Goal: Task Accomplishment & Management: Use online tool/utility

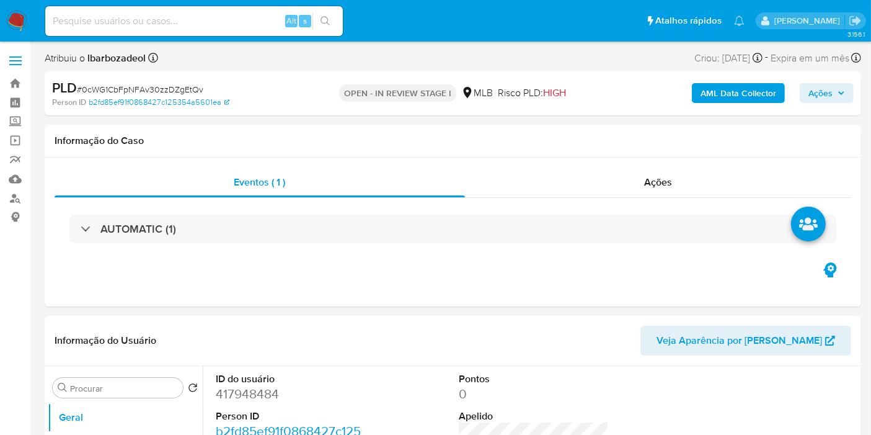
select select "10"
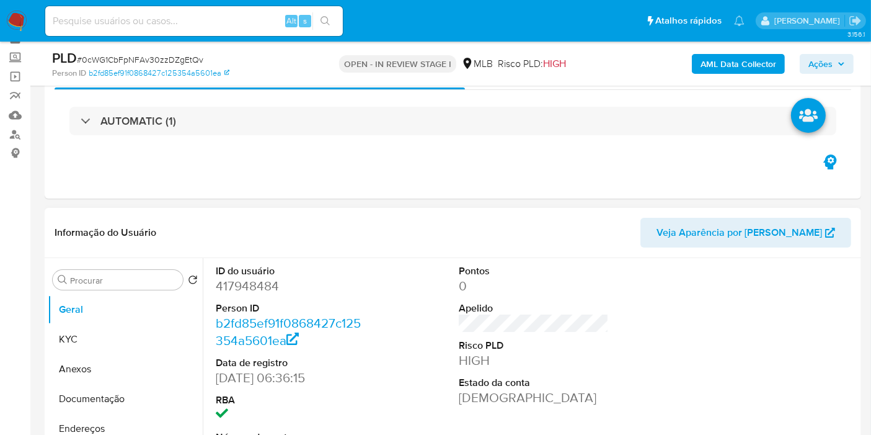
scroll to position [138, 0]
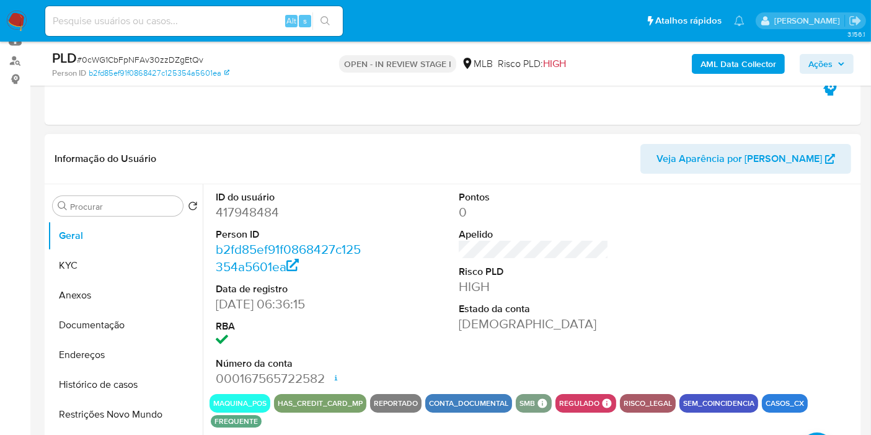
click at [815, 206] on div at bounding box center [777, 289] width 162 height 210
click at [826, 55] on span "Ações" at bounding box center [820, 64] width 24 height 20
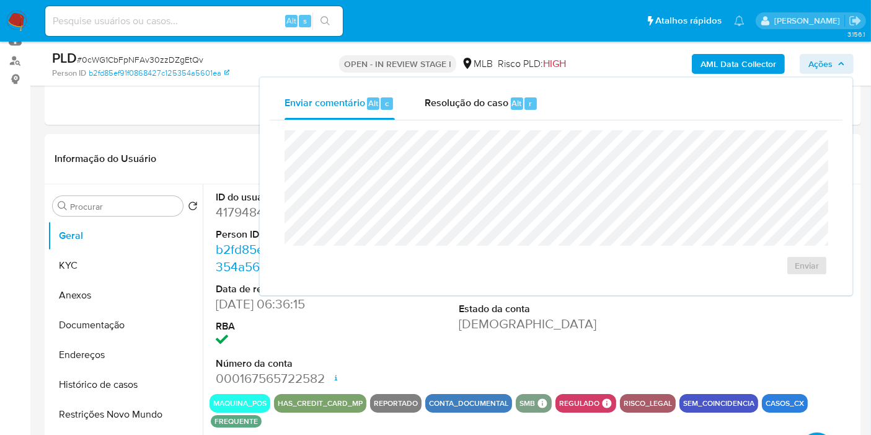
click at [824, 55] on span "Ações" at bounding box center [820, 64] width 24 height 20
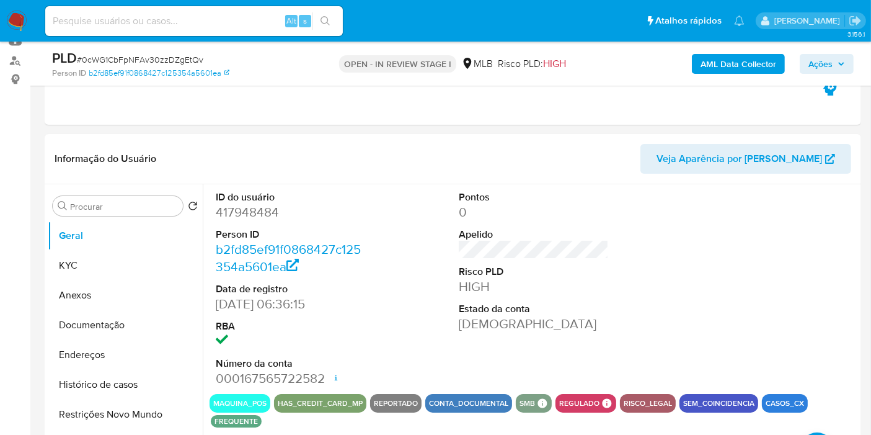
drag, startPoint x: 839, startPoint y: 55, endPoint x: 802, endPoint y: 69, distance: 39.8
click at [838, 55] on span "Ações" at bounding box center [826, 63] width 37 height 17
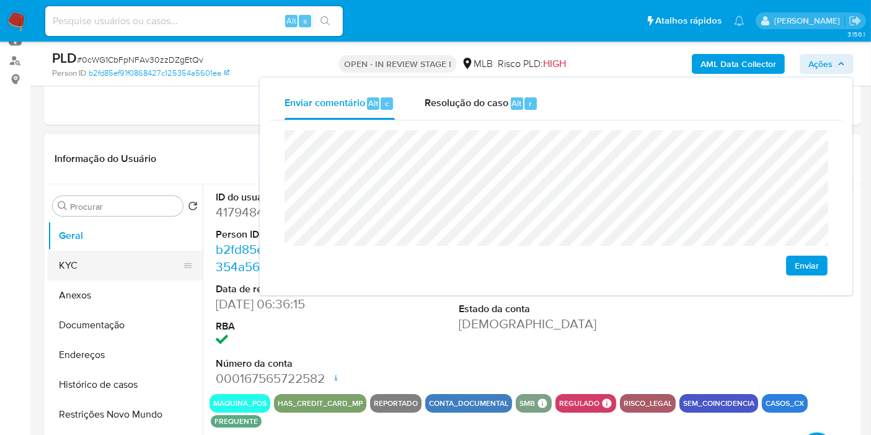
click at [115, 257] on button "KYC" at bounding box center [120, 265] width 145 height 30
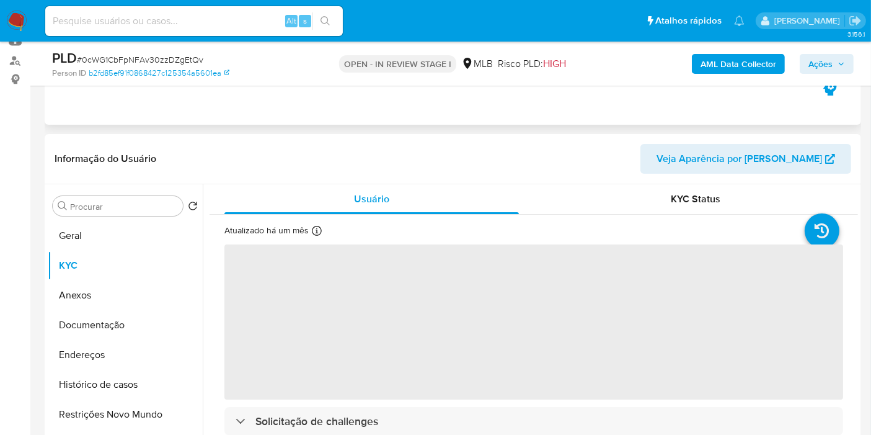
scroll to position [206, 0]
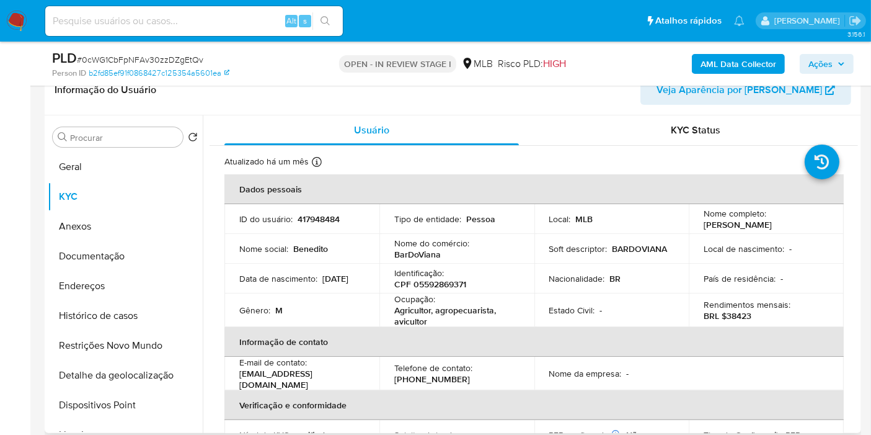
click at [447, 284] on p "CPF 05592869371" at bounding box center [430, 283] width 72 height 11
copy p "05592869371"
click at [843, 63] on icon "button" at bounding box center [841, 63] width 5 height 3
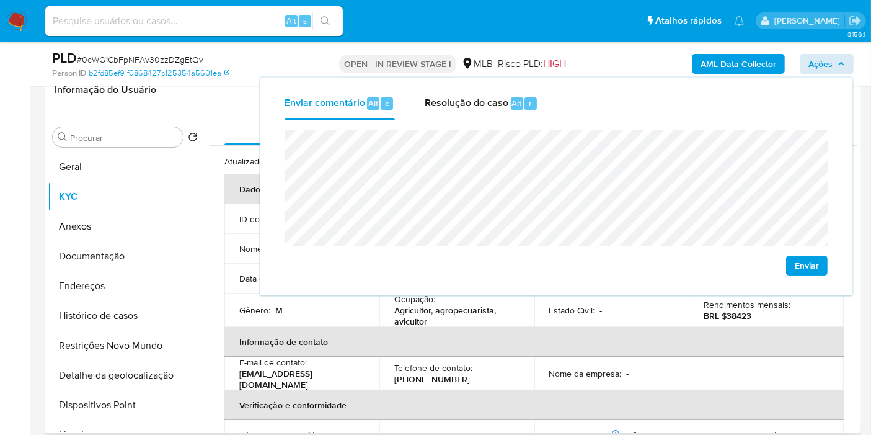
click at [436, 347] on th "Informação de contato" at bounding box center [533, 342] width 619 height 30
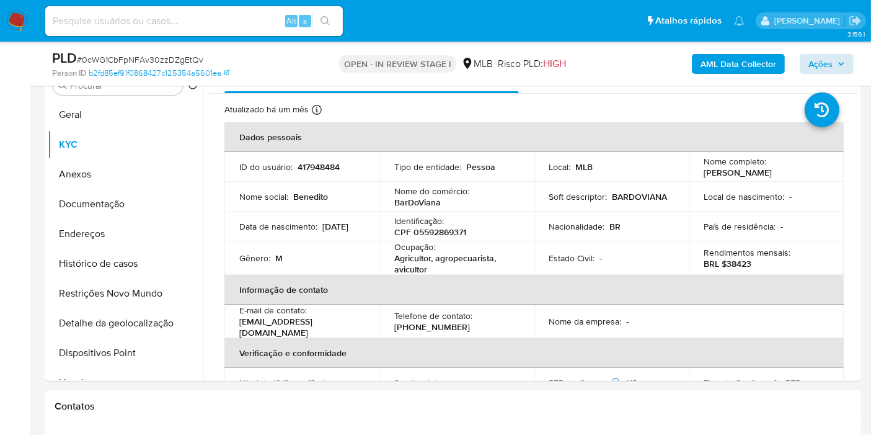
scroll to position [275, 0]
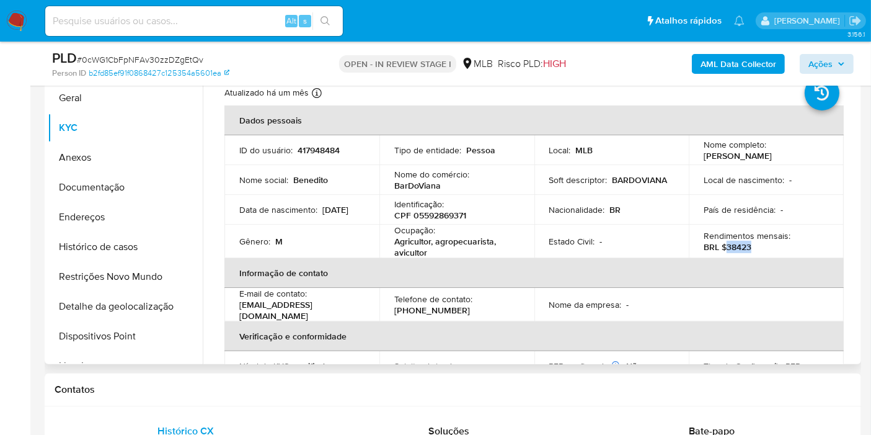
drag, startPoint x: 724, startPoint y: 247, endPoint x: 751, endPoint y: 246, distance: 27.3
click at [751, 246] on div "Rendimentos mensais : BRL $38423" at bounding box center [766, 241] width 125 height 22
copy p "38423"
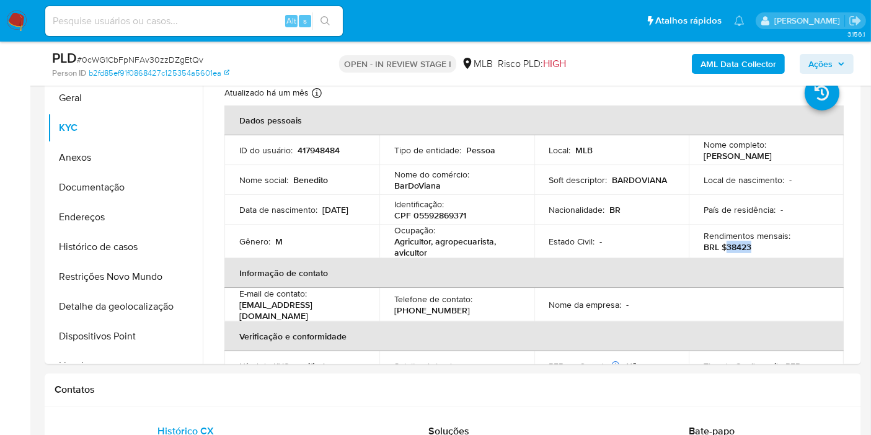
click at [815, 59] on span "Ações" at bounding box center [820, 64] width 24 height 20
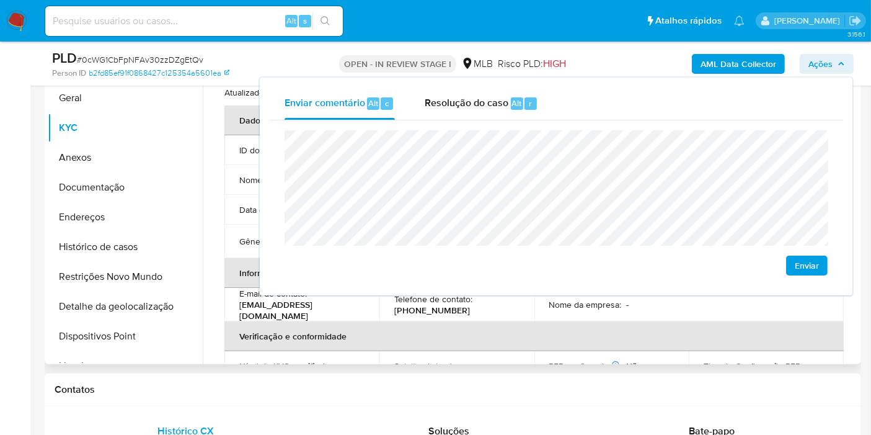
click at [493, 321] on th "Verificação e conformidade" at bounding box center [533, 336] width 619 height 30
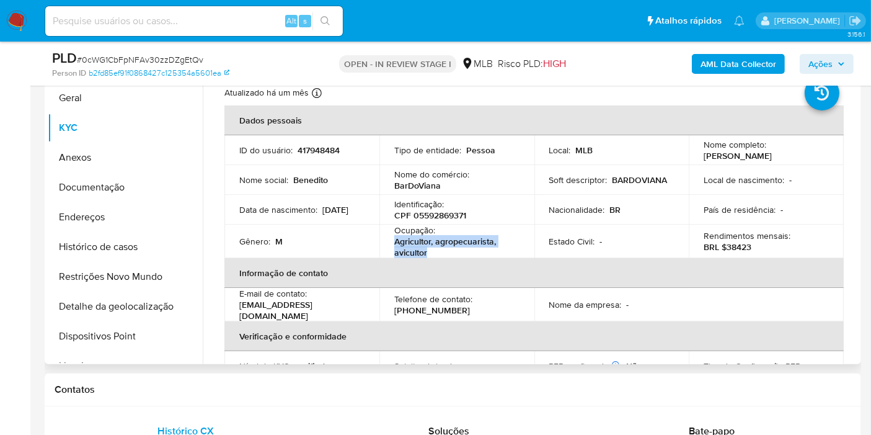
drag, startPoint x: 394, startPoint y: 244, endPoint x: 436, endPoint y: 252, distance: 43.0
click at [436, 252] on p "Agricultor, agropecuarista, avicultor" at bounding box center [454, 247] width 120 height 22
copy p "Agricultor, agropecuarista, avicultor"
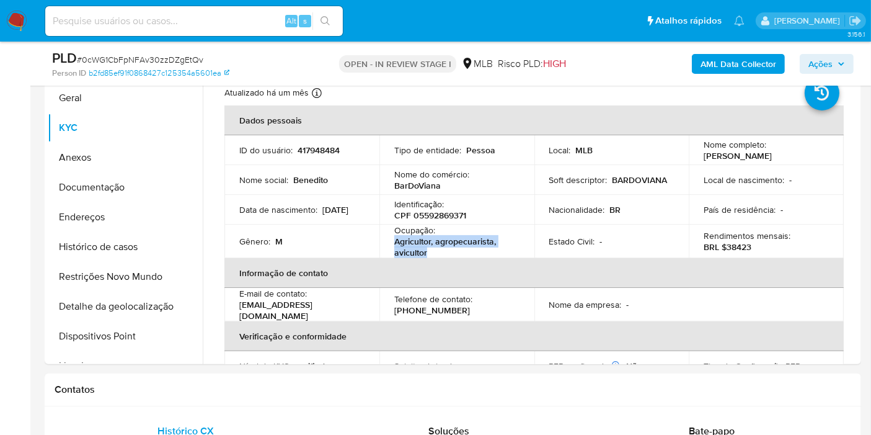
click at [824, 64] on span "Ações" at bounding box center [820, 64] width 24 height 20
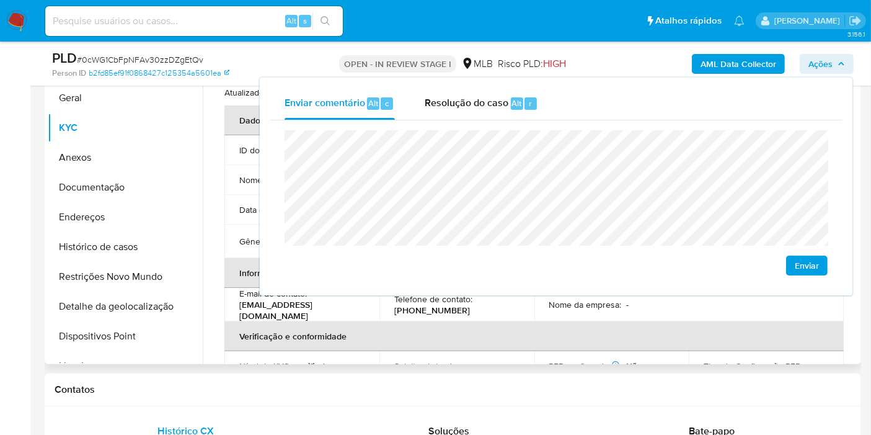
click at [527, 351] on td "Sujeito obrigado : -" at bounding box center [456, 366] width 155 height 30
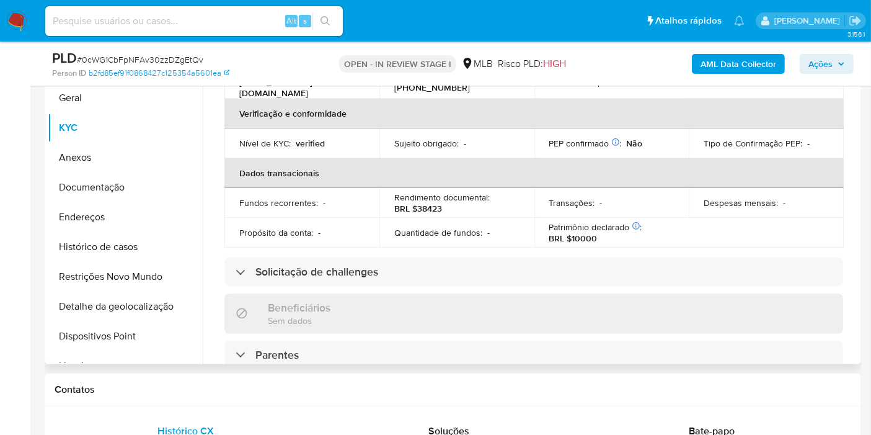
scroll to position [567, 0]
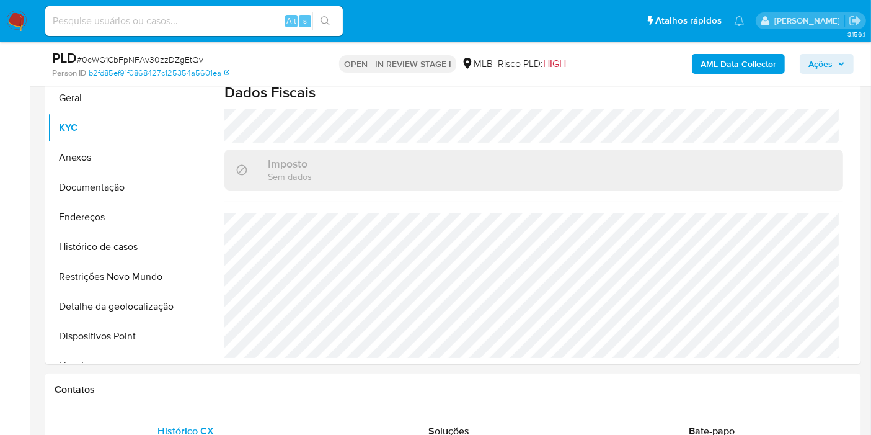
click at [833, 59] on span "Ações" at bounding box center [826, 63] width 37 height 17
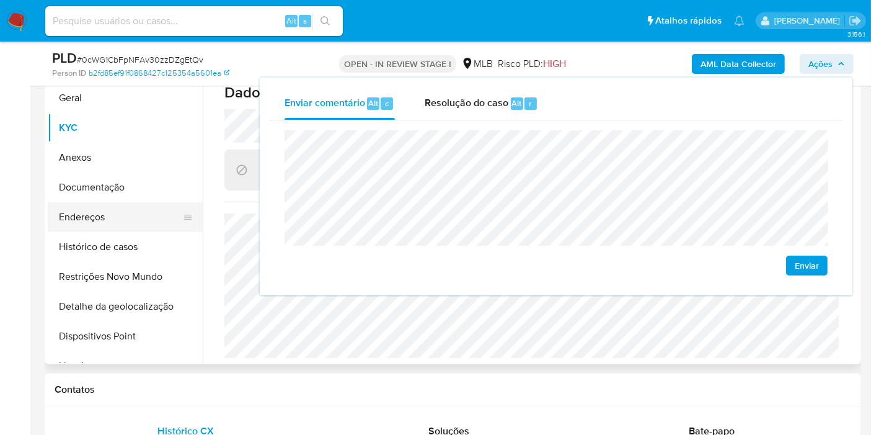
click at [109, 222] on button "Endereços" at bounding box center [120, 217] width 145 height 30
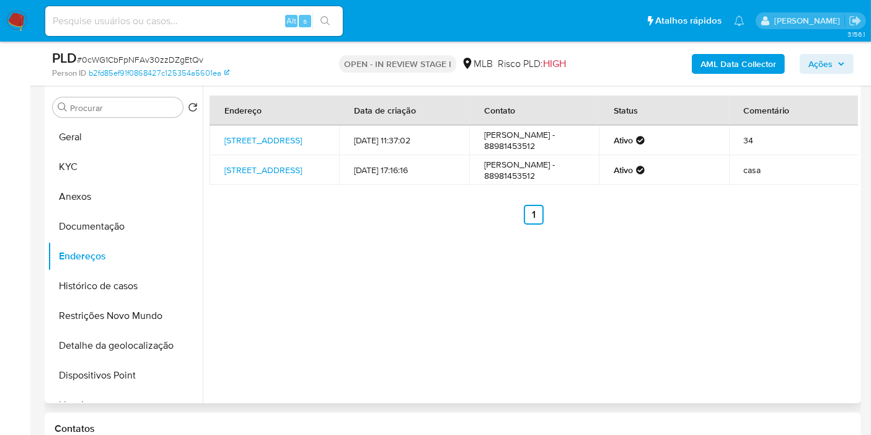
scroll to position [206, 0]
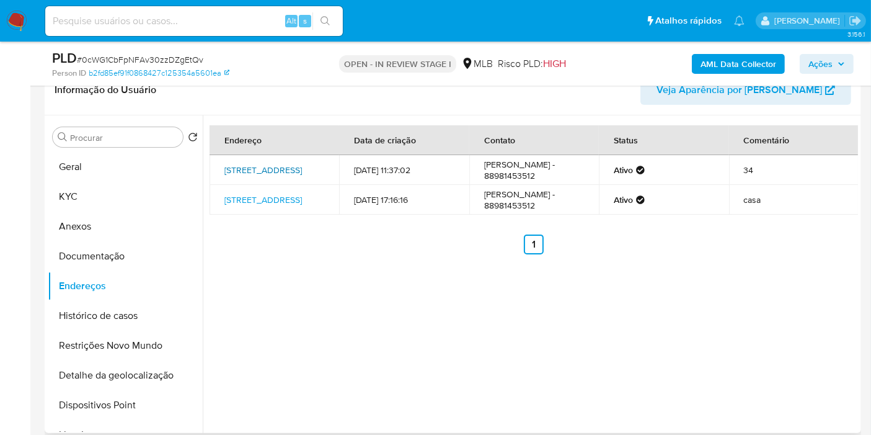
click at [260, 167] on link "Rua Da Assembléia 351, Irauçuba, Ceará, 62620000, Brasil 351" at bounding box center [262, 170] width 77 height 12
click at [153, 150] on div "Procurar Retornar ao pedido padrão Geral KYC Anexos Documentação Endereços Hist…" at bounding box center [125, 275] width 155 height 316
click at [139, 173] on button "Geral" at bounding box center [120, 167] width 145 height 30
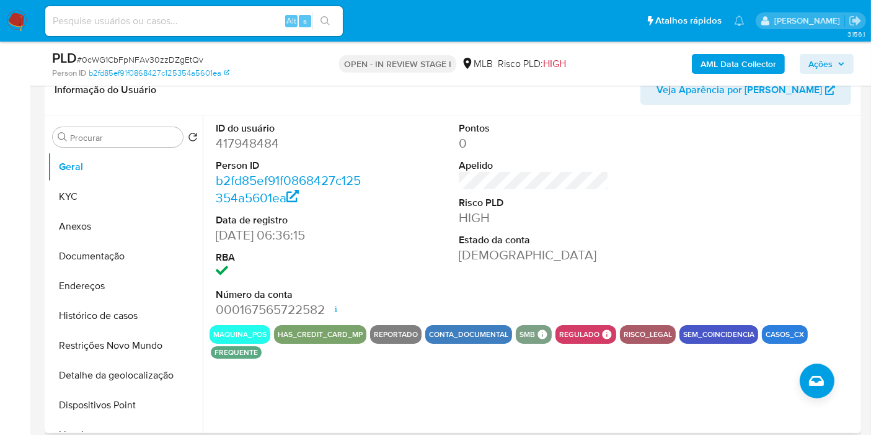
click at [237, 143] on dd "417948484" at bounding box center [291, 143] width 150 height 17
copy dd "417948484"
click at [143, 284] on button "Endereços" at bounding box center [120, 286] width 145 height 30
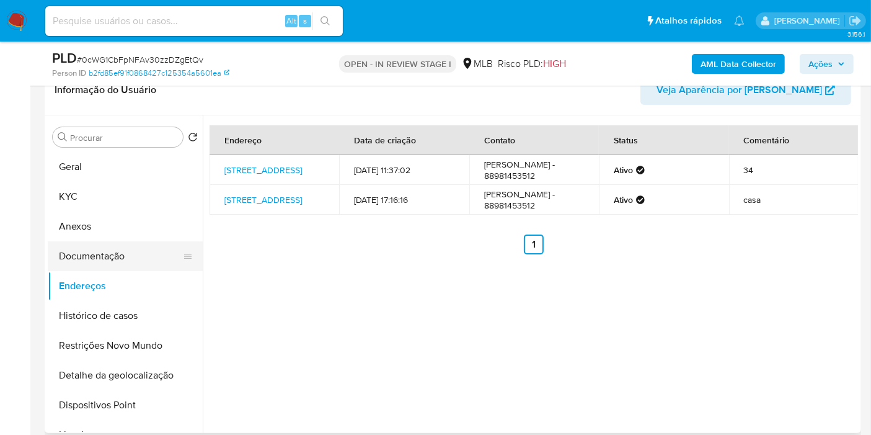
click at [150, 255] on button "Documentação" at bounding box center [120, 256] width 145 height 30
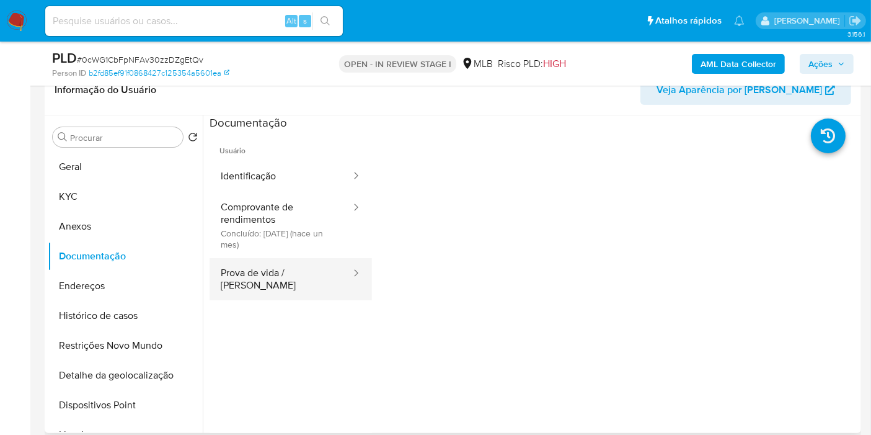
click at [267, 277] on button "Prova de vida / [PERSON_NAME]" at bounding box center [281, 279] width 143 height 42
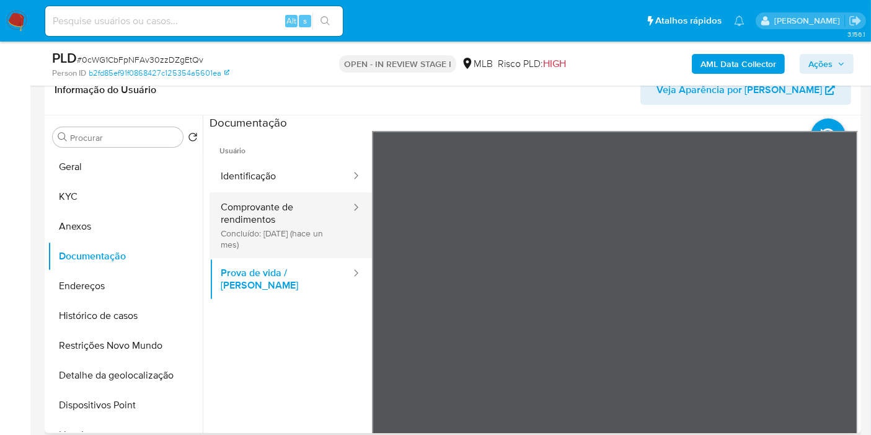
click at [298, 208] on button "Comprovante de rendimentos Concluído: 21/07/2025 (hace un mes)" at bounding box center [281, 225] width 143 height 66
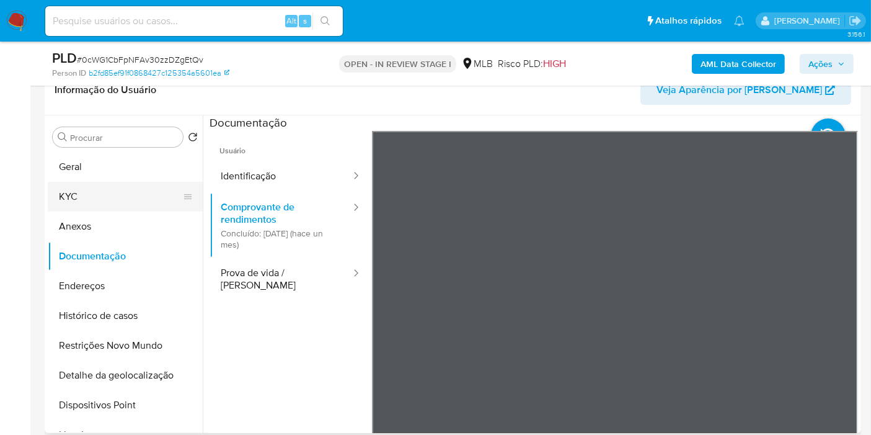
click at [122, 201] on button "KYC" at bounding box center [120, 197] width 145 height 30
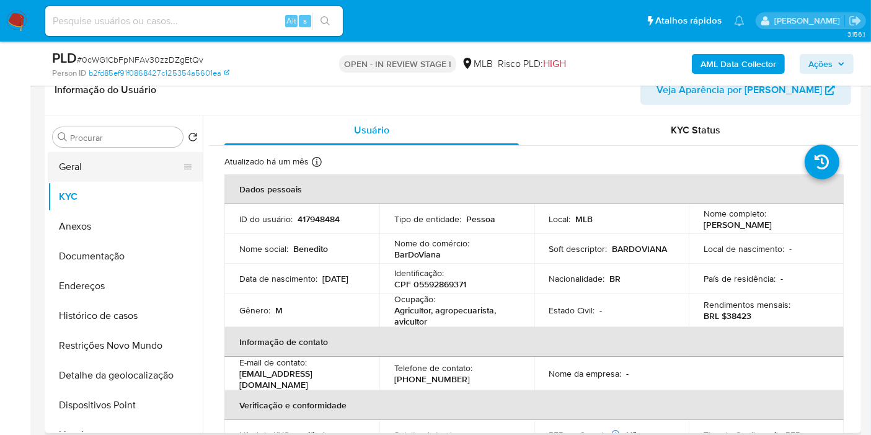
click at [122, 174] on button "Geral" at bounding box center [120, 167] width 145 height 30
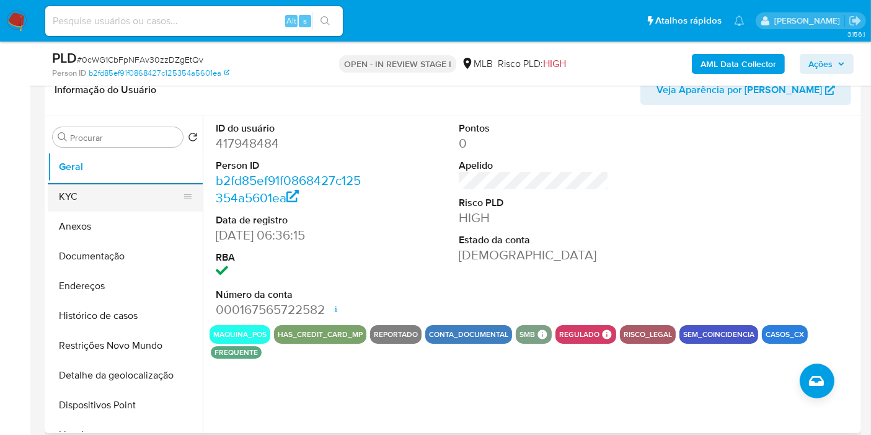
click at [83, 190] on button "KYC" at bounding box center [120, 197] width 145 height 30
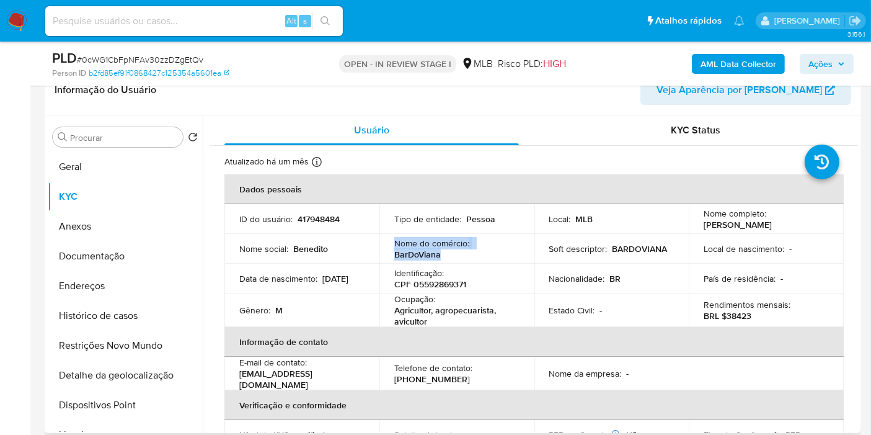
drag, startPoint x: 450, startPoint y: 255, endPoint x: 383, endPoint y: 241, distance: 68.6
click at [383, 241] on td "Nome do comércio : BarDoViana" at bounding box center [456, 249] width 155 height 30
copy div "Nome do comércio : BarDoViana"
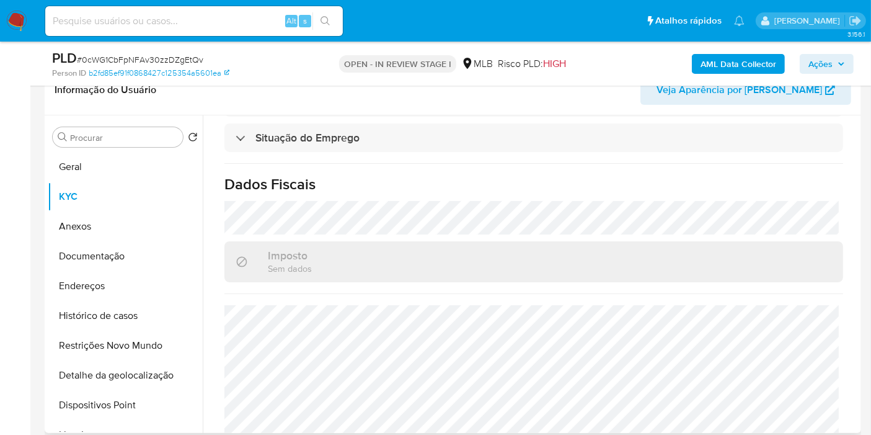
scroll to position [567, 0]
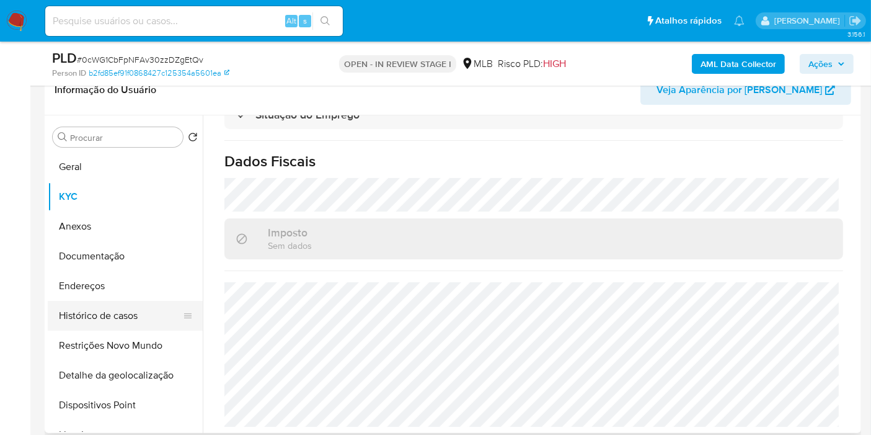
click at [94, 311] on button "Histórico de casos" at bounding box center [120, 316] width 145 height 30
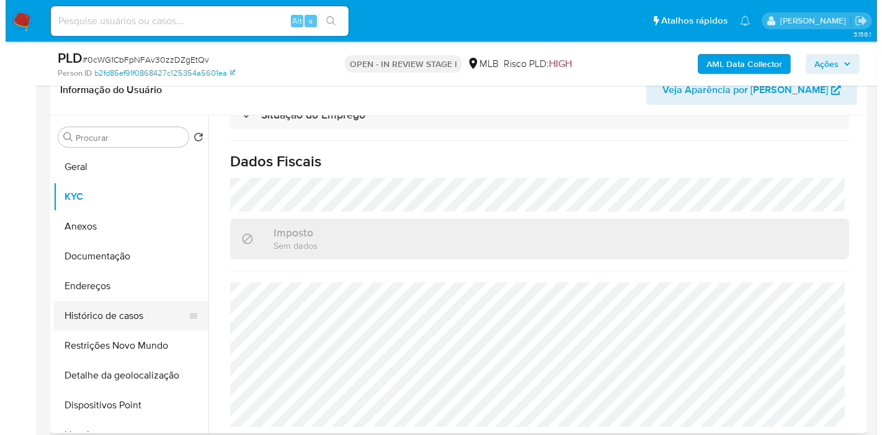
scroll to position [0, 0]
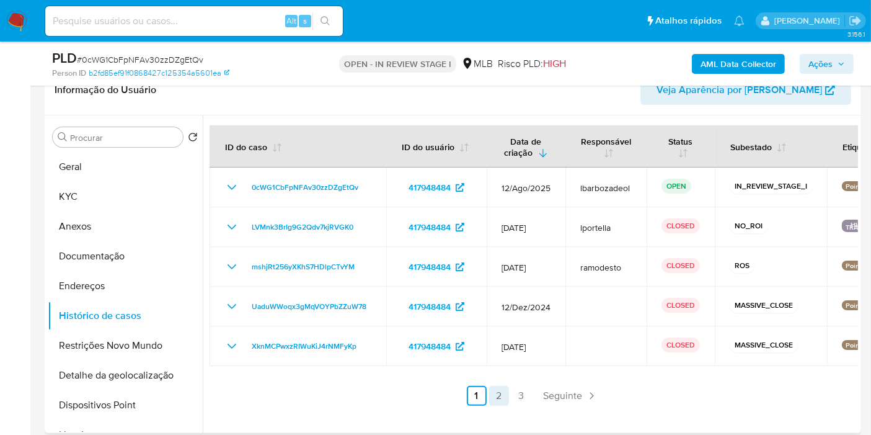
click at [497, 394] on link "2" at bounding box center [499, 396] width 20 height 20
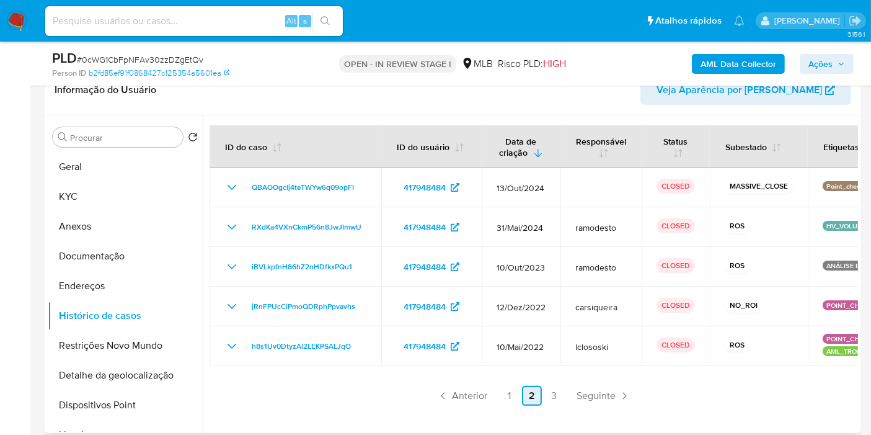
click at [556, 394] on link "3" at bounding box center [554, 396] width 20 height 20
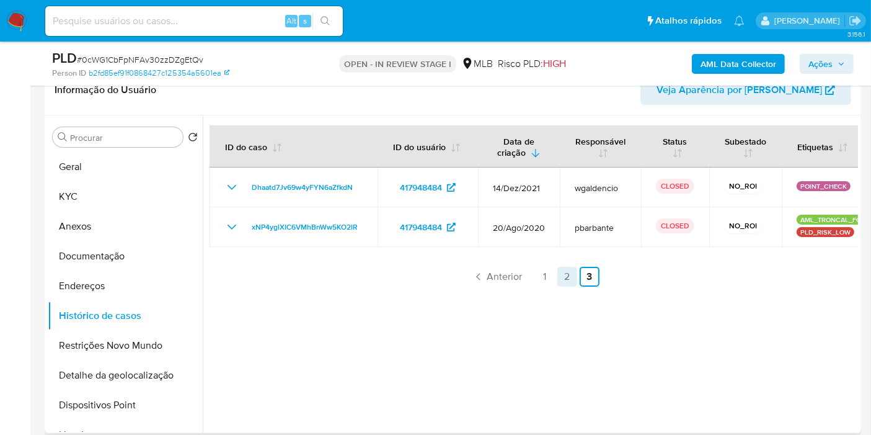
click at [560, 272] on link "2" at bounding box center [567, 277] width 20 height 20
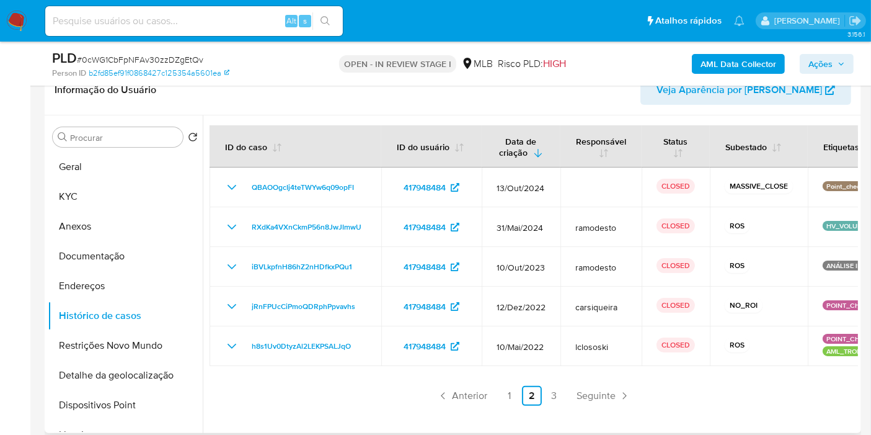
click at [511, 395] on link "1" at bounding box center [510, 396] width 20 height 20
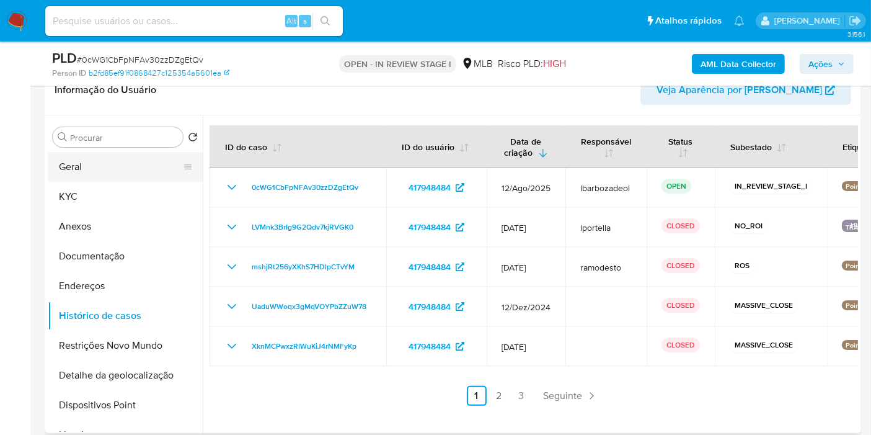
click at [117, 169] on button "Geral" at bounding box center [120, 167] width 145 height 30
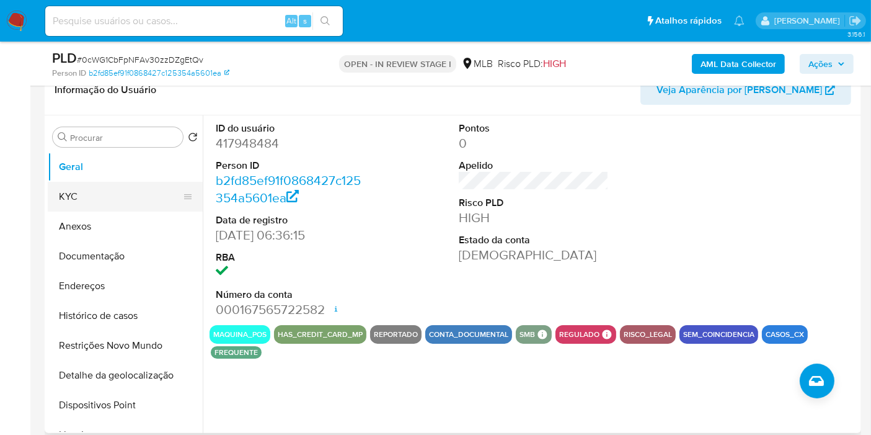
click at [112, 190] on button "KYC" at bounding box center [120, 197] width 145 height 30
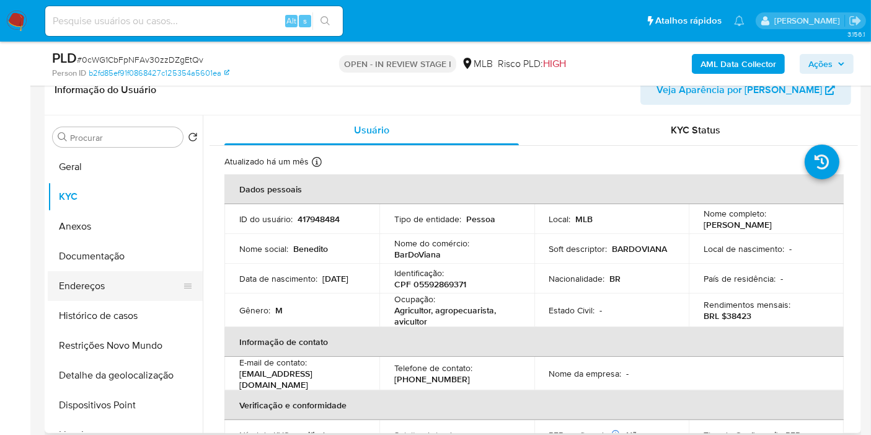
click at [111, 289] on button "Endereços" at bounding box center [120, 286] width 145 height 30
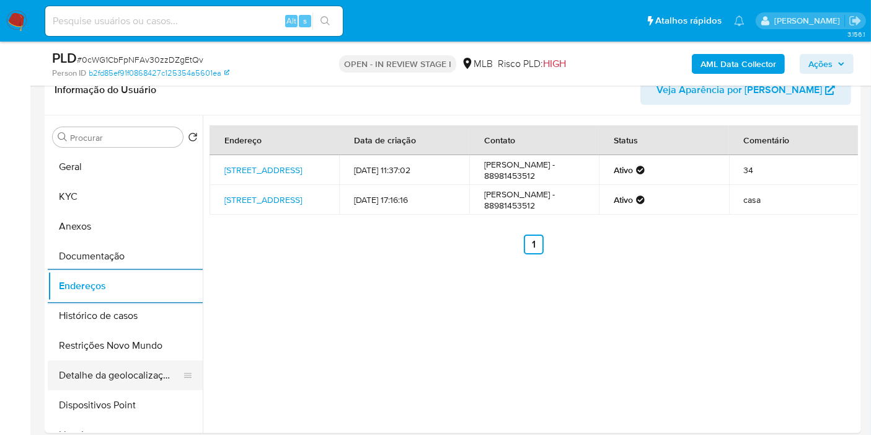
click at [150, 372] on button "Detalhe da geolocalização" at bounding box center [120, 375] width 145 height 30
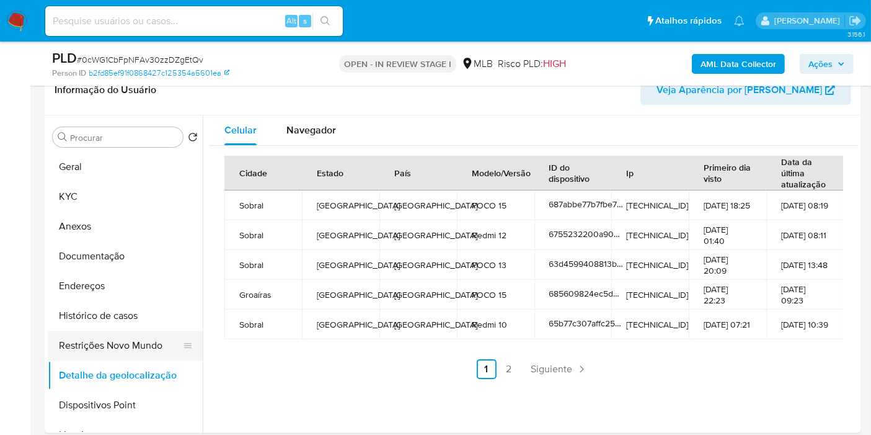
click at [162, 344] on button "Restrições Novo Mundo" at bounding box center [120, 345] width 145 height 30
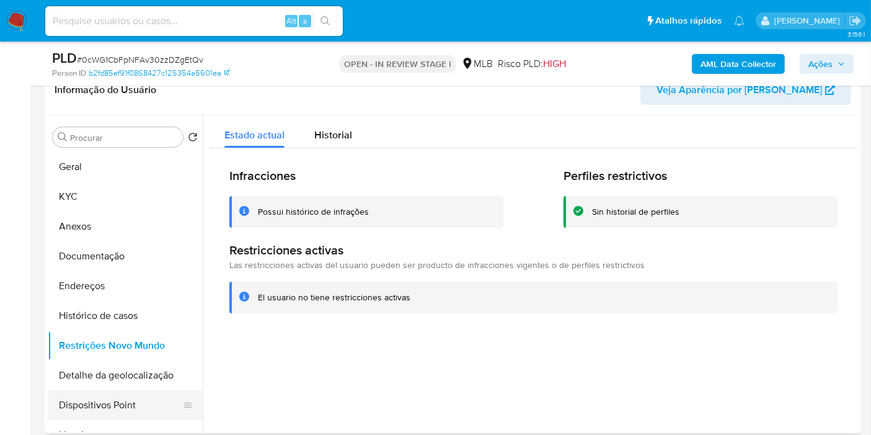
click at [130, 407] on button "Dispositivos Point" at bounding box center [120, 405] width 145 height 30
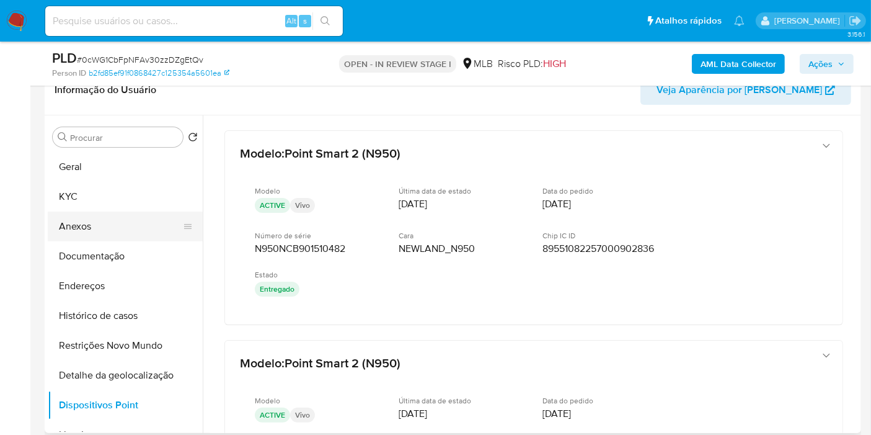
click at [105, 226] on button "Anexos" at bounding box center [120, 226] width 145 height 30
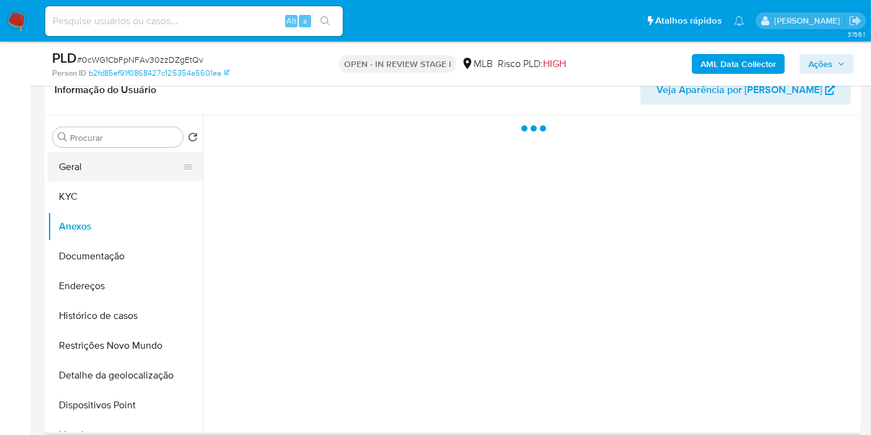
click at [104, 178] on button "Geral" at bounding box center [120, 167] width 145 height 30
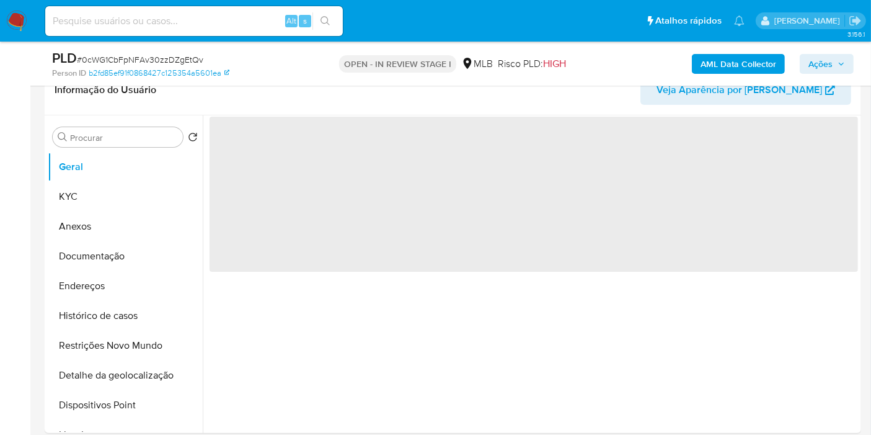
drag, startPoint x: 829, startPoint y: 69, endPoint x: 822, endPoint y: 70, distance: 6.8
click at [822, 70] on span "Ações" at bounding box center [820, 64] width 24 height 20
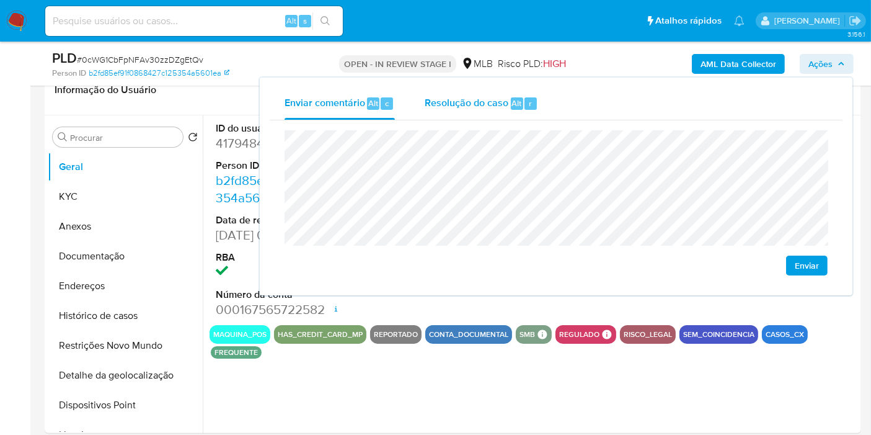
click at [459, 98] on span "Resolução do caso" at bounding box center [467, 102] width 84 height 14
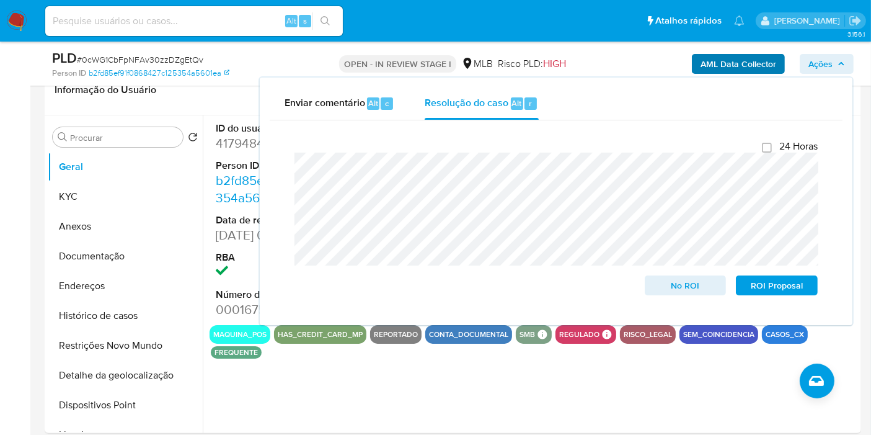
drag, startPoint x: 635, startPoint y: 53, endPoint x: 717, endPoint y: 54, distance: 82.5
click at [645, 54] on div "AML Data Collector Ações Enviar comentário Alt c Resolução do caso Alt r Fecham…" at bounding box center [722, 63] width 264 height 29
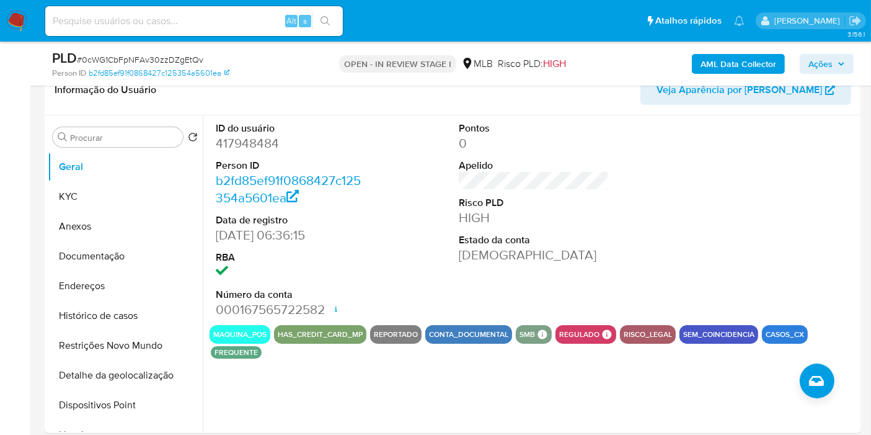
click at [724, 56] on b "AML Data Collector" at bounding box center [739, 64] width 76 height 20
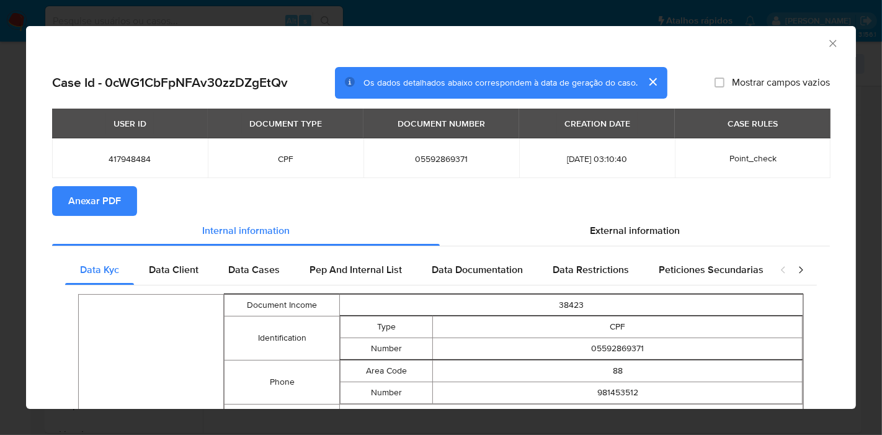
click at [122, 209] on button "Anexar PDF" at bounding box center [94, 201] width 85 height 30
click at [826, 45] on icon "Fechar a janela" at bounding box center [832, 43] width 12 height 12
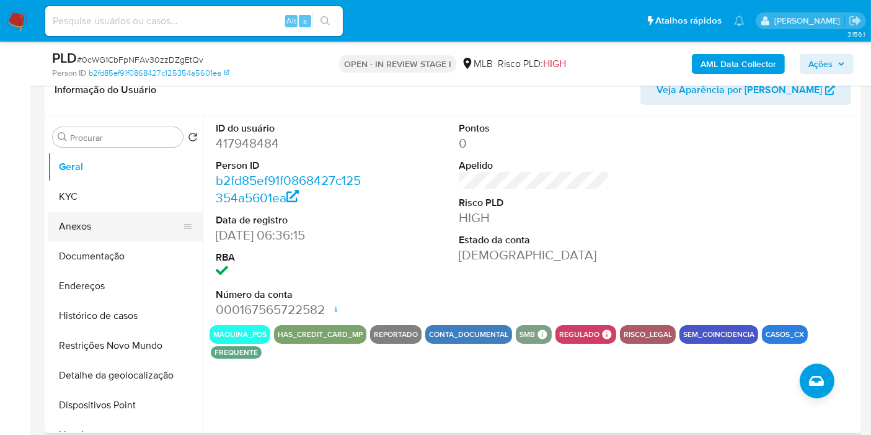
click at [142, 222] on button "Anexos" at bounding box center [120, 226] width 145 height 30
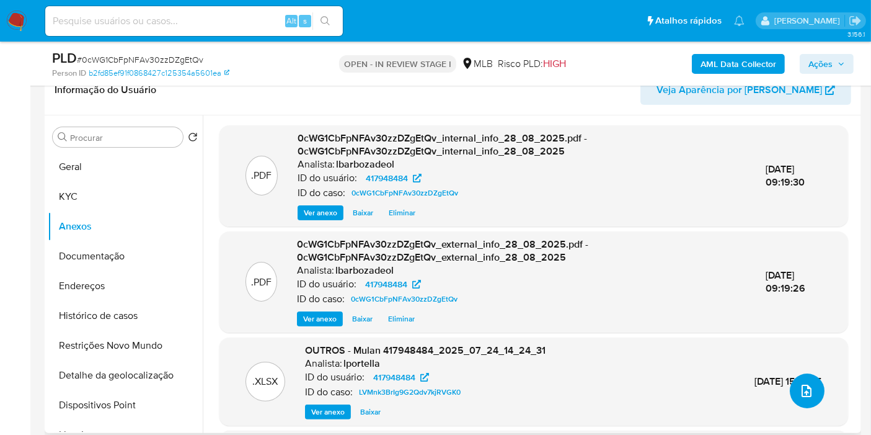
click at [802, 396] on icon "upload-file" at bounding box center [806, 390] width 15 height 15
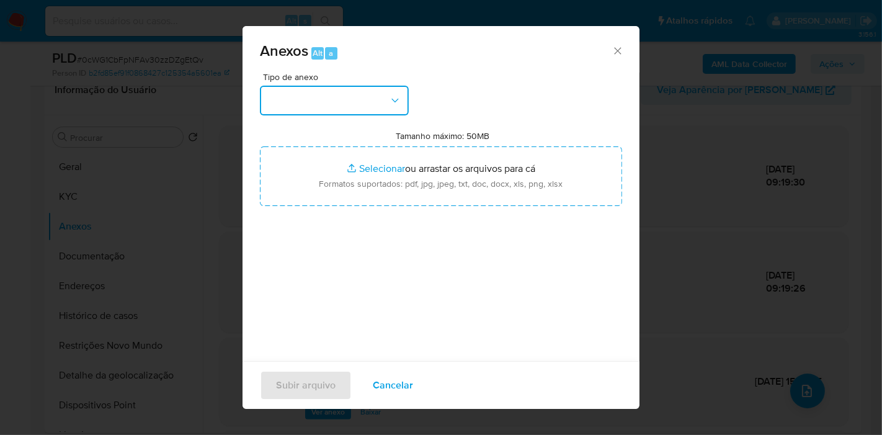
click at [345, 104] on button "button" at bounding box center [334, 101] width 149 height 30
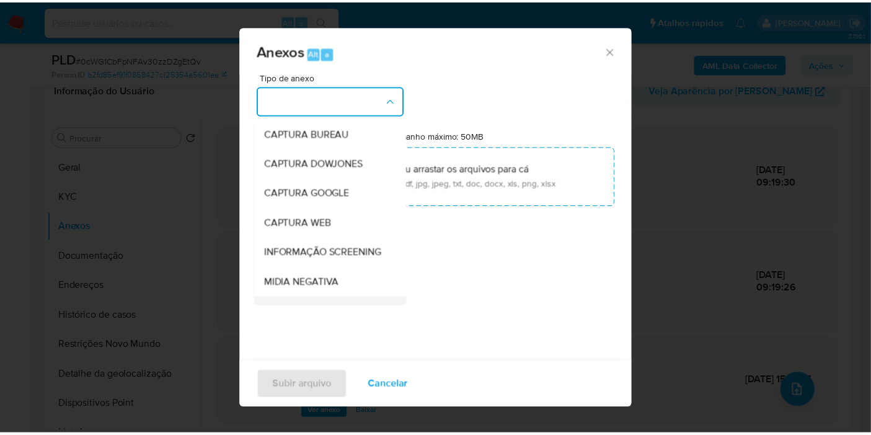
scroll to position [190, 0]
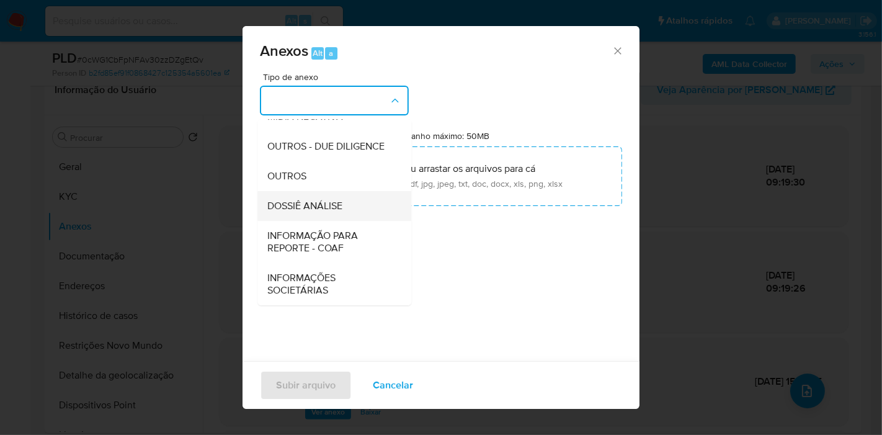
click at [339, 201] on span "DOSSIÊ ANÁLISE" at bounding box center [304, 206] width 75 height 12
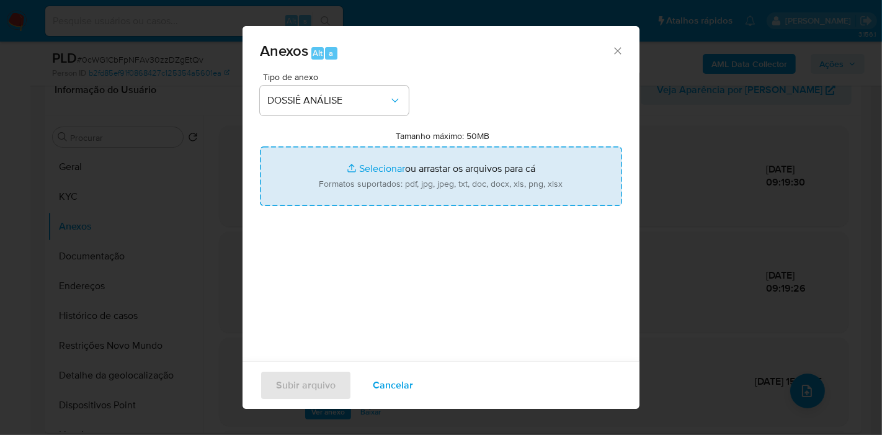
click at [340, 193] on input "Tamanho máximo: 50MB Selecionar arquivos" at bounding box center [441, 176] width 362 height 60
type input "C:\fakepath\Mulan 417948484_2025_08_27_17_20_46.pdf"
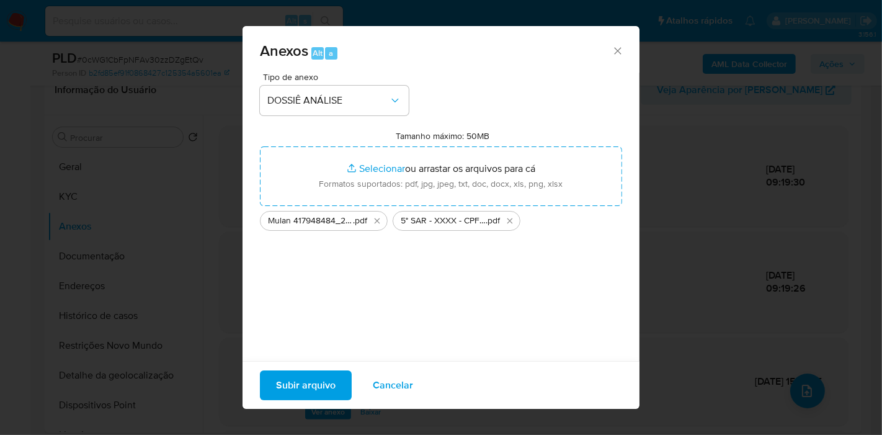
click at [286, 391] on span "Subir arquivo" at bounding box center [306, 384] width 60 height 27
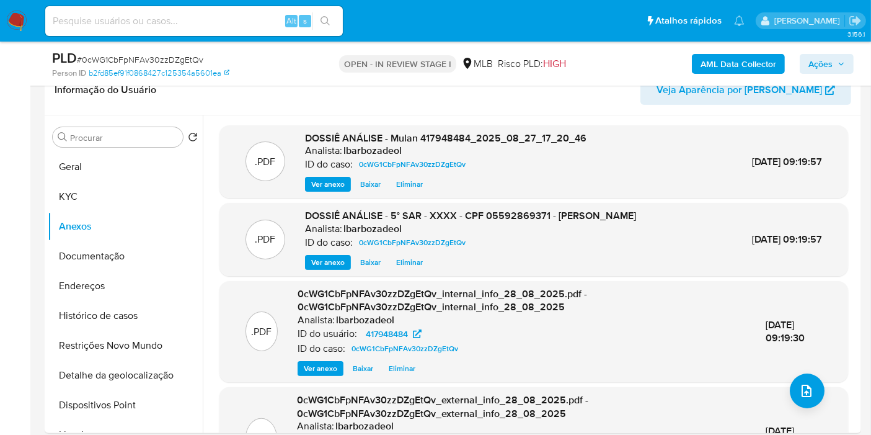
click at [836, 68] on span "Ações" at bounding box center [826, 63] width 37 height 17
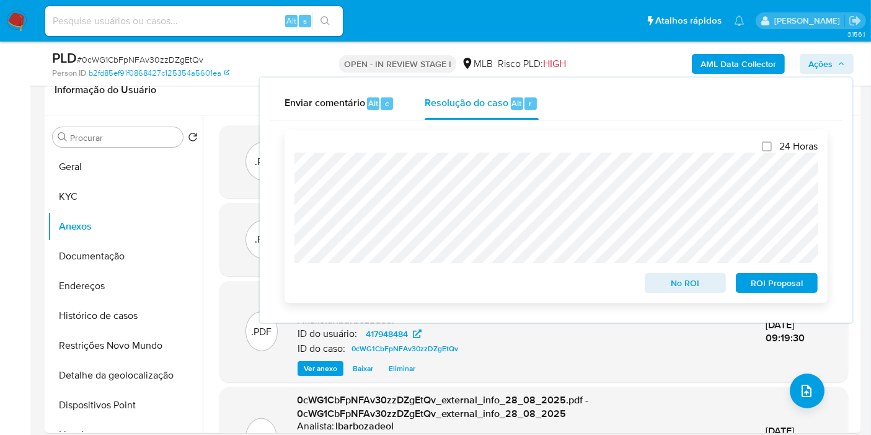
click at [778, 278] on span "ROI Proposal" at bounding box center [777, 282] width 64 height 17
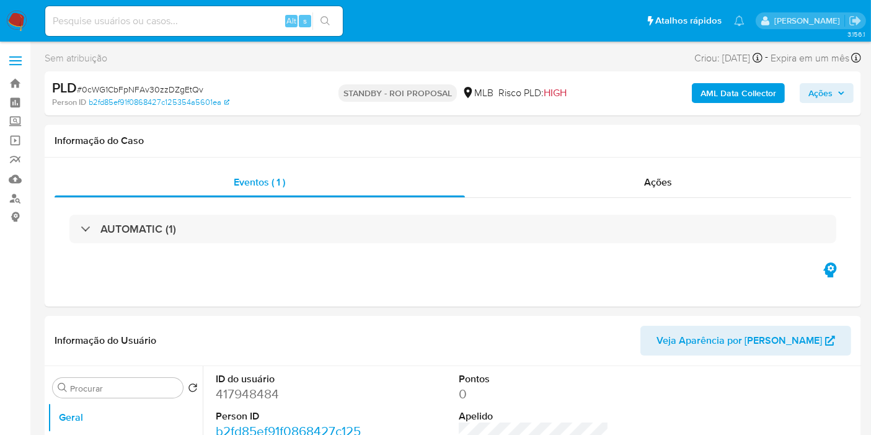
select select "10"
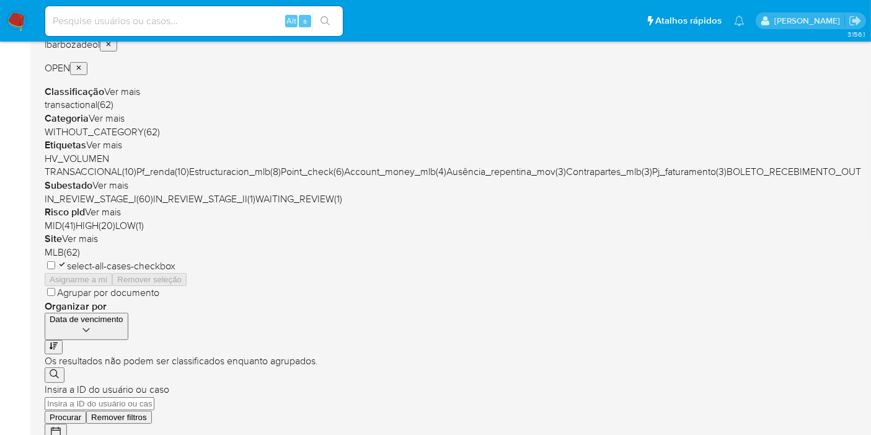
scroll to position [275, 0]
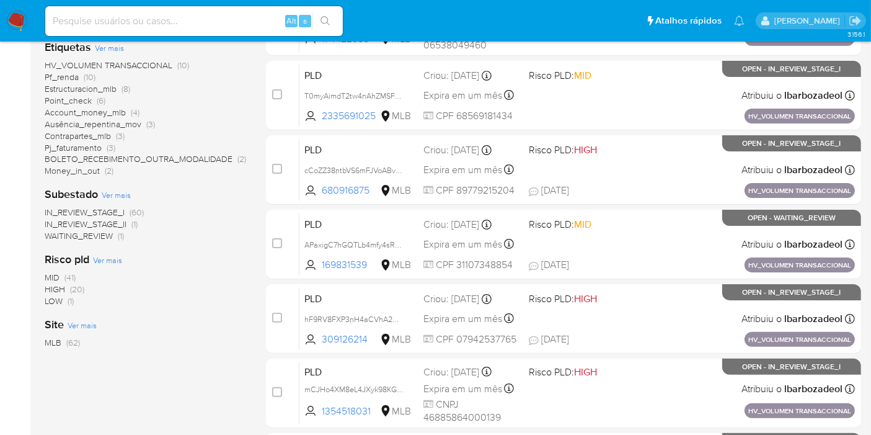
click at [76, 288] on span "(20)" at bounding box center [77, 289] width 14 height 12
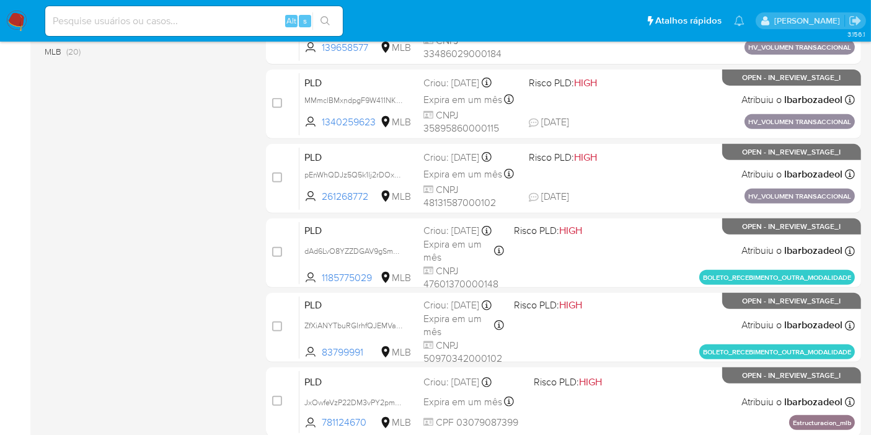
scroll to position [542, 0]
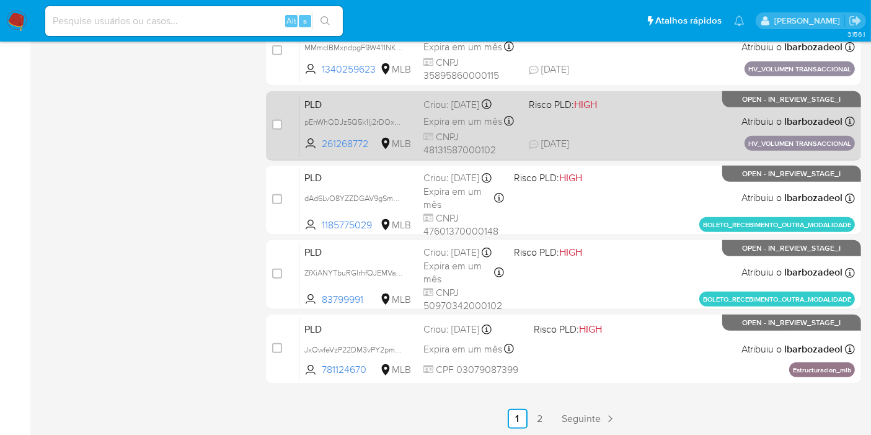
click at [648, 137] on span "18/08/2025 18/08/2025 12:11" at bounding box center [629, 144] width 201 height 14
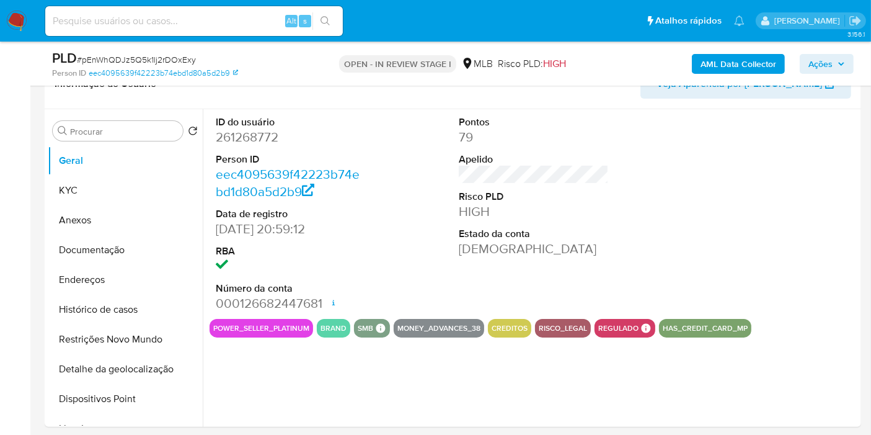
scroll to position [206, 0]
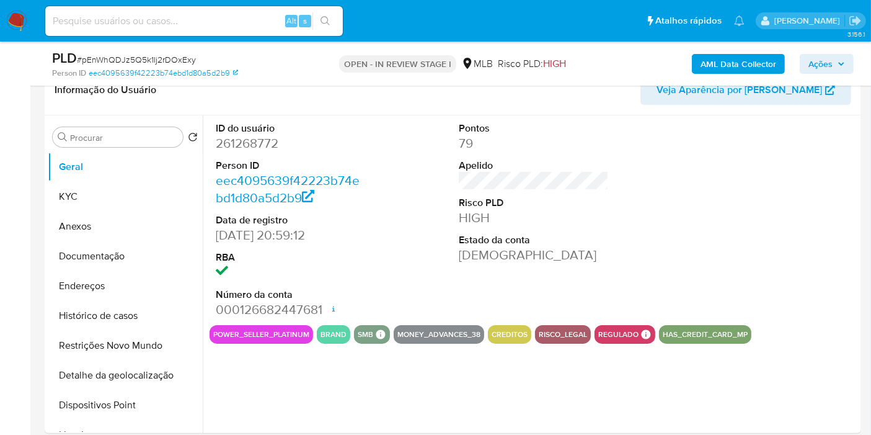
select select "10"
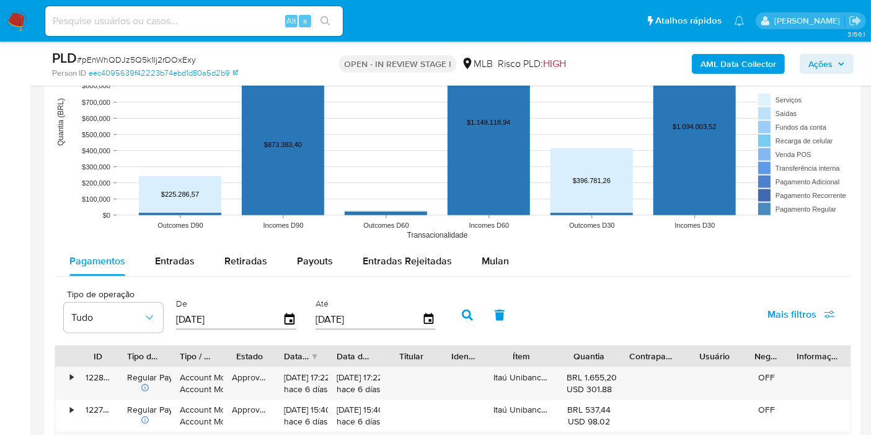
scroll to position [1240, 0]
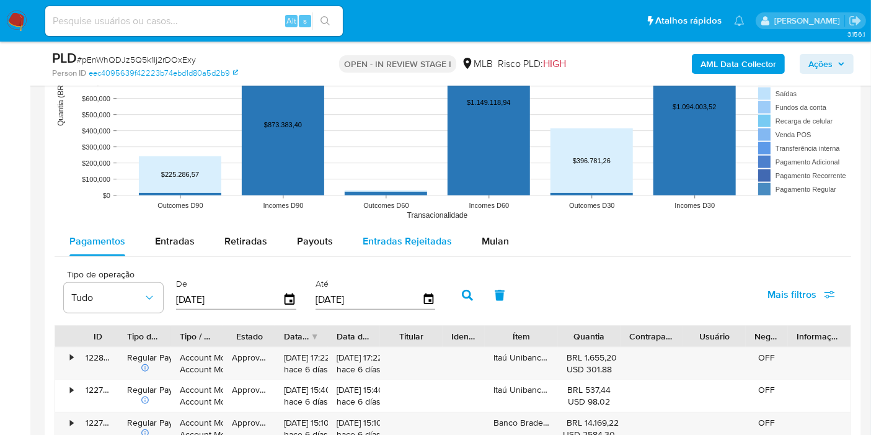
drag, startPoint x: 472, startPoint y: 231, endPoint x: 440, endPoint y: 238, distance: 33.6
click at [472, 231] on button "Mulan" at bounding box center [495, 241] width 57 height 30
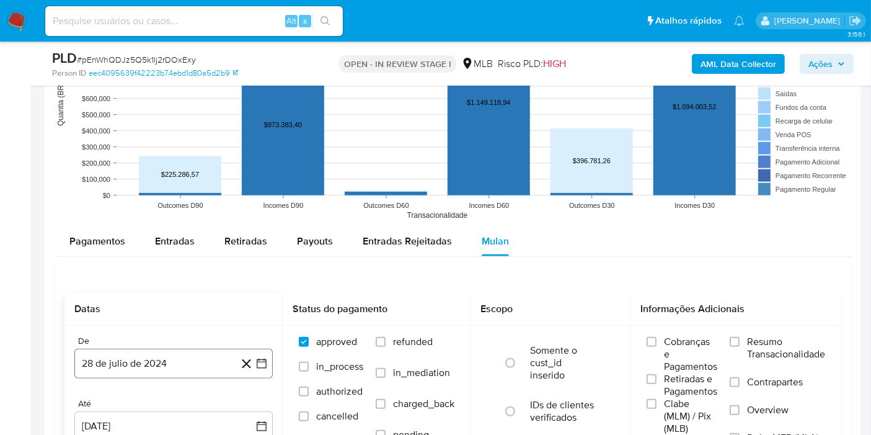
click at [184, 358] on button "28 de julio de 2024" at bounding box center [173, 363] width 198 height 30
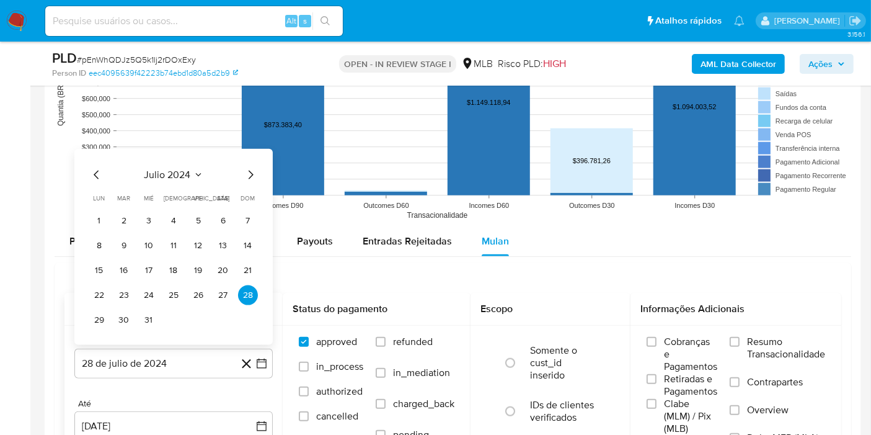
click at [189, 181] on div "julio 2024 julio 2024 lun lunes mar martes mié miércoles jue jueves vie viernes…" at bounding box center [173, 248] width 169 height 162
click at [191, 174] on button "julio 2024" at bounding box center [173, 175] width 59 height 12
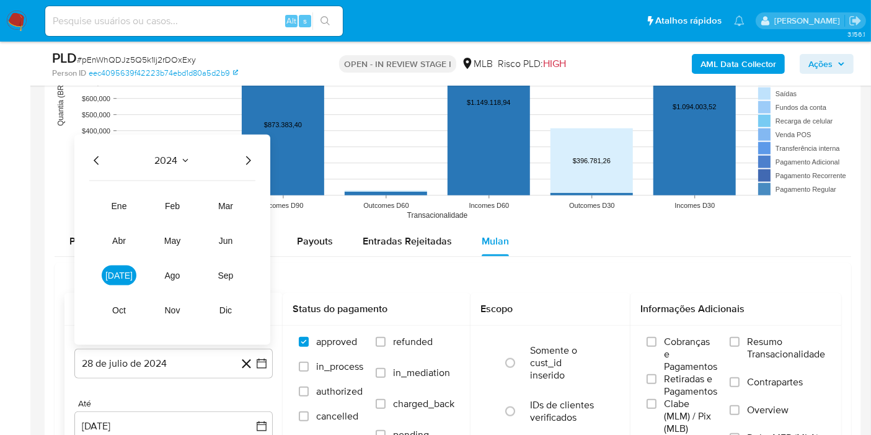
click at [247, 157] on icon "Año siguiente" at bounding box center [248, 160] width 15 height 15
click at [105, 268] on button "jul" at bounding box center [119, 275] width 35 height 20
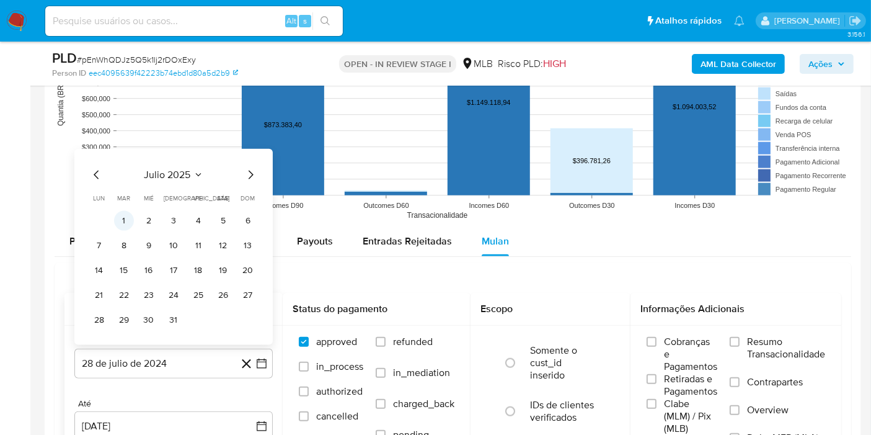
click at [125, 223] on button "1" at bounding box center [124, 221] width 20 height 20
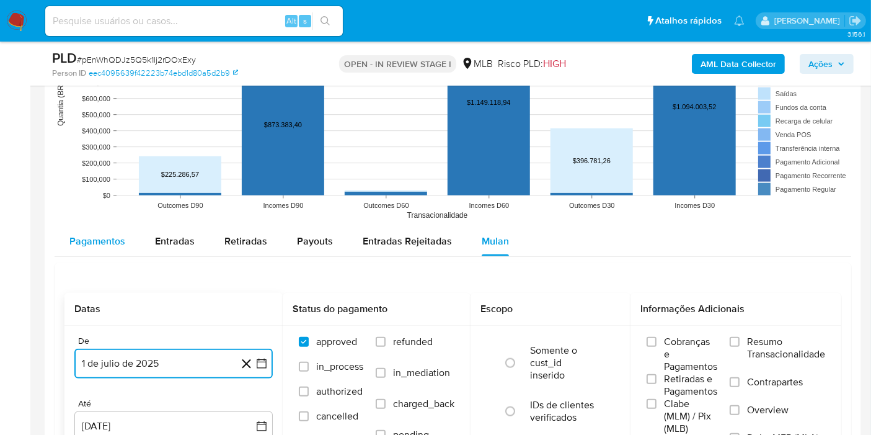
scroll to position [1378, 0]
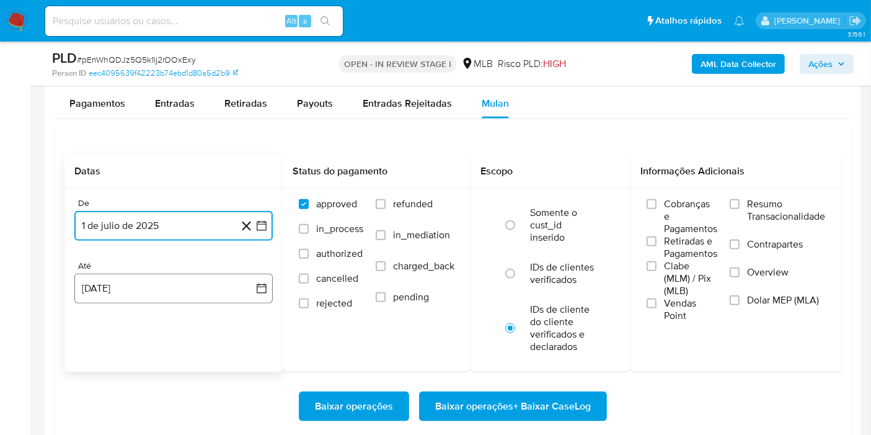
click at [135, 288] on button "28 [PERSON_NAME] de 2025" at bounding box center [173, 288] width 198 height 30
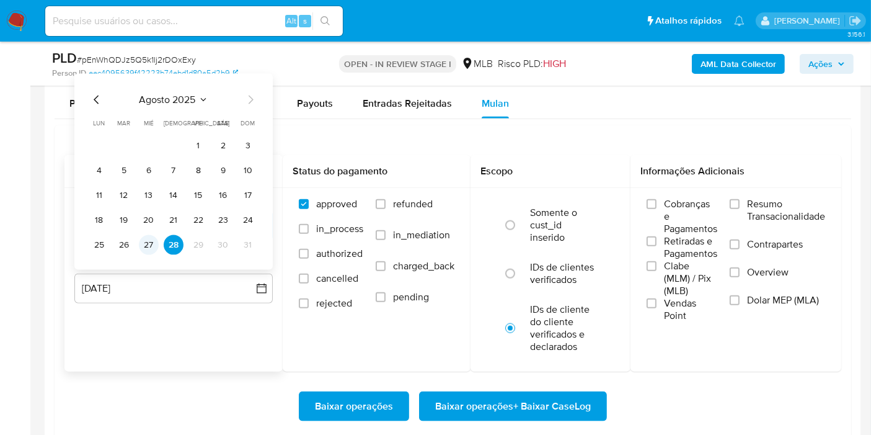
click at [143, 242] on button "27" at bounding box center [149, 245] width 20 height 20
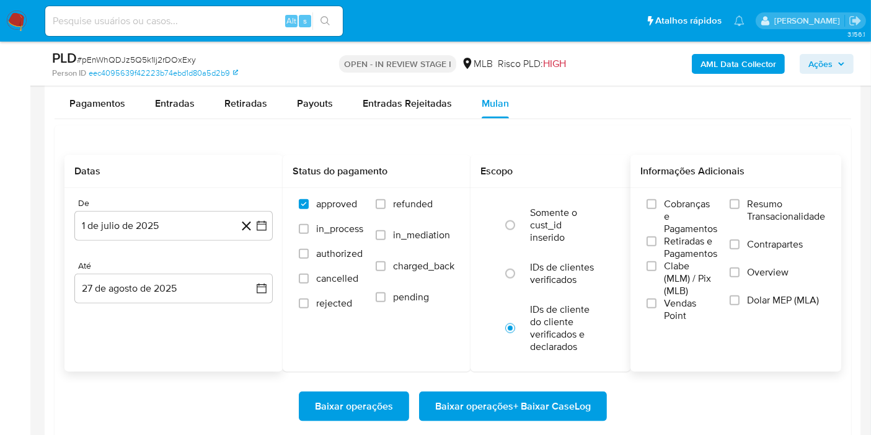
click at [782, 201] on span "Resumo Transacionalidade" at bounding box center [786, 210] width 78 height 25
click at [740, 201] on input "Resumo Transacionalidade" at bounding box center [735, 204] width 10 height 10
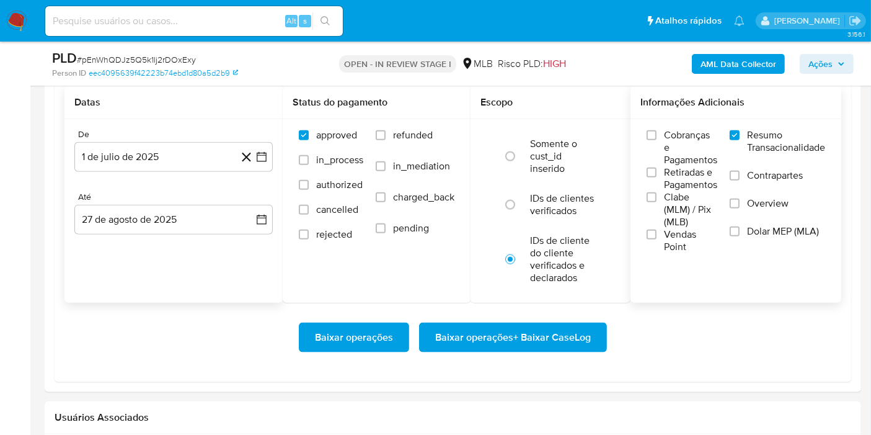
click at [555, 330] on span "Baixar operações + Baixar CaseLog" at bounding box center [513, 337] width 156 height 27
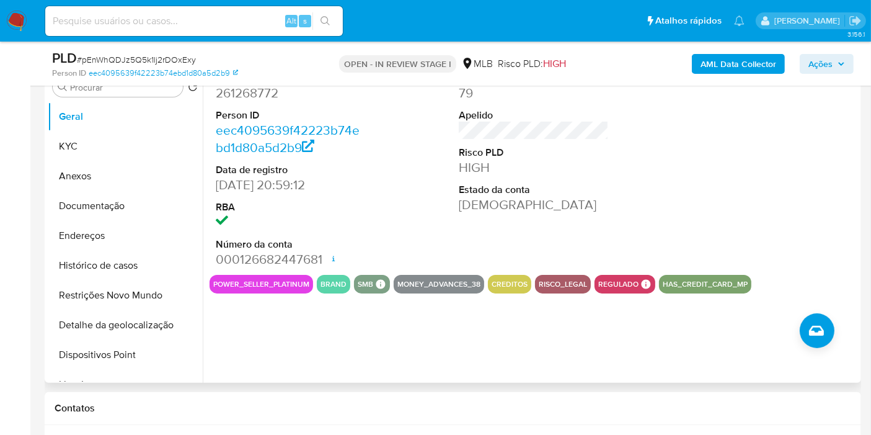
scroll to position [237, 0]
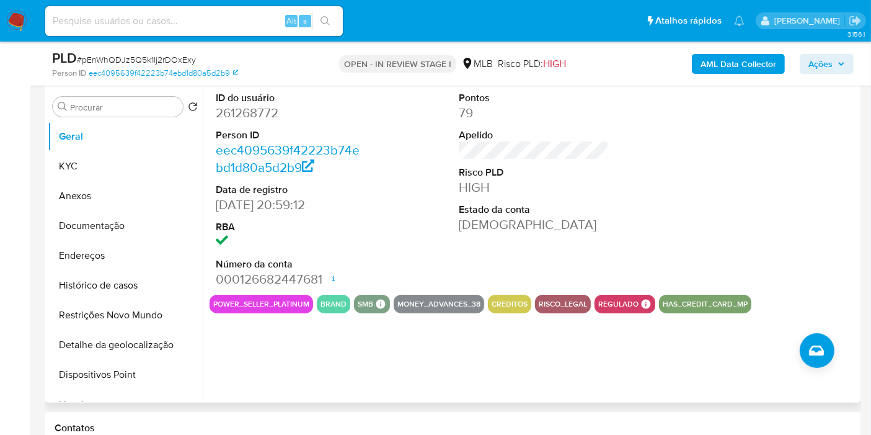
click at [820, 146] on div at bounding box center [777, 190] width 162 height 210
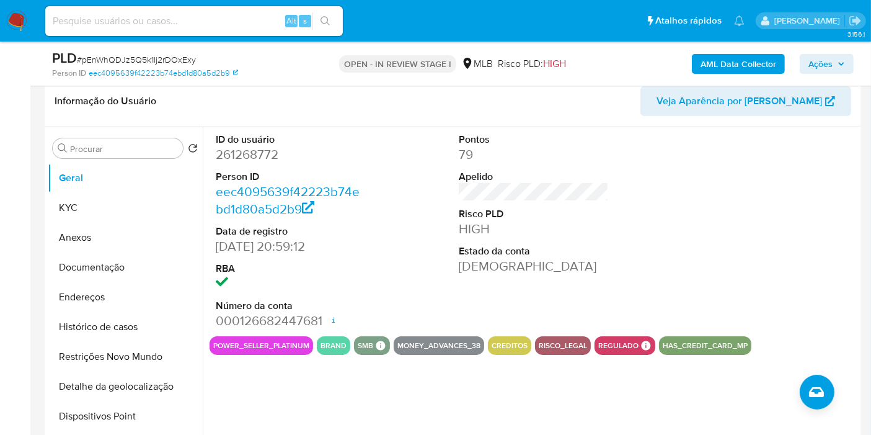
scroll to position [168, 0]
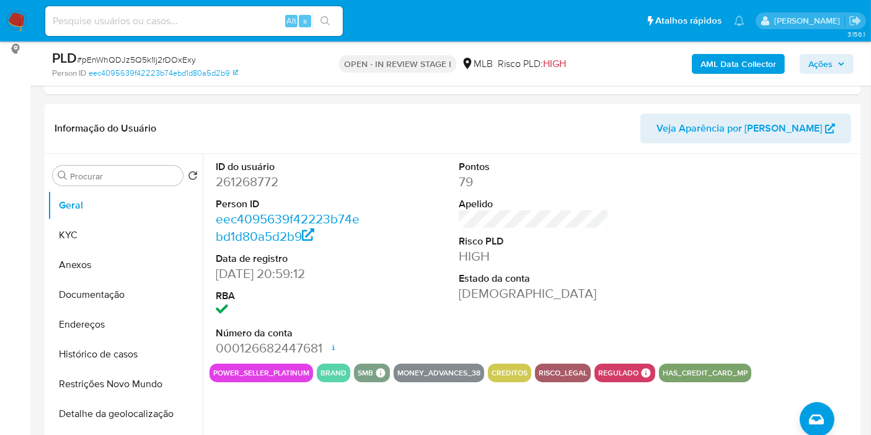
click at [815, 69] on span "Ações" at bounding box center [820, 64] width 24 height 20
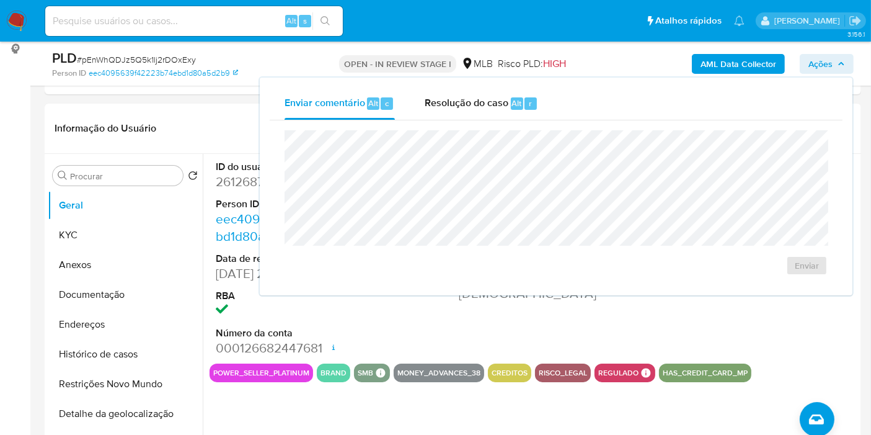
click at [815, 69] on span "Ações" at bounding box center [820, 64] width 24 height 20
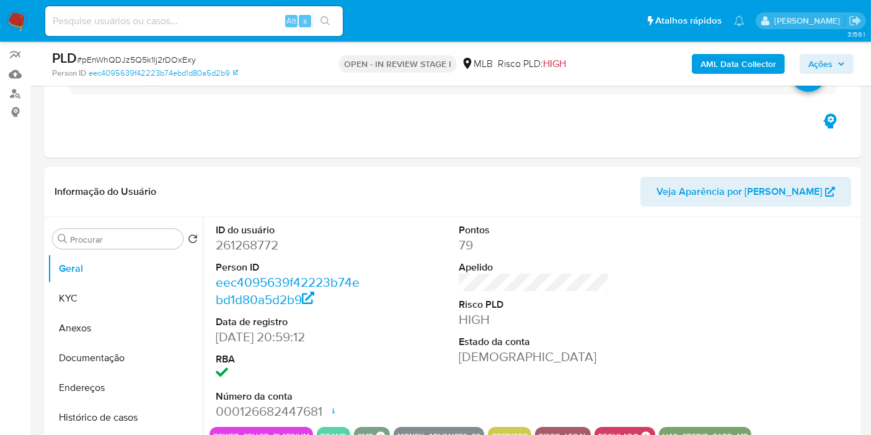
scroll to position [99, 0]
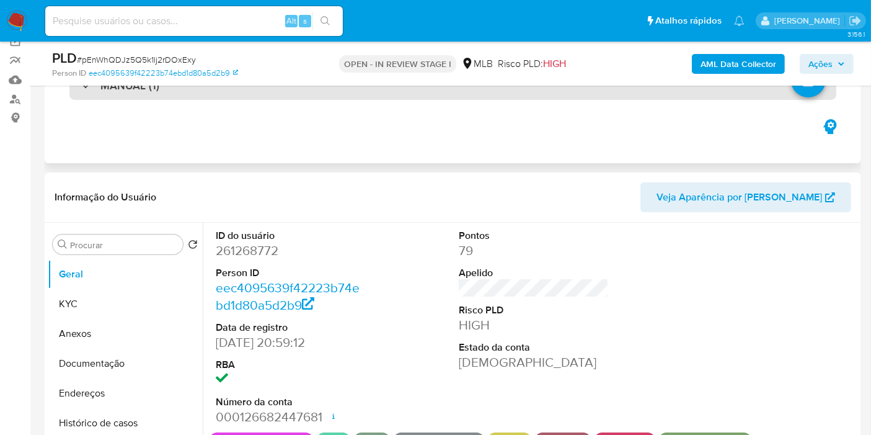
click at [353, 99] on div "MANUAL (1)" at bounding box center [452, 85] width 767 height 29
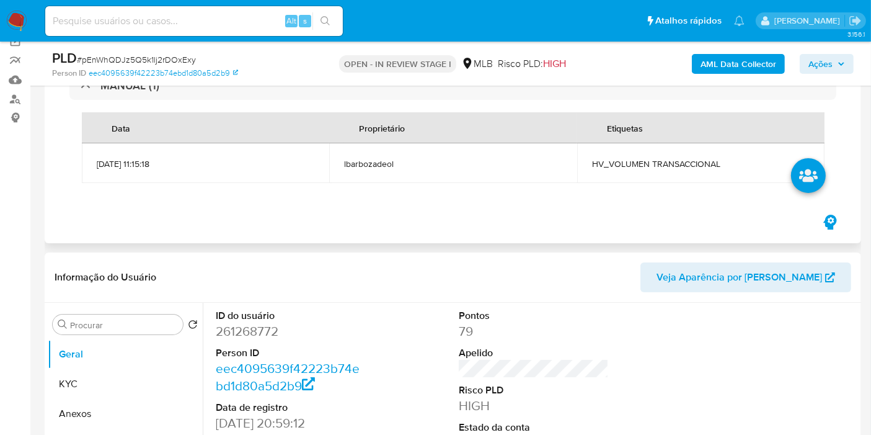
click at [697, 165] on span "HV_VOLUMEN TRANSACCIONAL" at bounding box center [701, 163] width 218 height 11
copy span "HV_VOLUMEN TRANSACCIONAL"
click at [812, 52] on div "AML Data Collector Ações" at bounding box center [722, 63] width 264 height 29
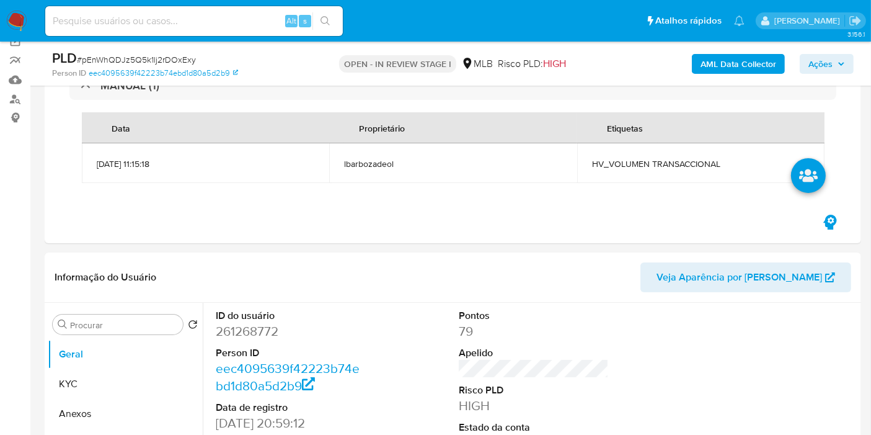
click at [826, 63] on span "Ações" at bounding box center [820, 64] width 24 height 20
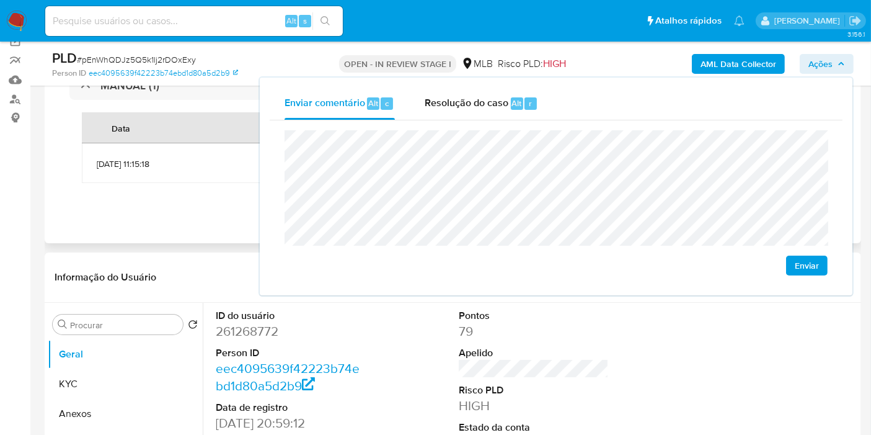
click at [204, 225] on div "Eventos ( 1 ) Ações MANUAL (1) Data Proprietário Etiquetas 14/08/2025 11:15:18 …" at bounding box center [453, 128] width 816 height 229
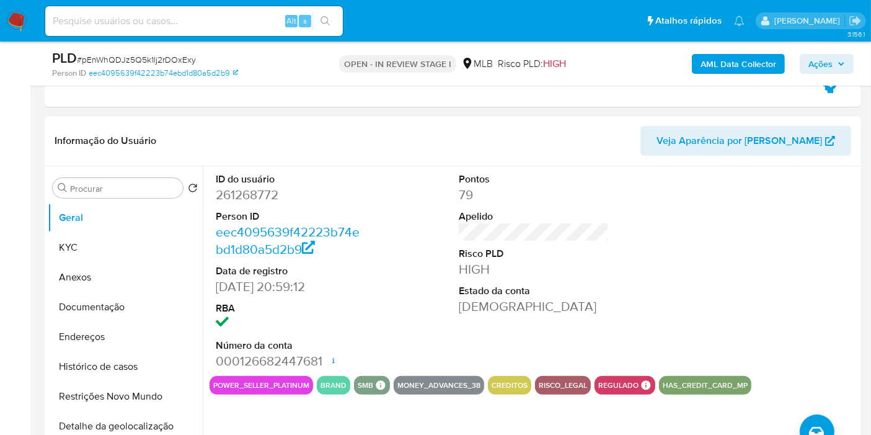
scroll to position [237, 0]
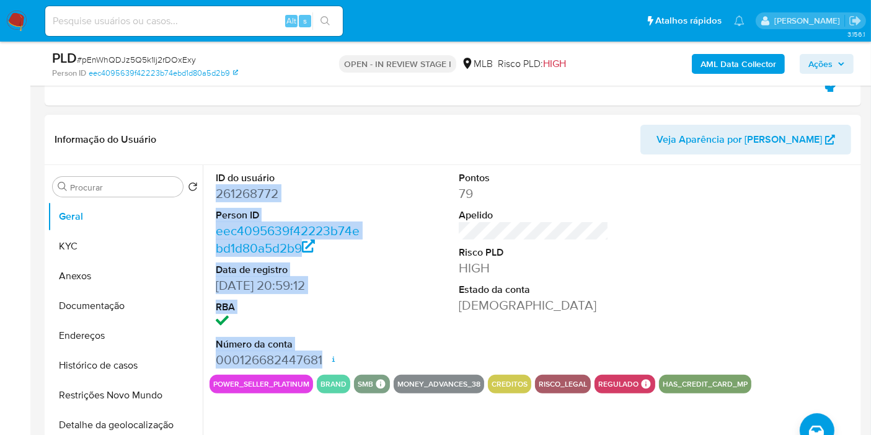
drag, startPoint x: 211, startPoint y: 190, endPoint x: 325, endPoint y: 355, distance: 200.9
click at [325, 355] on div "ID do usuário 261268772 Person ID eec4095639f42223b74ebd1d80a5d2b9 Data de regi…" at bounding box center [291, 270] width 162 height 210
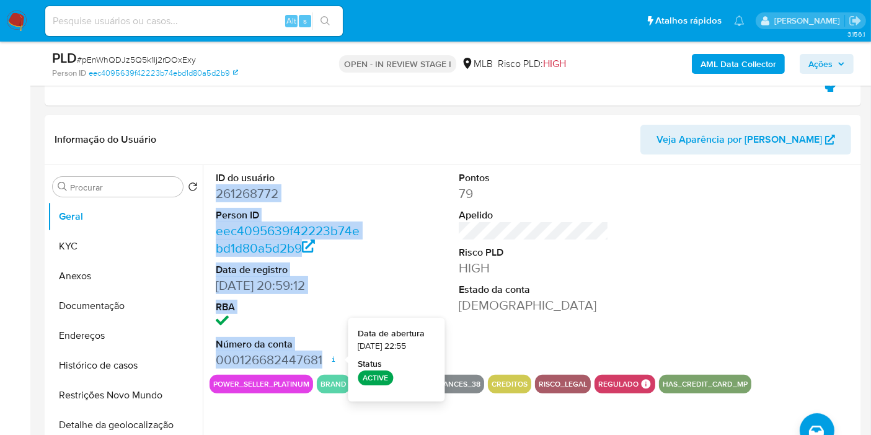
copy dl "261268772 Person ID eec4095639f42223b74ebd1d80a5d2b9 Data de registro 09/07/201…"
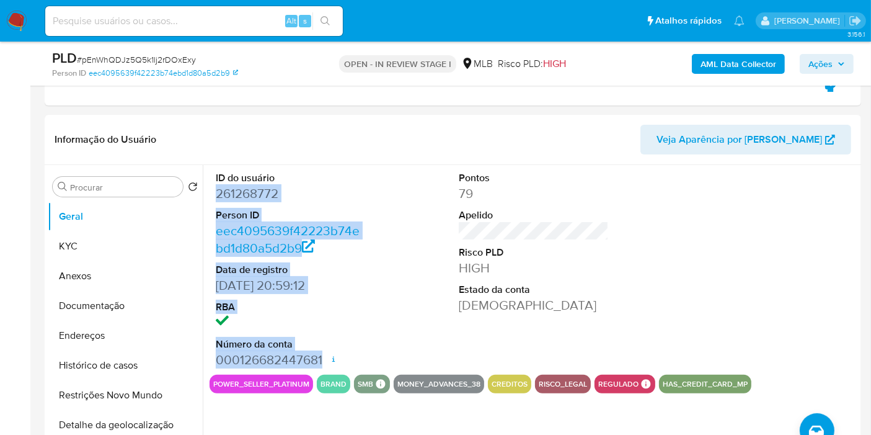
click at [821, 63] on span "Ações" at bounding box center [820, 64] width 24 height 20
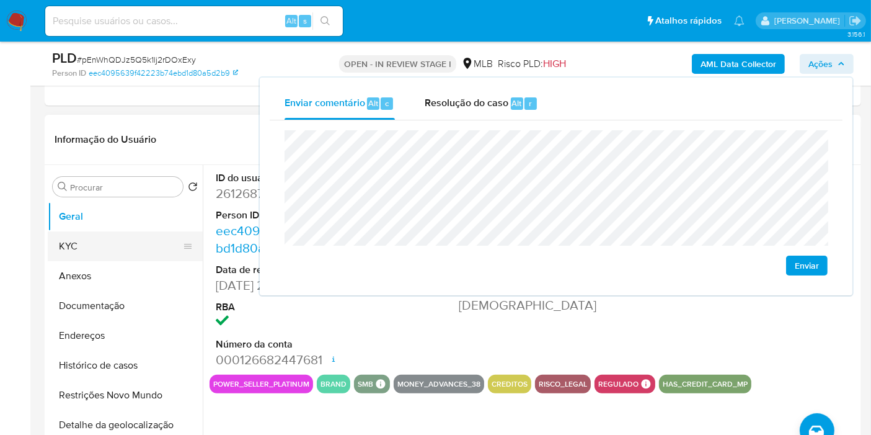
click at [144, 245] on button "KYC" at bounding box center [120, 246] width 145 height 30
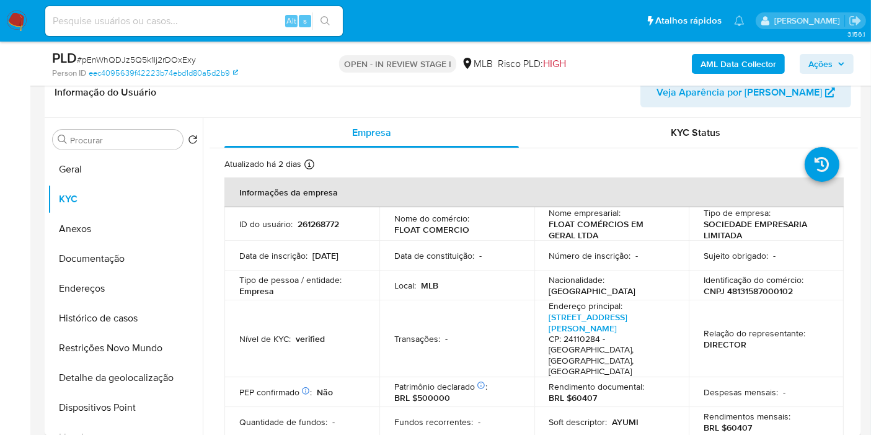
scroll to position [306, 0]
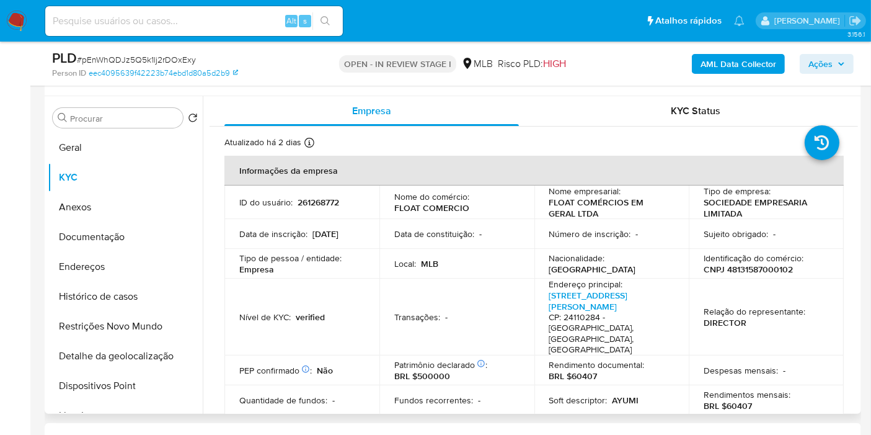
click at [752, 267] on p "CNPJ 48131587000102" at bounding box center [748, 268] width 89 height 11
copy p "48131587000102"
click at [819, 70] on span "Ações" at bounding box center [820, 64] width 24 height 20
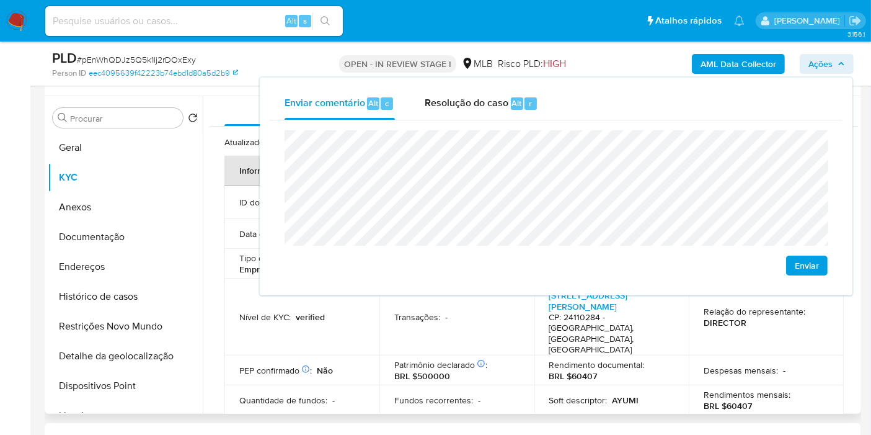
click at [345, 311] on div "Nível de KYC : verified" at bounding box center [301, 316] width 125 height 11
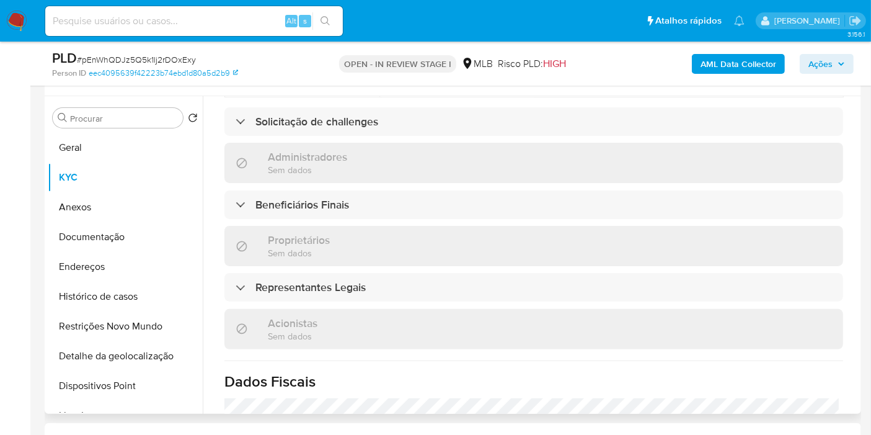
scroll to position [620, 0]
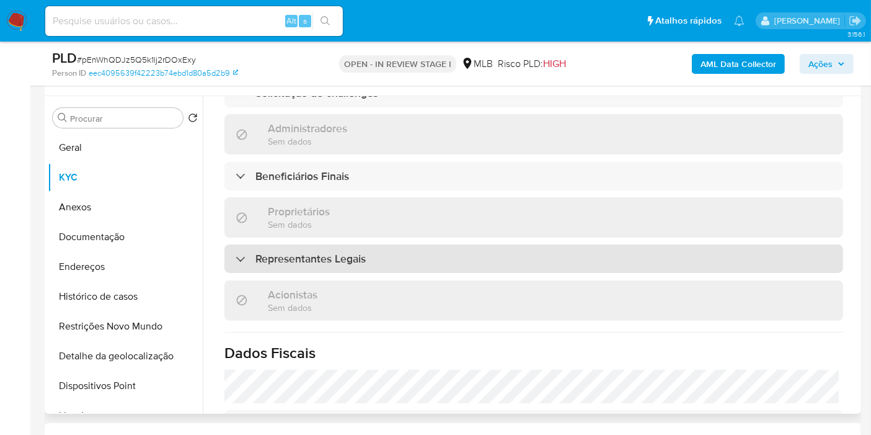
click at [435, 244] on div "Representantes Legais" at bounding box center [533, 258] width 619 height 29
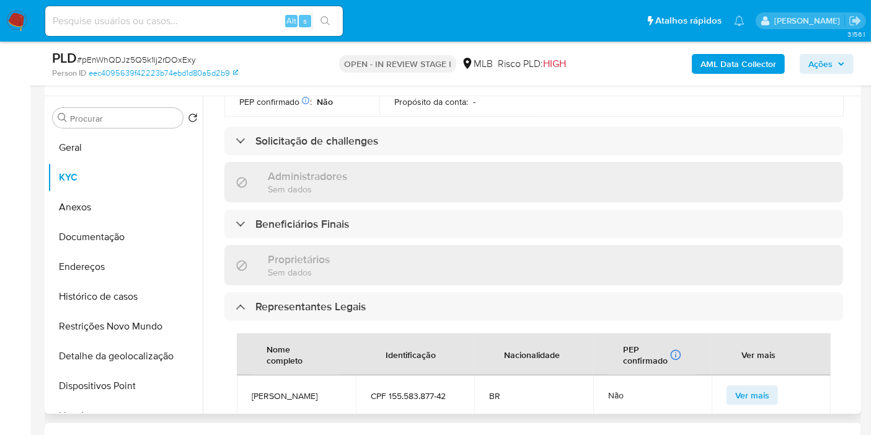
scroll to position [551, 0]
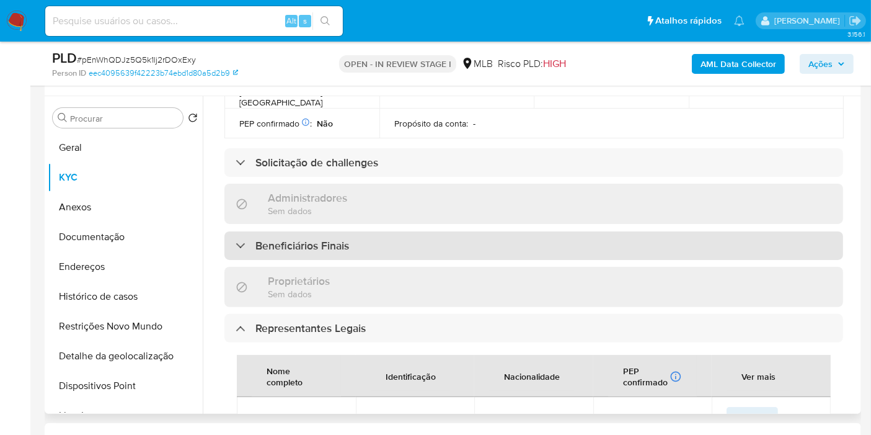
click at [443, 231] on div "Beneficiários Finais" at bounding box center [533, 245] width 619 height 29
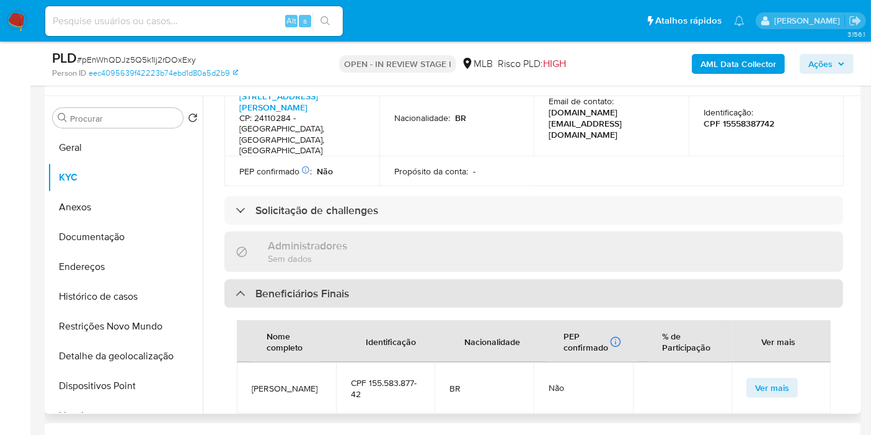
scroll to position [482, 0]
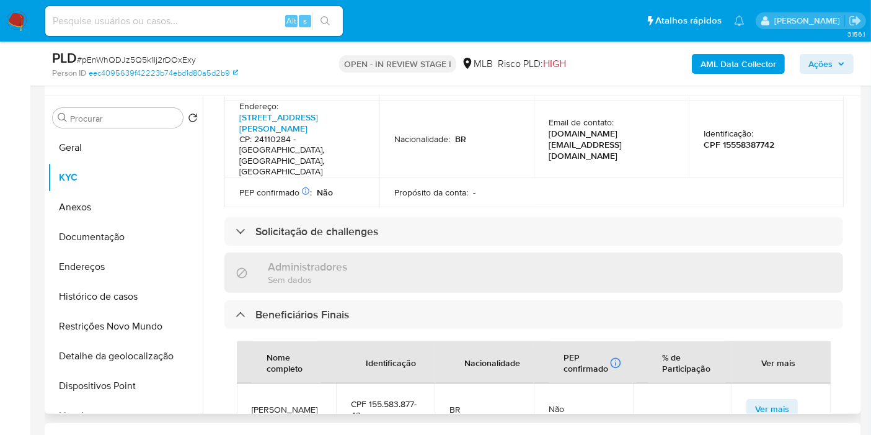
click at [423, 252] on div "Administradores Sem dados" at bounding box center [533, 272] width 619 height 40
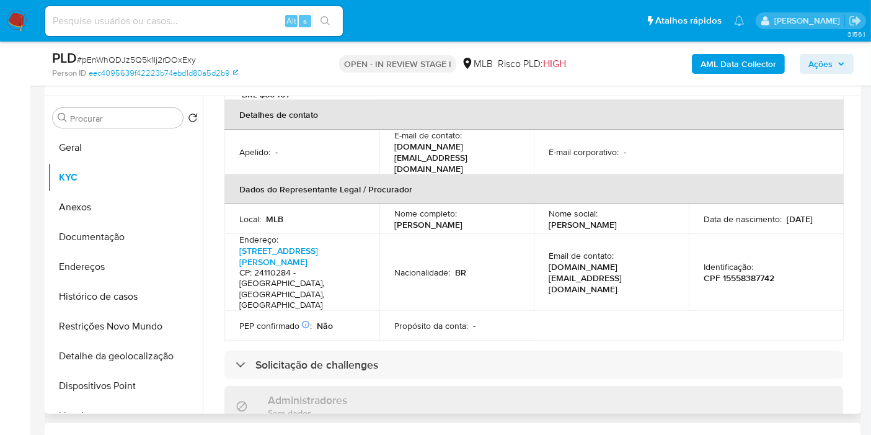
scroll to position [344, 0]
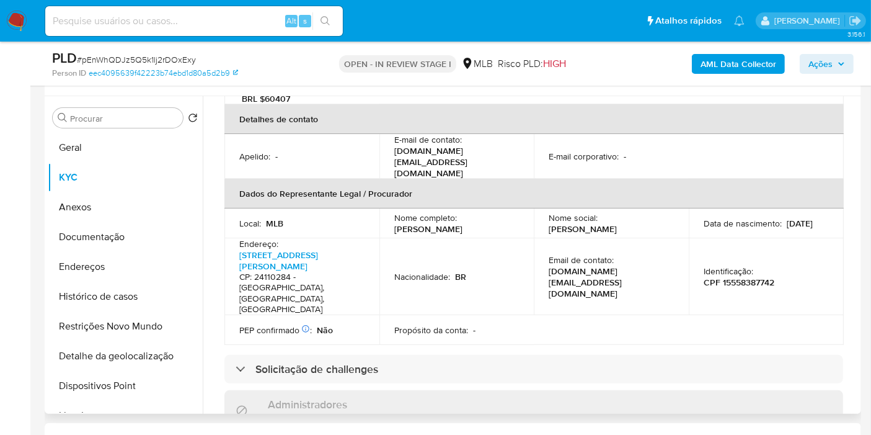
click at [728, 277] on p "CPF 15558387742" at bounding box center [739, 282] width 71 height 11
copy p "15558387742"
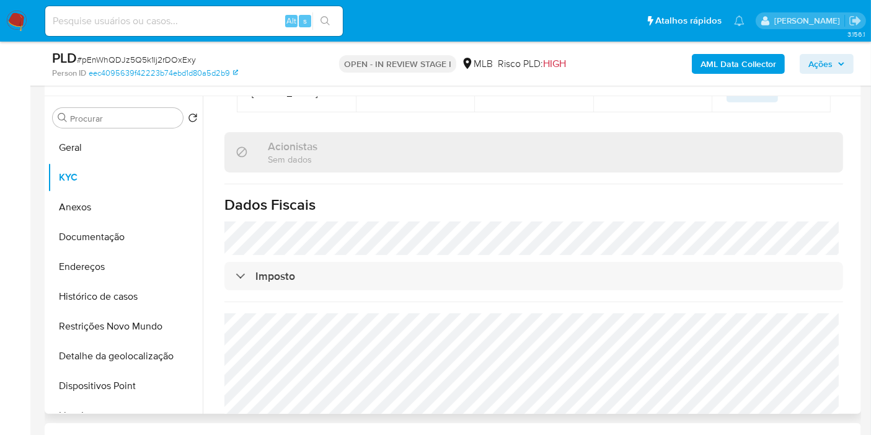
scroll to position [994, 0]
click at [834, 74] on div "AML Data Collector Ações" at bounding box center [722, 63] width 264 height 29
click at [827, 71] on span "Ações" at bounding box center [820, 64] width 24 height 20
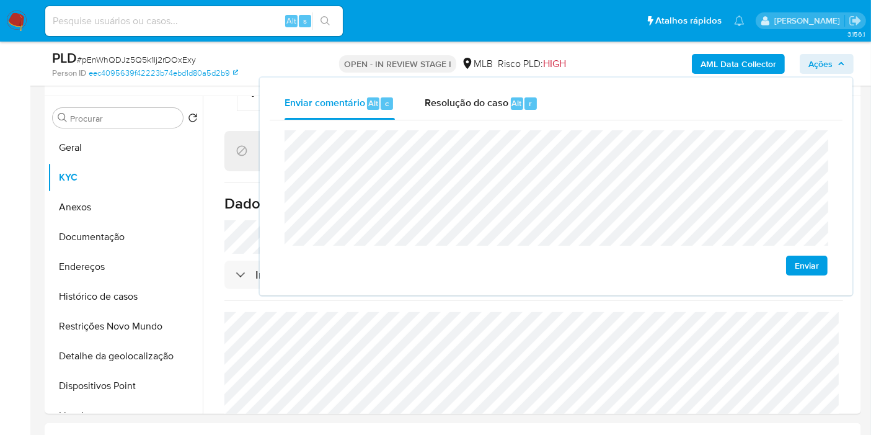
click at [0, 0] on lt-span "econômica" at bounding box center [0, 0] width 0 height 0
click at [0, 0] on lt-span "Niter ó i" at bounding box center [0, 0] width 0 height 0
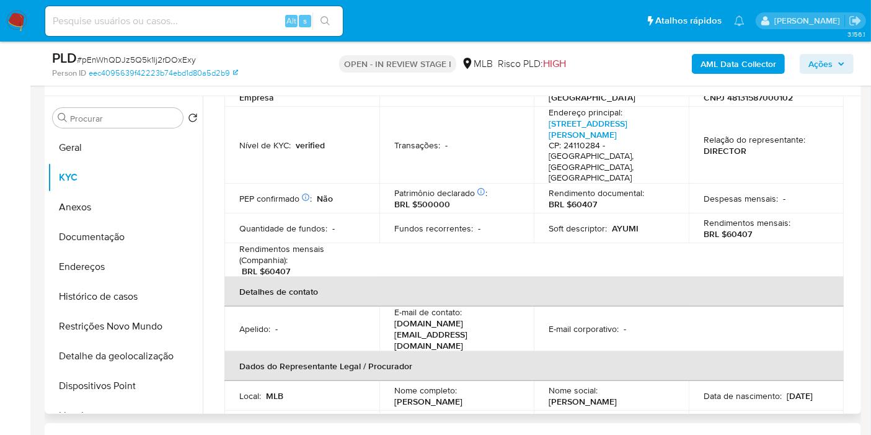
scroll to position [99, 0]
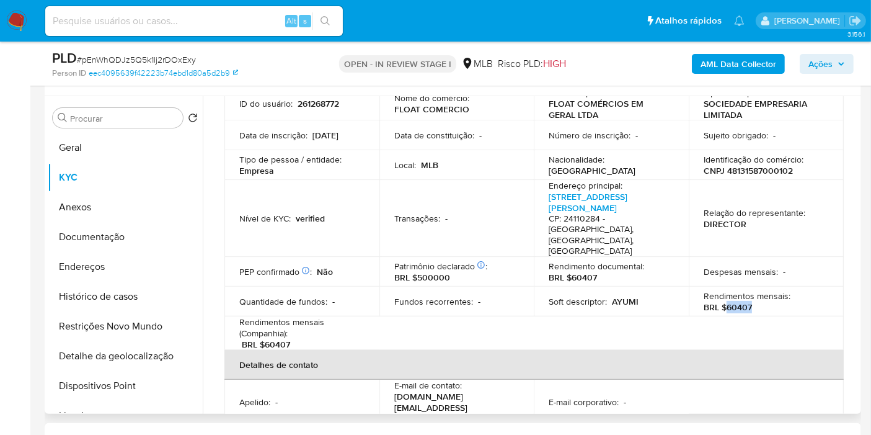
drag, startPoint x: 725, startPoint y: 285, endPoint x: 758, endPoint y: 282, distance: 32.4
click at [758, 290] on div "Rendimentos mensais : BRL $60407" at bounding box center [766, 301] width 125 height 22
copy p "60407"
click at [827, 69] on span "Ações" at bounding box center [820, 64] width 24 height 20
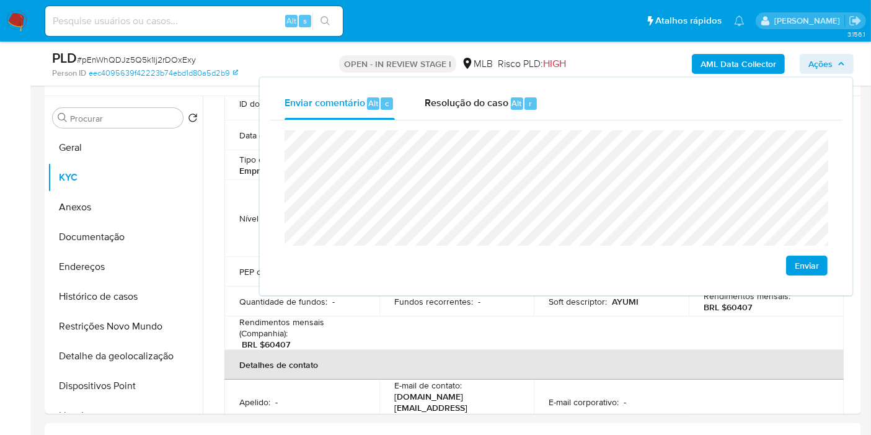
click at [0, 0] on lt-strong "ç" at bounding box center [0, 0] width 0 height 0
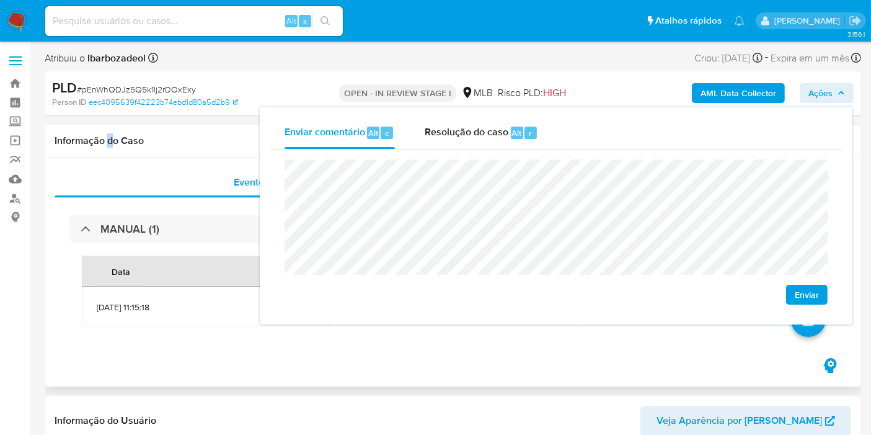
click at [110, 148] on div "Informação do Caso" at bounding box center [453, 141] width 816 height 33
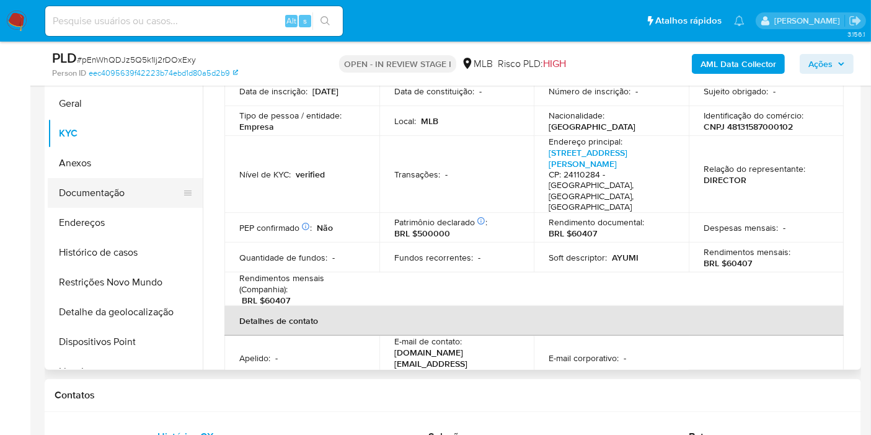
scroll to position [344, 0]
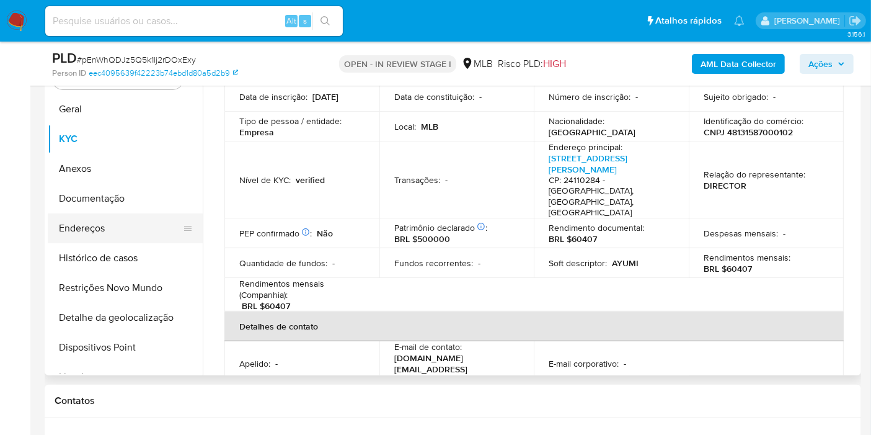
click at [120, 236] on button "Endereços" at bounding box center [120, 228] width 145 height 30
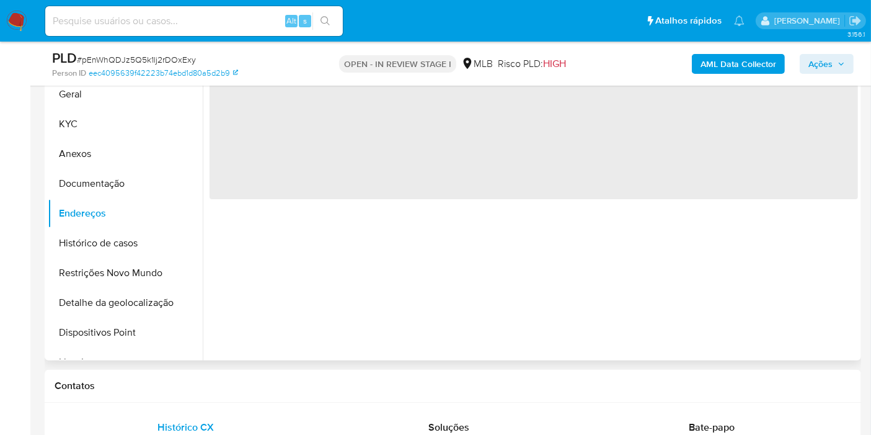
scroll to position [0, 0]
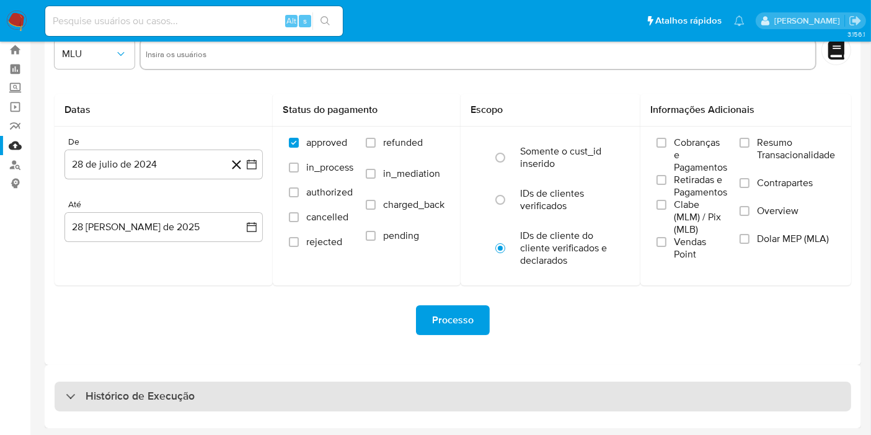
click at [322, 399] on div "Histórico de Execução" at bounding box center [453, 396] width 797 height 30
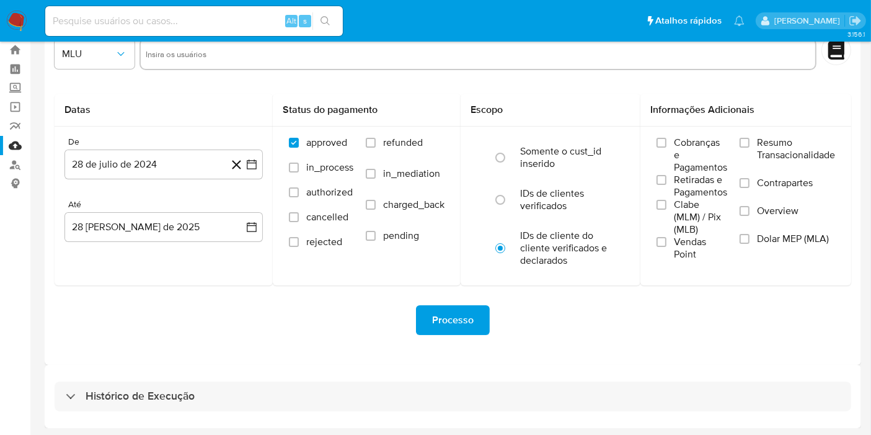
select select "10"
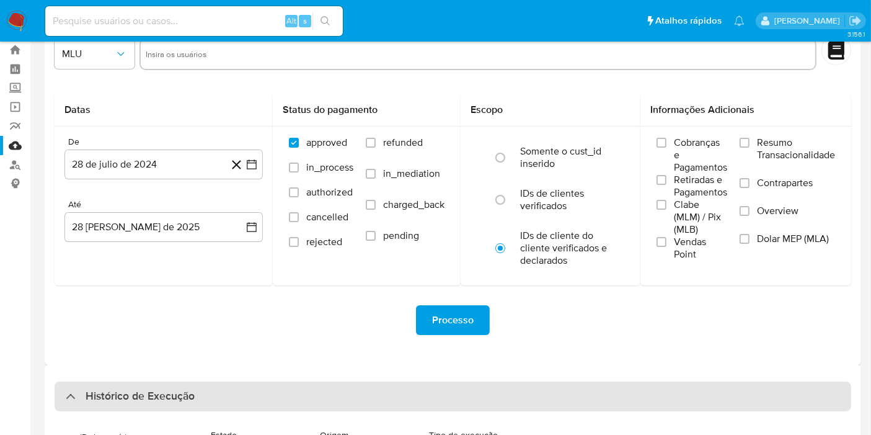
scroll to position [383, 0]
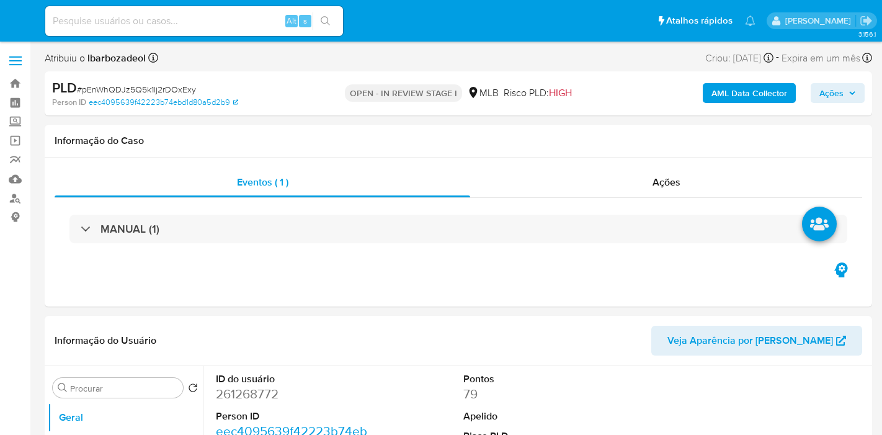
select select "10"
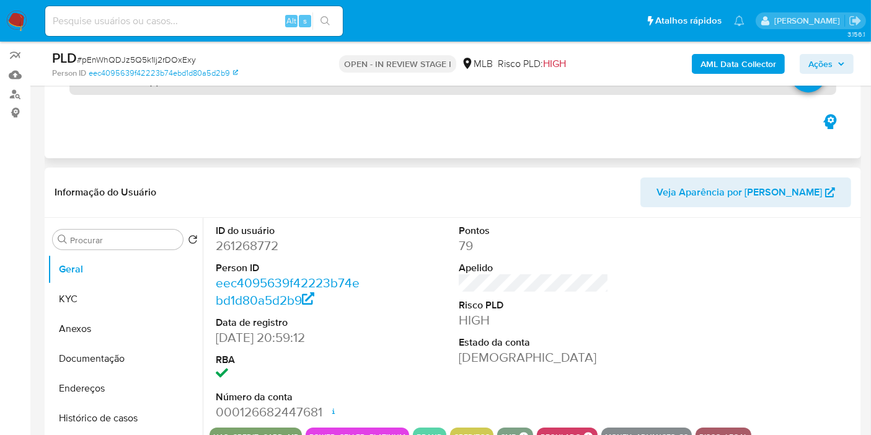
scroll to position [206, 0]
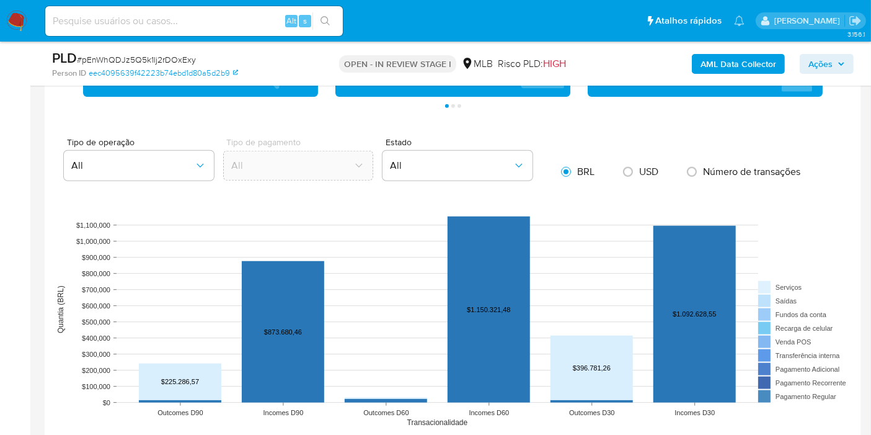
scroll to position [1309, 0]
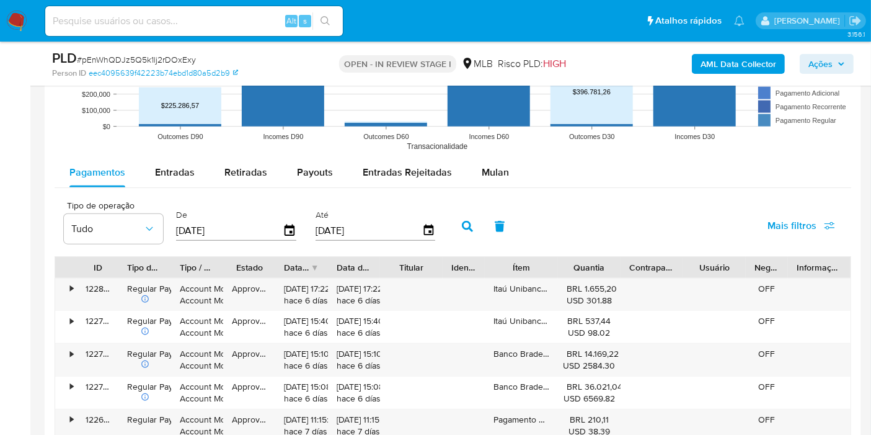
click at [187, 186] on div "Pagamentos Entradas Retiradas Payouts Entradas Rejeitadas Mulan Tipo de operaçã…" at bounding box center [453, 398] width 797 height 482
click at [165, 167] on span "Entradas" at bounding box center [175, 172] width 40 height 14
select select "10"
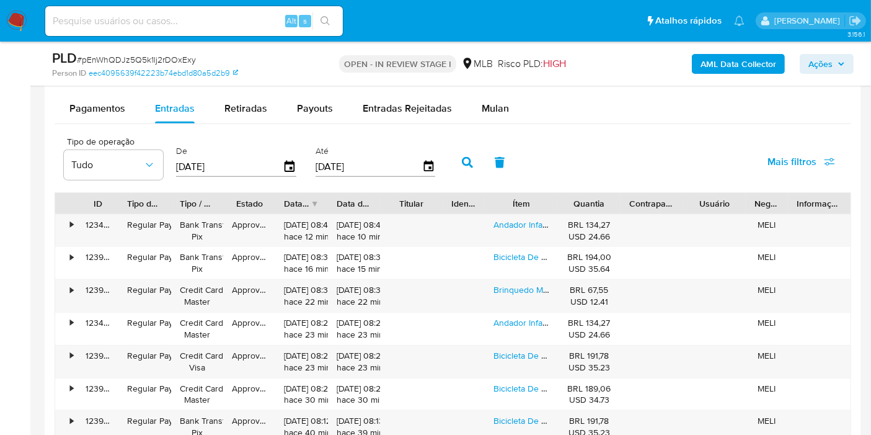
scroll to position [1515, 0]
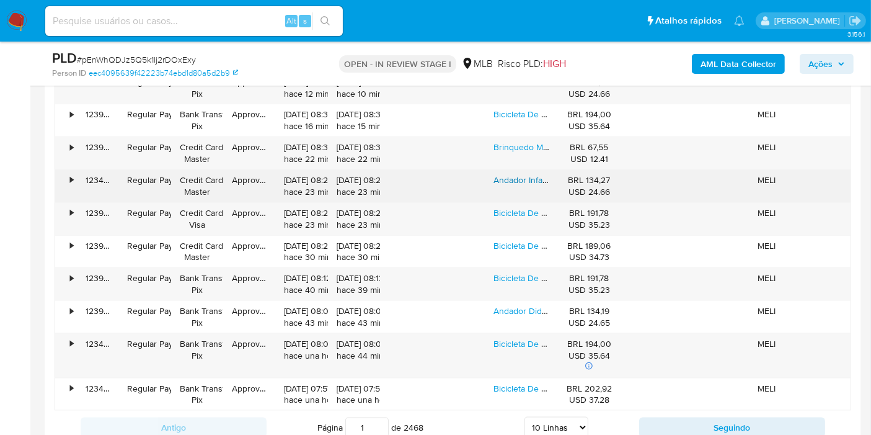
click at [531, 182] on link "Andador Infantil Musical Empurrador Educativo Menina Bebê" at bounding box center [609, 180] width 232 height 12
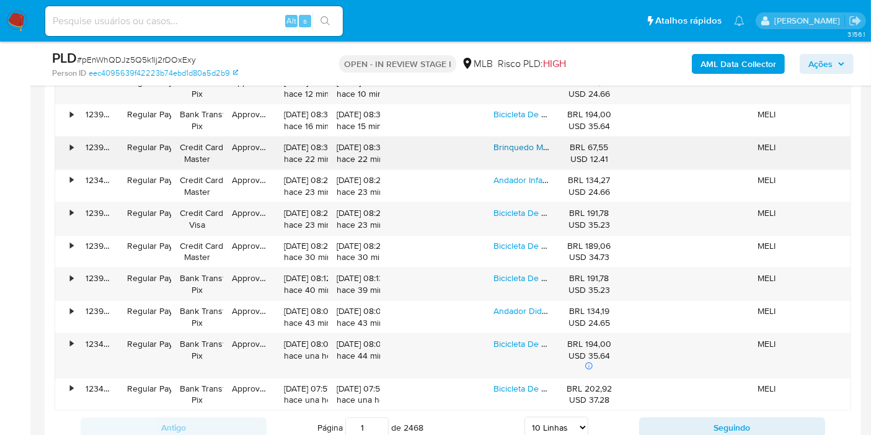
click at [522, 143] on link "Brinquedo Multi Atividade Didático Aprender Educativo Dmtoys" at bounding box center [614, 147] width 242 height 12
click at [832, 66] on span "Ações" at bounding box center [820, 64] width 24 height 20
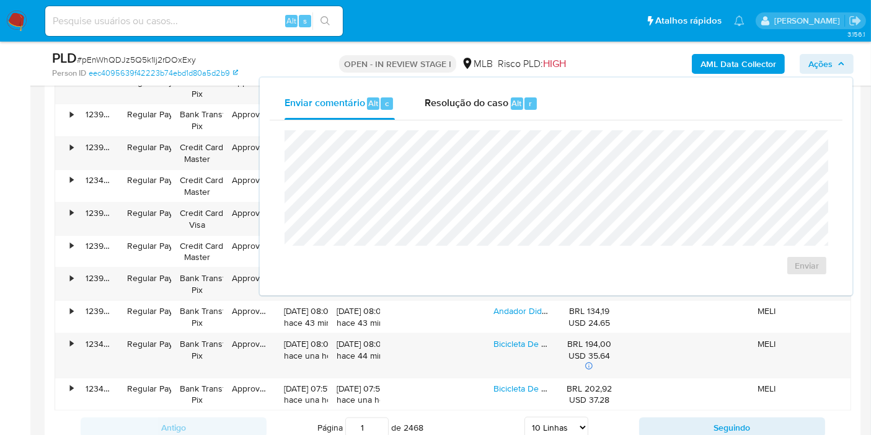
click at [834, 61] on span "Ações" at bounding box center [826, 63] width 37 height 17
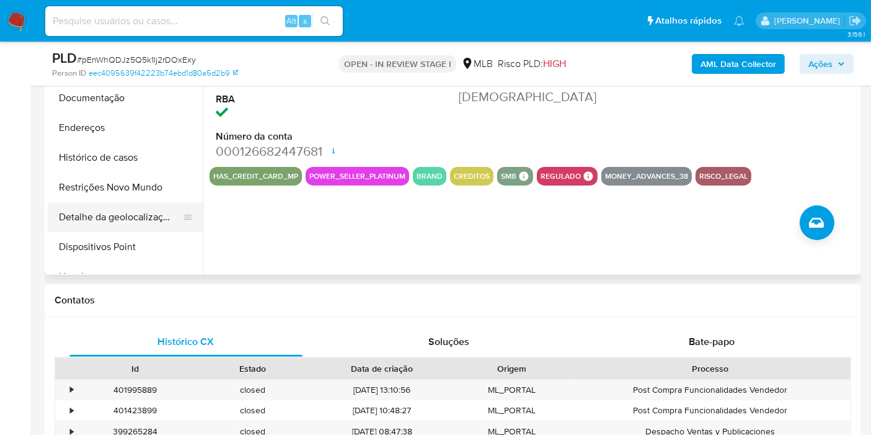
scroll to position [0, 0]
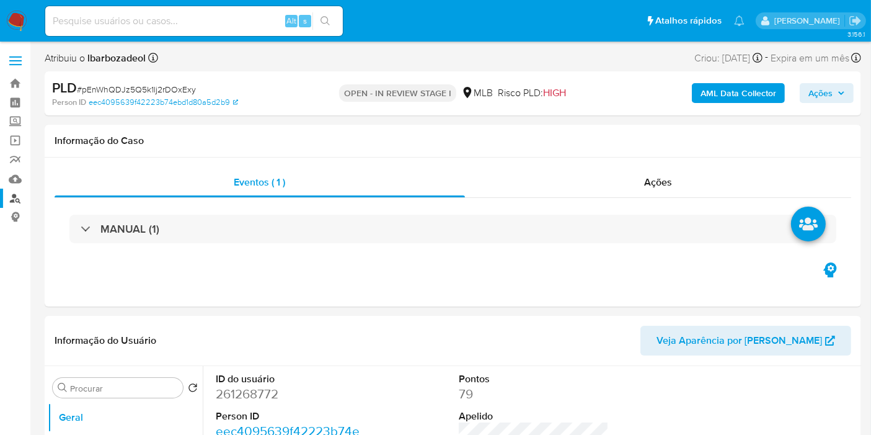
click at [17, 199] on link "Localizador de pessoas" at bounding box center [74, 197] width 148 height 19
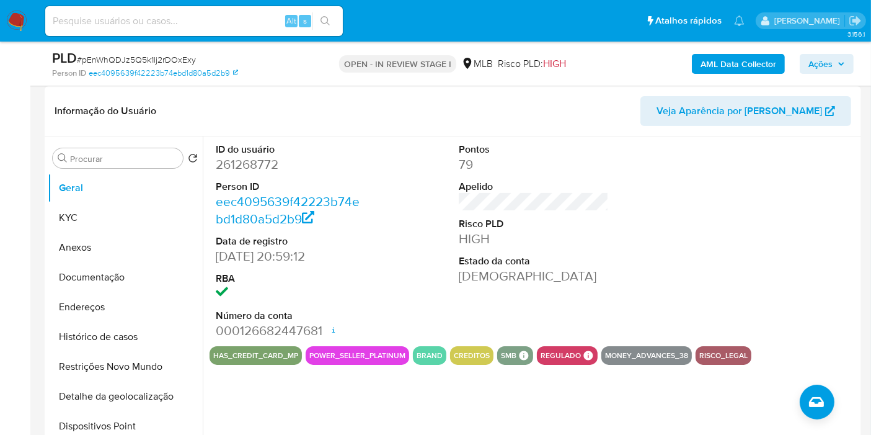
scroll to position [206, 0]
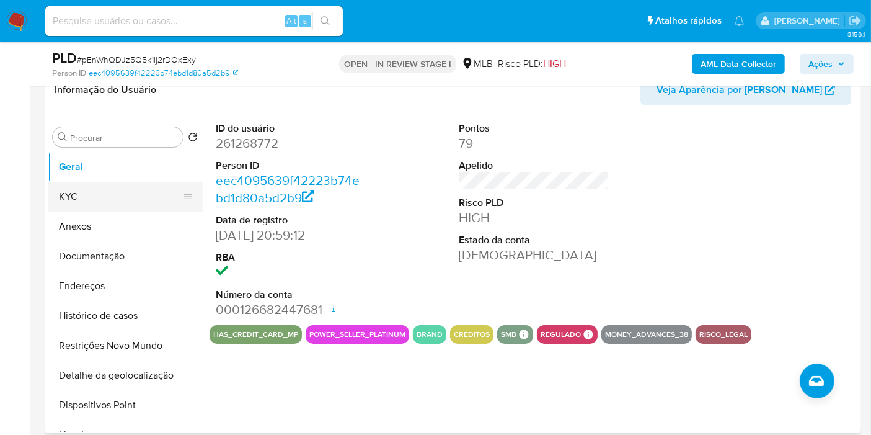
click at [107, 193] on button "KYC" at bounding box center [120, 197] width 145 height 30
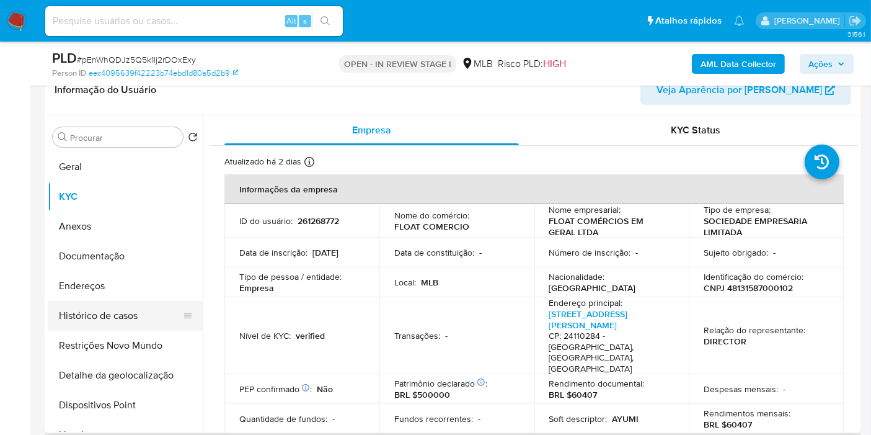
click at [138, 307] on button "Histórico de casos" at bounding box center [120, 316] width 145 height 30
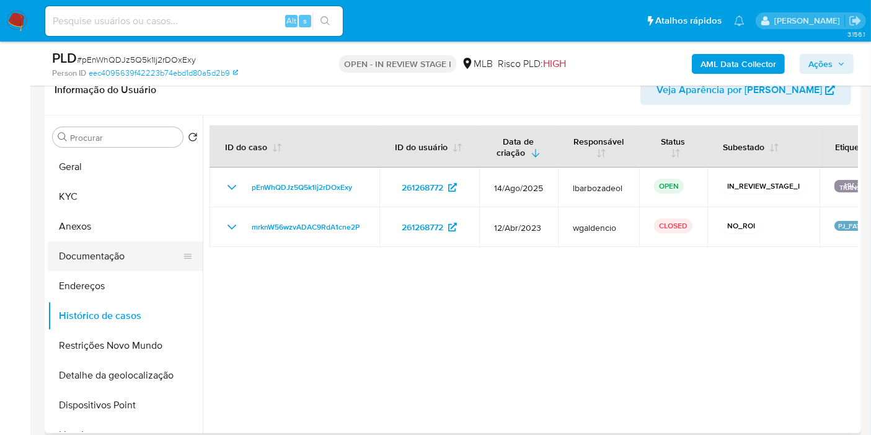
click at [134, 265] on button "Documentação" at bounding box center [120, 256] width 145 height 30
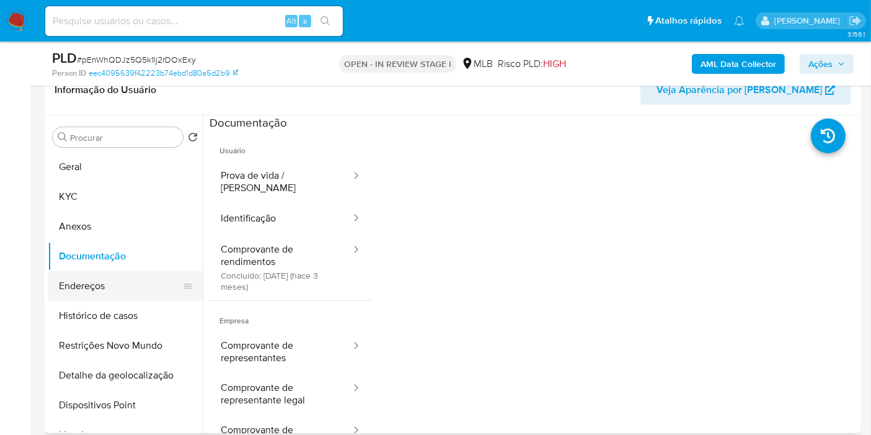
click at [124, 297] on button "Endereços" at bounding box center [120, 286] width 145 height 30
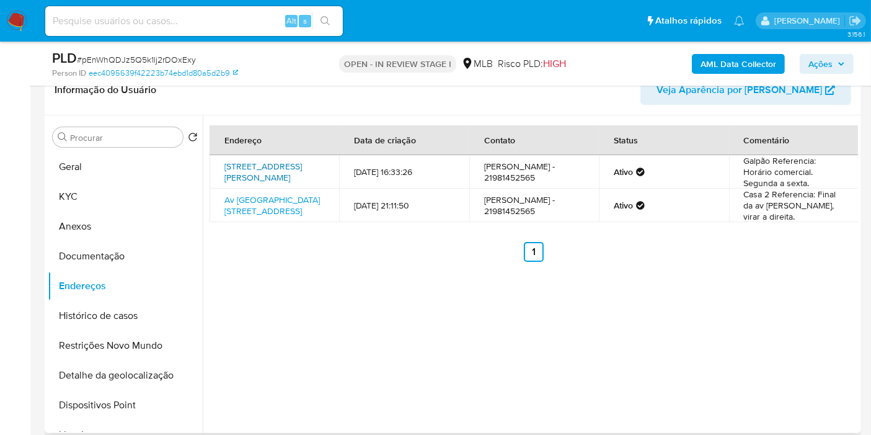
click at [260, 175] on link "Rua Doutor Câmara Coutinho 33, Niterói, Rio De Janeiro, 24110284, Brasil 33" at bounding box center [262, 172] width 77 height 24
click at [247, 217] on link "Av Santo Antônio Rua G 156, Niterói, Rio De Janeiro, 24350327, Brasil 156" at bounding box center [271, 205] width 95 height 24
click at [143, 255] on button "Documentação" at bounding box center [120, 256] width 145 height 30
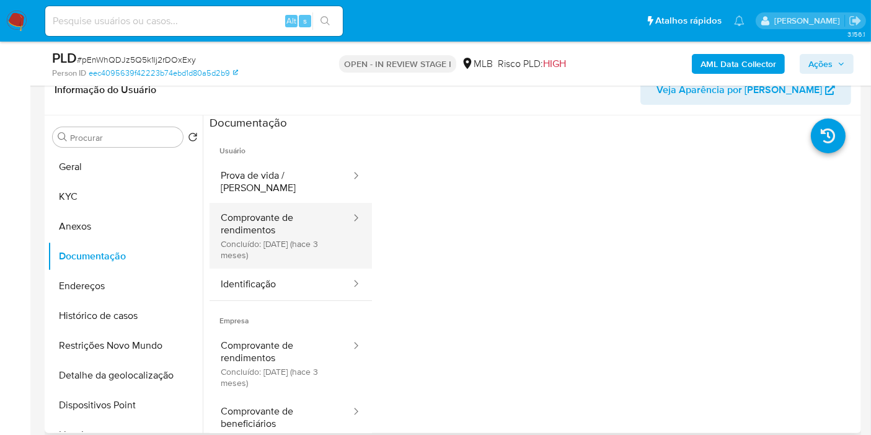
click at [308, 203] on button "Comprovante de rendimentos Concluído: 28/05/2025 (hace 3 meses)" at bounding box center [281, 236] width 143 height 66
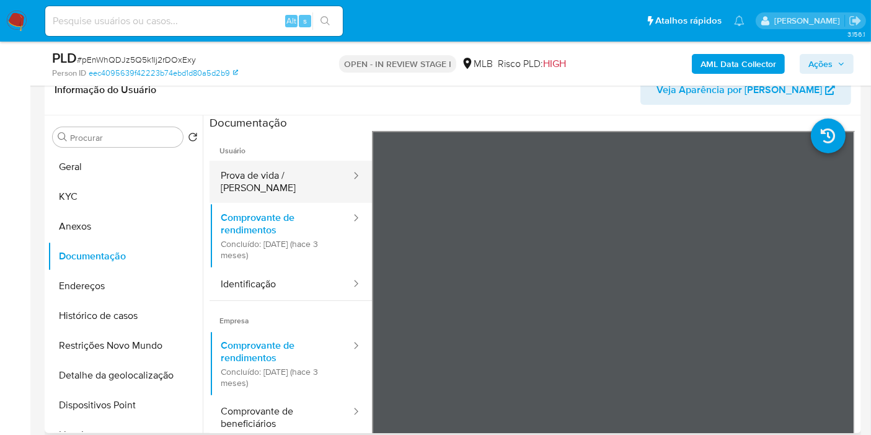
click at [309, 180] on button "Prova de vida / Selfie" at bounding box center [281, 182] width 143 height 42
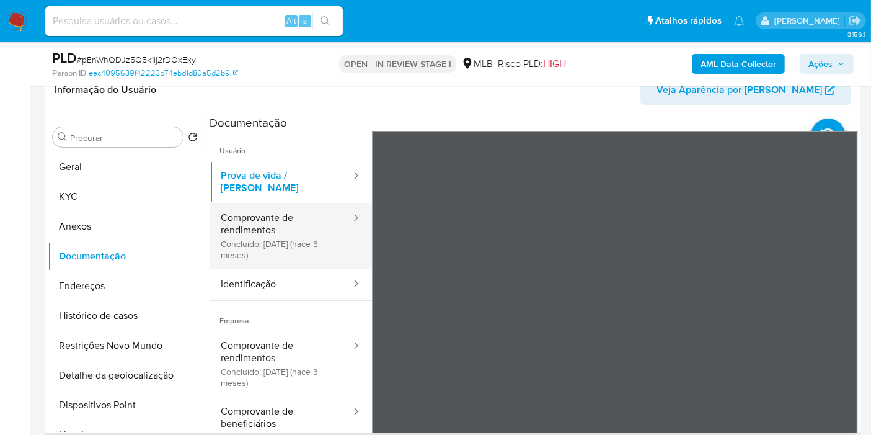
click at [290, 232] on button "Comprovante de rendimentos Concluído: 28/05/2025 (hace 3 meses)" at bounding box center [281, 236] width 143 height 66
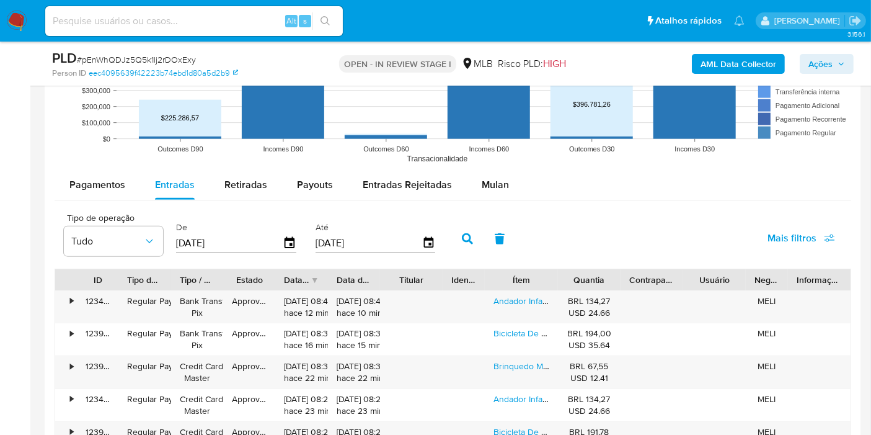
scroll to position [1358, 0]
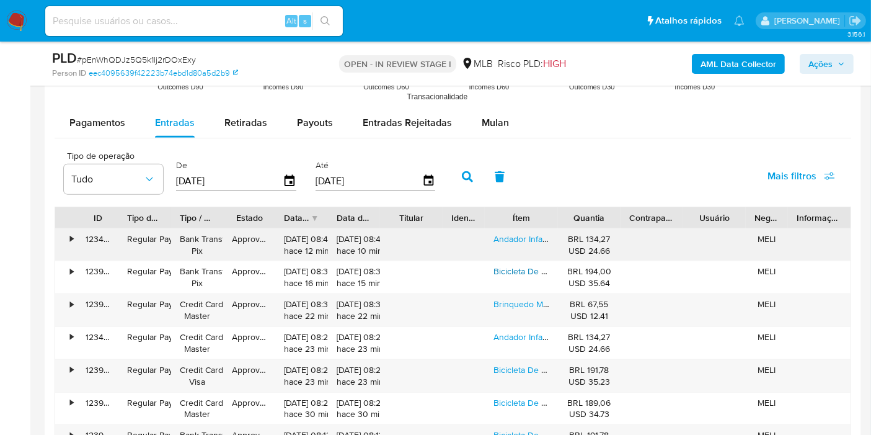
drag, startPoint x: 522, startPoint y: 268, endPoint x: 526, endPoint y: 248, distance: 20.2
click at [522, 268] on link "Bicicleta De Equilibrio Sem Pedal Infantil Bebês Vermelha Cor Verde" at bounding box center [623, 271] width 260 height 12
click at [499, 236] on link "Andador Infantil Musical Empurrador Educativo Menina Bebê" at bounding box center [609, 238] width 232 height 12
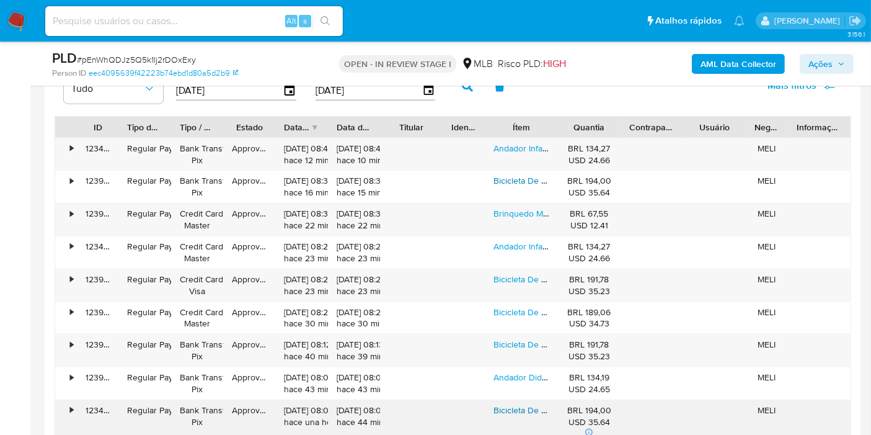
scroll to position [1634, 0]
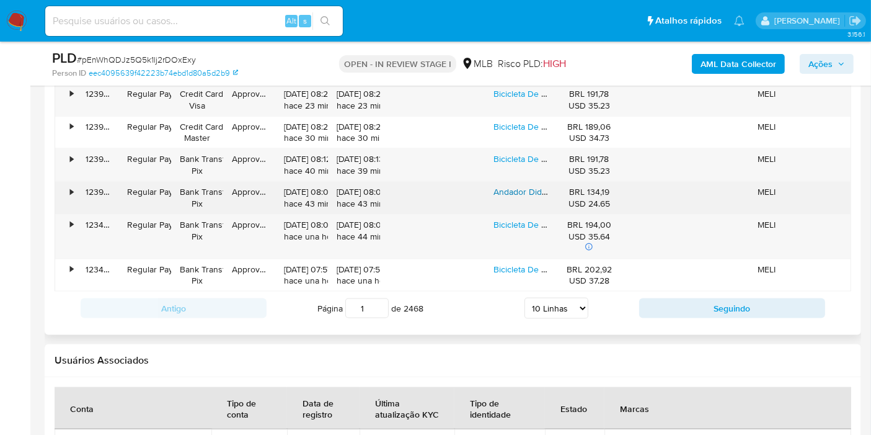
click at [515, 187] on link "Andador Didático De Empurrar Dm Toys Infantil Multi Atividades Bebê Divertido C…" at bounding box center [663, 191] width 341 height 12
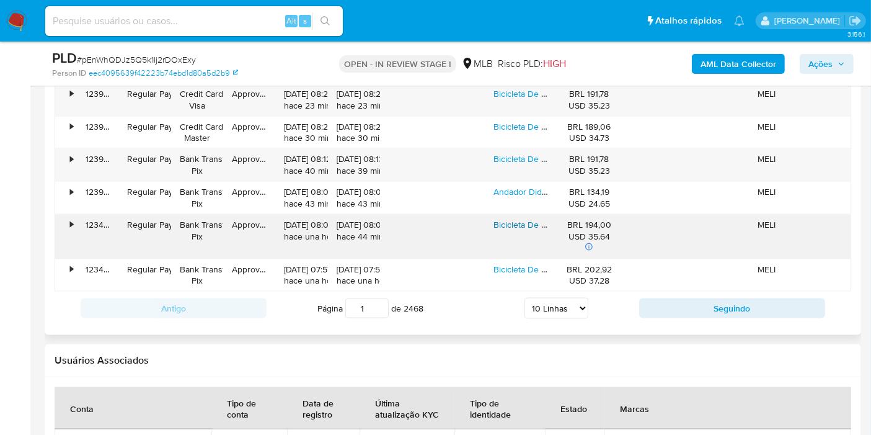
click at [511, 218] on link "Bicicleta De Equilibrio Sem Pedal Infantil Bebês Vermelha Cor Verde" at bounding box center [623, 224] width 260 height 12
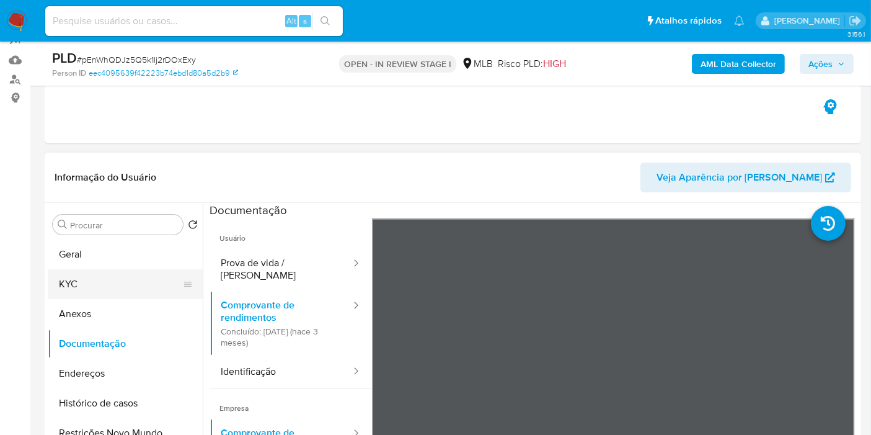
scroll to position [118, 0]
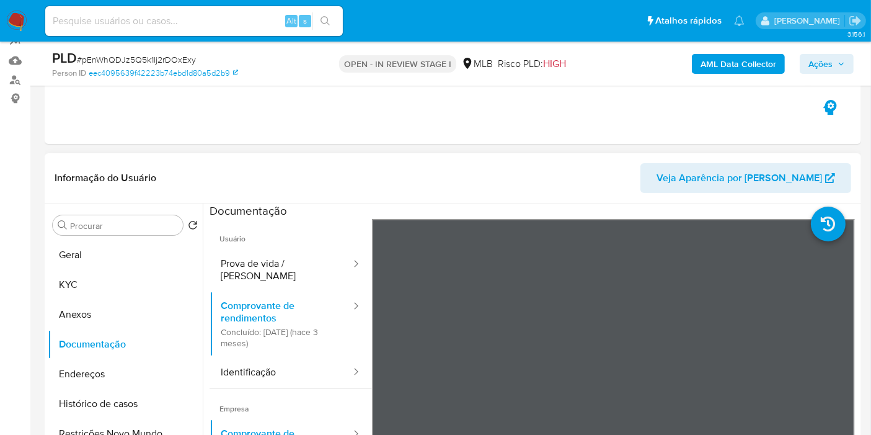
drag, startPoint x: 115, startPoint y: 254, endPoint x: 219, endPoint y: 184, distance: 125.9
click at [114, 254] on button "Geral" at bounding box center [125, 255] width 155 height 30
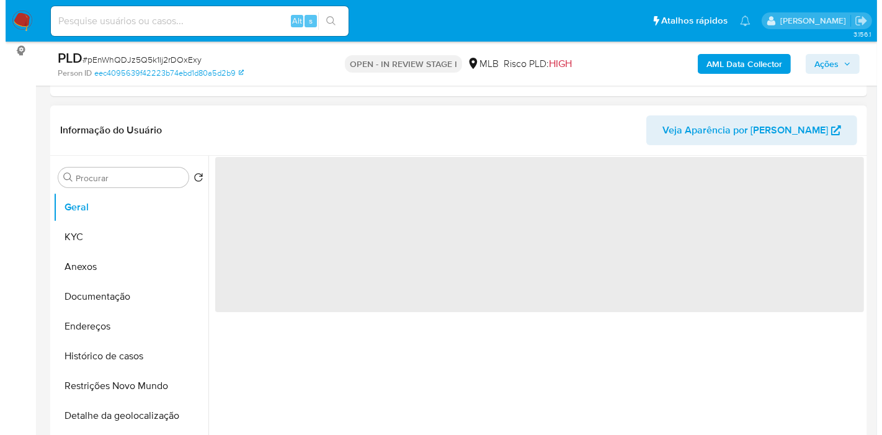
scroll to position [187, 0]
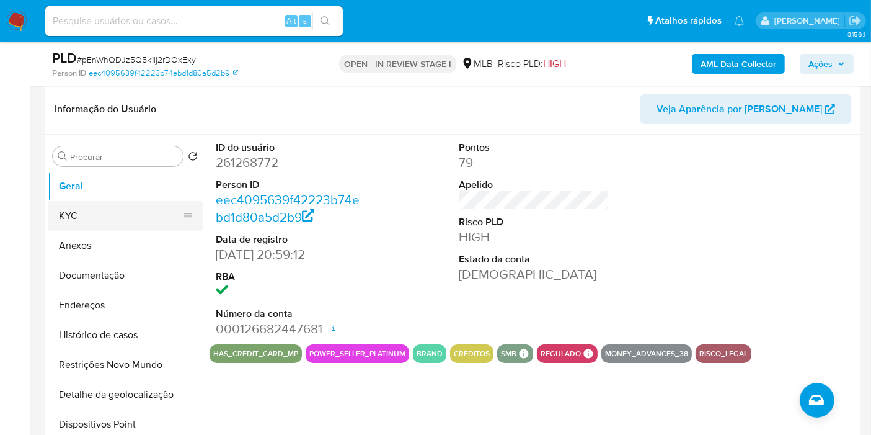
click at [141, 217] on button "KYC" at bounding box center [120, 216] width 145 height 30
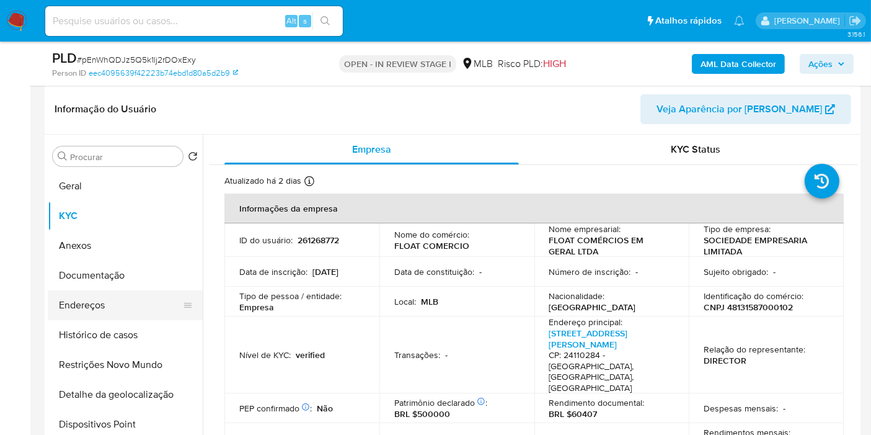
click at [104, 288] on button "Documentação" at bounding box center [125, 275] width 155 height 30
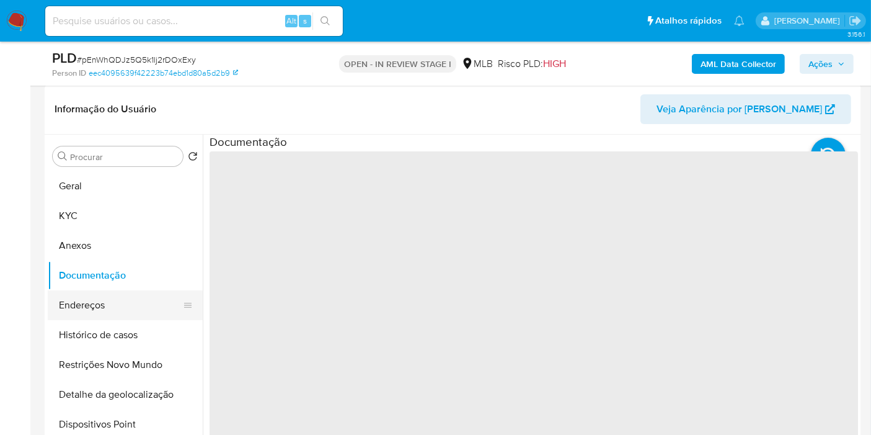
click at [104, 303] on button "Endereços" at bounding box center [120, 305] width 145 height 30
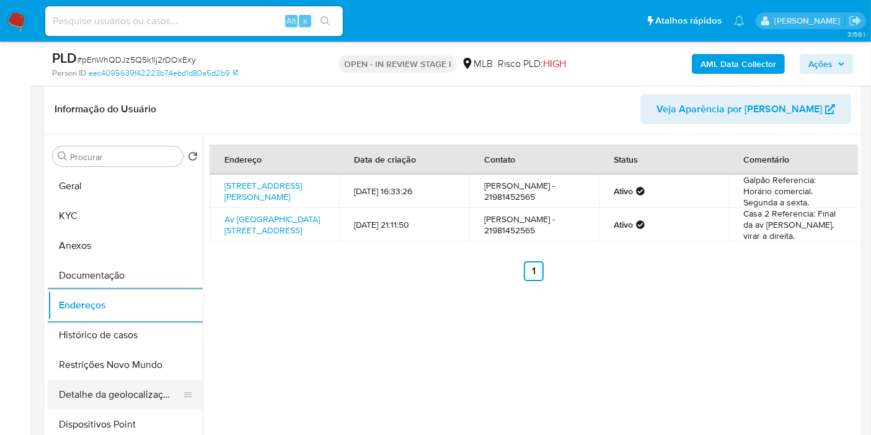
click at [107, 386] on button "Detalhe da geolocalização" at bounding box center [120, 394] width 145 height 30
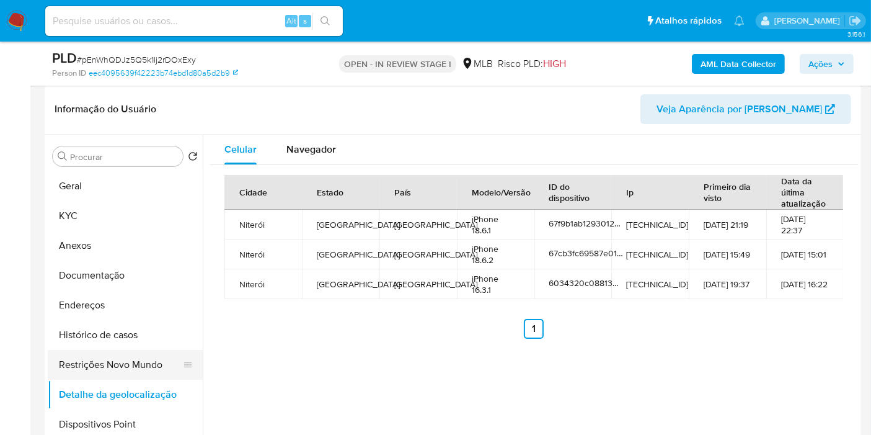
click at [135, 376] on button "Restrições Novo Mundo" at bounding box center [120, 365] width 145 height 30
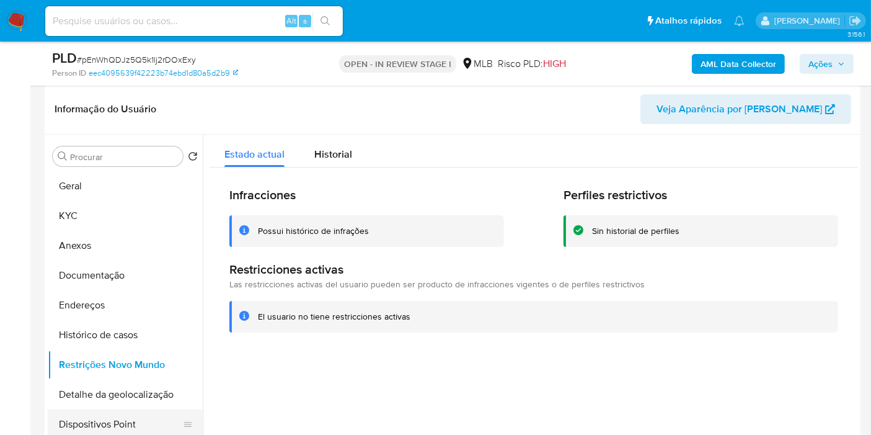
click at [120, 415] on button "Dispositivos Point" at bounding box center [120, 424] width 145 height 30
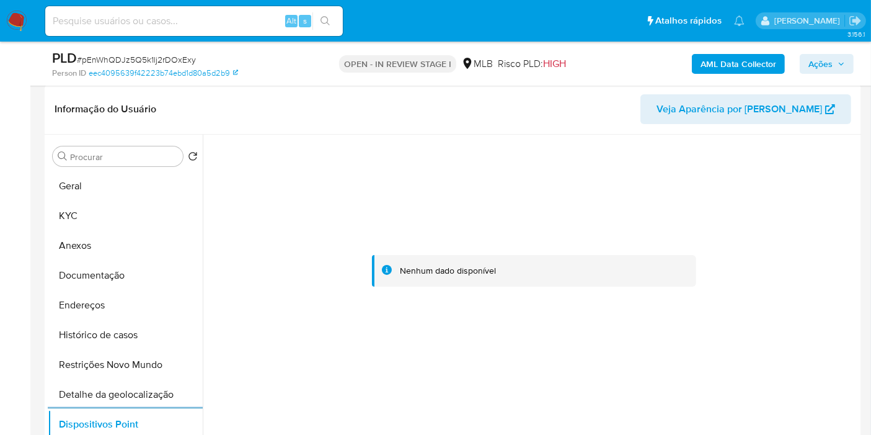
click at [825, 63] on span "Ações" at bounding box center [820, 64] width 24 height 20
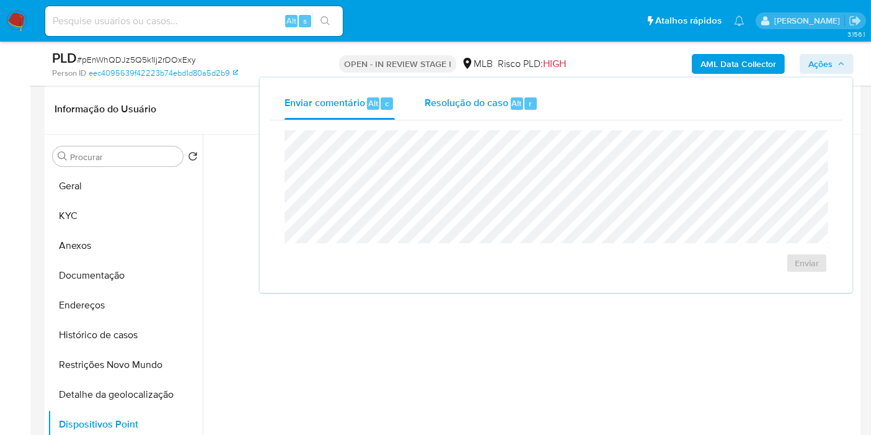
click at [533, 112] on div "Resolução do caso Alt r" at bounding box center [481, 103] width 113 height 32
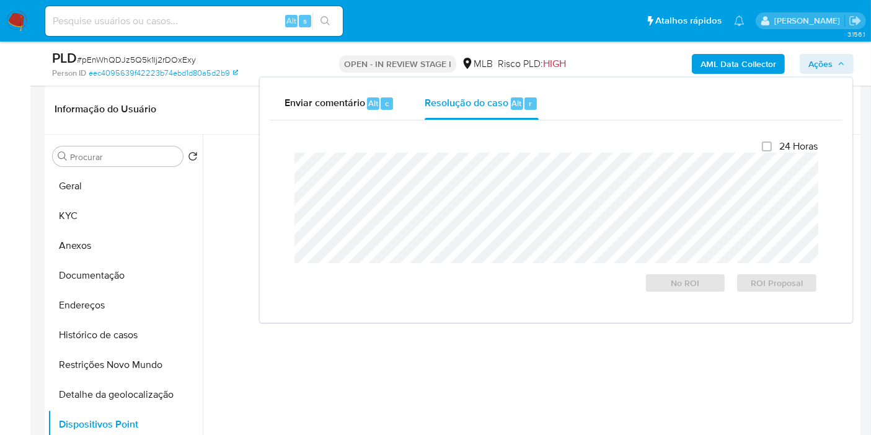
drag, startPoint x: 622, startPoint y: 49, endPoint x: 641, endPoint y: 46, distance: 19.4
click at [627, 49] on div "AML Data Collector Ações Enviar comentário Alt c Resolução do caso Alt r Fecham…" at bounding box center [722, 63] width 264 height 29
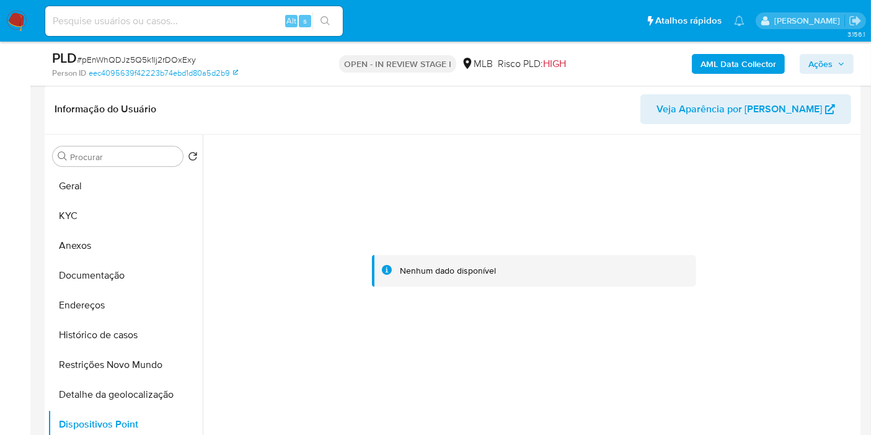
click at [704, 59] on b "AML Data Collector" at bounding box center [739, 64] width 76 height 20
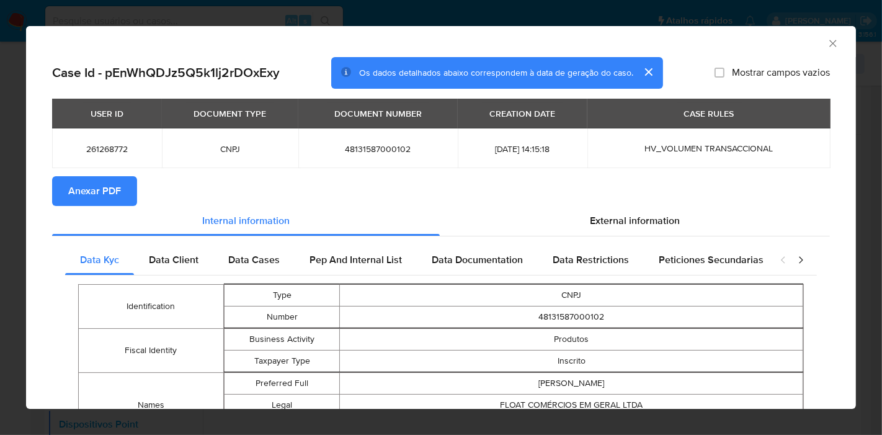
click at [92, 193] on span "Anexar PDF" at bounding box center [94, 190] width 53 height 27
click at [826, 42] on icon "Fechar a janela" at bounding box center [832, 43] width 12 height 12
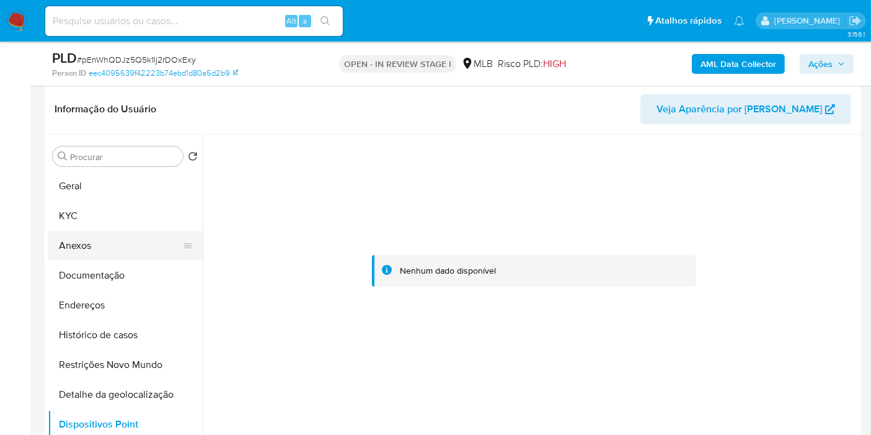
click at [87, 252] on button "Anexos" at bounding box center [120, 246] width 145 height 30
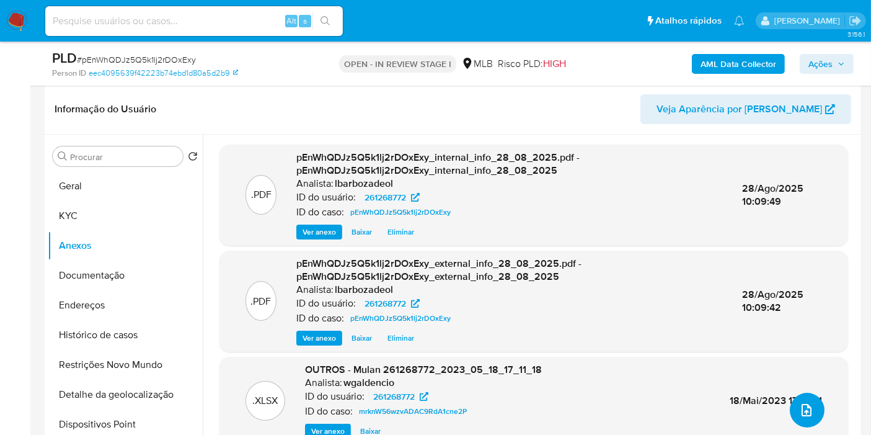
click at [807, 412] on icon "upload-file" at bounding box center [806, 409] width 15 height 15
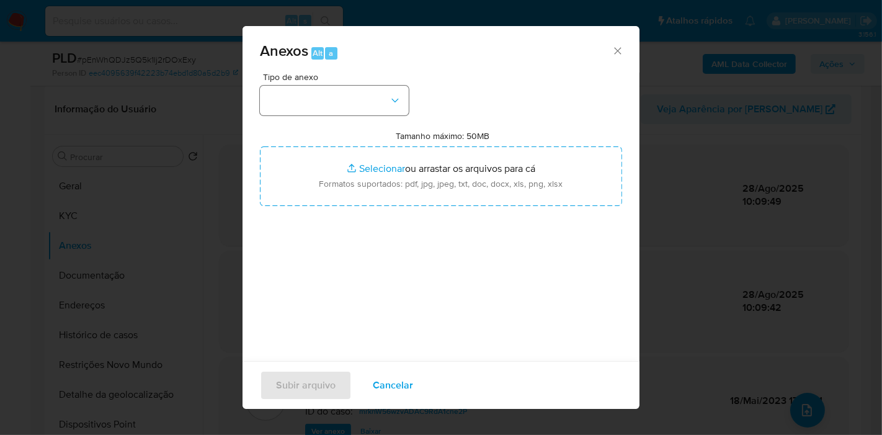
drag, startPoint x: 353, startPoint y: 79, endPoint x: 356, endPoint y: 98, distance: 19.4
click at [354, 86] on div "Tipo de anexo" at bounding box center [334, 94] width 149 height 43
click at [356, 98] on button "button" at bounding box center [334, 101] width 149 height 30
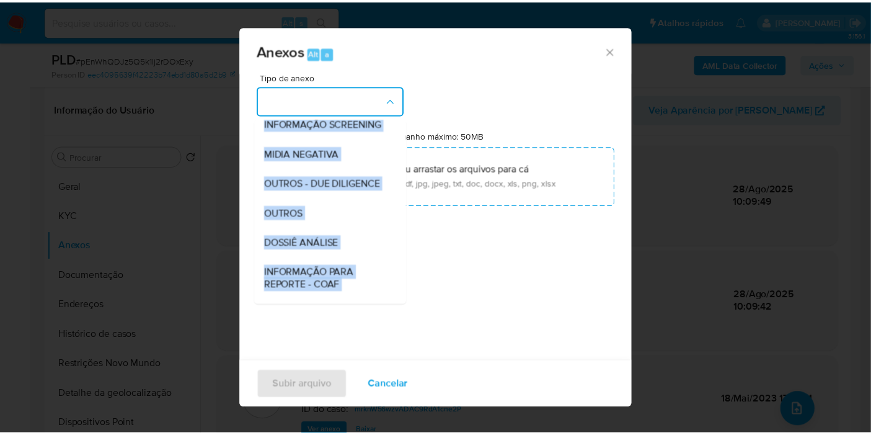
scroll to position [190, 0]
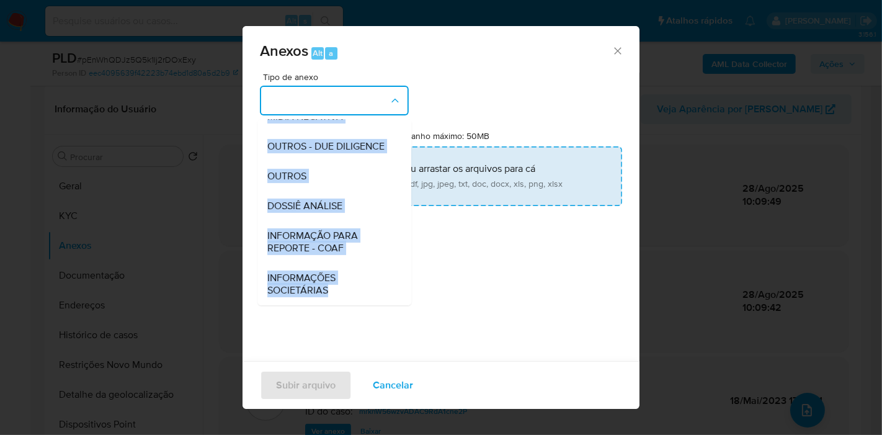
drag, startPoint x: 327, startPoint y: 200, endPoint x: 333, endPoint y: 192, distance: 10.3
click at [329, 201] on span "DOSSIÊ ANÁLISE" at bounding box center [304, 206] width 75 height 12
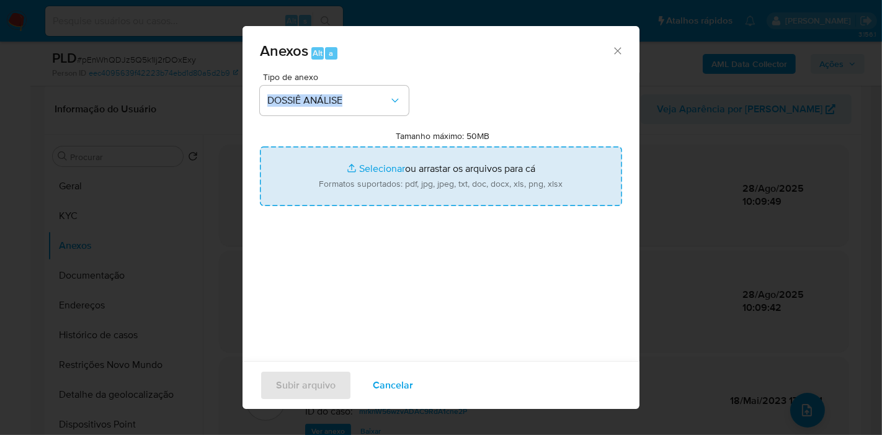
click at [336, 186] on input "Tamanho máximo: 50MB Selecionar arquivos" at bounding box center [441, 176] width 362 height 60
type input "C:\fakepath\SAR - XXXX - CNPJ 48131587000102 - FLOAT COMÉRCIOS EM GERAL LTDA.pdf"
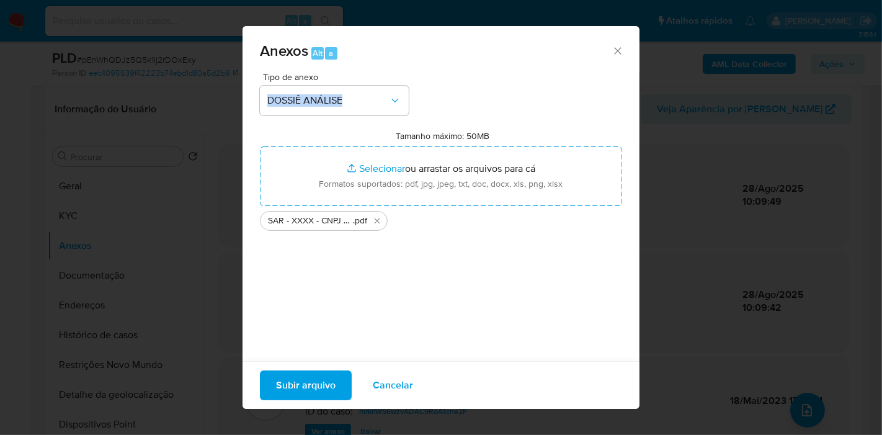
click at [323, 379] on span "Subir arquivo" at bounding box center [306, 384] width 60 height 27
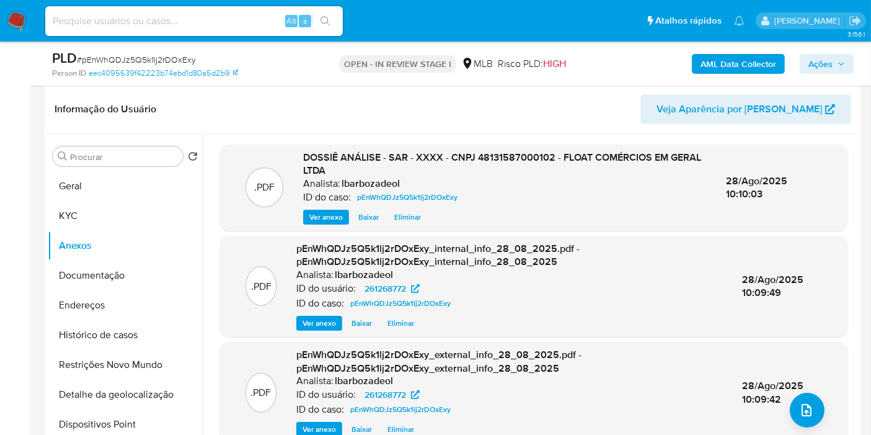
click at [809, 68] on span "Ações" at bounding box center [820, 64] width 24 height 20
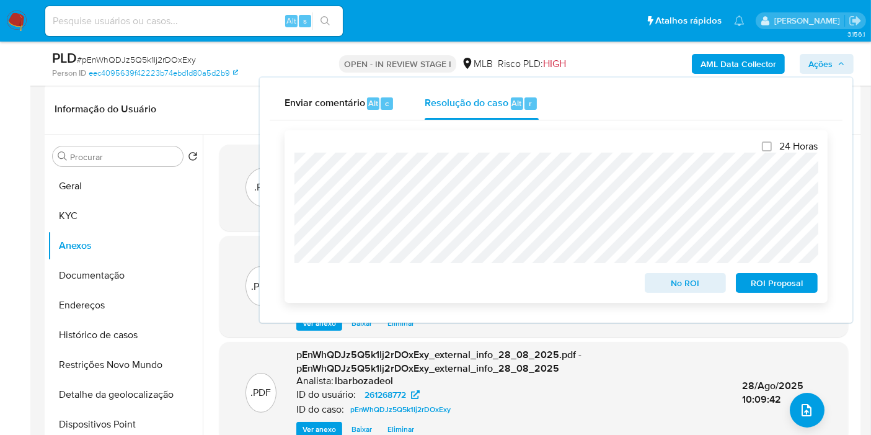
click at [750, 286] on span "ROI Proposal" at bounding box center [777, 282] width 64 height 17
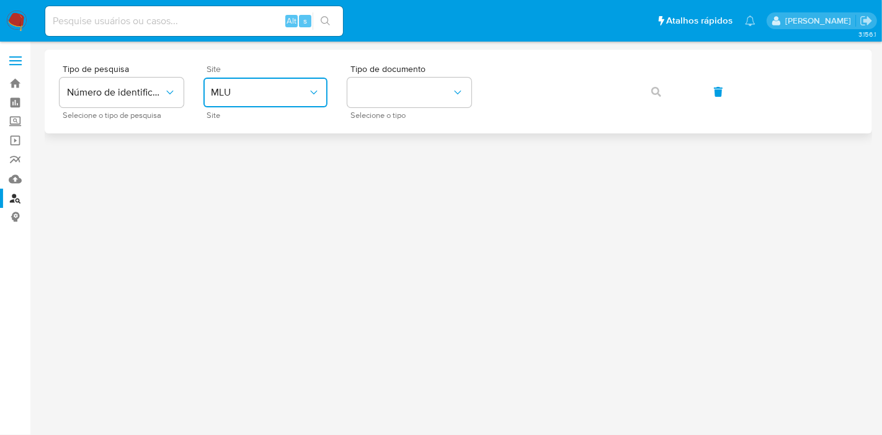
click at [273, 100] on button "MLU" at bounding box center [265, 92] width 124 height 30
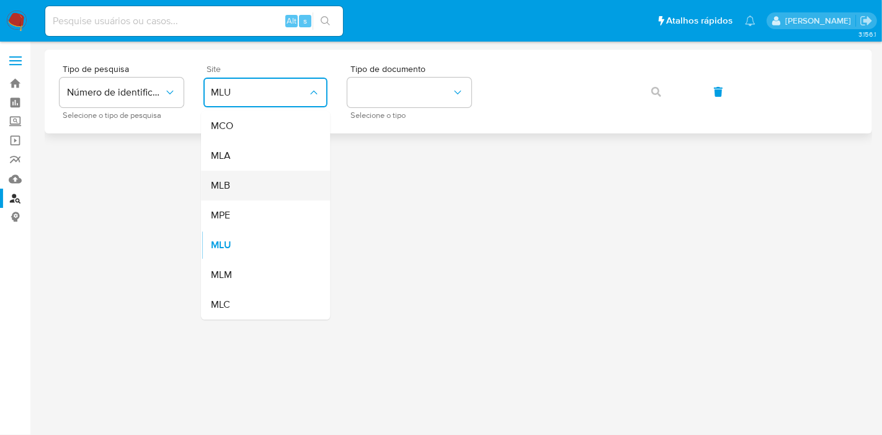
click at [257, 180] on div "MLB" at bounding box center [262, 185] width 102 height 30
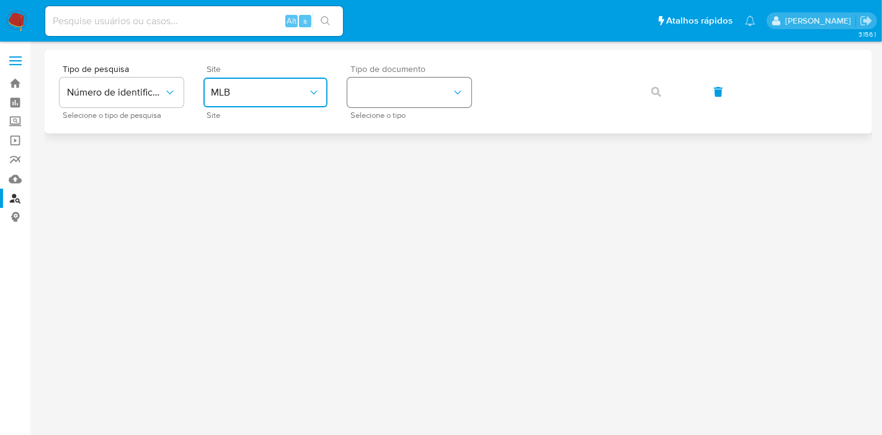
click at [379, 95] on button "identificationType" at bounding box center [409, 92] width 124 height 30
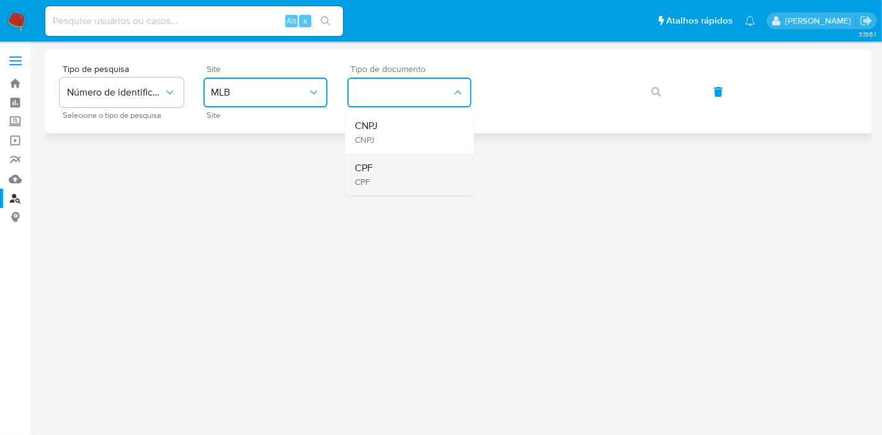
click at [388, 185] on div "CPF CPF" at bounding box center [406, 174] width 102 height 42
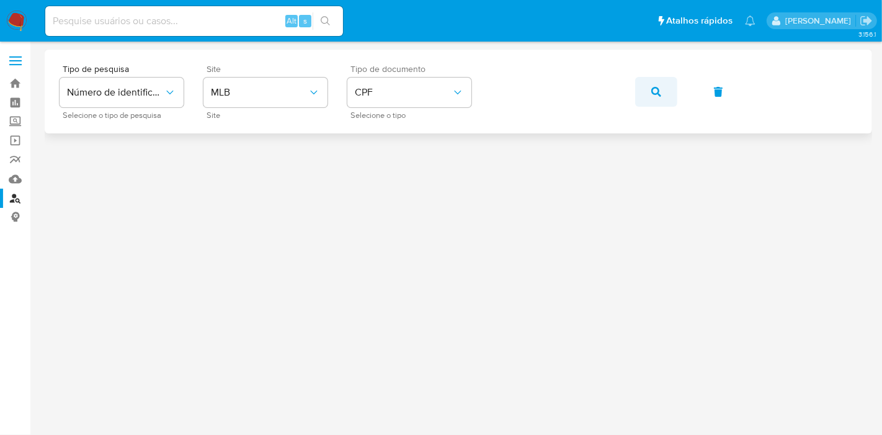
click at [640, 93] on button "button" at bounding box center [656, 92] width 42 height 30
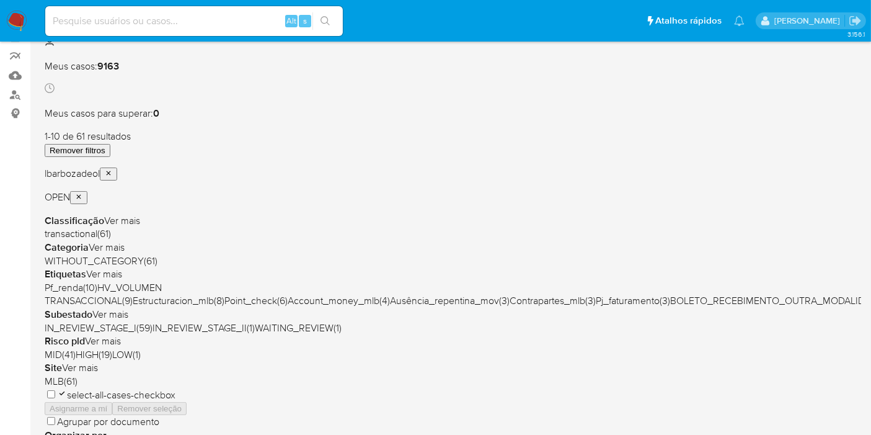
scroll to position [206, 0]
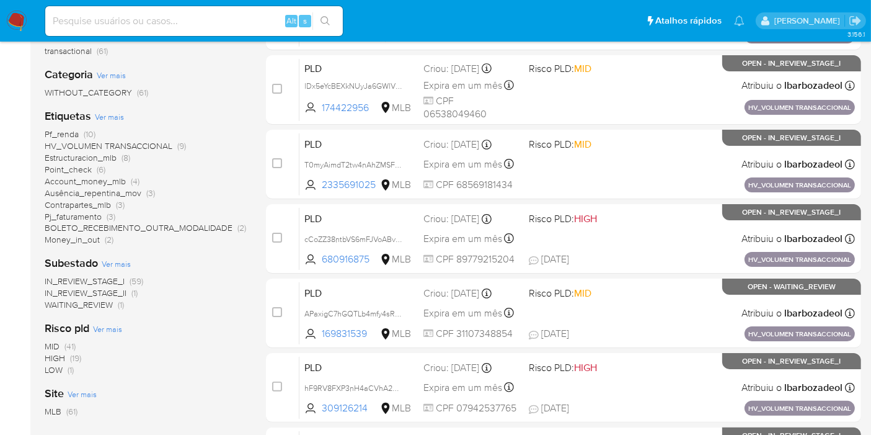
click at [86, 134] on span "(10)" at bounding box center [90, 134] width 12 height 12
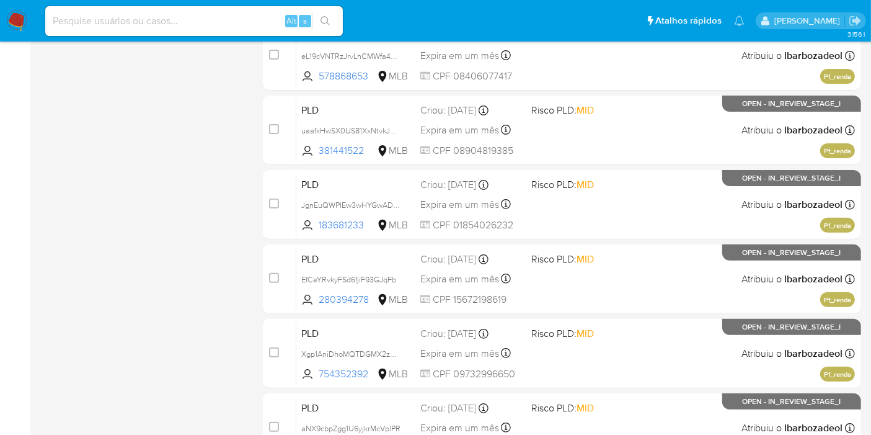
scroll to position [542, 0]
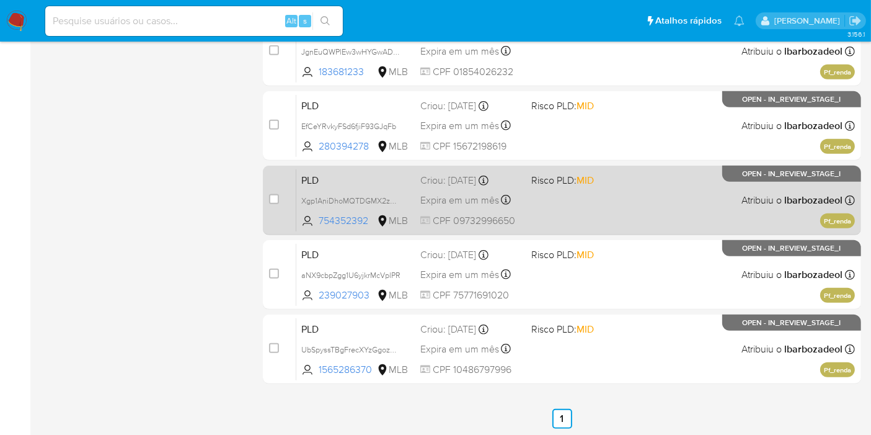
click at [599, 210] on div "PLD Xgp1AniDhoMQTDGMX2znEZCR 754352392 MLB Risco PLD: MID Criou: [DATE] Criou: …" at bounding box center [575, 200] width 559 height 63
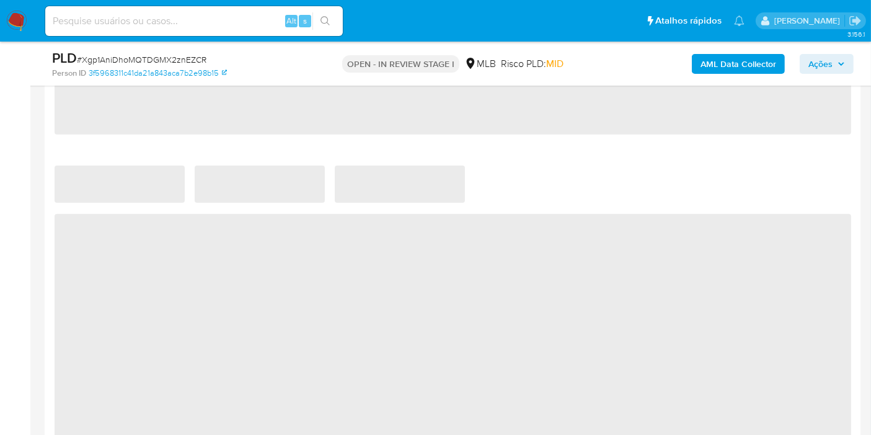
select select "10"
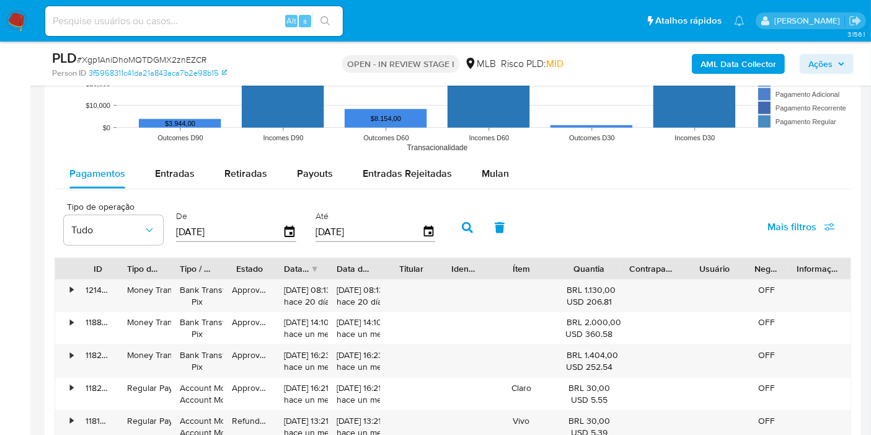
scroll to position [1309, 0]
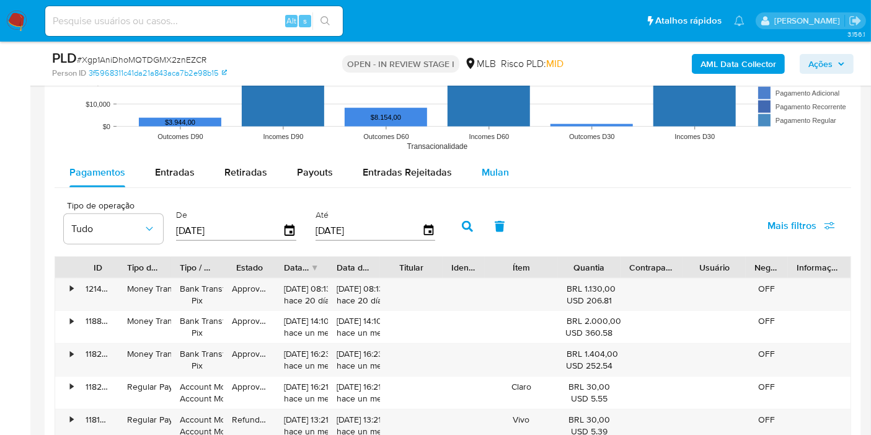
click at [482, 169] on span "Mulan" at bounding box center [495, 172] width 27 height 14
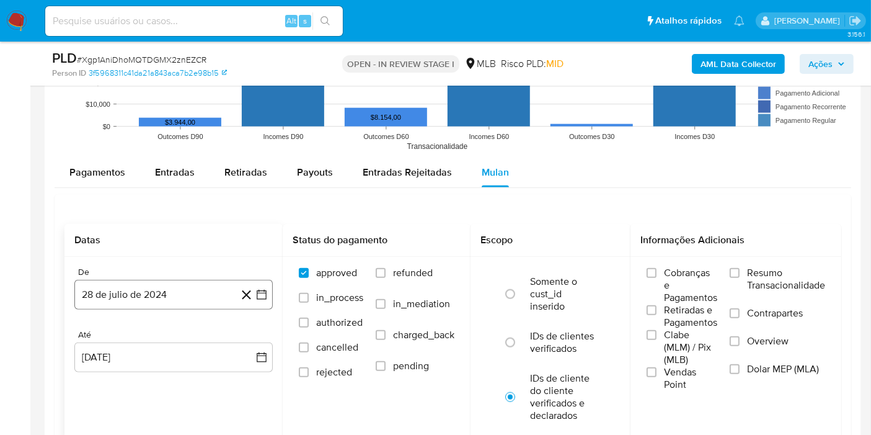
click at [147, 290] on button "28 de julio de 2024" at bounding box center [173, 295] width 198 height 30
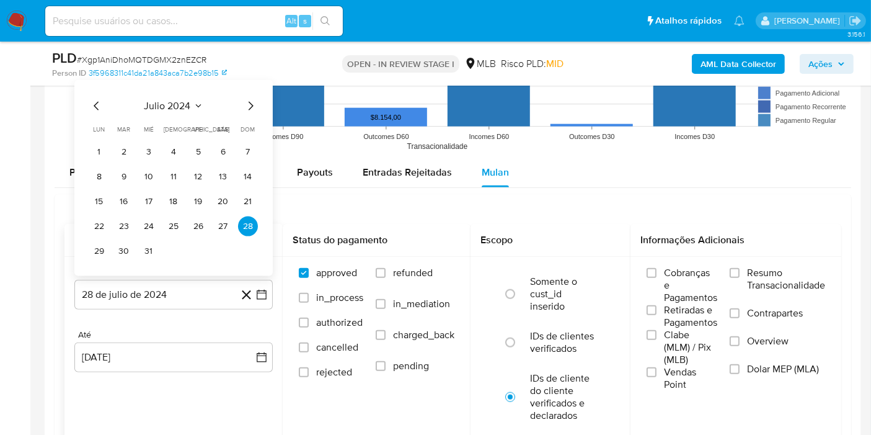
click at [162, 104] on span "julio 2024" at bounding box center [167, 106] width 46 height 12
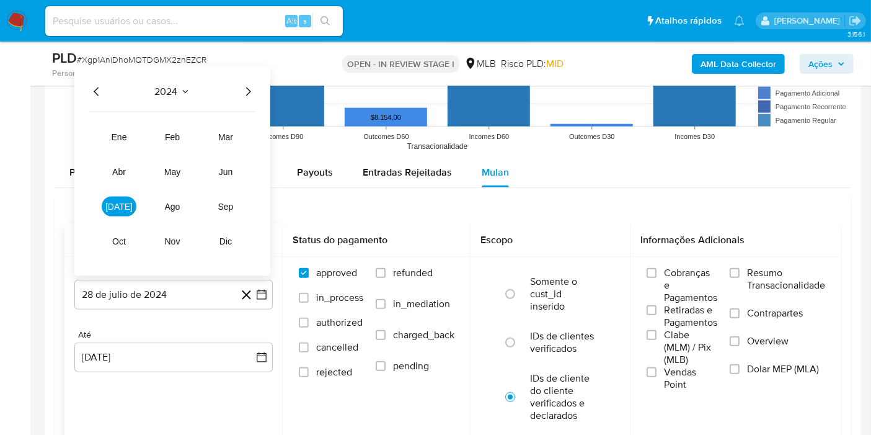
click at [252, 86] on icon "Año siguiente" at bounding box center [248, 91] width 15 height 15
click at [112, 202] on button "[DATE]" at bounding box center [119, 207] width 35 height 20
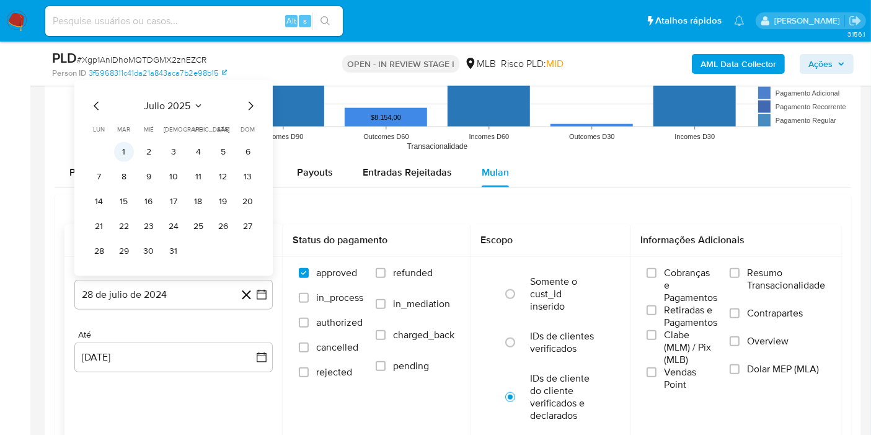
click at [128, 157] on button "1" at bounding box center [124, 152] width 20 height 20
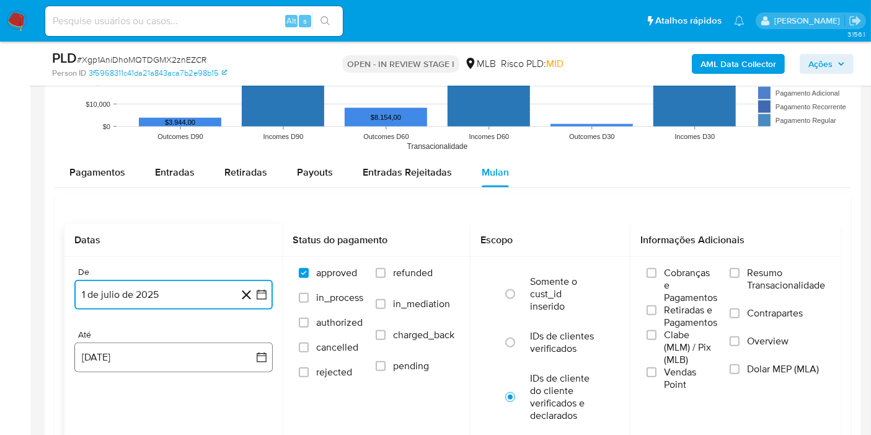
click at [123, 347] on button "[DATE]" at bounding box center [173, 357] width 198 height 30
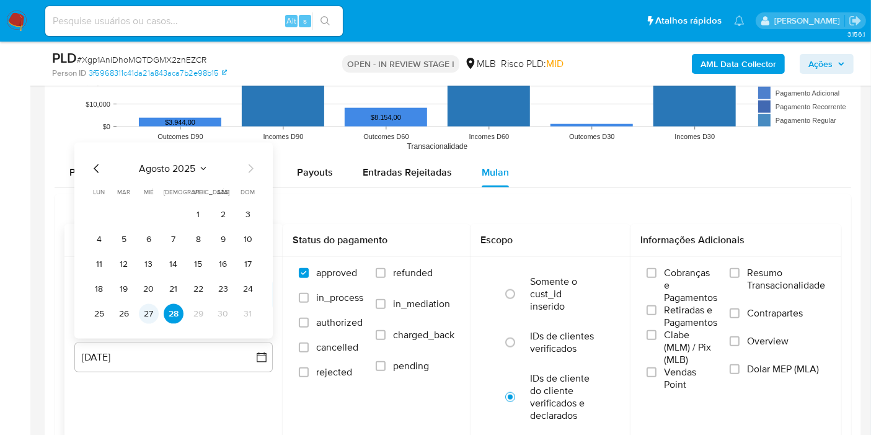
click at [147, 307] on button "27" at bounding box center [149, 314] width 20 height 20
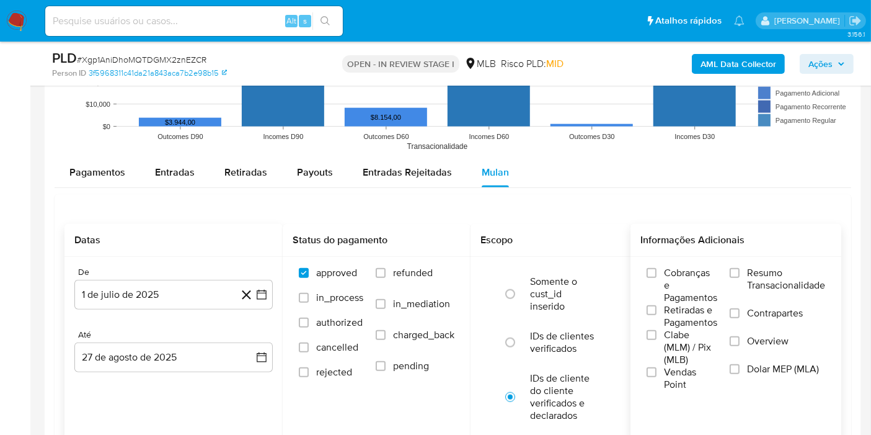
click at [793, 275] on span "Resumo Transacionalidade" at bounding box center [786, 279] width 78 height 25
click at [740, 275] on input "Resumo Transacionalidade" at bounding box center [735, 273] width 10 height 10
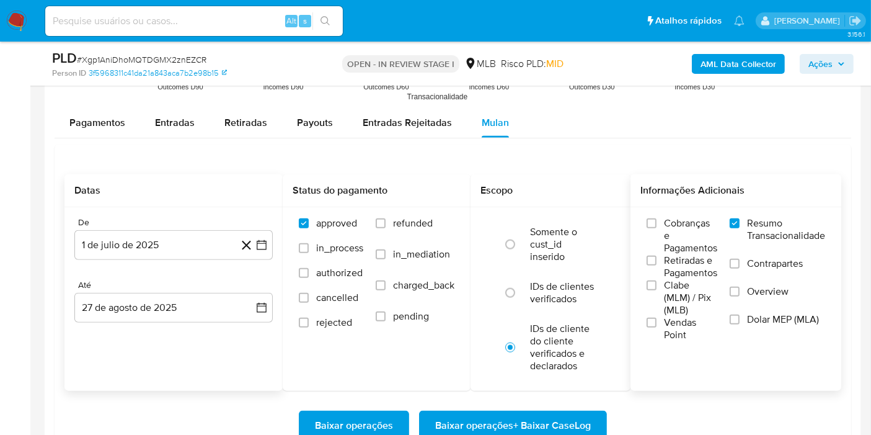
scroll to position [1378, 0]
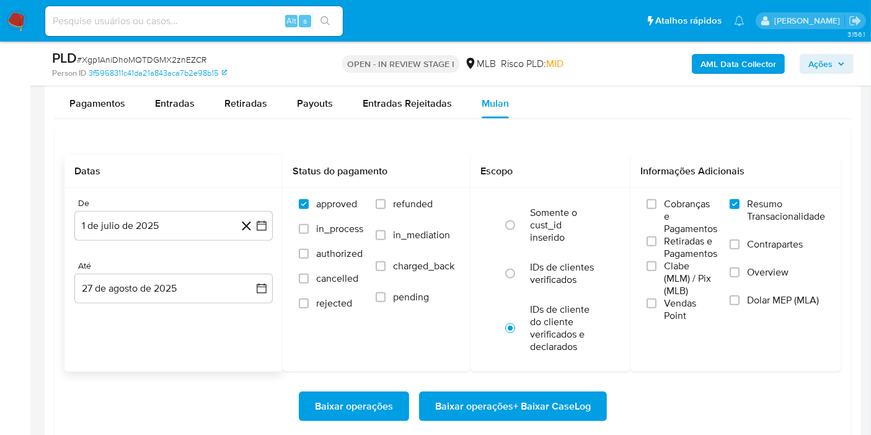
click at [510, 395] on span "Baixar operações + Baixar CaseLog" at bounding box center [513, 405] width 156 height 27
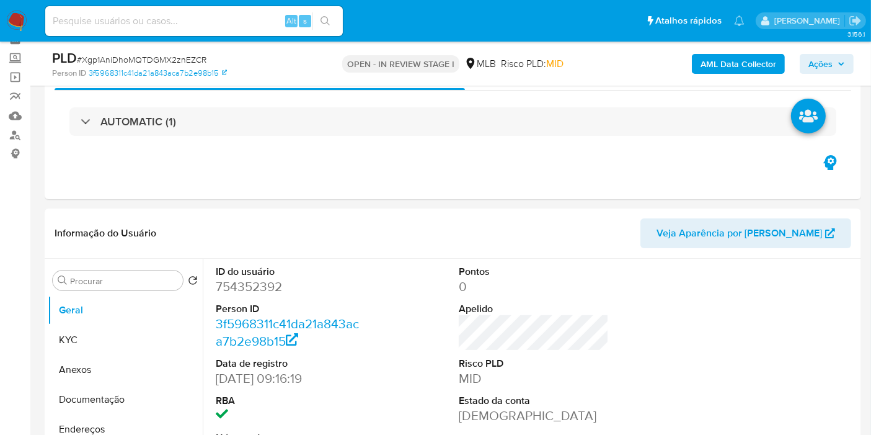
scroll to position [30, 0]
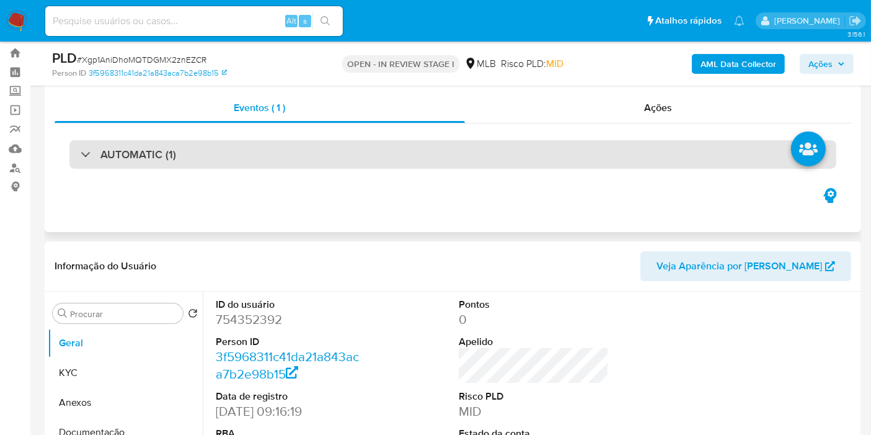
click at [451, 156] on div "AUTOMATIC (1)" at bounding box center [452, 154] width 767 height 29
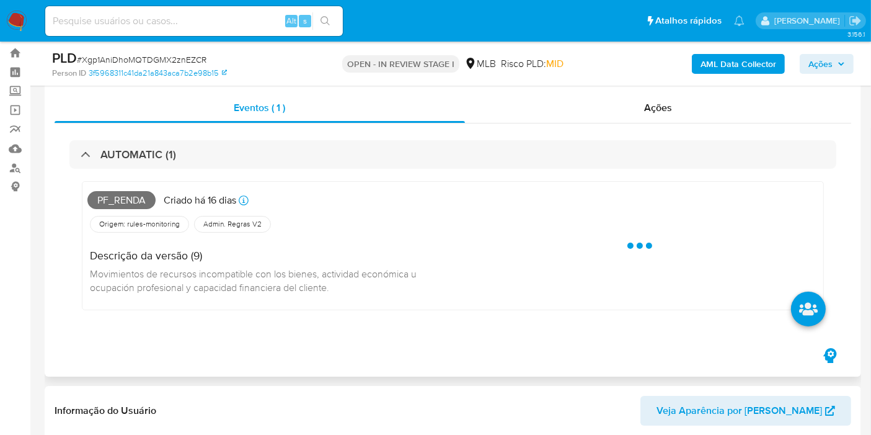
click at [130, 199] on span "Pf_renda" at bounding box center [121, 200] width 68 height 19
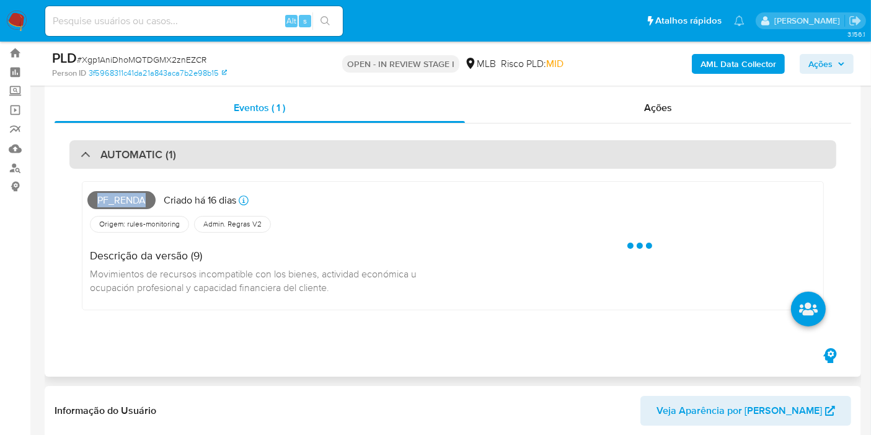
copy span "Pf_renda"
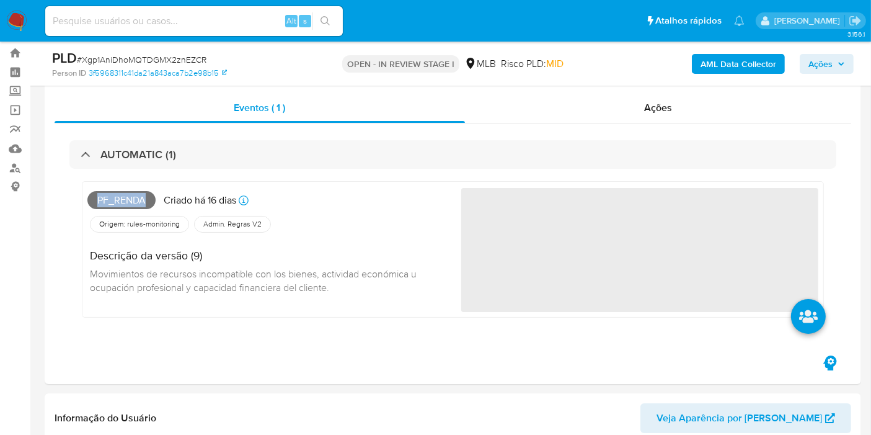
drag, startPoint x: 825, startPoint y: 64, endPoint x: 808, endPoint y: 69, distance: 18.1
click at [825, 64] on span "Ações" at bounding box center [820, 64] width 24 height 20
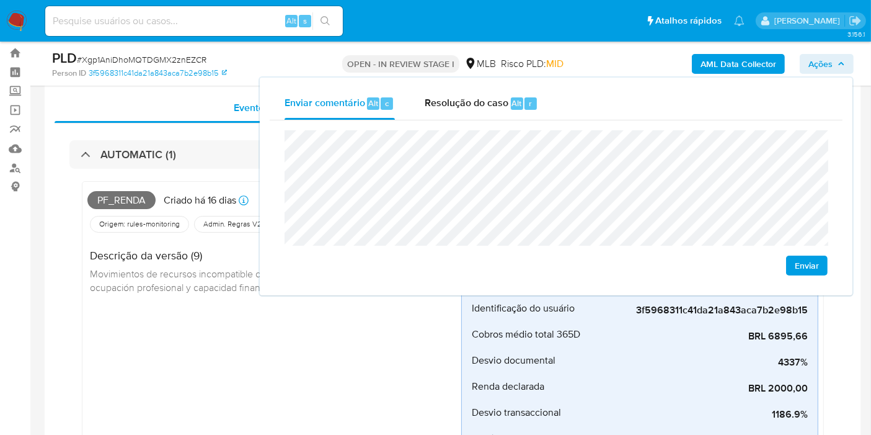
click at [161, 273] on span "Movimientos de recursos incompatible con los bienes, actividad económica u ocup…" at bounding box center [254, 280] width 329 height 27
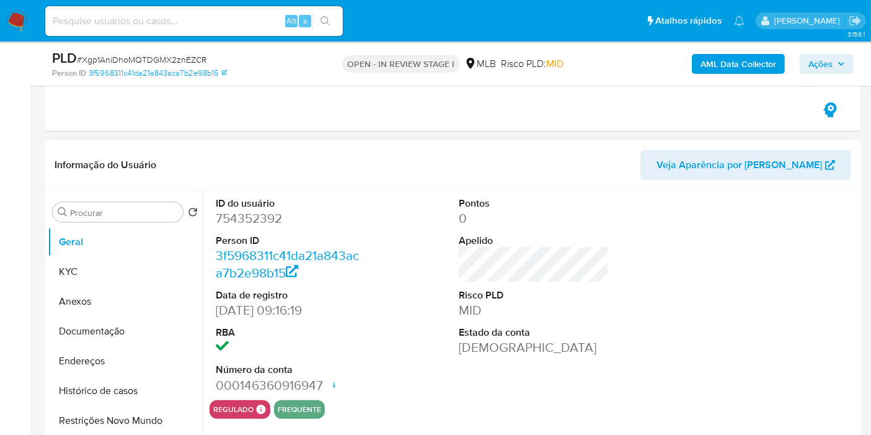
scroll to position [513, 0]
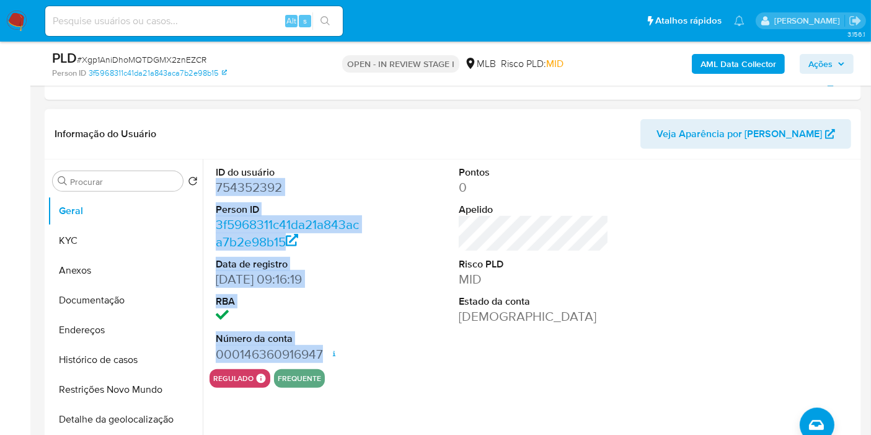
drag, startPoint x: 220, startPoint y: 184, endPoint x: 321, endPoint y: 348, distance: 192.6
click at [321, 348] on div "ID do usuário 754352392 Person ID 3f5968311c41da21a843aca7b2e98b15 Data de regi…" at bounding box center [291, 264] width 162 height 210
copy dl "754352392 Person ID 3f5968311c41da21a843aca7b2e98b15 Data de registro [DATE] 09…"
drag, startPoint x: 832, startPoint y: 64, endPoint x: 816, endPoint y: 73, distance: 17.8
click at [832, 64] on span "Ações" at bounding box center [820, 64] width 24 height 20
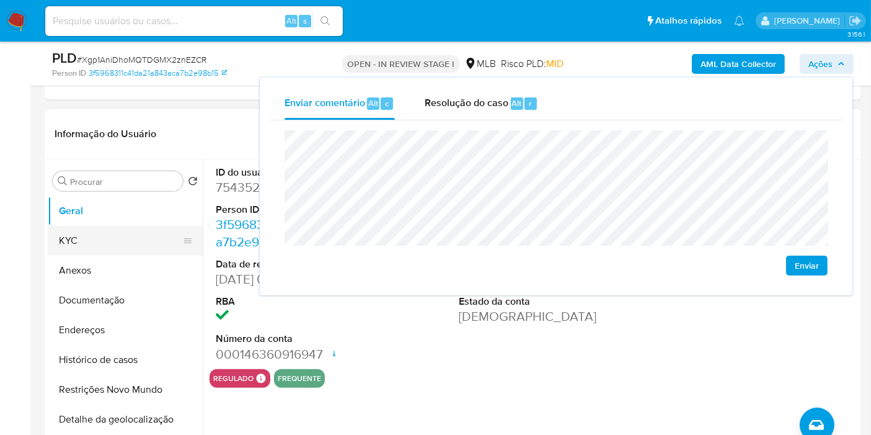
click at [120, 243] on button "KYC" at bounding box center [120, 241] width 145 height 30
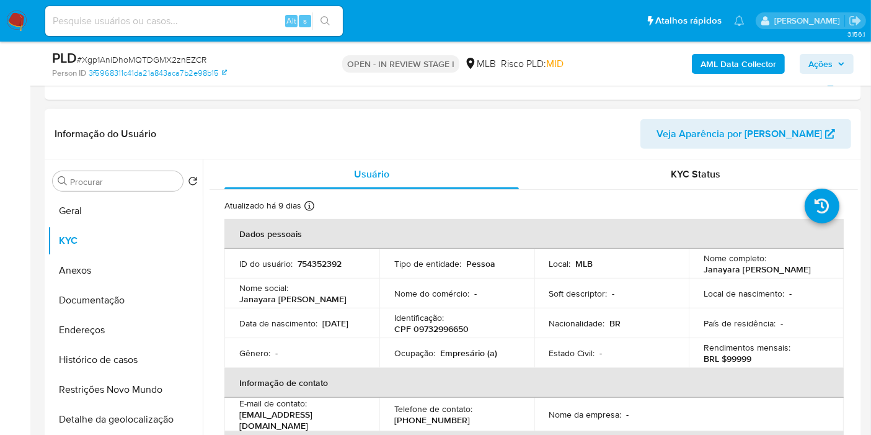
click at [441, 329] on p "CPF 09732996650" at bounding box center [431, 328] width 74 height 11
copy p "09732996650"
drag, startPoint x: 828, startPoint y: 67, endPoint x: 813, endPoint y: 71, distance: 15.9
click at [826, 66] on span "Ações" at bounding box center [820, 64] width 24 height 20
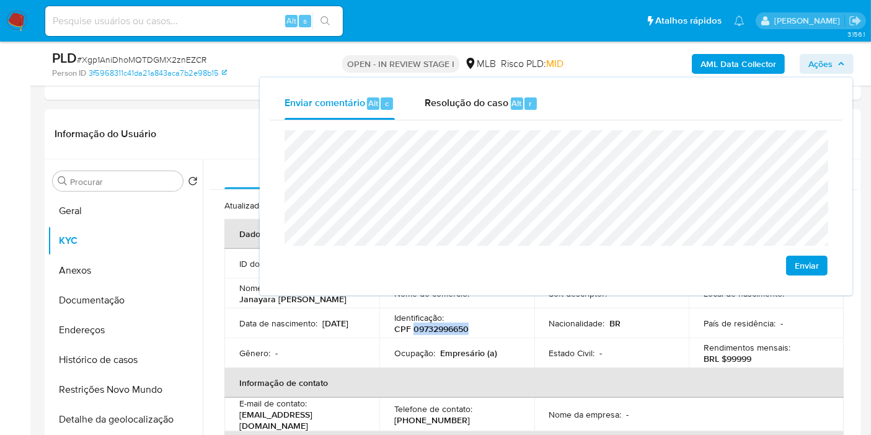
scroll to position [719, 0]
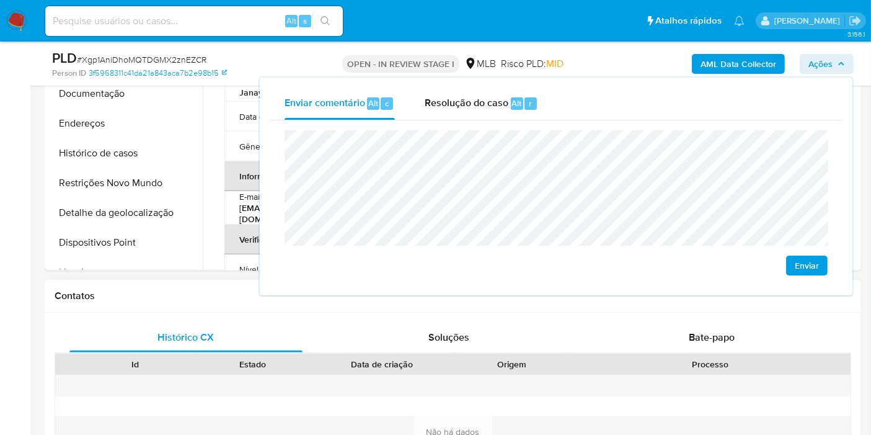
click at [173, 294] on h1 "Contatos" at bounding box center [453, 296] width 797 height 12
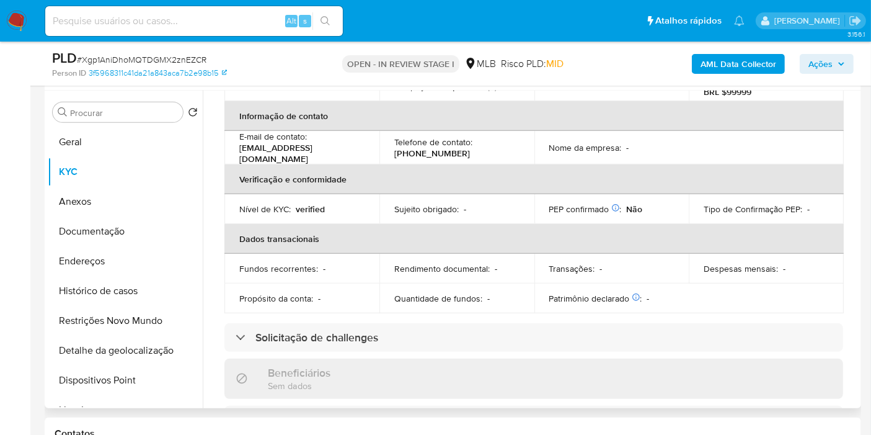
scroll to position [206, 0]
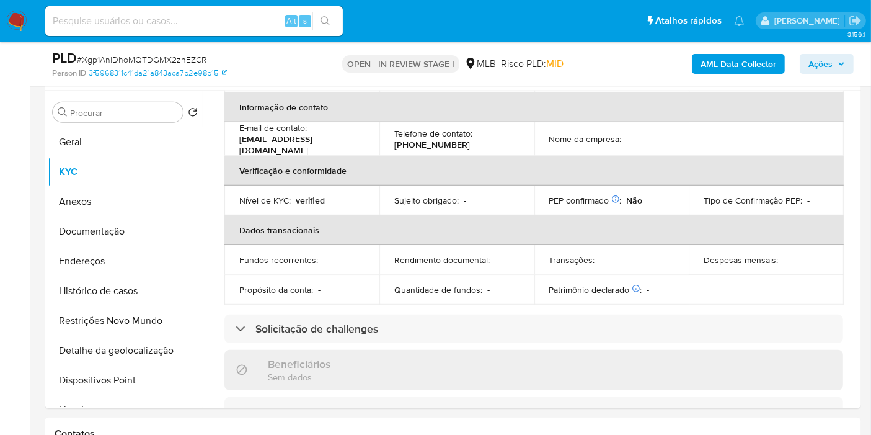
click at [824, 60] on span "Ações" at bounding box center [820, 64] width 24 height 20
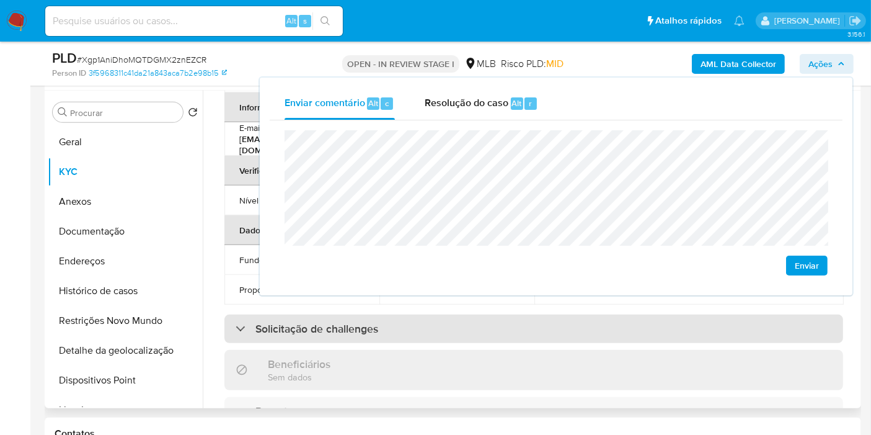
click at [363, 317] on div "Solicitação de challenges" at bounding box center [533, 328] width 619 height 29
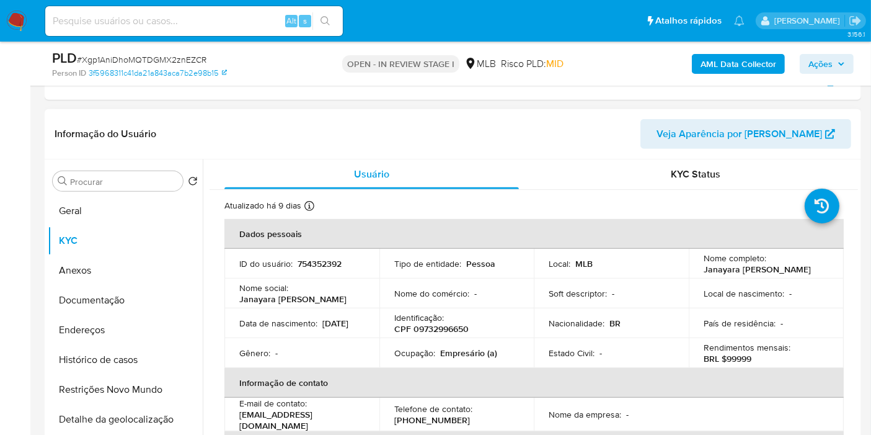
scroll to position [582, 0]
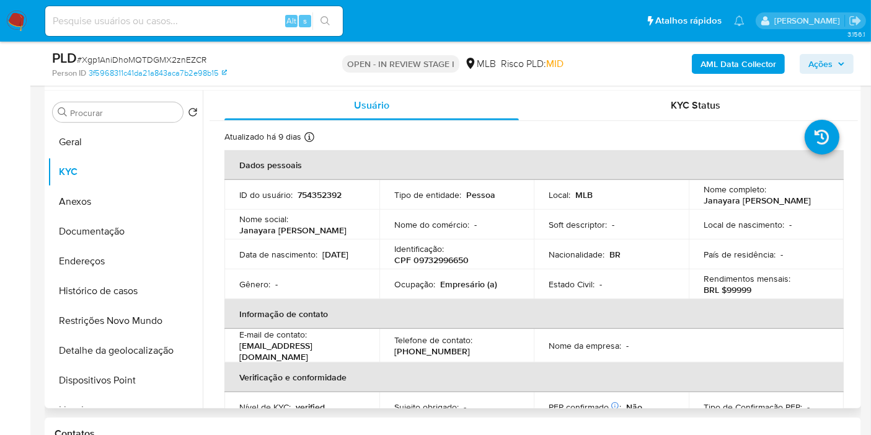
click at [457, 281] on p "Empresário (a)" at bounding box center [468, 283] width 57 height 11
copy p "Empresário"
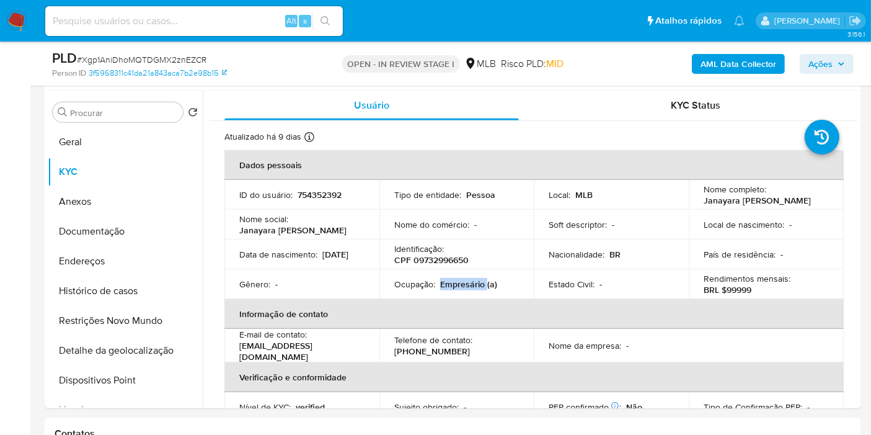
click at [815, 71] on span "Ações" at bounding box center [820, 64] width 24 height 20
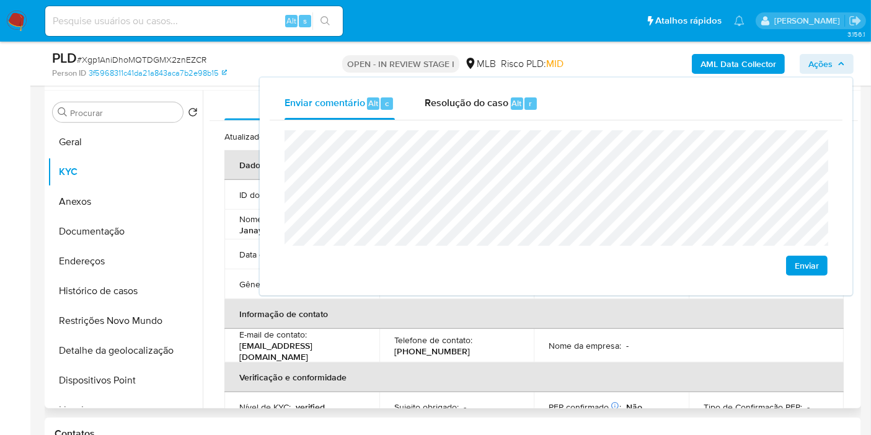
click at [441, 350] on p "(31) 996078984" at bounding box center [432, 350] width 76 height 11
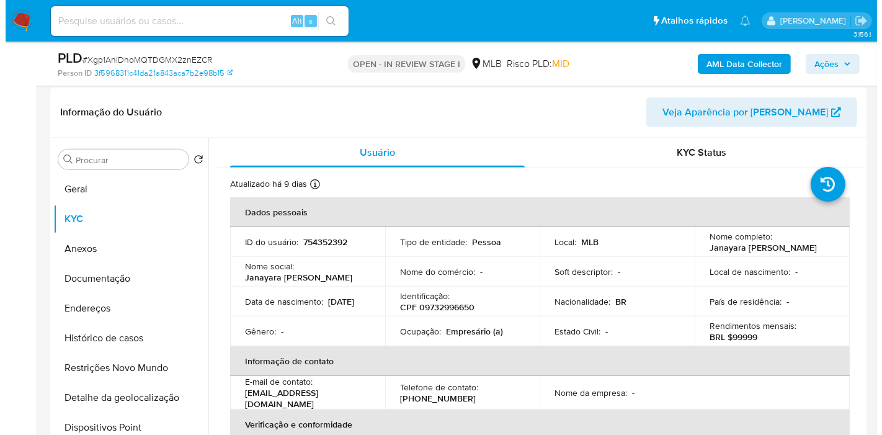
scroll to position [513, 0]
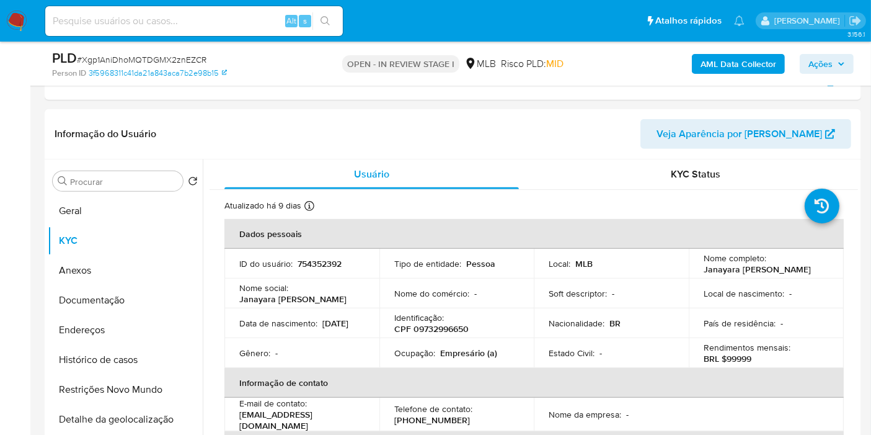
click at [717, 71] on b "AML Data Collector" at bounding box center [739, 64] width 76 height 20
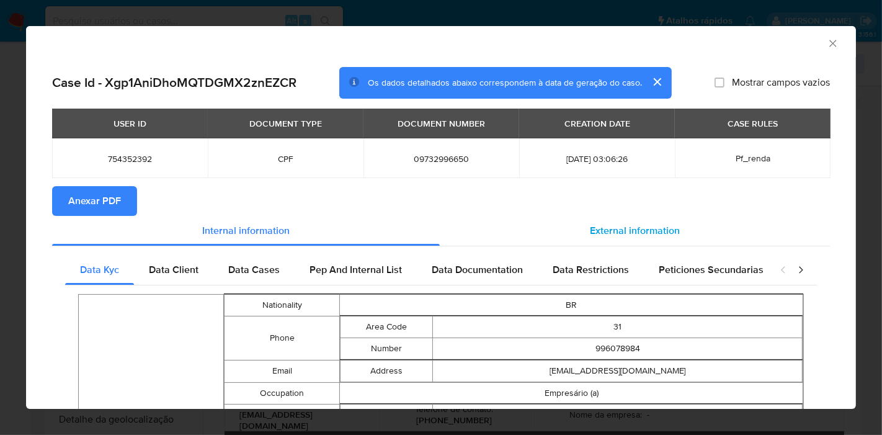
click at [509, 231] on div "External information" at bounding box center [635, 231] width 390 height 30
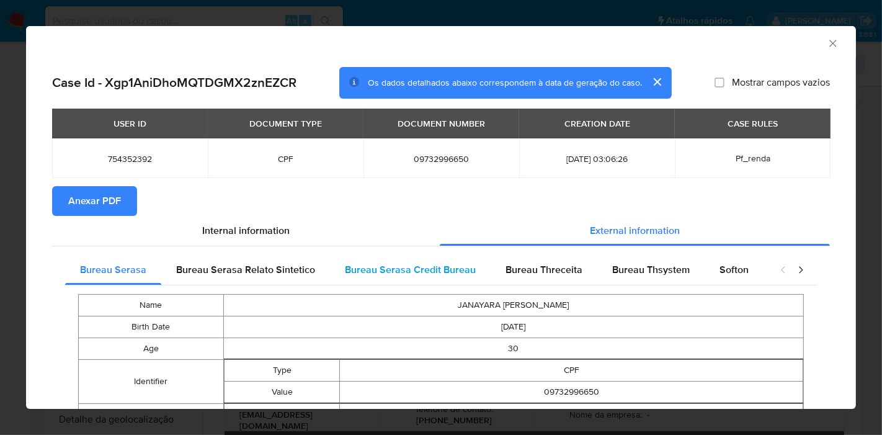
click at [409, 273] on span "Bureau Serasa Credit Bureau" at bounding box center [410, 269] width 131 height 14
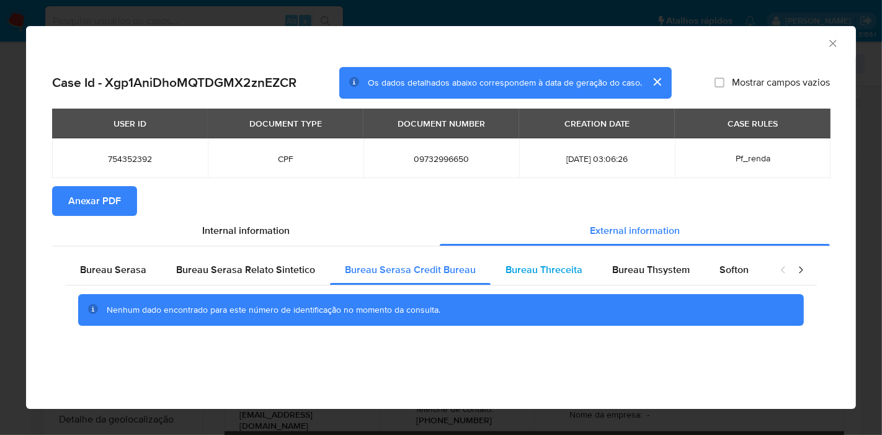
click at [547, 275] on span "Bureau Threceita" at bounding box center [543, 269] width 77 height 14
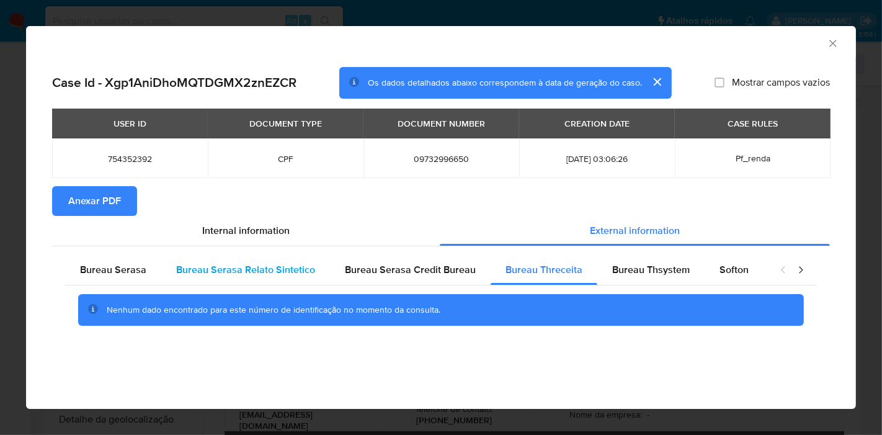
click at [241, 267] on span "Bureau Serasa Relato Sintetico" at bounding box center [245, 269] width 139 height 14
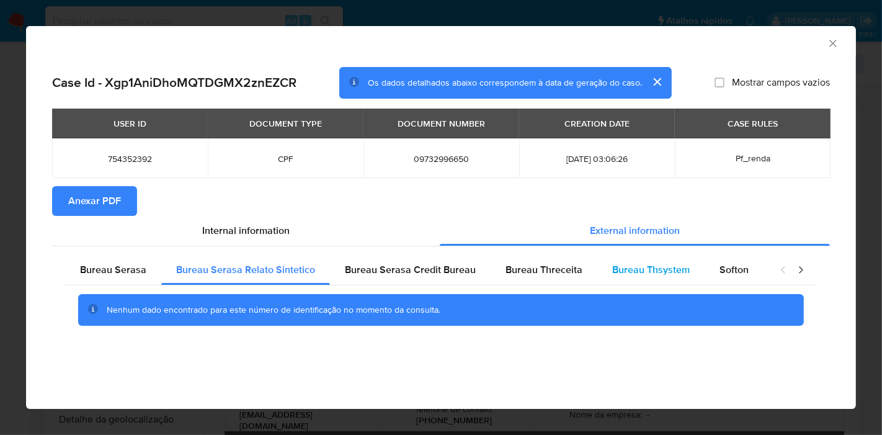
click at [633, 273] on span "Bureau Thsystem" at bounding box center [650, 269] width 77 height 14
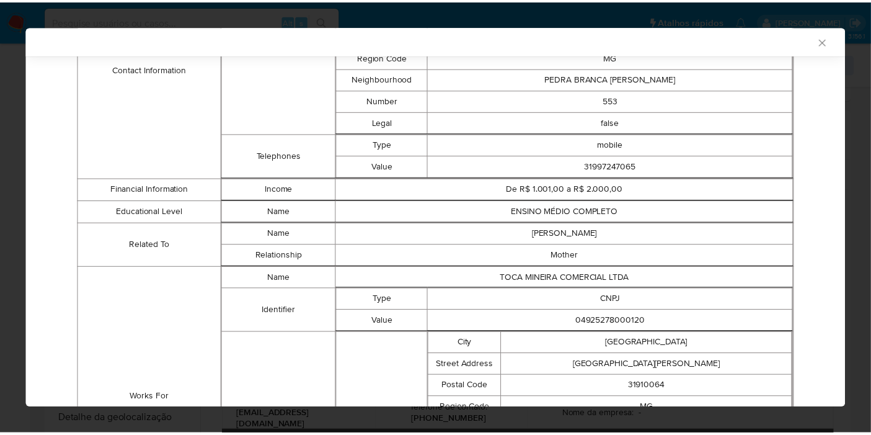
scroll to position [547, 0]
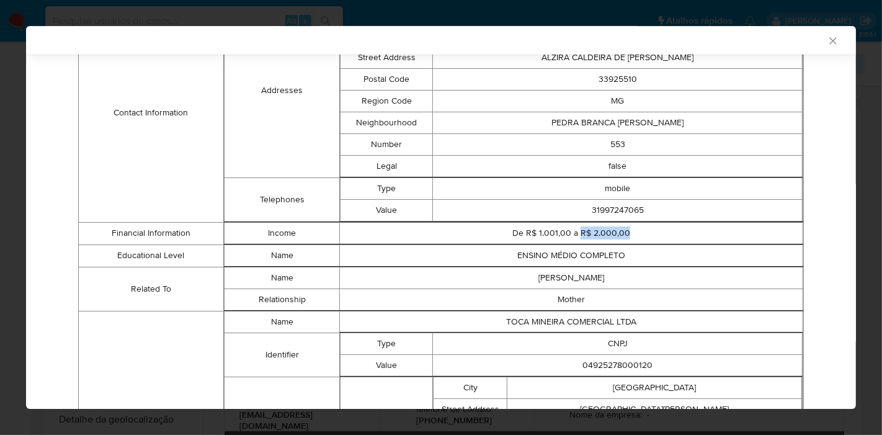
drag, startPoint x: 621, startPoint y: 232, endPoint x: 574, endPoint y: 232, distance: 47.1
click at [574, 232] on td "De R$ 1.001,00 a R$ 2.000,00" at bounding box center [571, 233] width 463 height 22
copy td "R$ 2.000,00"
click at [822, 34] on div "AML Data Collector" at bounding box center [441, 40] width 830 height 29
click at [826, 42] on icon "Fechar a janela" at bounding box center [832, 41] width 12 height 12
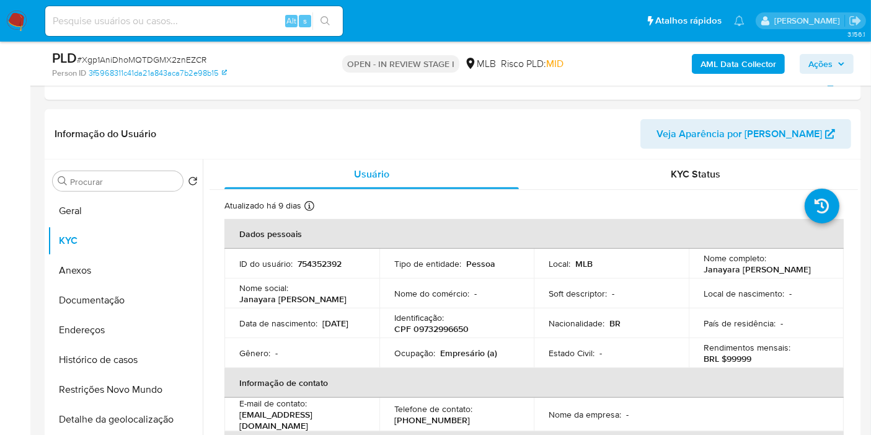
click at [829, 63] on span "Ações" at bounding box center [820, 64] width 24 height 20
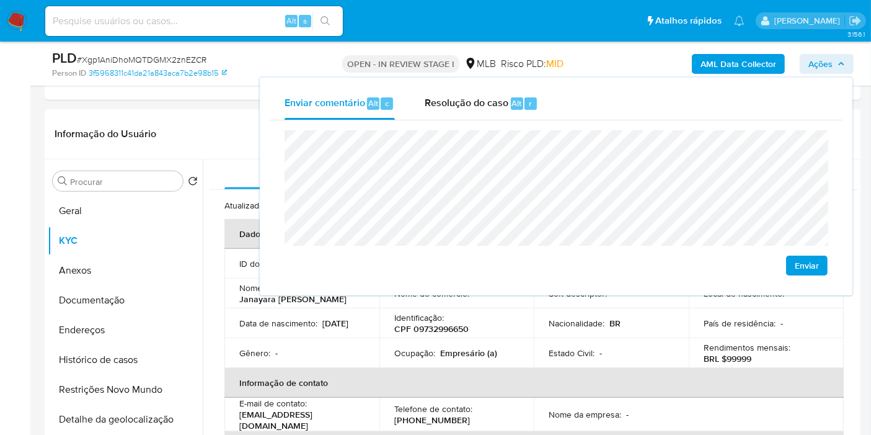
click at [0, 0] on lt-span "econômica" at bounding box center [0, 0] width 0 height 0
click at [230, 126] on header "Informação do Usuário Veja Aparência por Pessoa" at bounding box center [453, 134] width 797 height 30
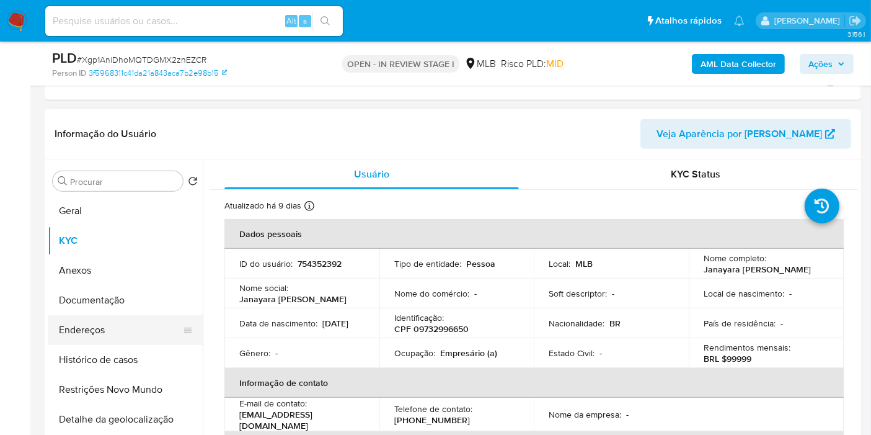
click at [128, 319] on button "Endereços" at bounding box center [120, 330] width 145 height 30
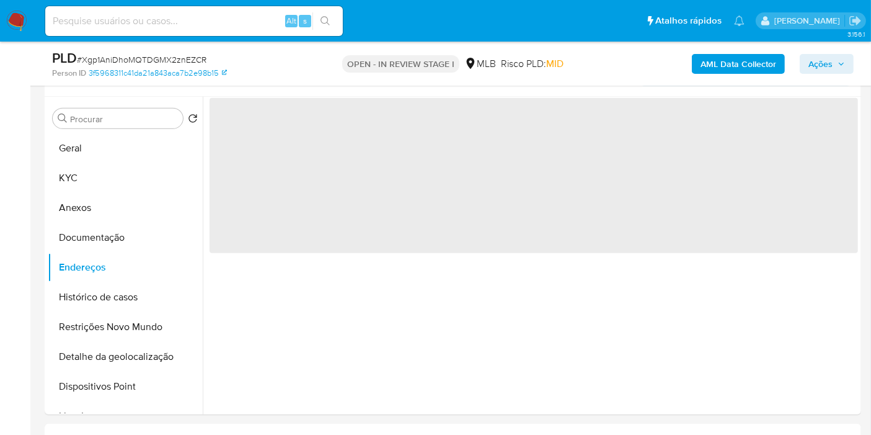
scroll to position [582, 0]
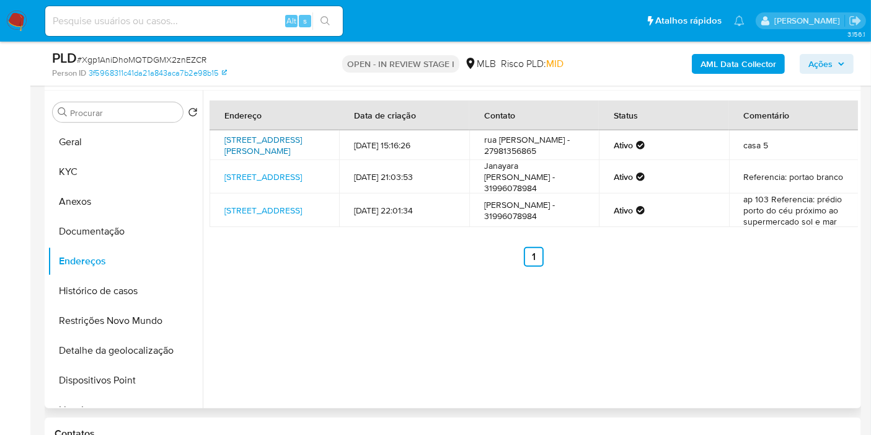
click at [277, 141] on link "Rua José Maria Dos Santos 20, Ribeirão Das Neves, Minas Gerais, 33863040, Brasi…" at bounding box center [262, 145] width 77 height 24
click at [252, 183] on link "Rua São Sebastião 6, Linhares, Espírito Santo, 29908445, Brasil 6" at bounding box center [262, 176] width 77 height 12
click at [257, 216] on link "Avenida Atlântica 1022, Guarapari, Espírito Santo, 29216100, Brasil 1022" at bounding box center [262, 210] width 77 height 12
click at [122, 228] on button "Documentação" at bounding box center [120, 231] width 145 height 30
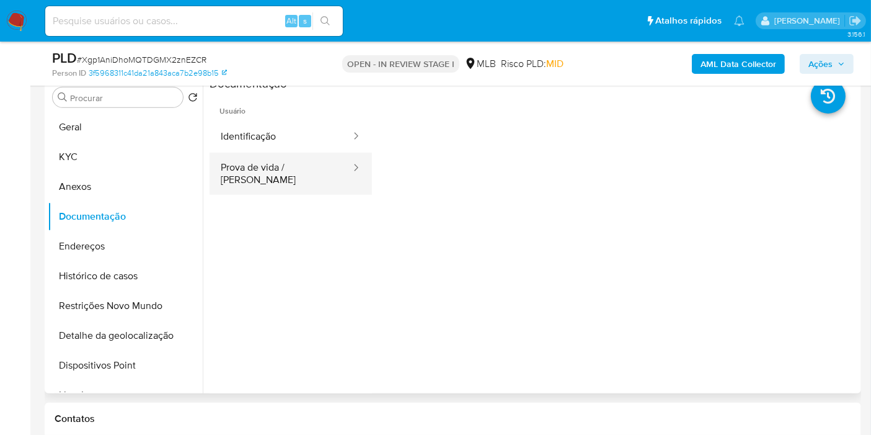
click at [311, 170] on button "Prova de vida / Selfie" at bounding box center [281, 174] width 143 height 42
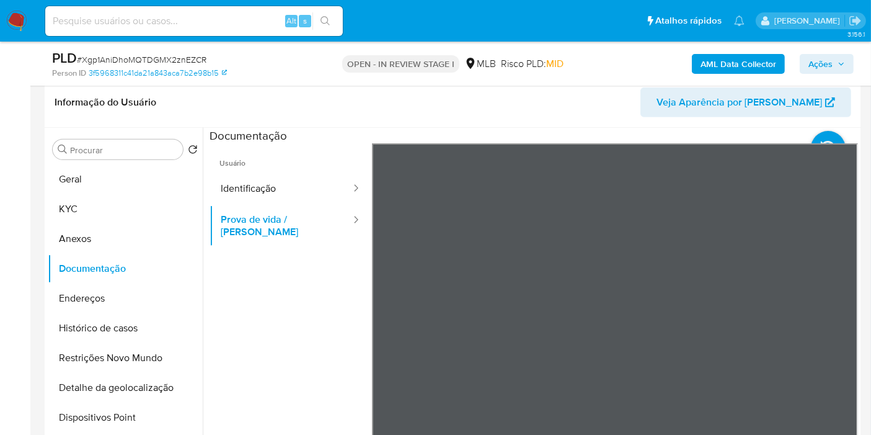
scroll to position [564, 0]
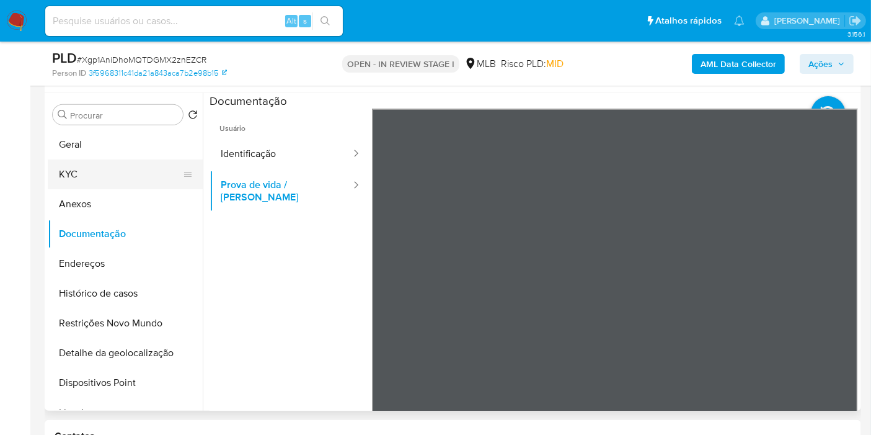
click at [79, 173] on button "KYC" at bounding box center [120, 174] width 145 height 30
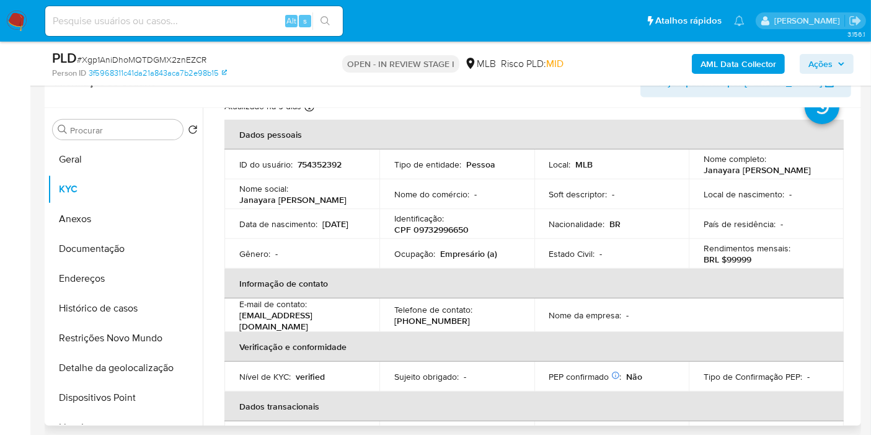
scroll to position [0, 0]
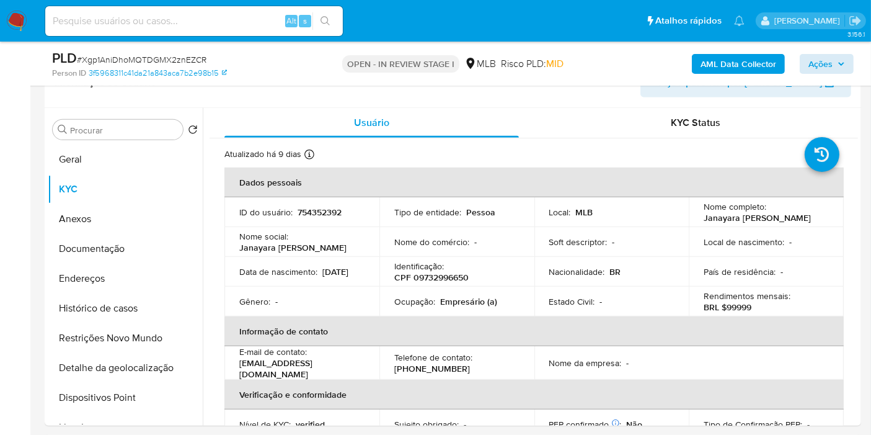
click at [816, 52] on div "AML Data Collector Ações" at bounding box center [722, 63] width 264 height 29
click at [816, 63] on span "Ações" at bounding box center [820, 64] width 24 height 20
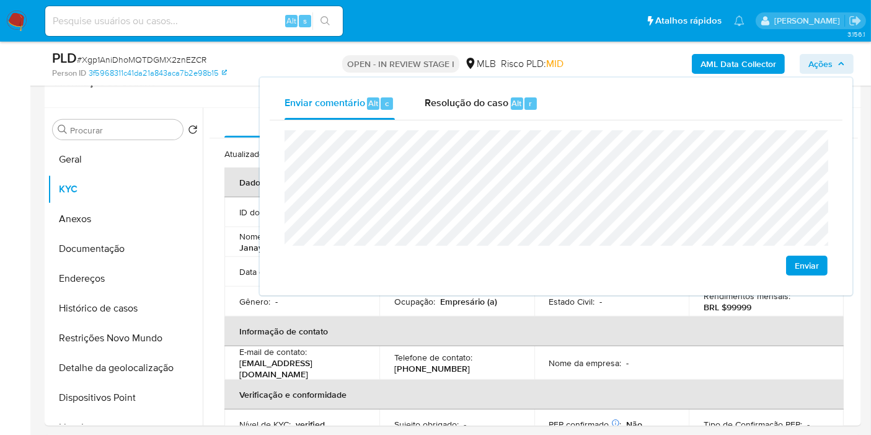
click at [816, 63] on span "Ações" at bounding box center [820, 64] width 24 height 20
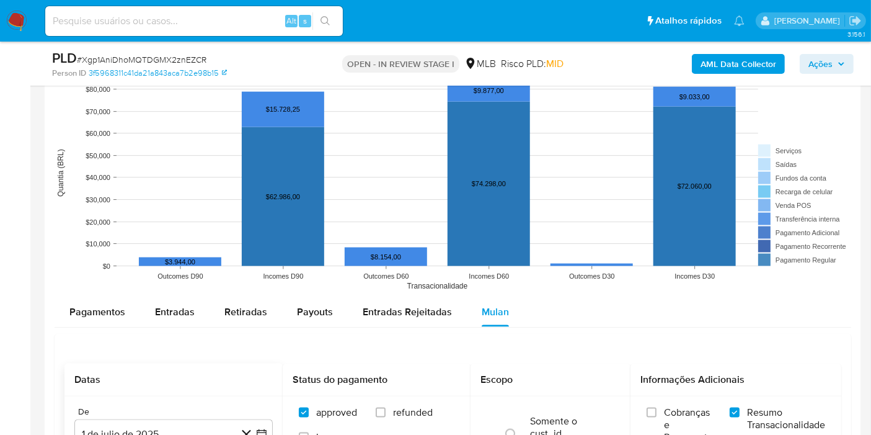
scroll to position [1528, 0]
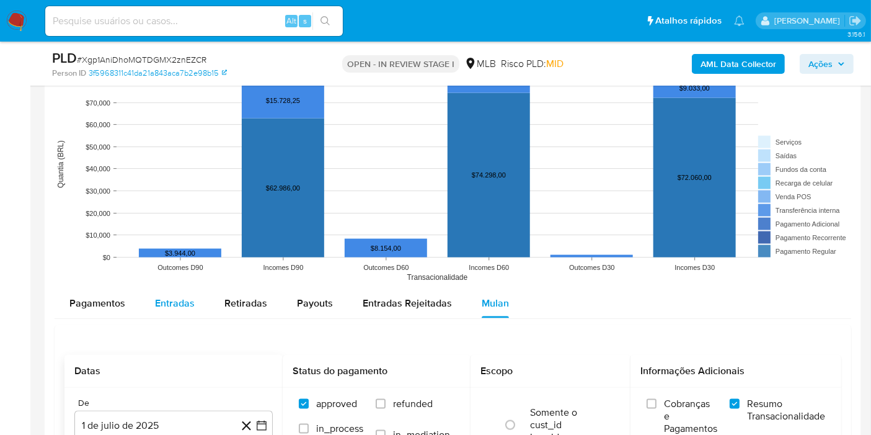
click at [166, 300] on span "Entradas" at bounding box center [175, 303] width 40 height 14
select select "10"
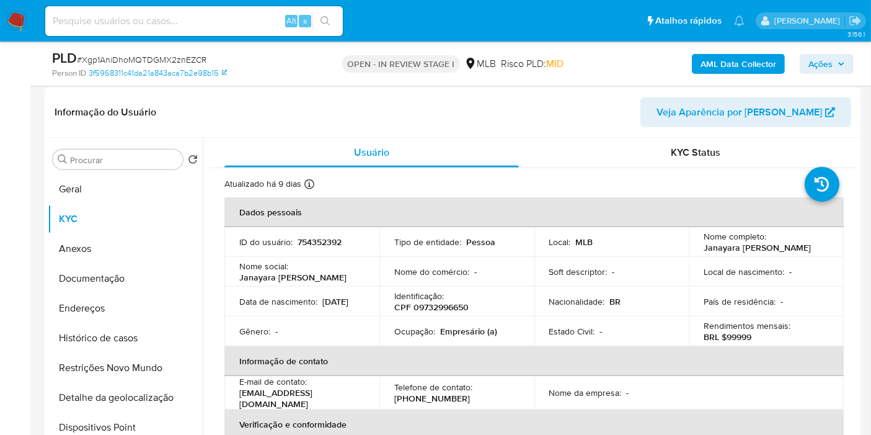
scroll to position [495, 0]
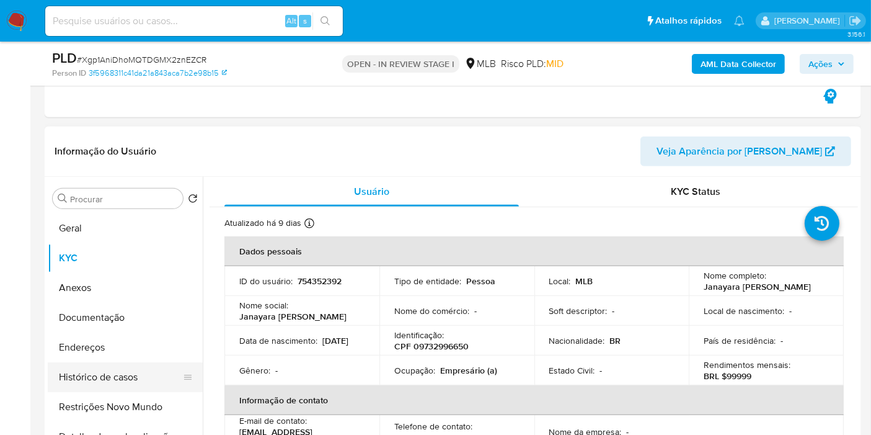
click at [99, 383] on button "Histórico de casos" at bounding box center [120, 377] width 145 height 30
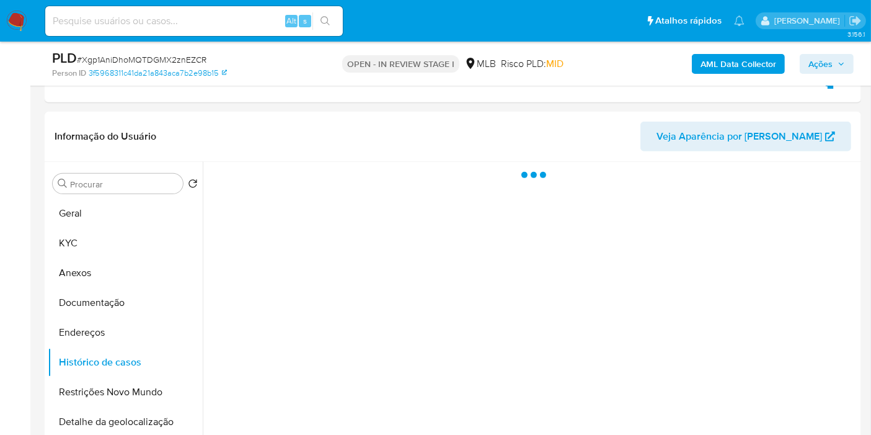
scroll to position [564, 0]
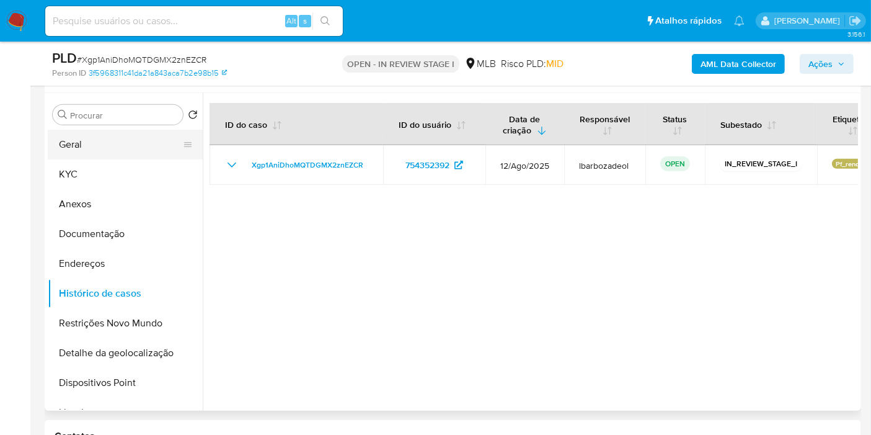
click at [135, 144] on button "Geral" at bounding box center [120, 145] width 145 height 30
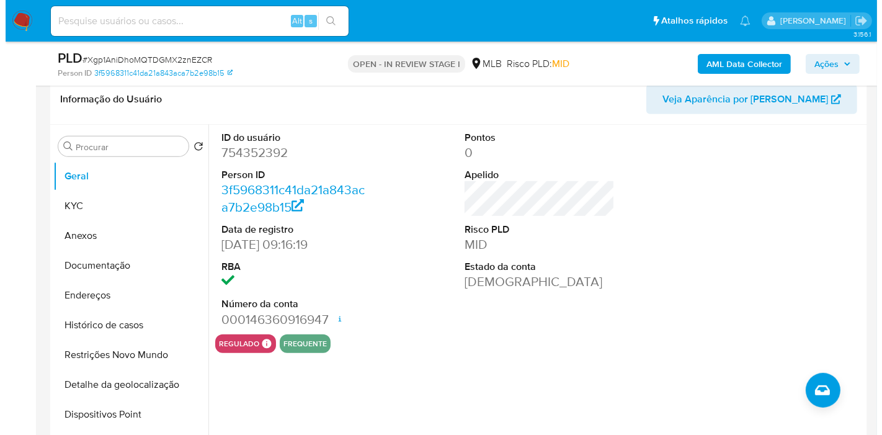
scroll to position [552, 0]
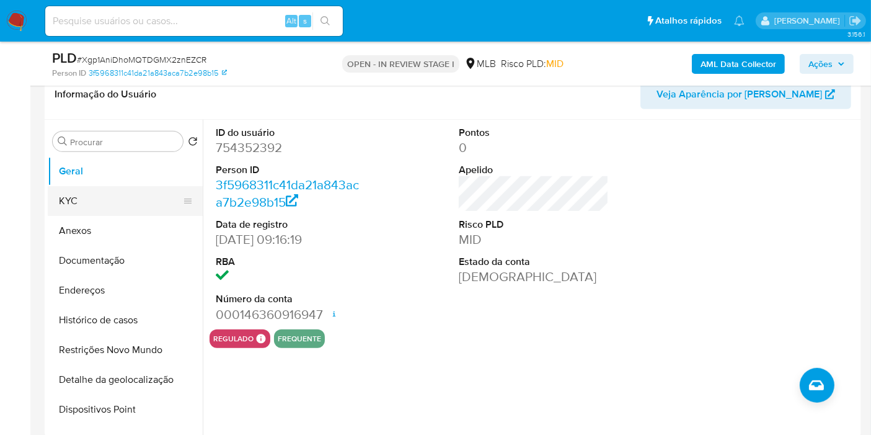
click at [148, 201] on button "KYC" at bounding box center [120, 201] width 145 height 30
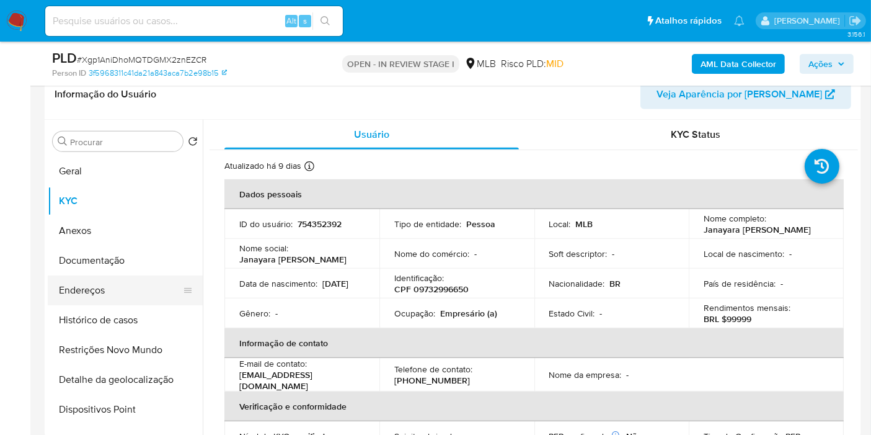
click at [101, 294] on button "Endereços" at bounding box center [120, 290] width 145 height 30
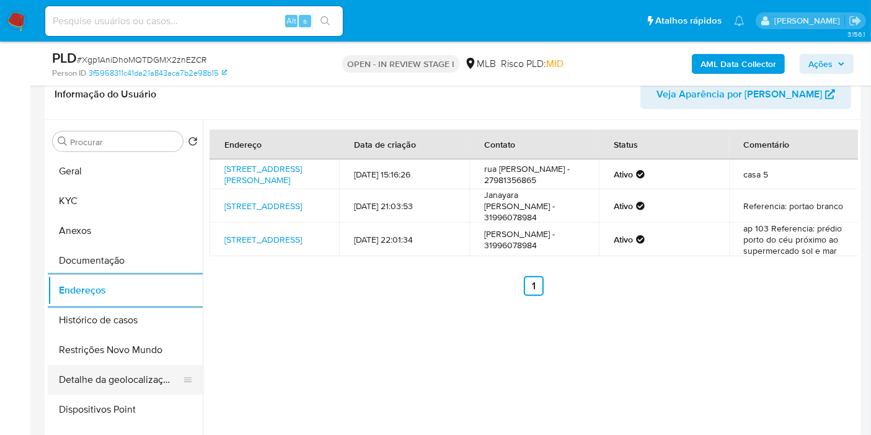
click at [156, 372] on button "Detalhe da geolocalização" at bounding box center [120, 380] width 145 height 30
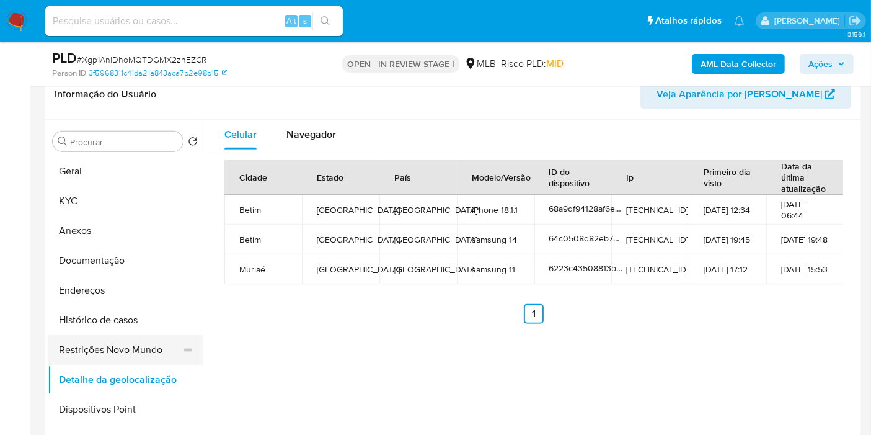
click at [140, 348] on button "Restrições Novo Mundo" at bounding box center [120, 350] width 145 height 30
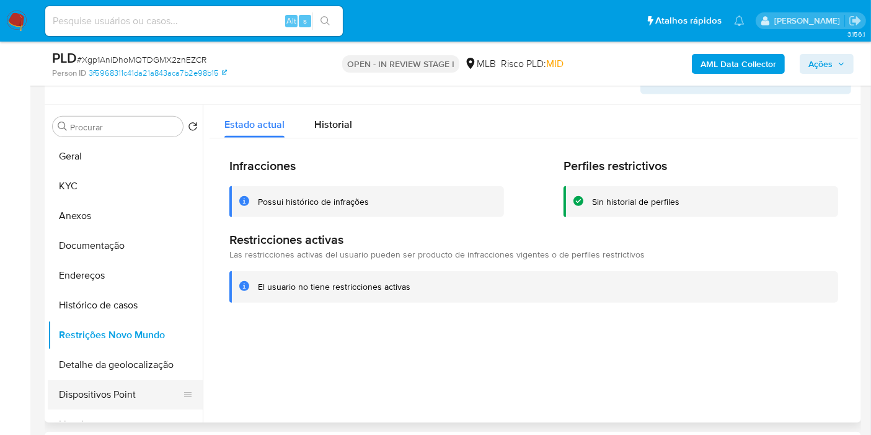
click at [154, 387] on button "Dispositivos Point" at bounding box center [120, 394] width 145 height 30
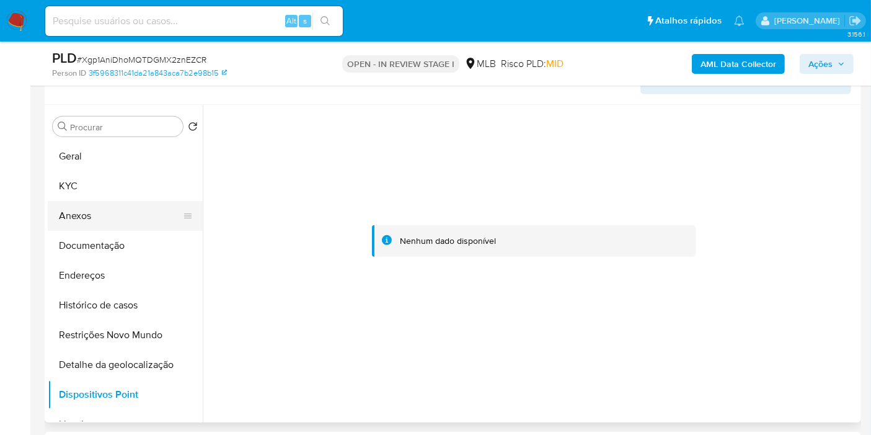
click at [81, 218] on button "Anexos" at bounding box center [120, 216] width 145 height 30
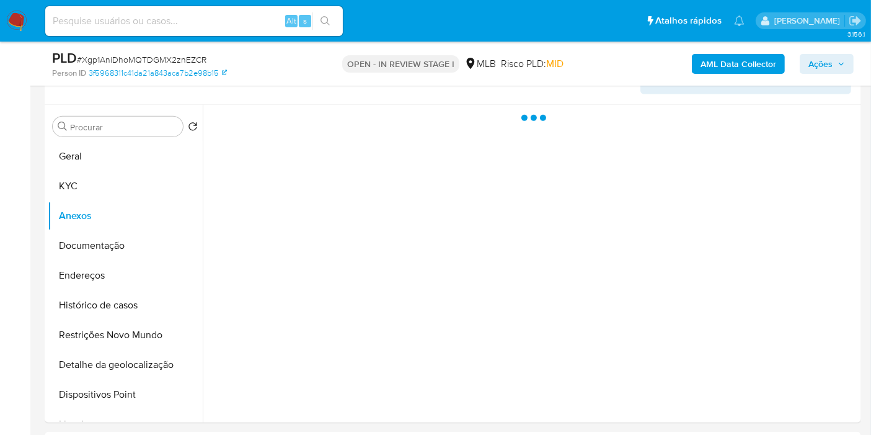
click at [838, 65] on icon "button" at bounding box center [841, 63] width 7 height 7
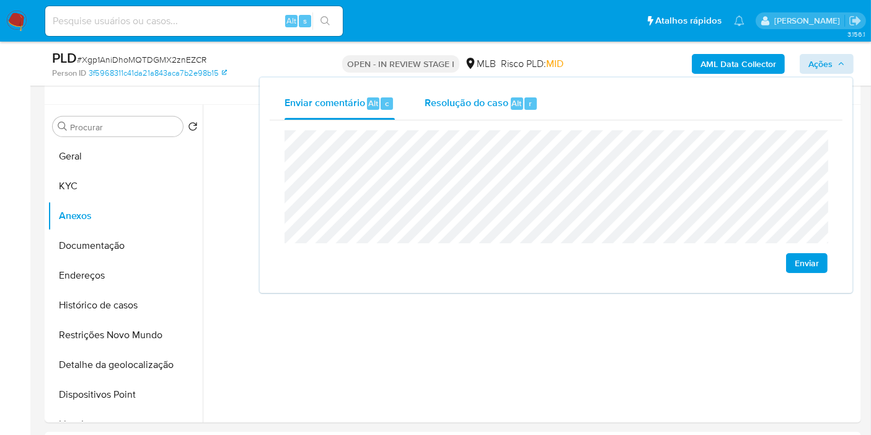
click at [445, 108] on span "Resolução do caso" at bounding box center [467, 102] width 84 height 14
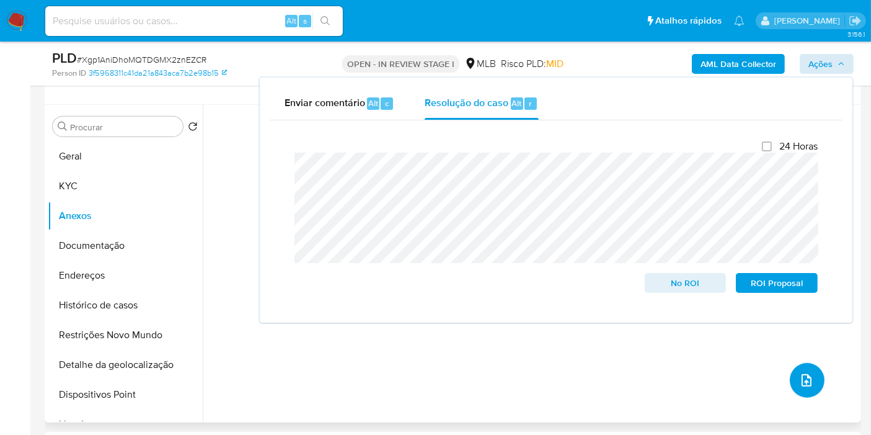
click at [803, 374] on icon "upload-file" at bounding box center [806, 380] width 15 height 15
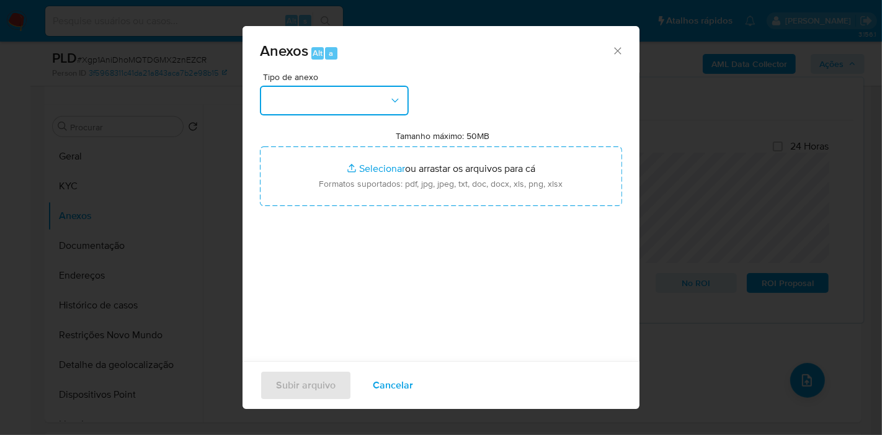
click at [383, 98] on button "button" at bounding box center [334, 101] width 149 height 30
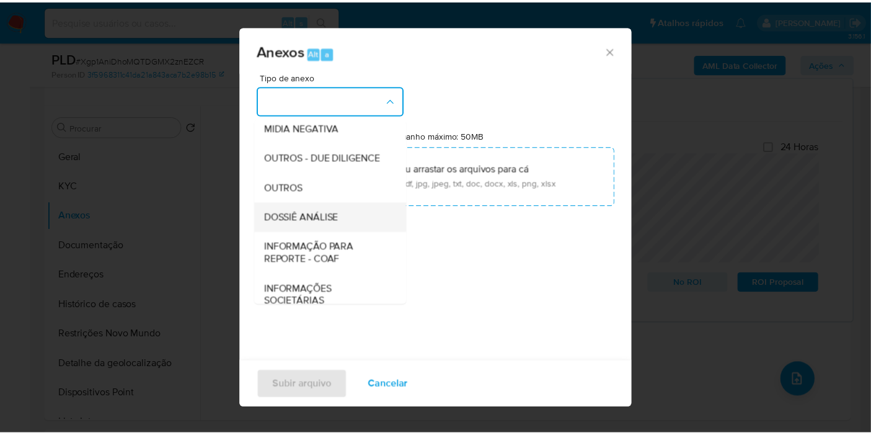
scroll to position [190, 0]
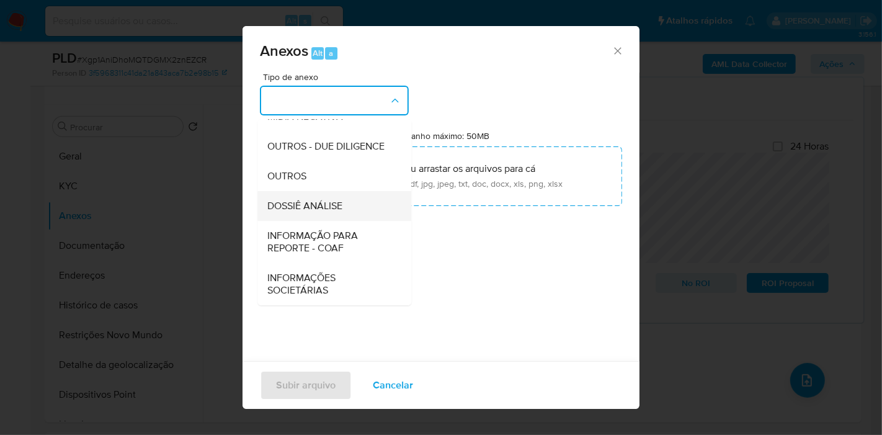
click at [358, 206] on div "DOSSIÊ ANÁLISE" at bounding box center [330, 206] width 126 height 30
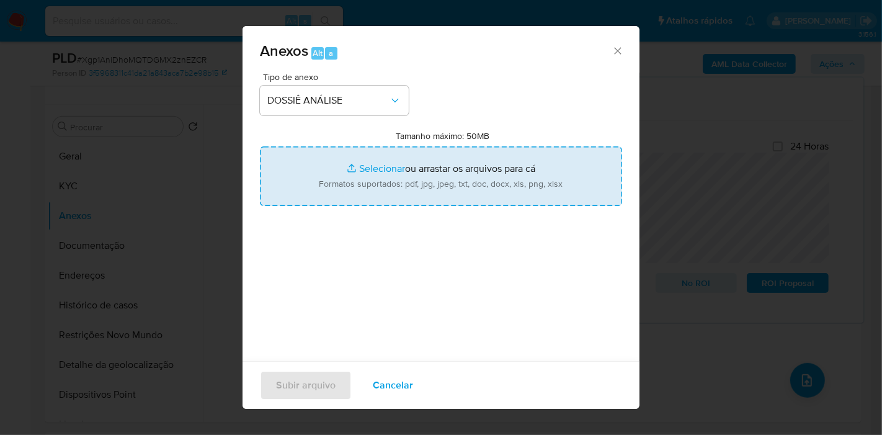
click at [373, 182] on input "Tamanho máximo: 50MB Selecionar arquivos" at bounding box center [441, 176] width 362 height 60
type input "C:\fakepath\SAR - XXXX - CPF 09732996650 - JANAYARA CECILIA MARTINELLI DE OLIVE…"
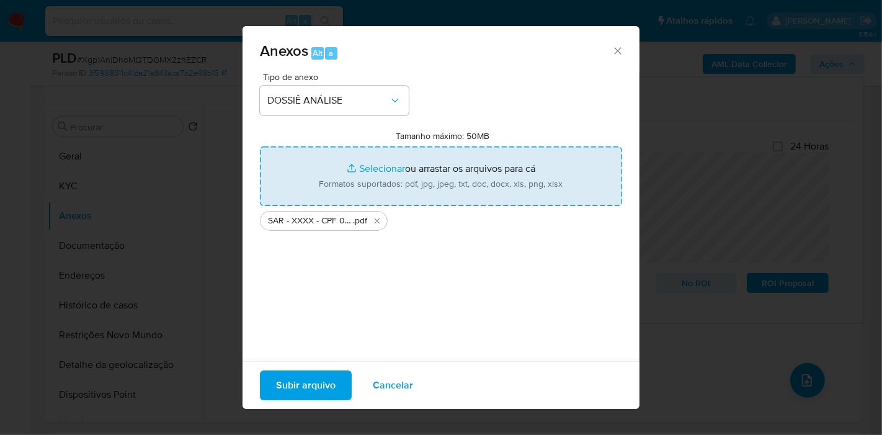
click at [409, 185] on input "Tamanho máximo: 50MB Selecionar arquivos" at bounding box center [441, 176] width 362 height 60
click at [374, 187] on input "Tamanho máximo: 50MB Selecionar arquivos" at bounding box center [441, 176] width 362 height 60
type input "C:\fakepath\Mulan 754352392_2025_08_28_09_30_08.pdf"
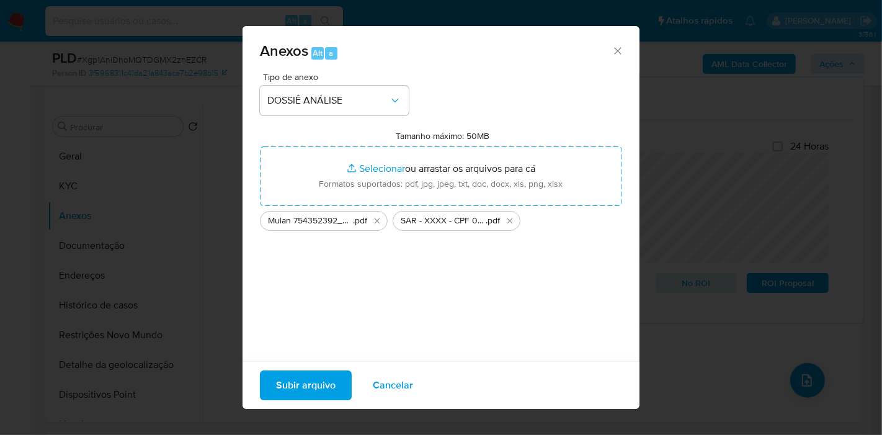
click at [299, 387] on span "Subir arquivo" at bounding box center [306, 384] width 60 height 27
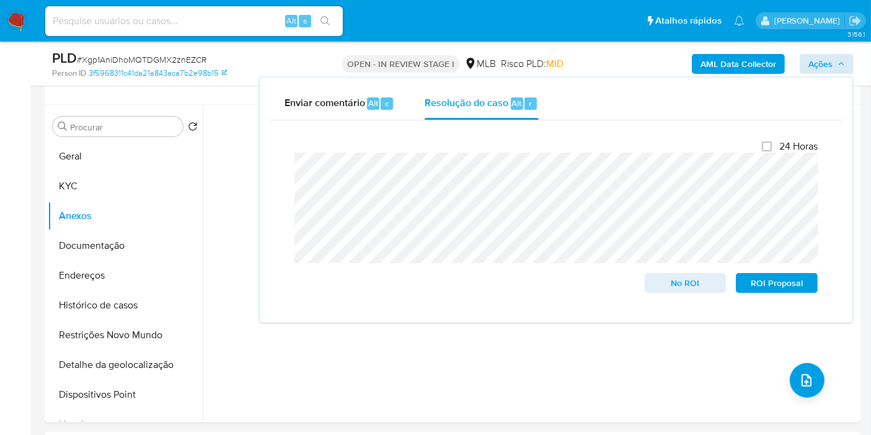
click at [719, 66] on b "AML Data Collector" at bounding box center [739, 64] width 76 height 20
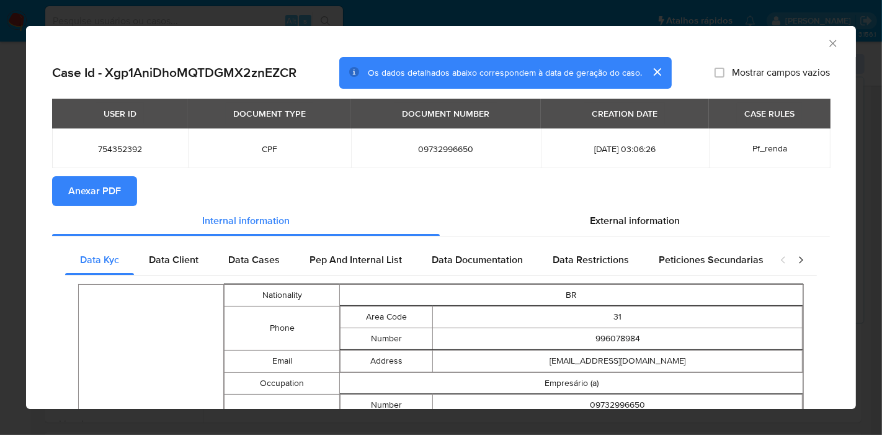
click at [120, 193] on button "Anexar PDF" at bounding box center [94, 191] width 85 height 30
click at [829, 45] on icon "Fechar a janela" at bounding box center [832, 43] width 7 height 7
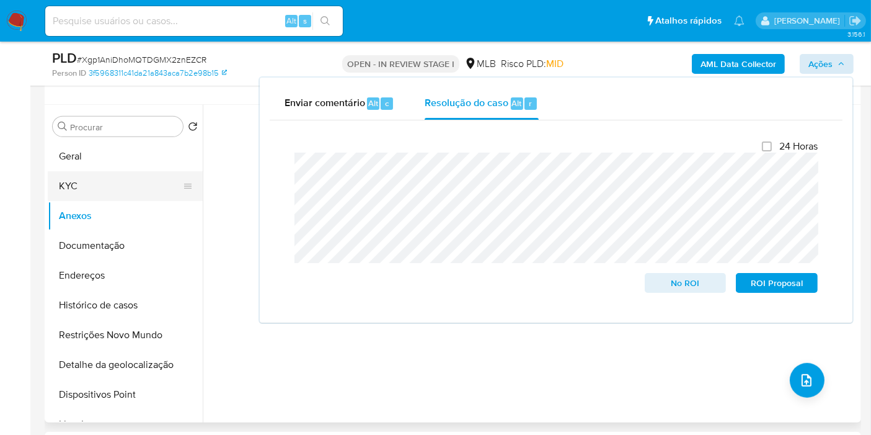
click at [95, 180] on button "KYC" at bounding box center [120, 186] width 145 height 30
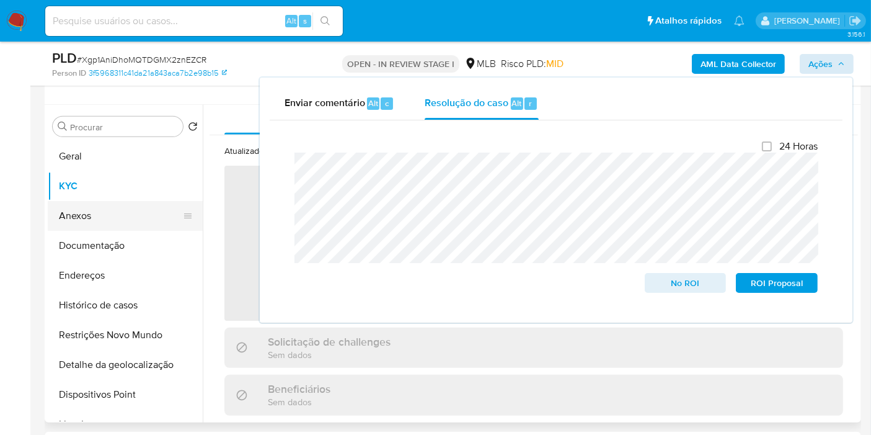
click at [95, 209] on button "Anexos" at bounding box center [120, 216] width 145 height 30
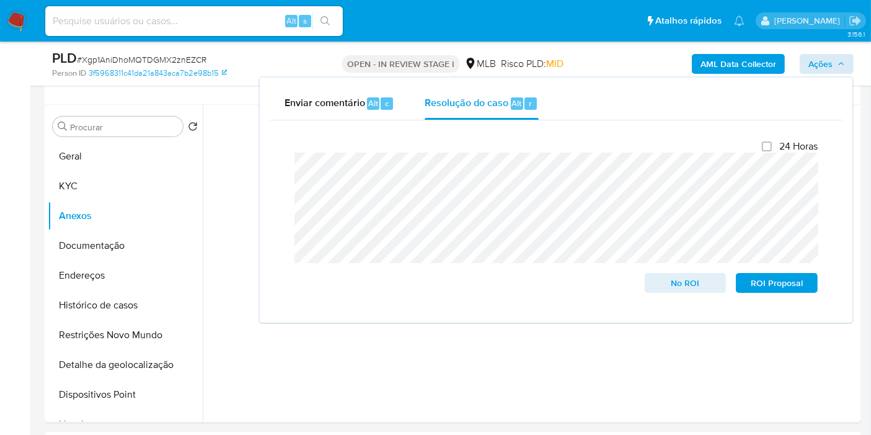
click at [224, 82] on div "PLD # Xgp1AniDhoMQTDGMX2znEZCR Person ID 3f5968311c41da21a843aca7b2e98b15 OPEN …" at bounding box center [453, 64] width 816 height 44
click at [229, 94] on div "Informação do Usuário Veja Aparência por [PERSON_NAME]" at bounding box center [453, 80] width 816 height 50
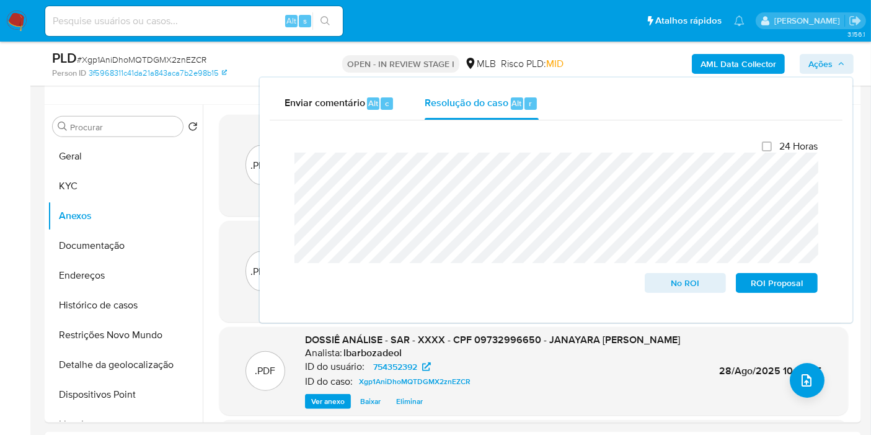
click at [845, 63] on icon "button" at bounding box center [841, 63] width 7 height 7
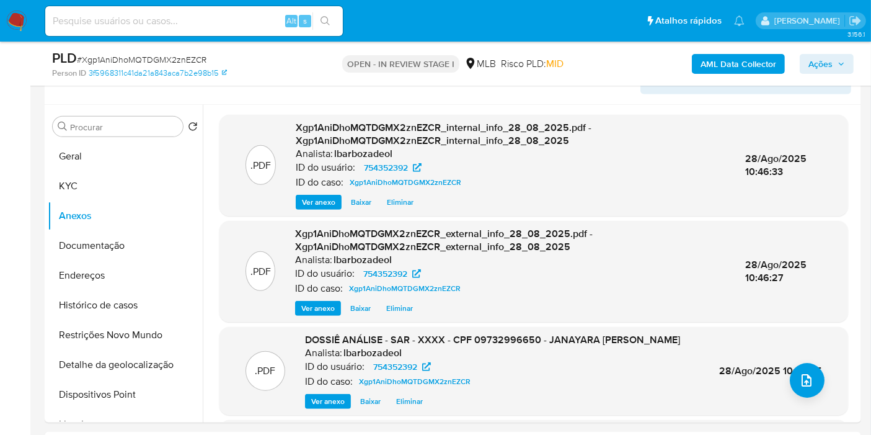
click at [844, 61] on icon "button" at bounding box center [841, 63] width 7 height 7
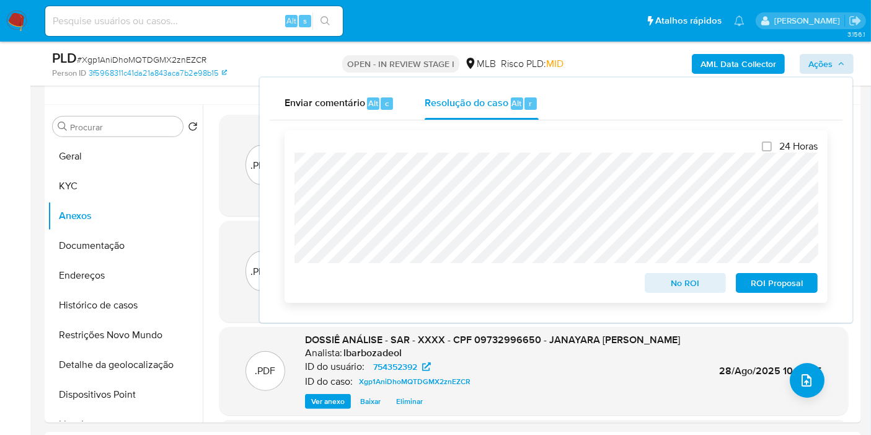
click at [768, 282] on span "ROI Proposal" at bounding box center [777, 282] width 64 height 17
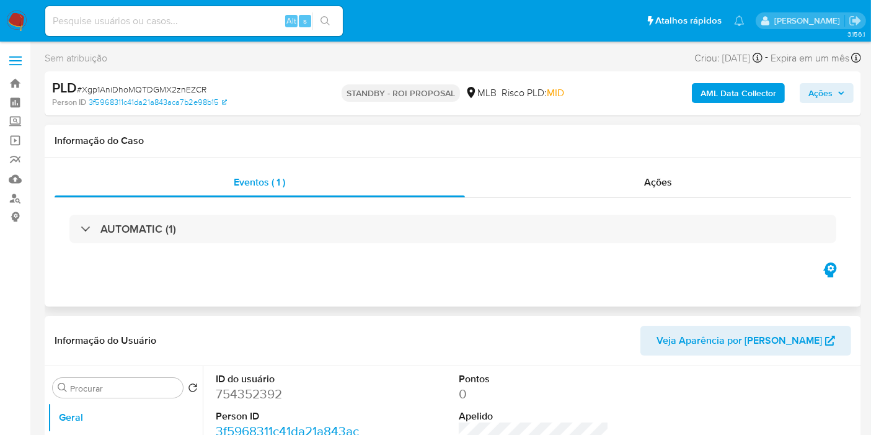
select select "10"
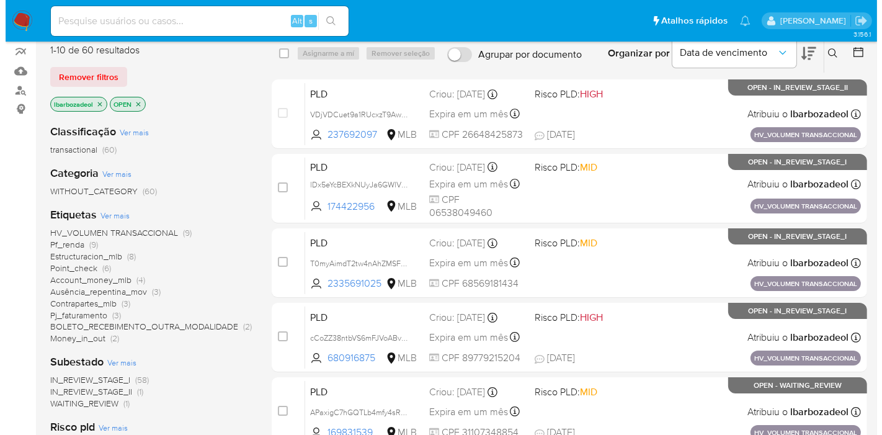
scroll to position [138, 0]
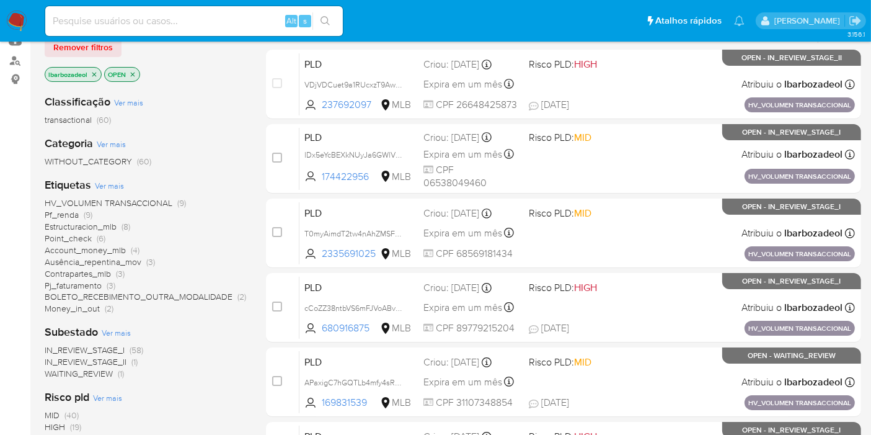
click at [104, 182] on span "Ver mais" at bounding box center [109, 185] width 29 height 11
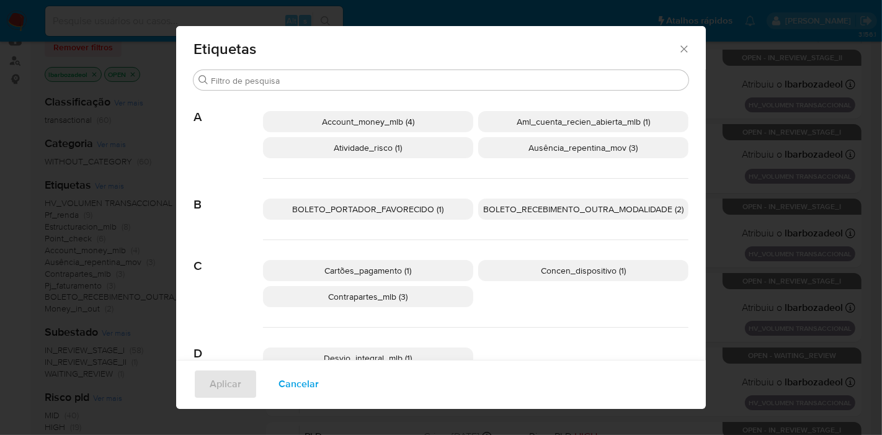
scroll to position [0, 0]
click at [379, 217] on p "BOLETO_PORTADOR_FAVORECIDO (1)" at bounding box center [368, 210] width 210 height 21
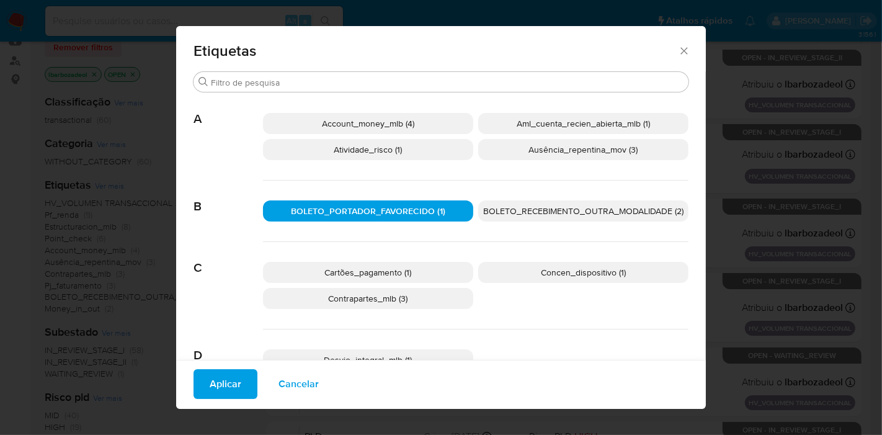
click at [221, 385] on span "Aplicar" at bounding box center [226, 383] width 32 height 27
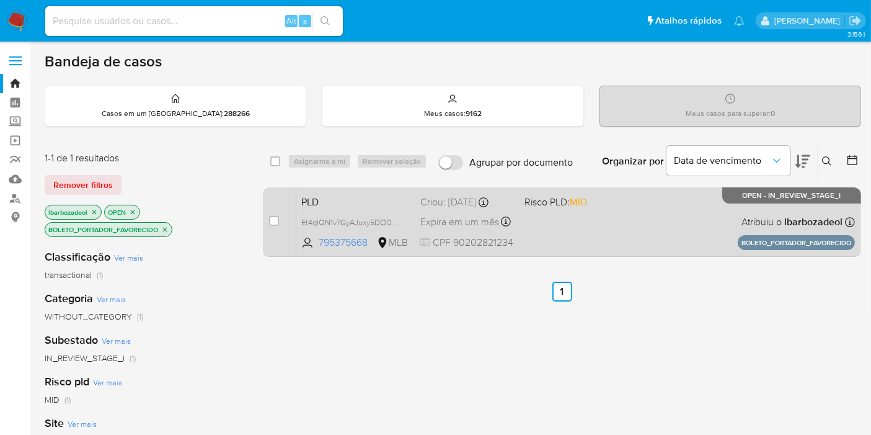
click at [590, 234] on div "PLD Et4qlQN1v7GyAJuxy5DOD9Bc 795375668 MLB Risco PLD: MID Criou: [DATE] Criou: …" at bounding box center [575, 221] width 559 height 63
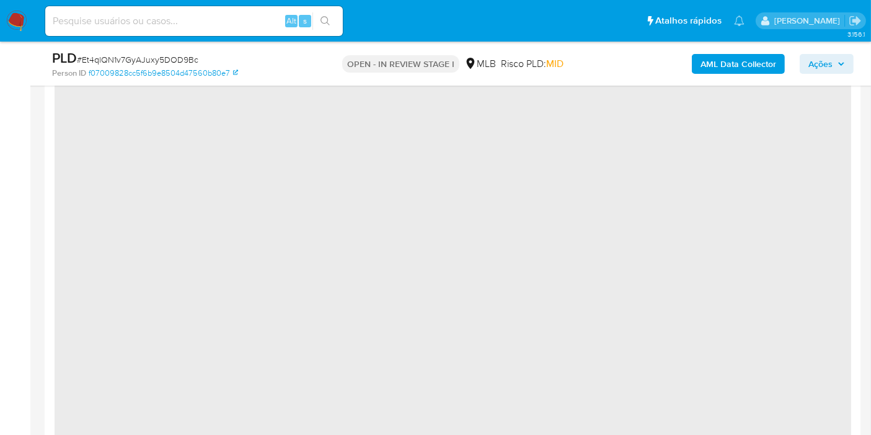
select select "10"
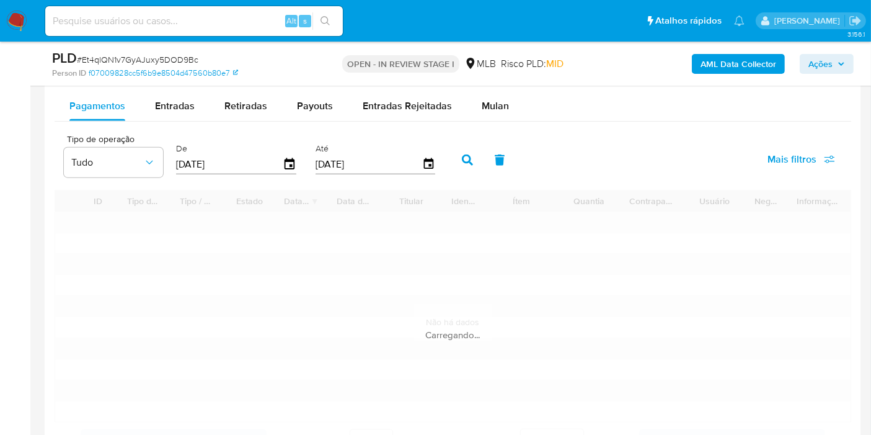
scroll to position [1378, 0]
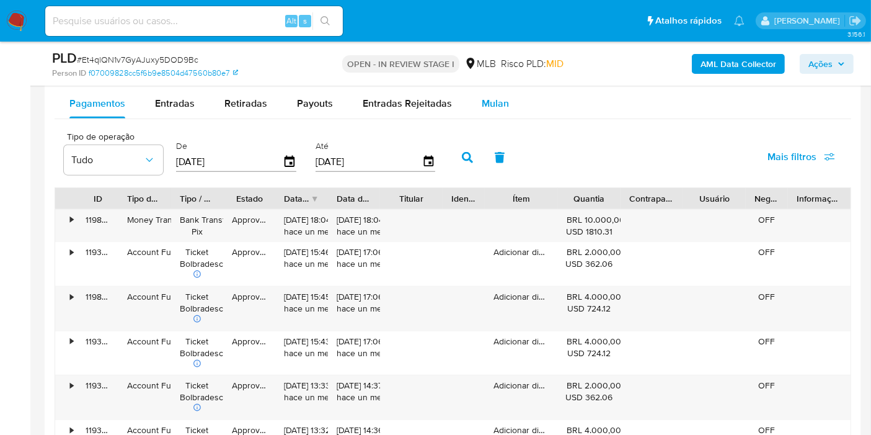
click at [498, 100] on span "Mulan" at bounding box center [495, 103] width 27 height 14
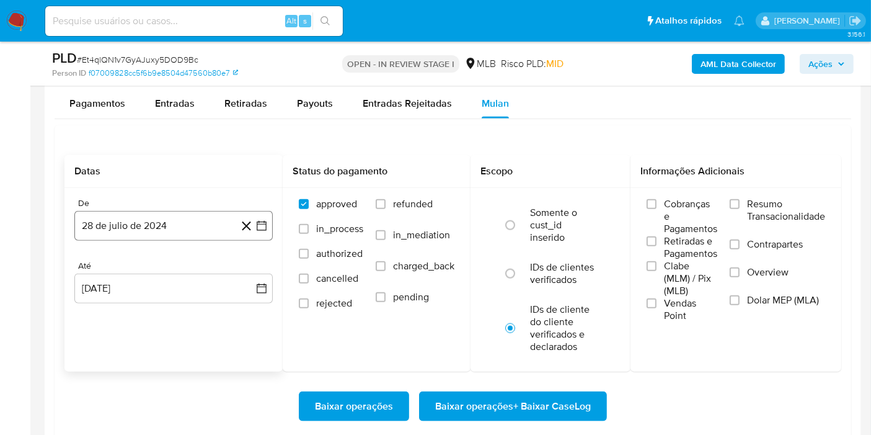
click at [187, 234] on button "28 de julio de 2024" at bounding box center [173, 226] width 198 height 30
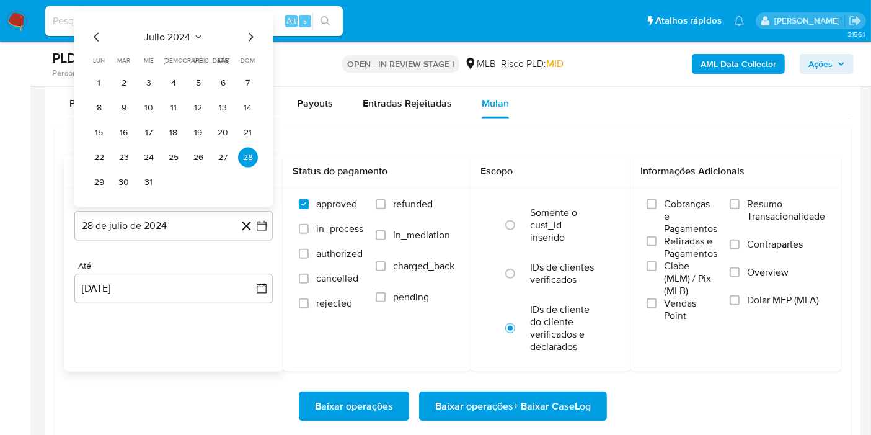
click at [180, 33] on span "julio 2024" at bounding box center [167, 37] width 46 height 12
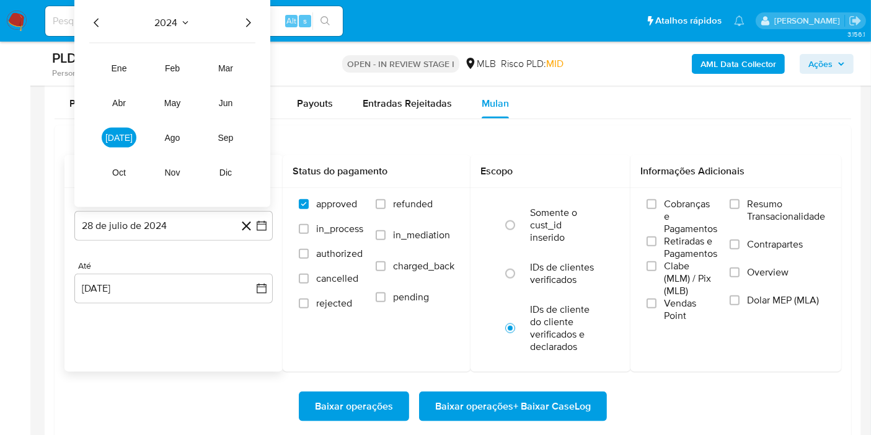
click at [250, 17] on icon "Año siguiente" at bounding box center [248, 22] width 15 height 15
click at [119, 137] on span "[DATE]" at bounding box center [118, 138] width 27 height 10
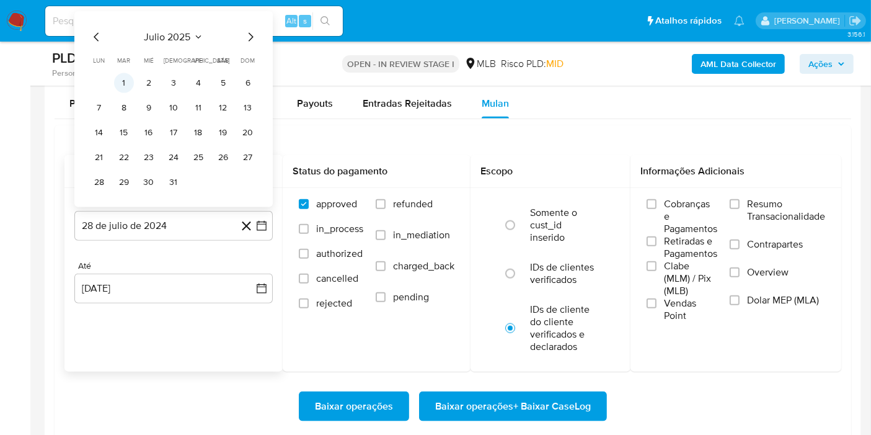
click at [130, 86] on button "1" at bounding box center [124, 83] width 20 height 20
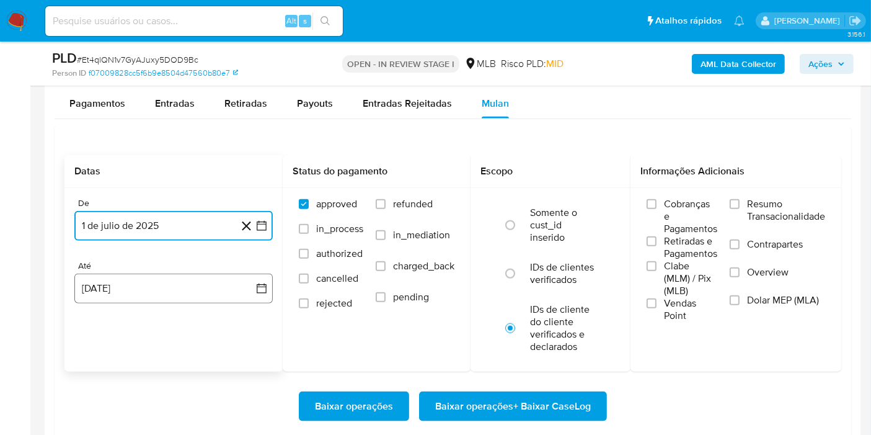
drag, startPoint x: 180, startPoint y: 291, endPoint x: 180, endPoint y: 280, distance: 11.2
click at [180, 288] on button "28 de agosto de 2025" at bounding box center [173, 288] width 198 height 30
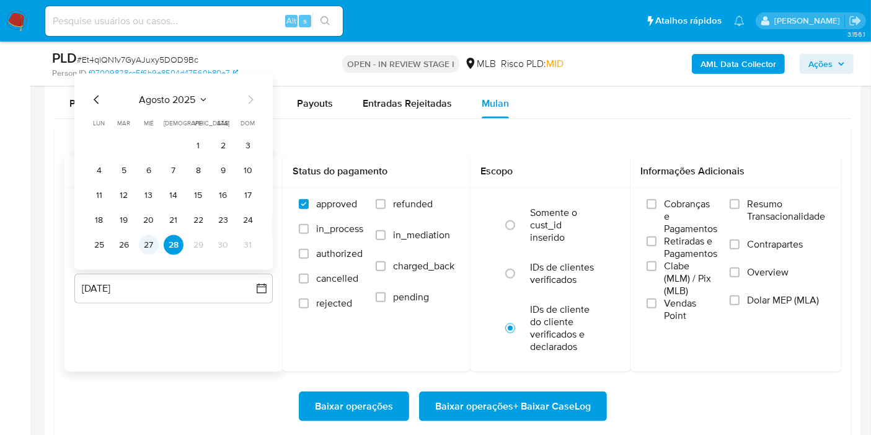
click at [154, 242] on button "27" at bounding box center [149, 245] width 20 height 20
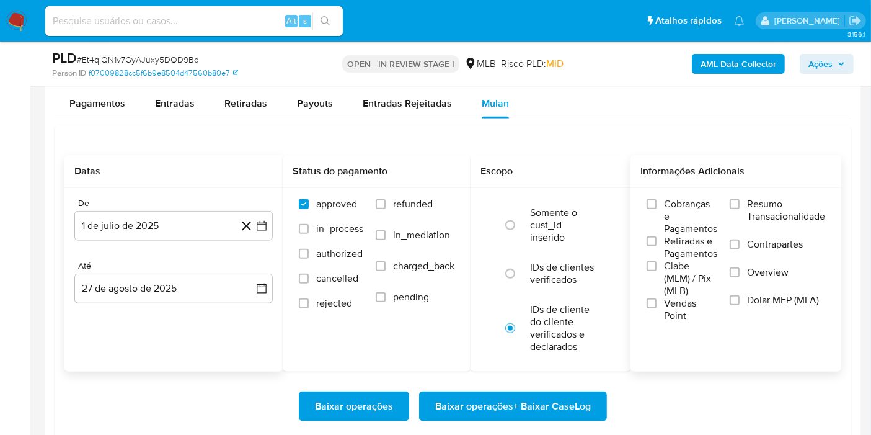
click at [758, 206] on span "Resumo Transacionalidade" at bounding box center [786, 210] width 78 height 25
click at [740, 206] on input "Resumo Transacionalidade" at bounding box center [735, 204] width 10 height 10
click at [569, 397] on span "Baixar operações + Baixar CaseLog" at bounding box center [513, 405] width 156 height 27
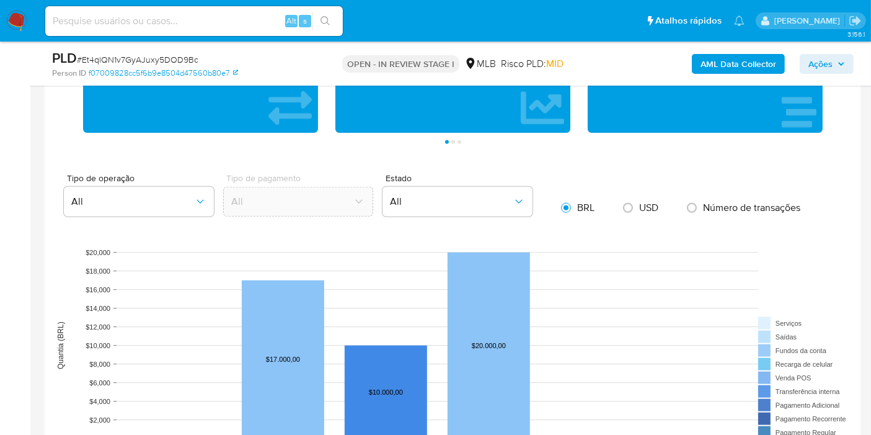
scroll to position [239, 0]
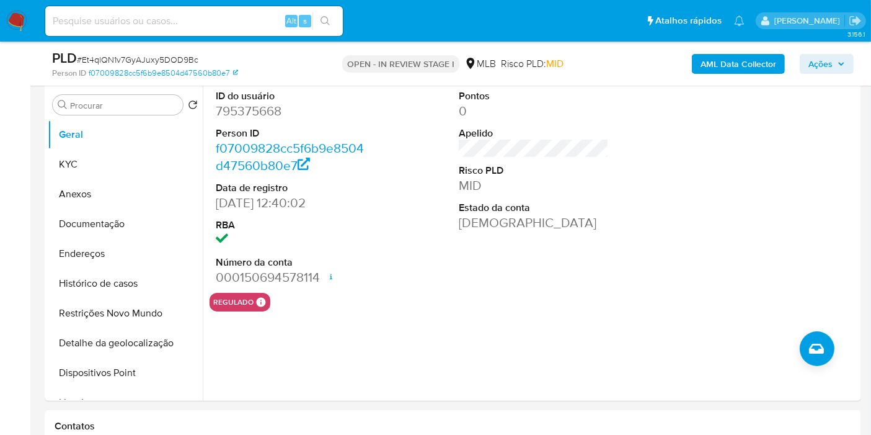
click at [810, 68] on span "Ações" at bounding box center [820, 64] width 24 height 20
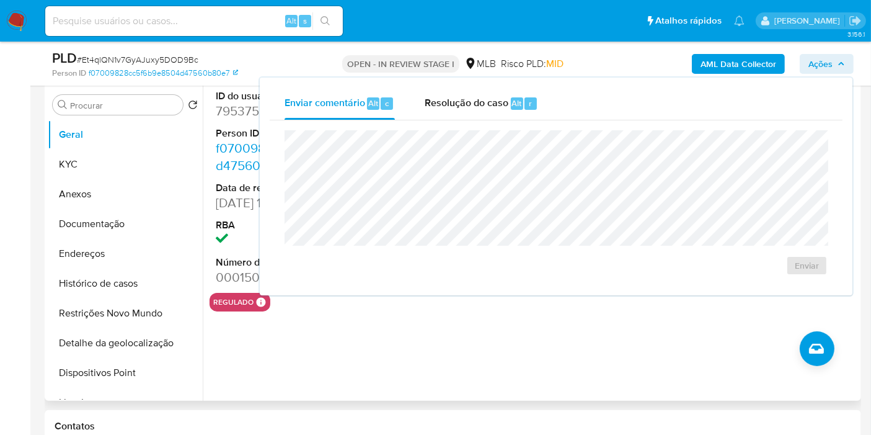
drag, startPoint x: 810, startPoint y: 68, endPoint x: 762, endPoint y: 102, distance: 58.3
click at [809, 69] on span "Ações" at bounding box center [820, 64] width 24 height 20
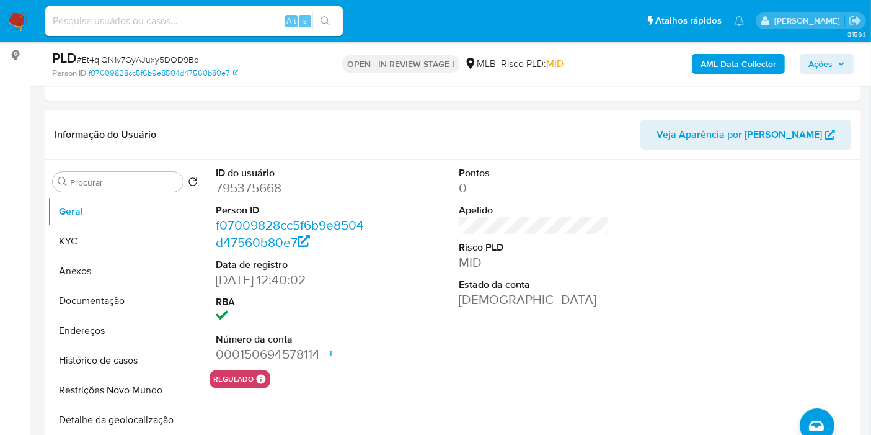
scroll to position [100, 0]
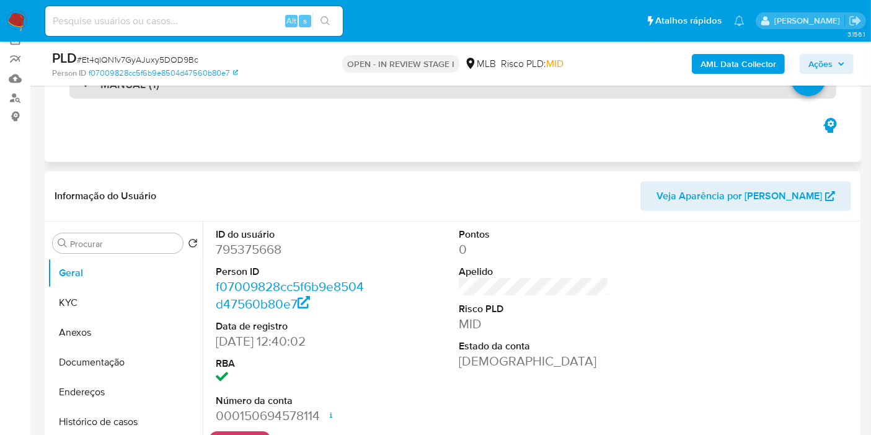
click at [400, 93] on div "MANUAL (1)" at bounding box center [452, 84] width 767 height 29
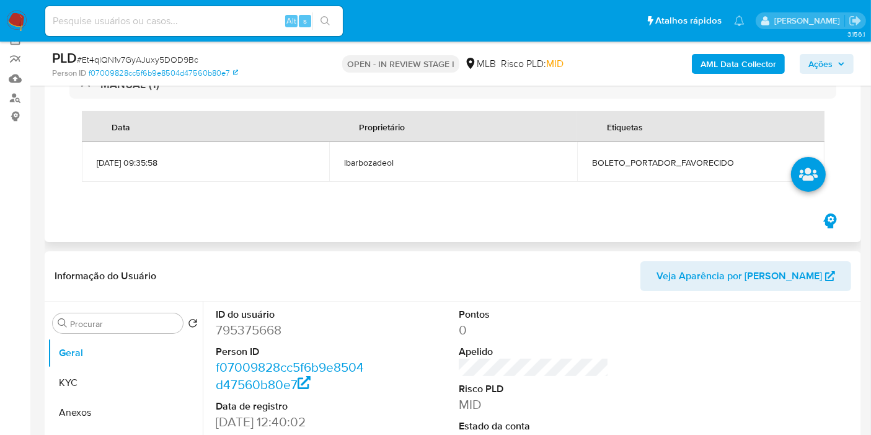
click at [702, 159] on span "BOLETO_PORTADOR_FAVORECIDO" at bounding box center [701, 162] width 218 height 11
drag, startPoint x: 702, startPoint y: 159, endPoint x: 702, endPoint y: 169, distance: 9.3
click at [702, 160] on span "BOLETO_PORTADOR_FAVORECIDO" at bounding box center [701, 162] width 218 height 11
copy span "BOLETO_PORTADOR_FAVORECIDO"
click at [831, 61] on span "Ações" at bounding box center [820, 64] width 24 height 20
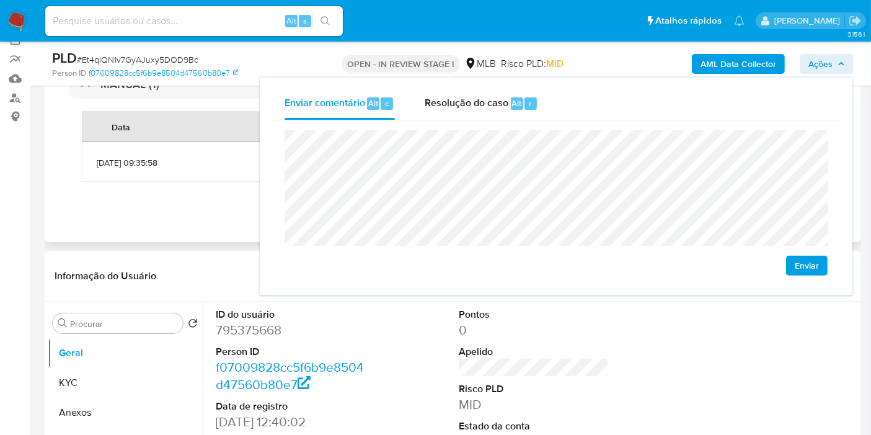
click at [168, 203] on div "MANUAL (1) Data Proprietário Etiquetas 14/08/2025 09:35:58 lbarbozadeol BOLETO_…" at bounding box center [453, 131] width 797 height 157
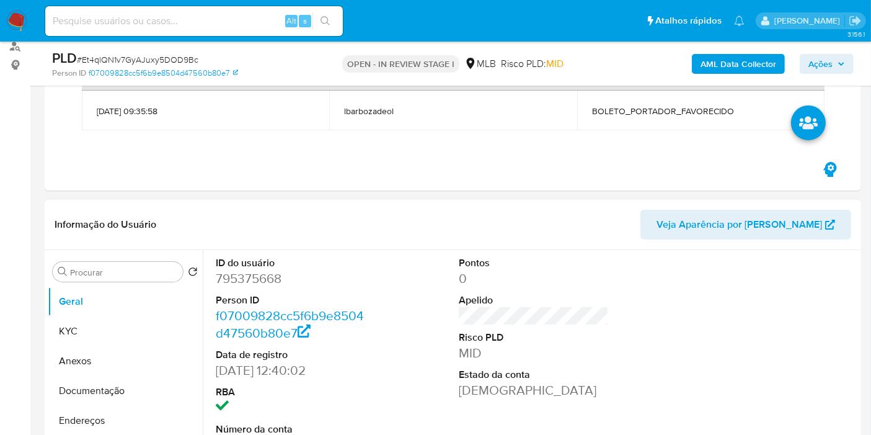
scroll to position [239, 0]
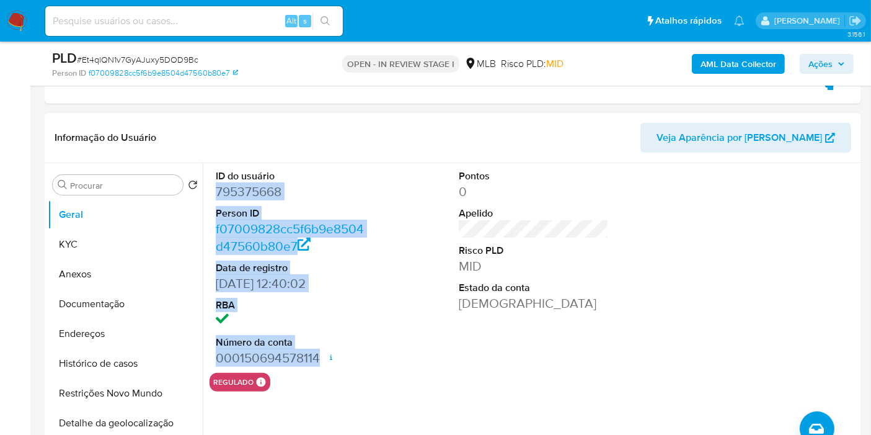
drag, startPoint x: 216, startPoint y: 191, endPoint x: 319, endPoint y: 356, distance: 194.9
click at [319, 356] on dl "ID do usuário 795375668 Person ID f07009828cc5f6b9e8504d47560b80e7 Data de regi…" at bounding box center [291, 267] width 150 height 197
copy dl "795375668 Person ID f07009828cc5f6b9e8504d47560b80e7 Data de registro 22/07/202…"
click at [836, 67] on span "Ações" at bounding box center [826, 63] width 37 height 17
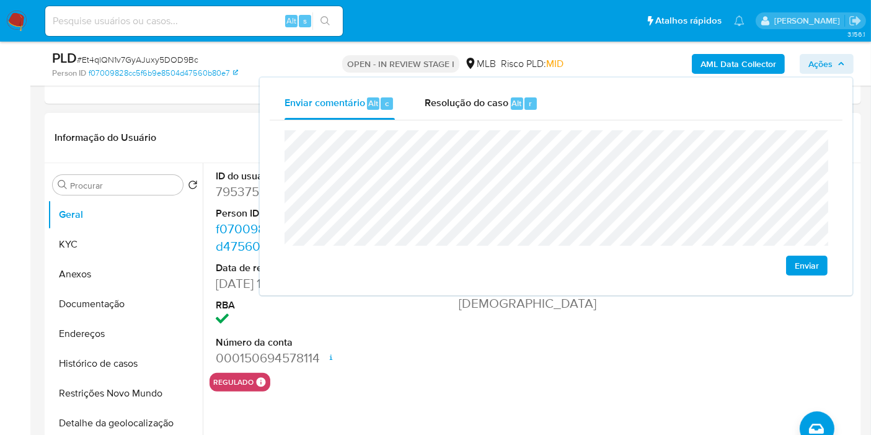
click at [200, 131] on header "Informação do Usuário Veja Aparência por Pessoa" at bounding box center [453, 138] width 797 height 30
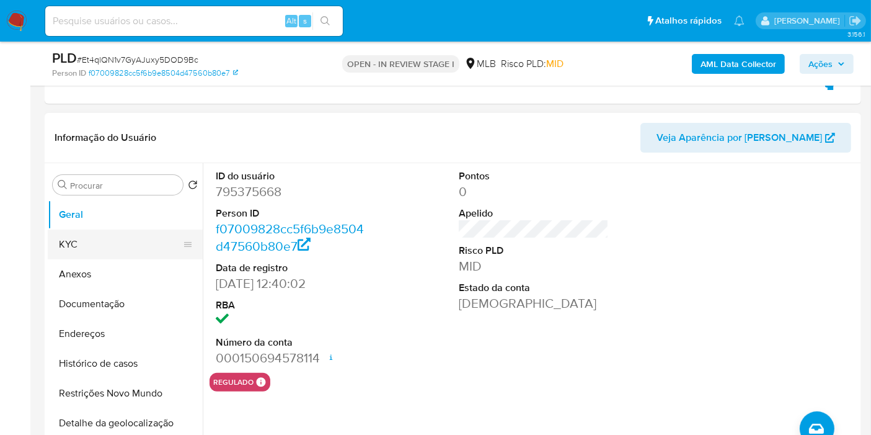
click at [92, 246] on button "KYC" at bounding box center [120, 244] width 145 height 30
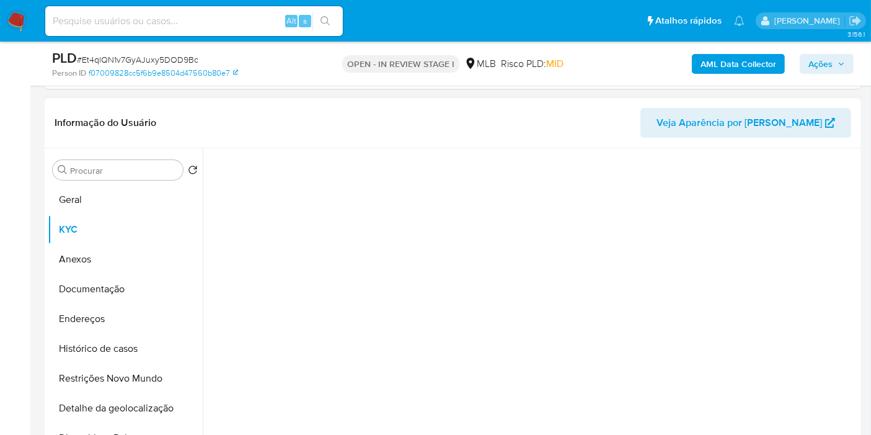
scroll to position [308, 0]
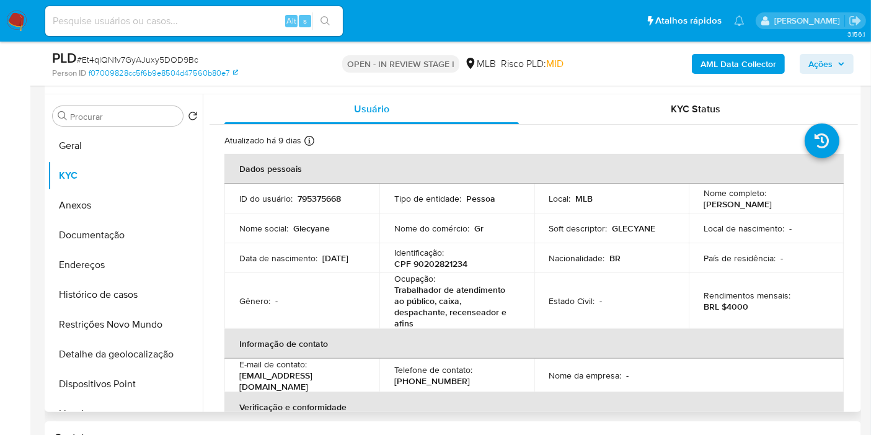
click at [453, 268] on p "CPF 90202821234" at bounding box center [430, 263] width 73 height 11
copy p "90202821234"
click at [838, 53] on div "AML Data Collector Ações" at bounding box center [722, 63] width 264 height 29
click at [820, 61] on span "Ações" at bounding box center [820, 64] width 24 height 20
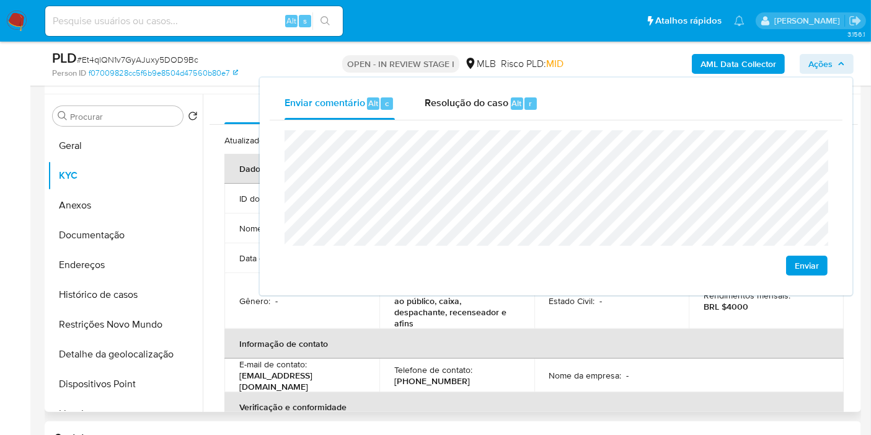
click at [383, 300] on td "Ocupação : Trabalhador de atendimento ao público, caixa, despachante, recensead…" at bounding box center [456, 301] width 155 height 56
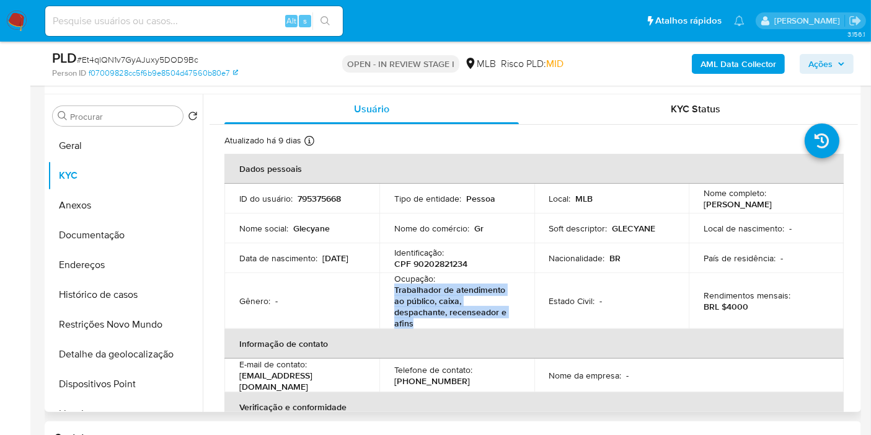
drag, startPoint x: 393, startPoint y: 288, endPoint x: 571, endPoint y: 273, distance: 178.6
click at [432, 320] on p "Trabalhador de atendimento ao público, caixa, despachante, recenseador e afins" at bounding box center [454, 306] width 120 height 45
copy p "Trabalhador de atendimento ao público, caixa, despachante, recenseador e afins"
click at [820, 55] on span "Ações" at bounding box center [820, 64] width 24 height 20
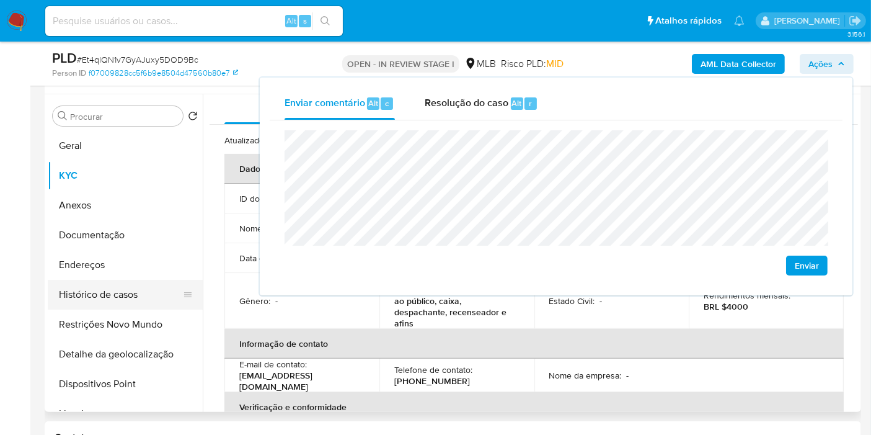
scroll to position [0, 0]
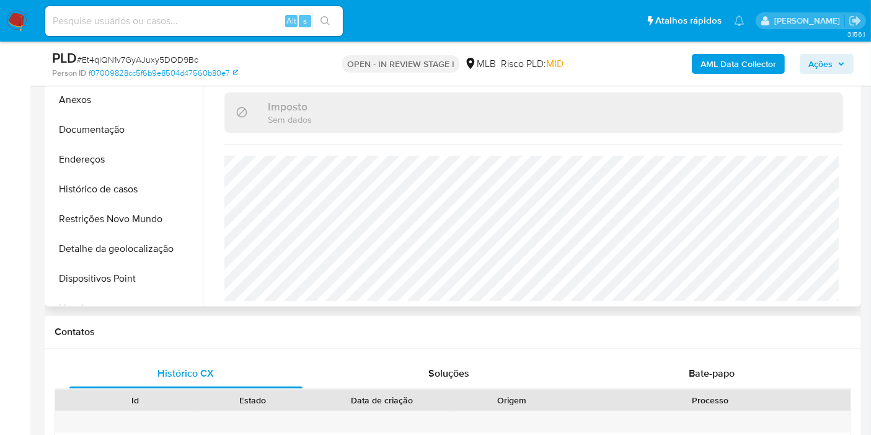
scroll to position [344, 0]
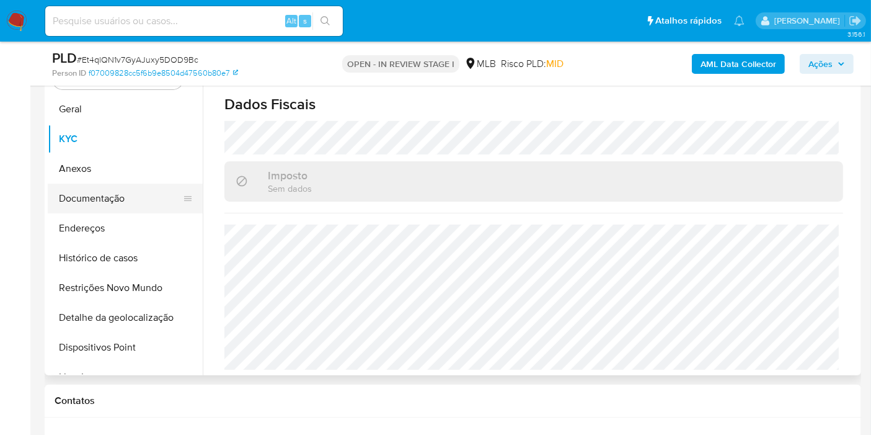
click at [91, 202] on button "Documentação" at bounding box center [120, 199] width 145 height 30
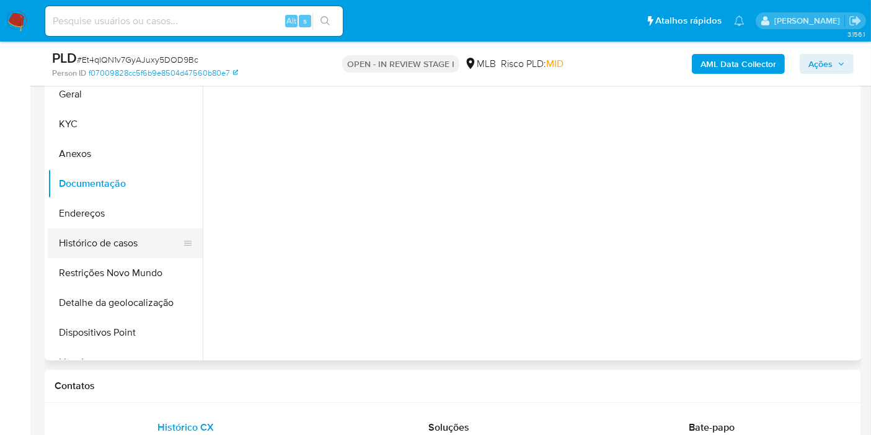
scroll to position [0, 0]
click at [82, 228] on button "Histórico de casos" at bounding box center [120, 243] width 145 height 30
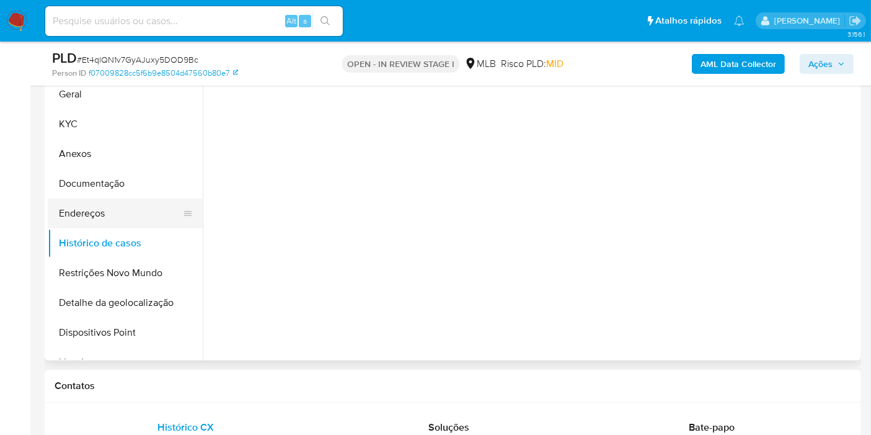
click at [73, 212] on button "Endereços" at bounding box center [120, 213] width 145 height 30
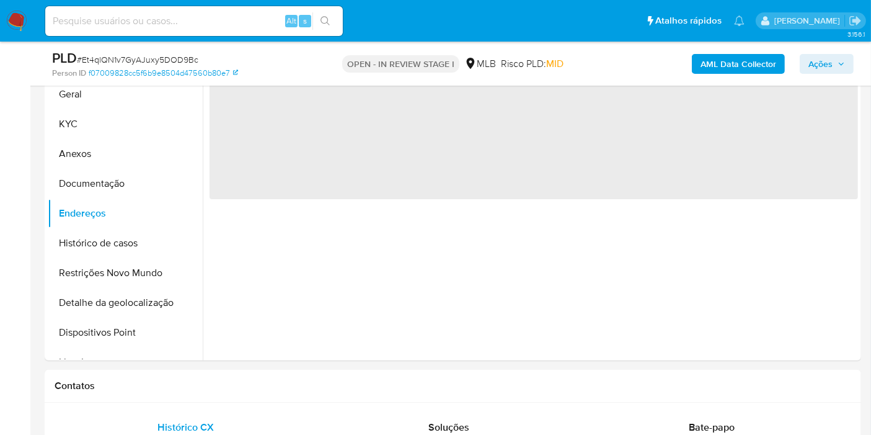
scroll to position [275, 0]
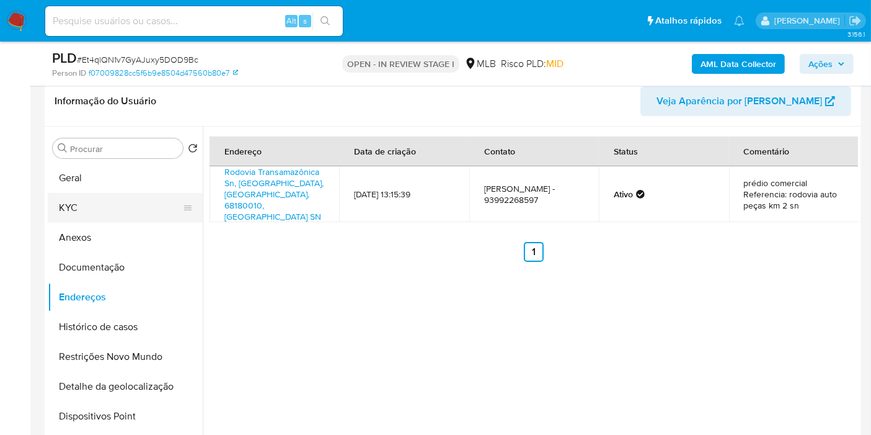
click at [110, 207] on button "KYC" at bounding box center [120, 208] width 145 height 30
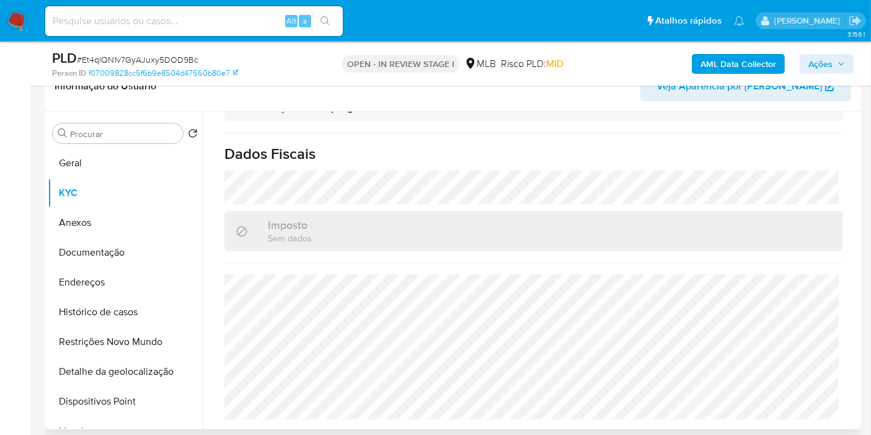
scroll to position [588, 0]
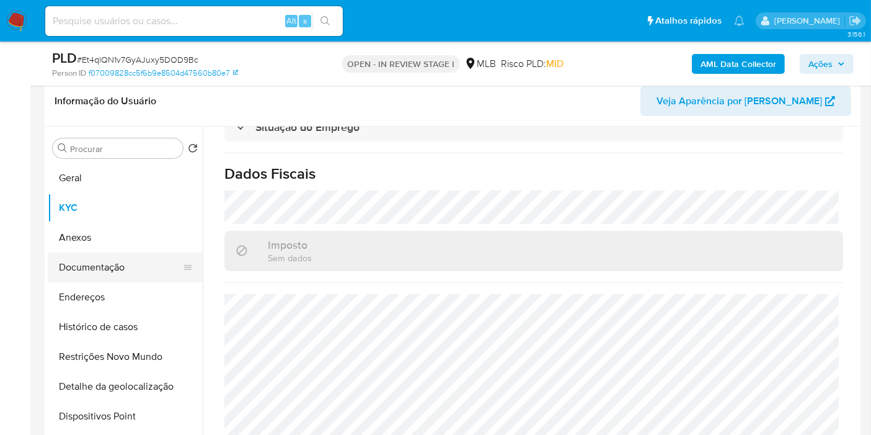
click at [110, 266] on button "Documentação" at bounding box center [120, 267] width 145 height 30
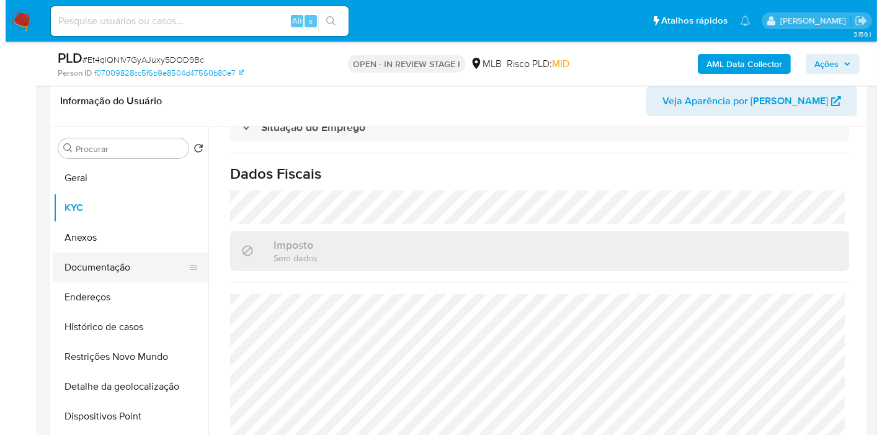
scroll to position [0, 0]
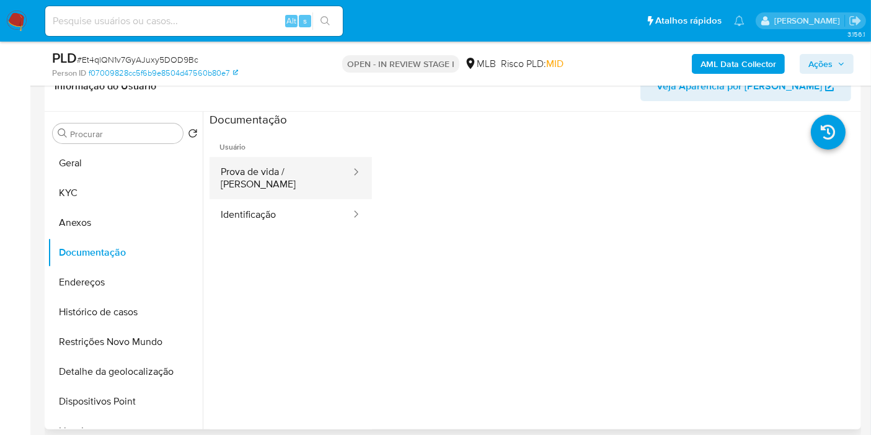
click at [270, 164] on button "Prova de vida / Selfie" at bounding box center [281, 178] width 143 height 42
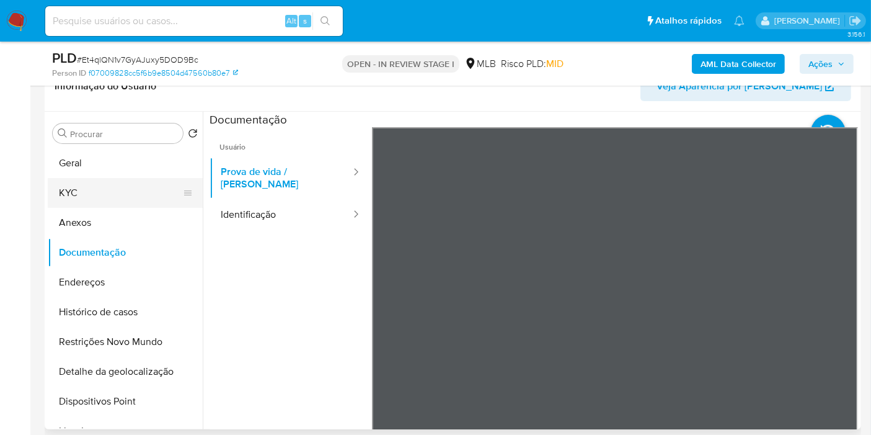
click at [105, 192] on button "KYC" at bounding box center [120, 193] width 145 height 30
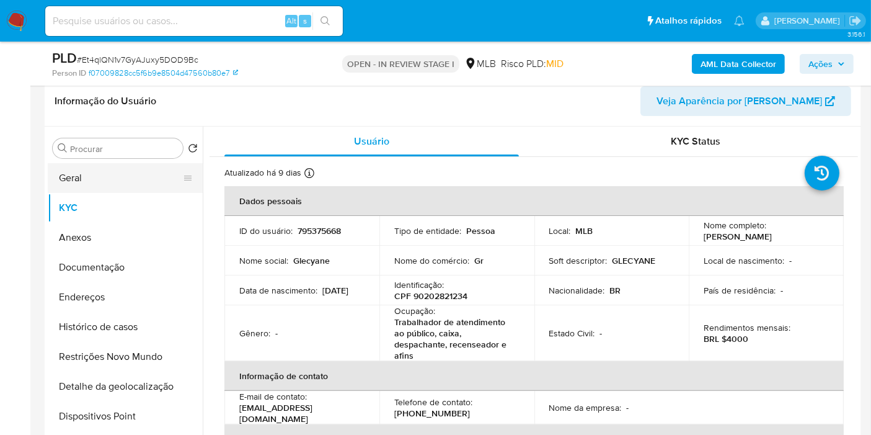
click at [114, 174] on button "Geral" at bounding box center [120, 178] width 145 height 30
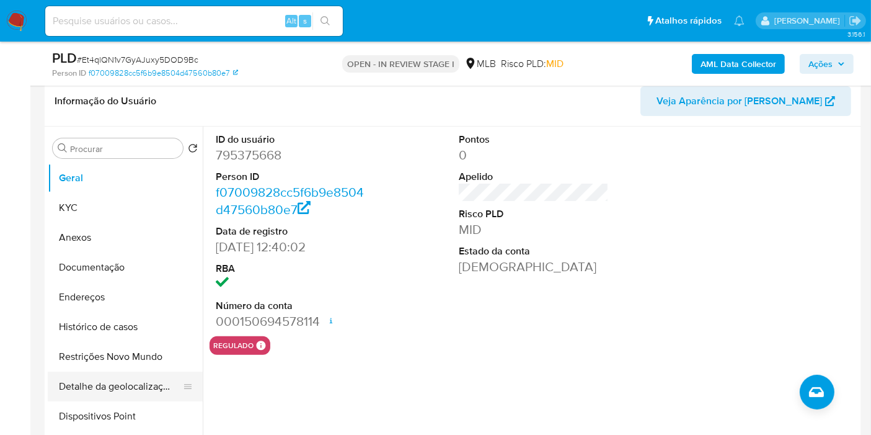
click at [136, 393] on button "Detalhe da geolocalização" at bounding box center [120, 386] width 145 height 30
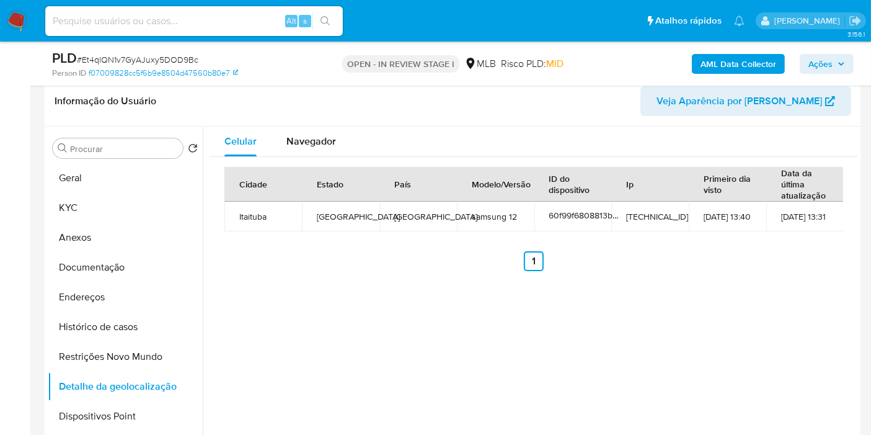
click at [261, 218] on td "Itaituba" at bounding box center [262, 216] width 77 height 30
copy td "Itaituba"
click at [123, 293] on button "Endereços" at bounding box center [120, 297] width 145 height 30
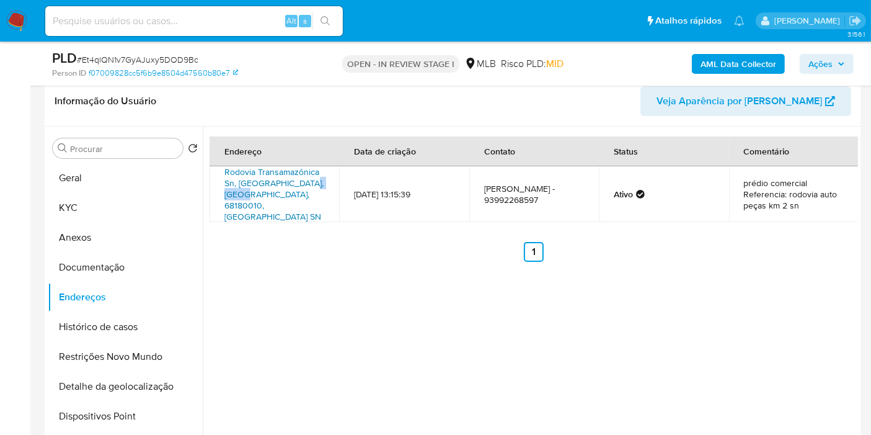
drag, startPoint x: 223, startPoint y: 192, endPoint x: 259, endPoint y: 192, distance: 36.0
click at [259, 192] on td "Rodovia Transamazônica Sn, Itaituba, Pará, 68180010, Brasil SN" at bounding box center [275, 194] width 130 height 56
copy link "68180010"
click at [125, 203] on button "KYC" at bounding box center [120, 208] width 145 height 30
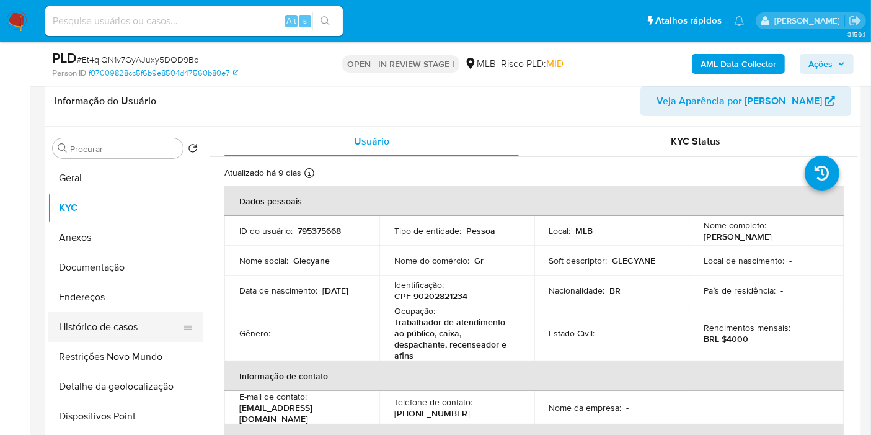
click at [98, 324] on button "Histórico de casos" at bounding box center [120, 327] width 145 height 30
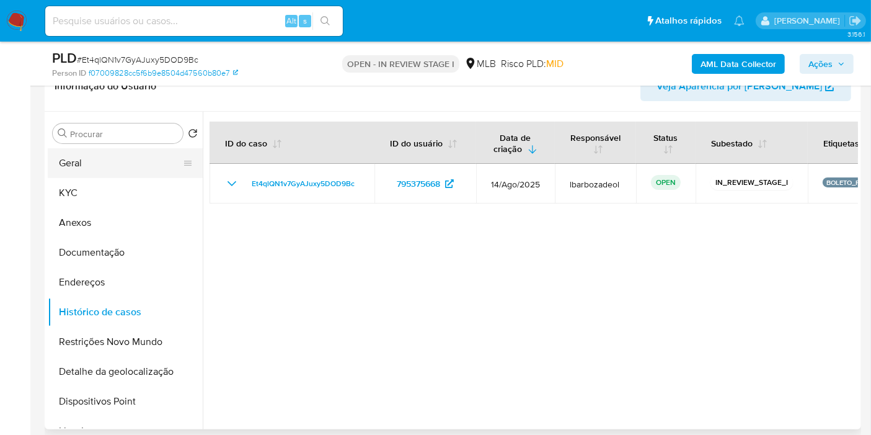
click at [159, 154] on button "Geral" at bounding box center [120, 163] width 145 height 30
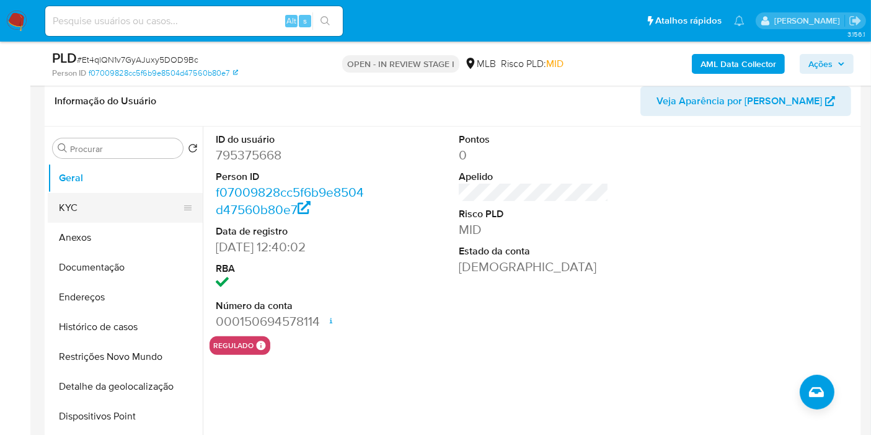
click at [106, 204] on button "KYC" at bounding box center [120, 208] width 145 height 30
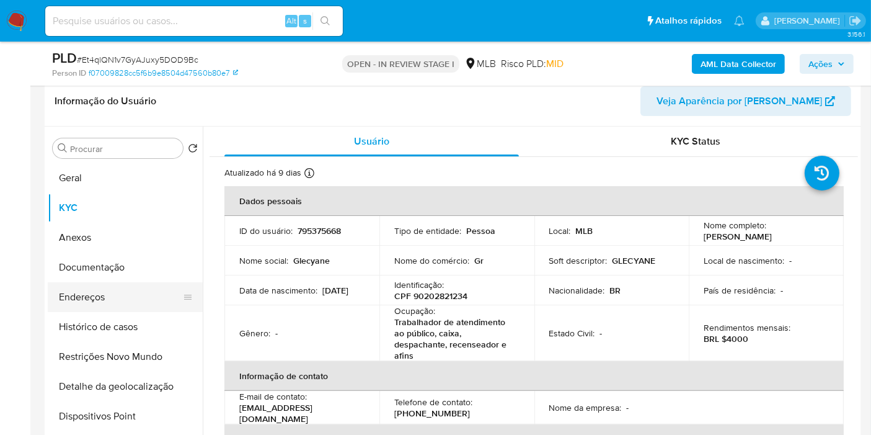
click at [89, 285] on button "Endereços" at bounding box center [120, 297] width 145 height 30
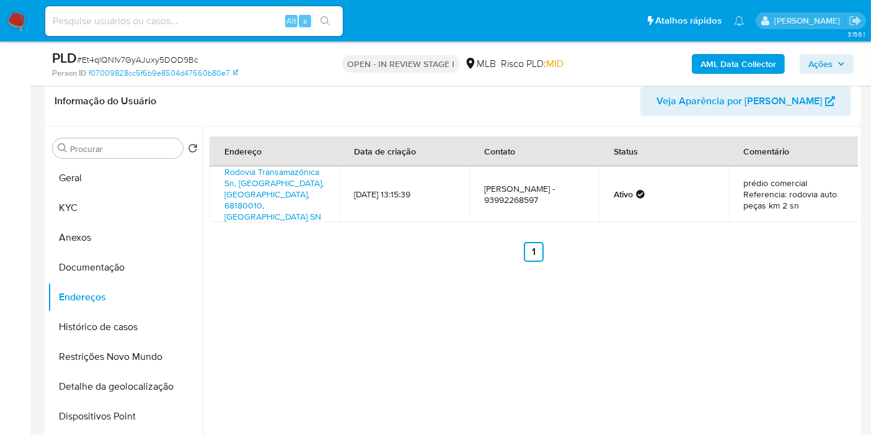
click at [124, 389] on button "Detalhe da geolocalização" at bounding box center [125, 386] width 155 height 30
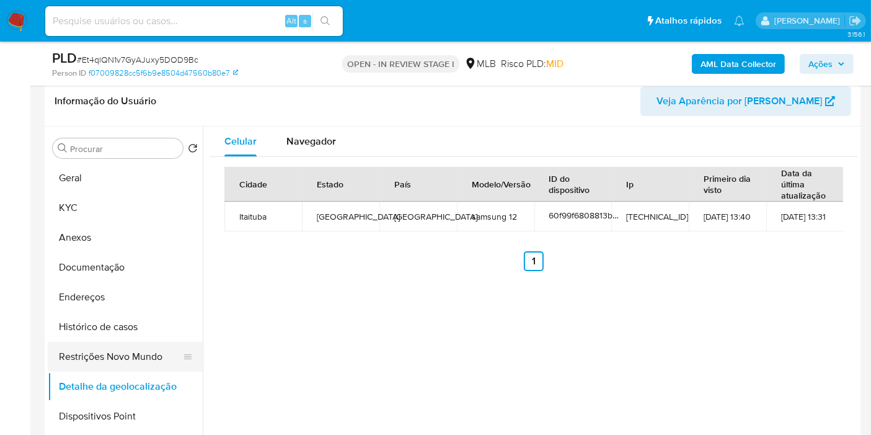
click at [117, 361] on button "Restrições Novo Mundo" at bounding box center [120, 357] width 145 height 30
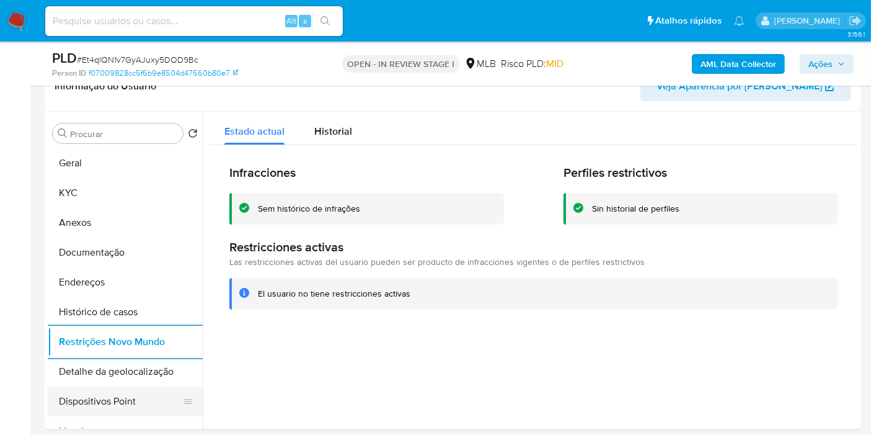
click at [138, 403] on button "Dispositivos Point" at bounding box center [120, 401] width 145 height 30
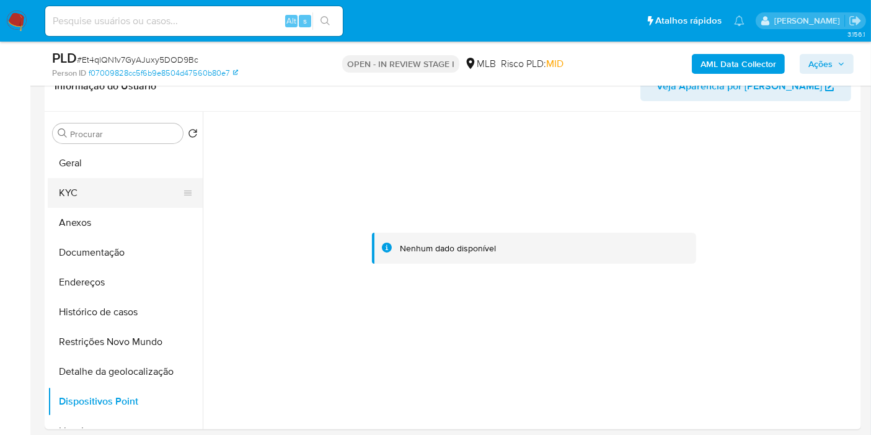
click at [136, 180] on button "KYC" at bounding box center [120, 193] width 145 height 30
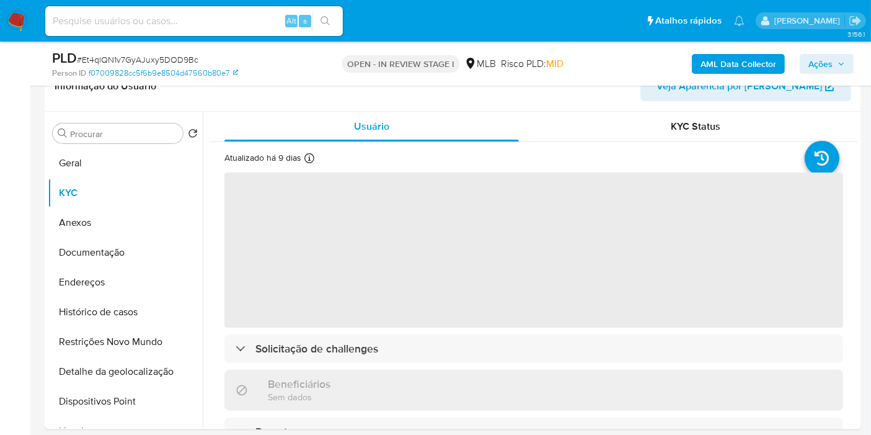
click at [843, 63] on icon "button" at bounding box center [841, 63] width 5 height 3
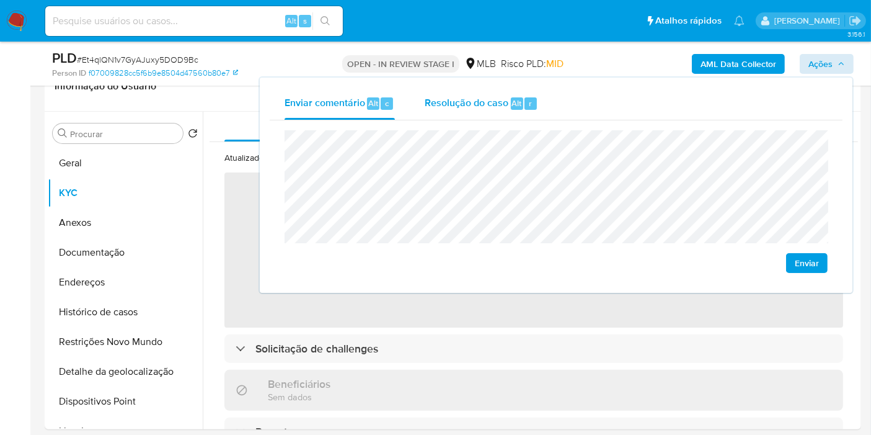
drag, startPoint x: 513, startPoint y: 94, endPoint x: 513, endPoint y: 116, distance: 22.3
click at [513, 94] on div "Resolução do caso Alt r" at bounding box center [481, 103] width 113 height 32
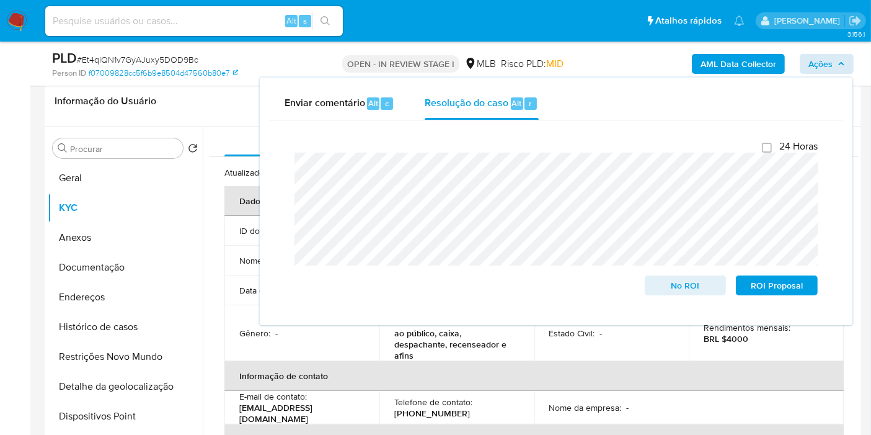
click at [722, 79] on div "Enviar comentário Alt c Resolução do caso Alt r Fechamento do caso 24 Horas No …" at bounding box center [556, 200] width 593 height 247
click at [722, 66] on b "AML Data Collector" at bounding box center [739, 64] width 76 height 20
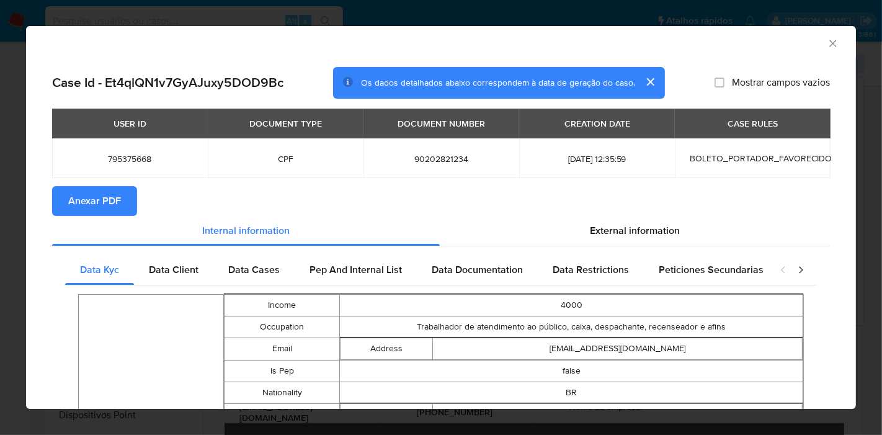
click at [112, 201] on span "Anexar PDF" at bounding box center [94, 200] width 53 height 27
click at [826, 42] on icon "Fechar a janela" at bounding box center [832, 43] width 12 height 12
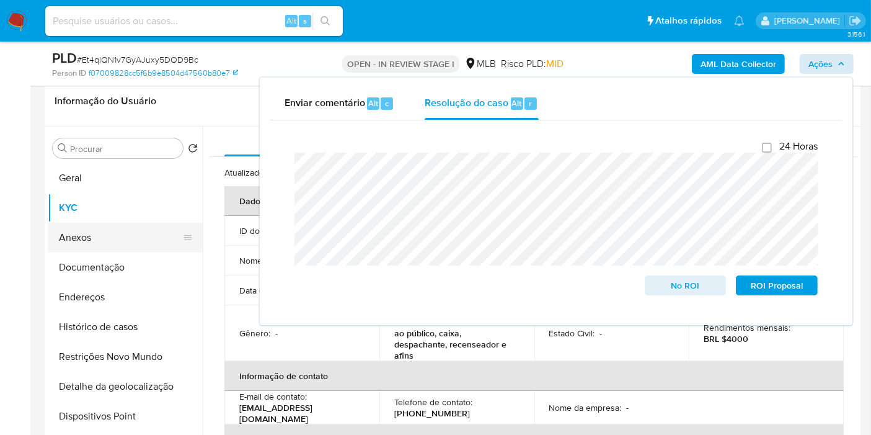
click at [115, 224] on button "Anexos" at bounding box center [120, 238] width 145 height 30
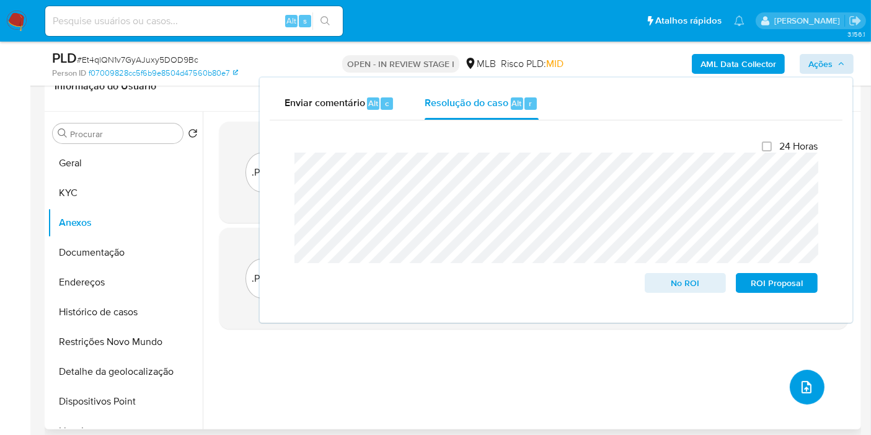
click at [802, 394] on button "upload-file" at bounding box center [807, 387] width 35 height 35
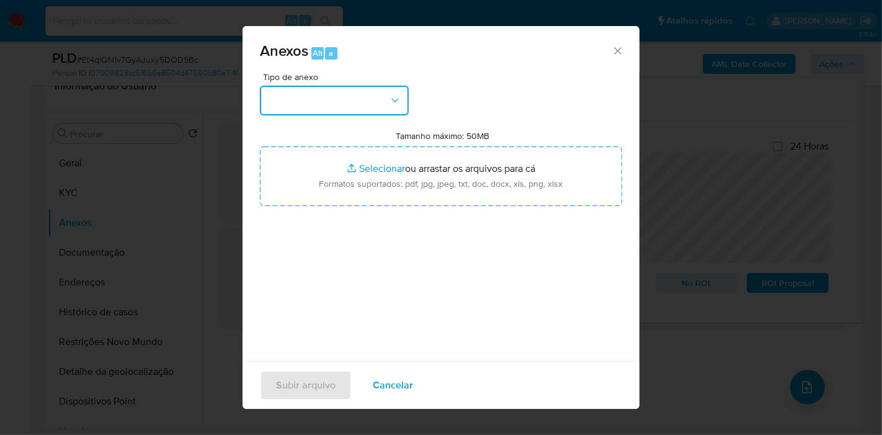
click at [330, 87] on button "button" at bounding box center [334, 101] width 149 height 30
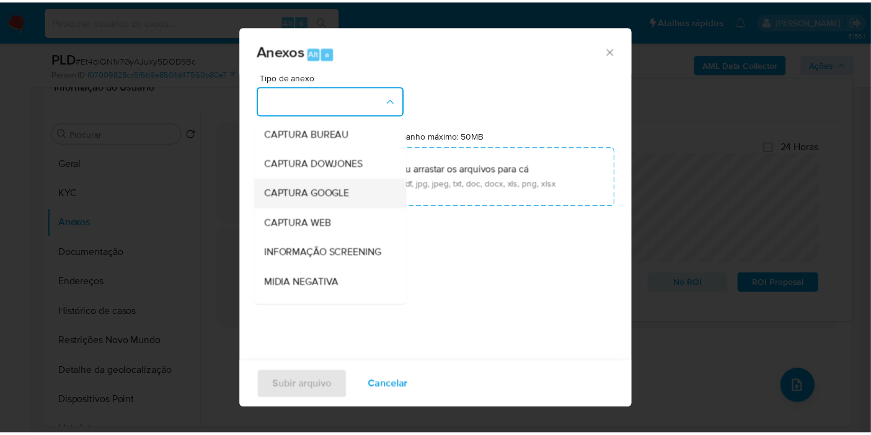
scroll to position [190, 0]
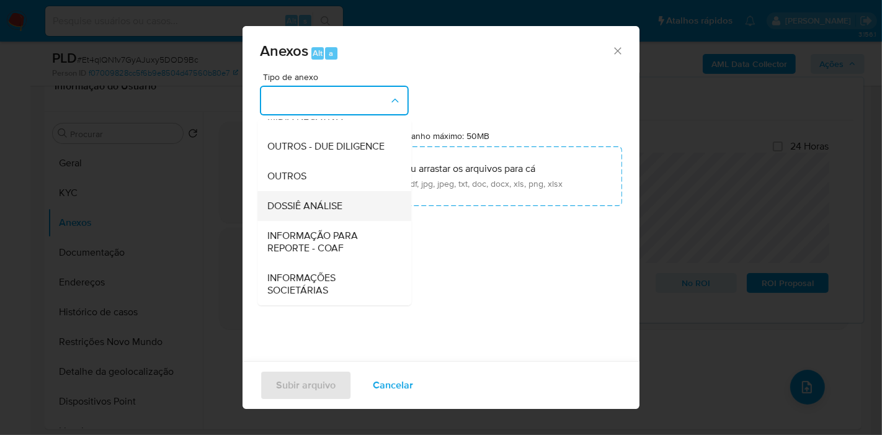
click at [334, 193] on div "DOSSIÊ ANÁLISE" at bounding box center [330, 206] width 126 height 30
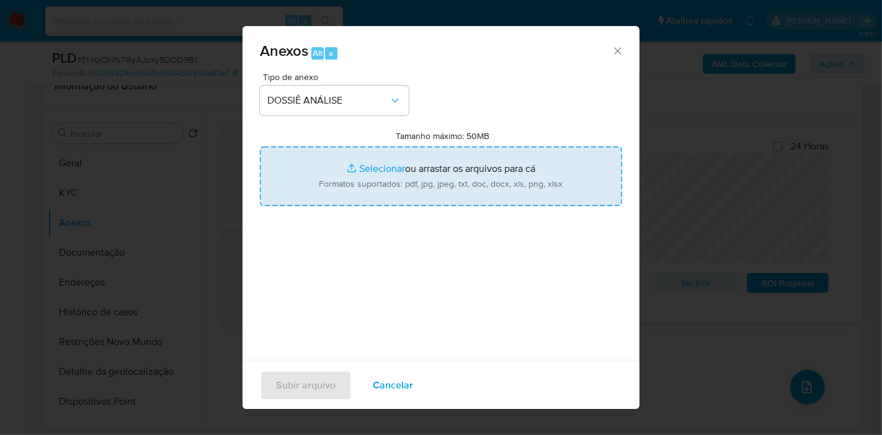
click at [343, 176] on input "Tamanho máximo: 50MB Selecionar arquivos" at bounding box center [441, 176] width 362 height 60
type input "C:\fakepath\SAR - XXX - CPF 90202821234 - GLECYANE RODRIGUES SILVA.pdf"
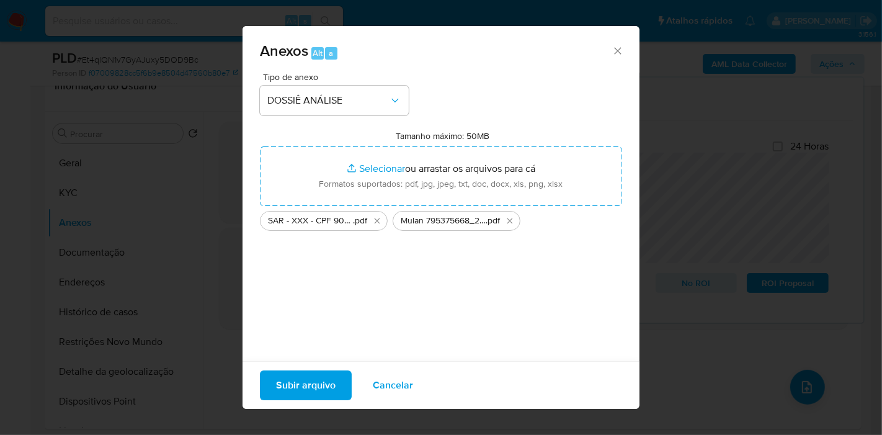
click at [317, 382] on span "Subir arquivo" at bounding box center [306, 384] width 60 height 27
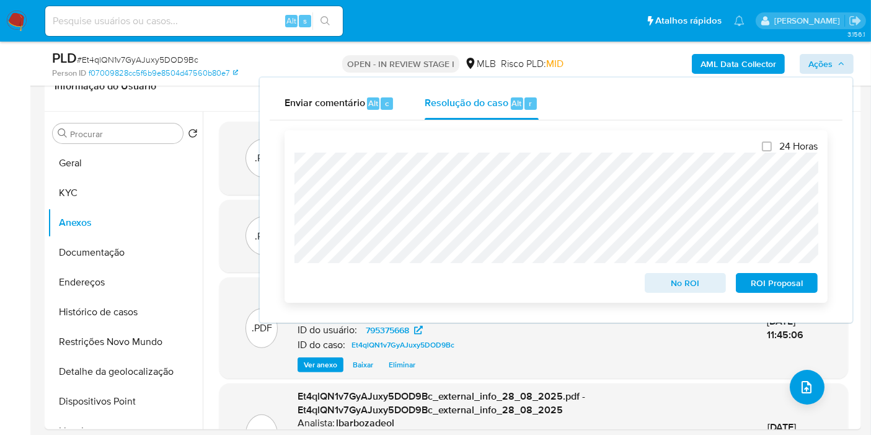
click at [763, 280] on span "ROI Proposal" at bounding box center [777, 282] width 64 height 17
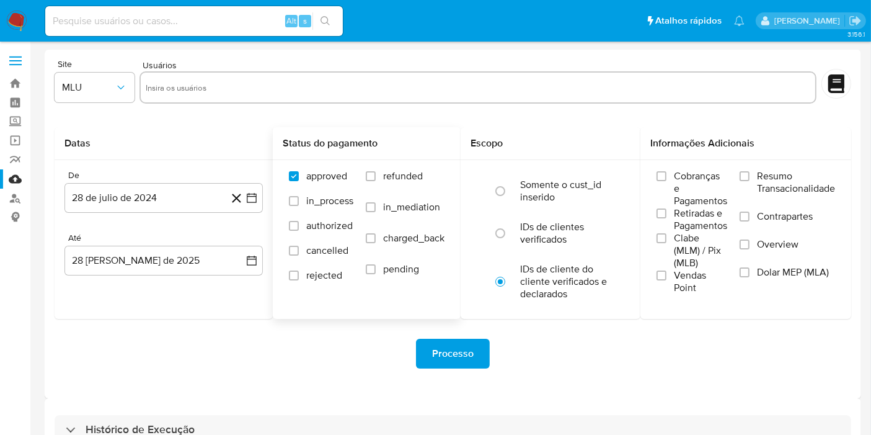
scroll to position [33, 0]
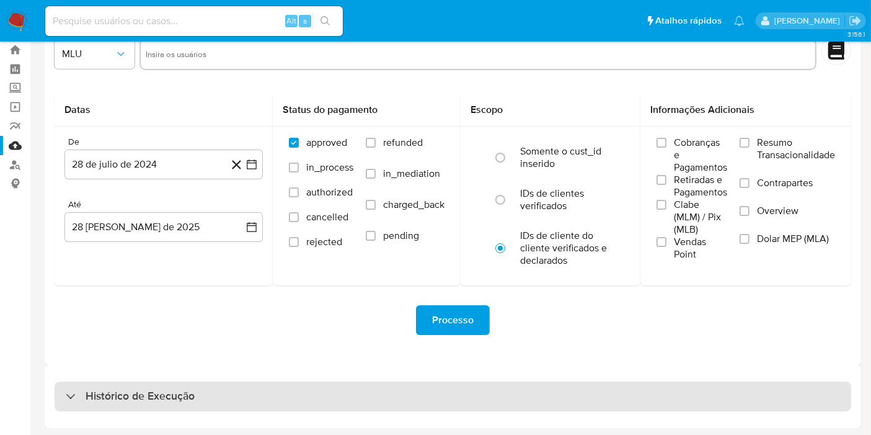
click at [335, 383] on div "Histórico de Execução" at bounding box center [453, 396] width 797 height 30
select select "10"
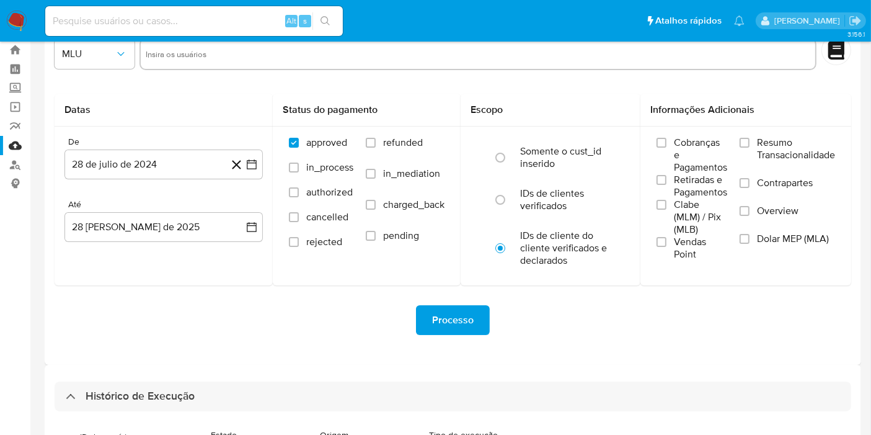
scroll to position [378, 0]
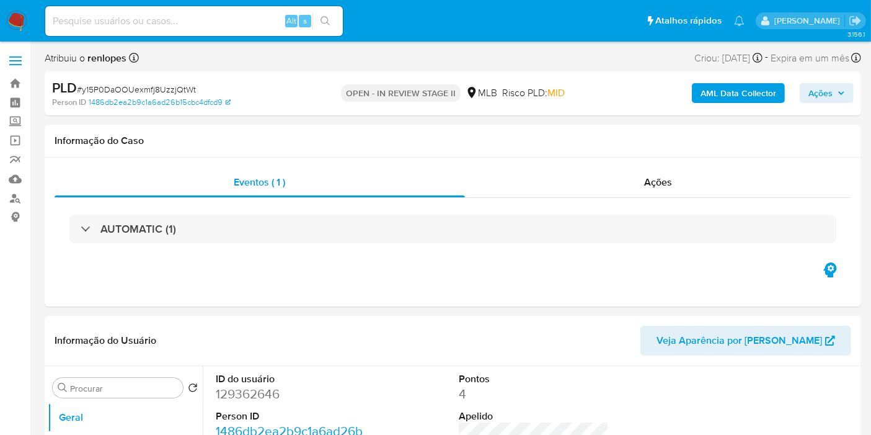
select select "10"
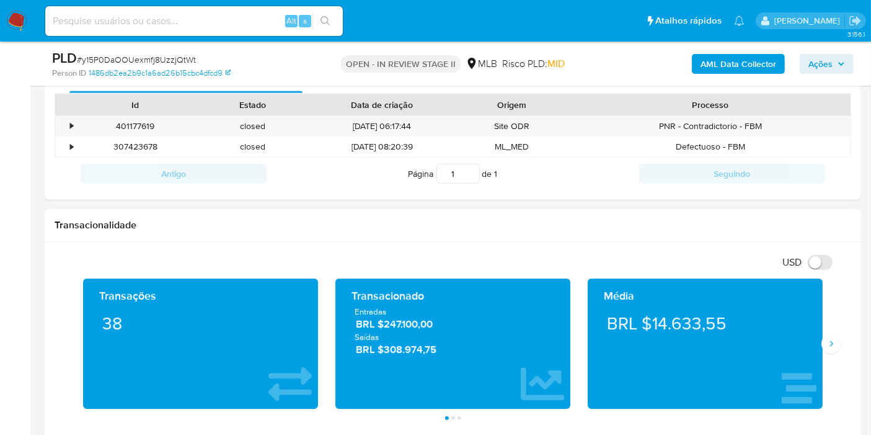
scroll to position [689, 0]
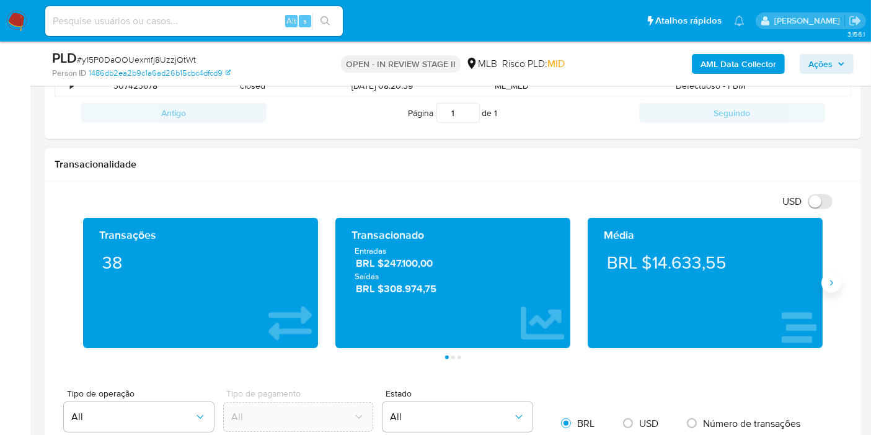
click at [836, 286] on button "Siguiente" at bounding box center [831, 283] width 20 height 20
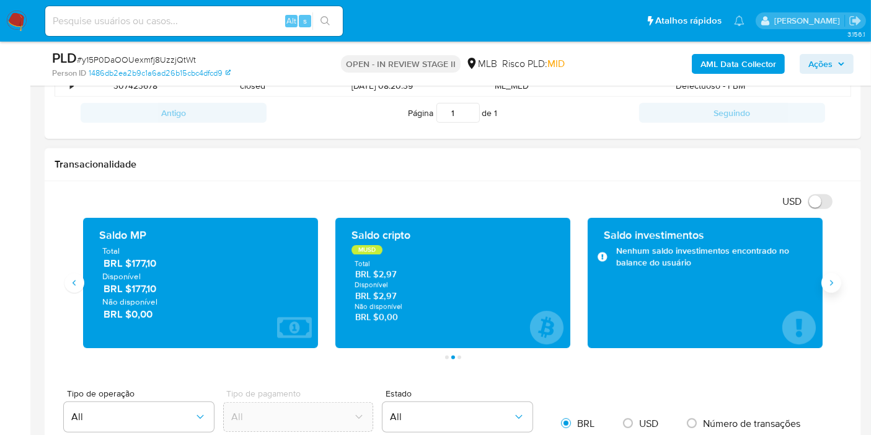
click at [831, 283] on icon "Siguiente" at bounding box center [831, 283] width 10 height 10
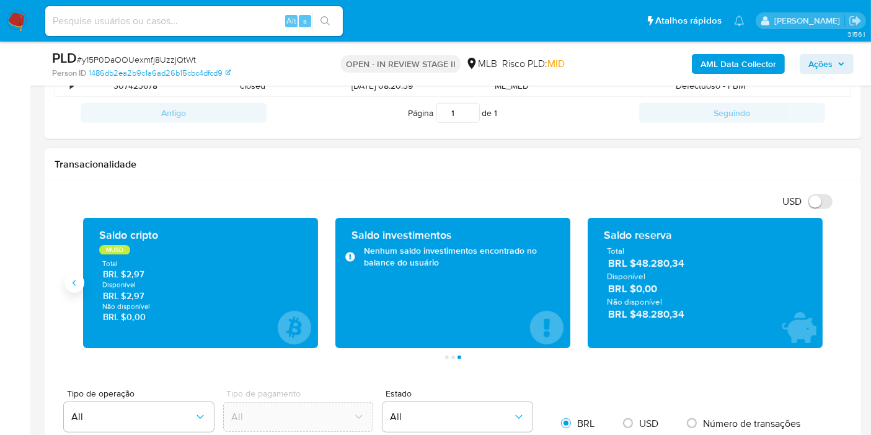
click at [74, 278] on icon "Anterior" at bounding box center [74, 283] width 10 height 10
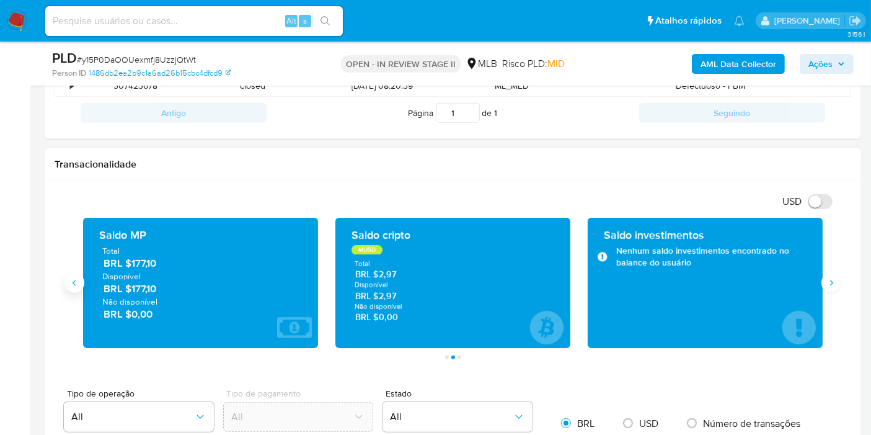
click at [74, 278] on icon "Anterior" at bounding box center [74, 283] width 10 height 10
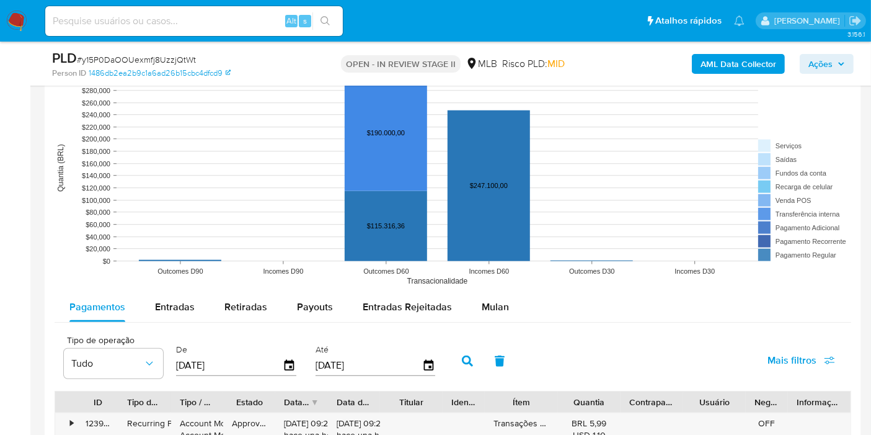
scroll to position [1102, 0]
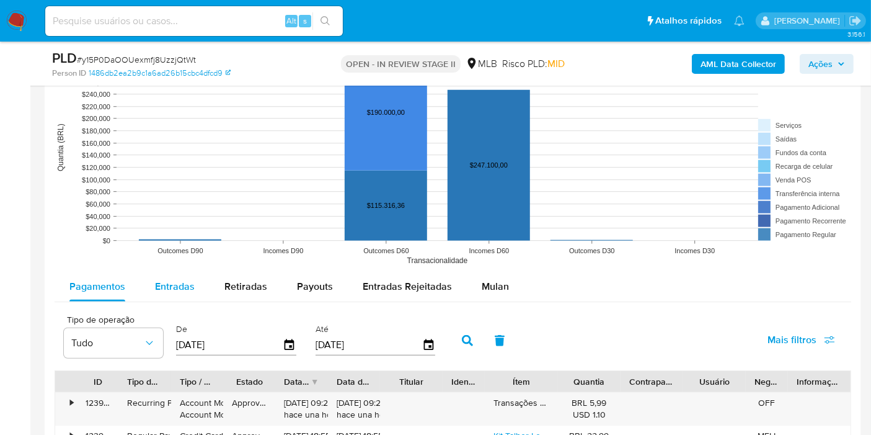
click at [178, 279] on span "Entradas" at bounding box center [175, 286] width 40 height 14
select select "10"
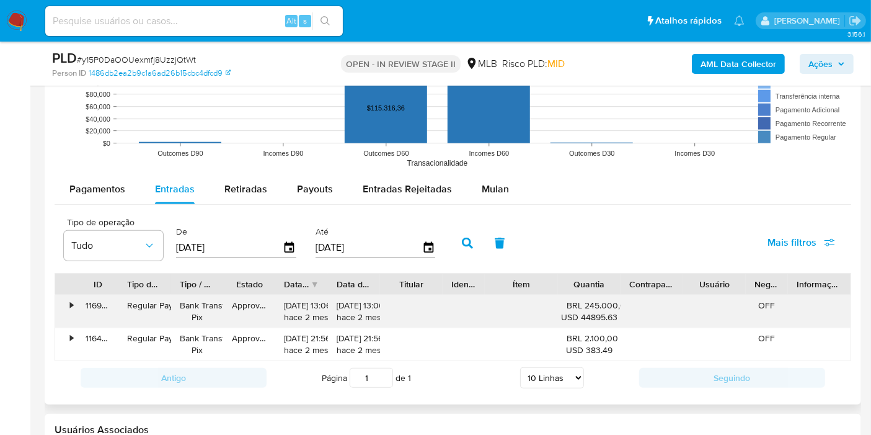
scroll to position [1170, 0]
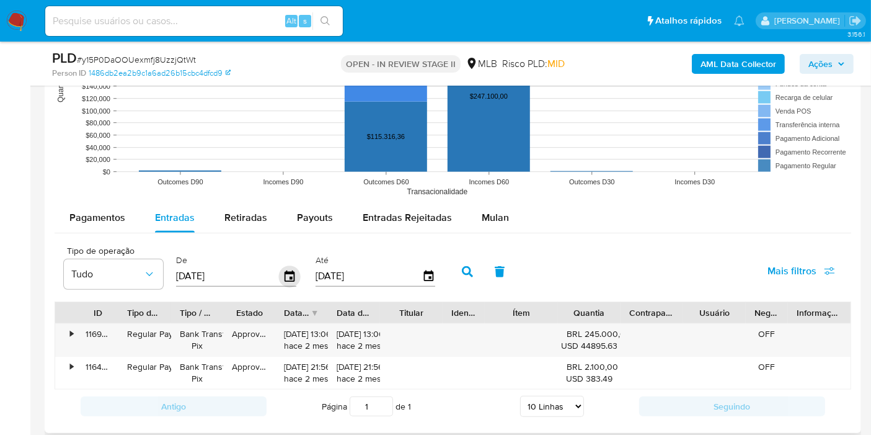
click at [286, 273] on icon "button" at bounding box center [290, 276] width 22 height 22
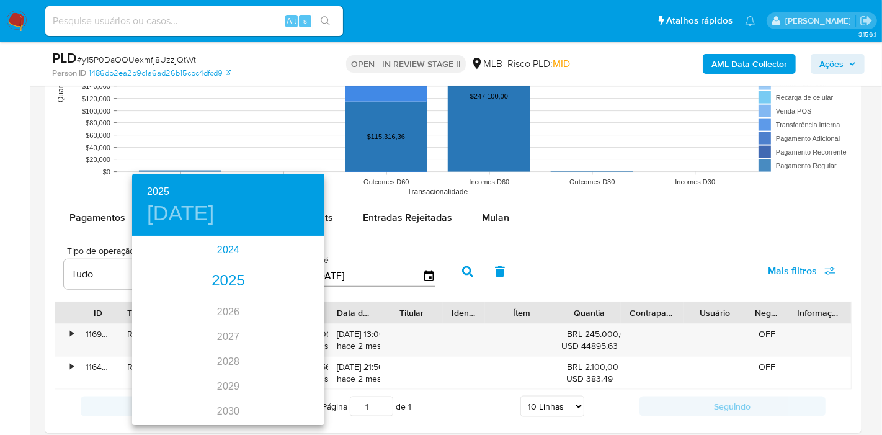
click at [232, 247] on div "2024" at bounding box center [228, 249] width 192 height 25
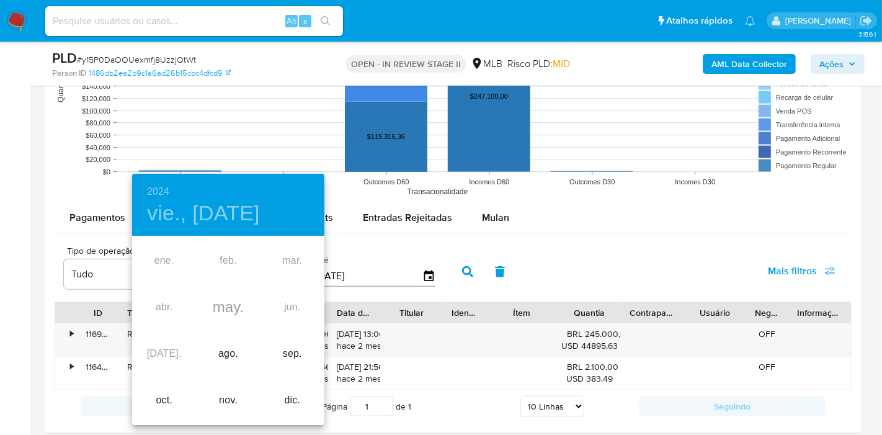
click at [159, 183] on h6 "2024" at bounding box center [158, 191] width 22 height 17
click at [228, 280] on div "2025" at bounding box center [228, 287] width 192 height 25
click at [166, 266] on div "ene." at bounding box center [164, 260] width 64 height 46
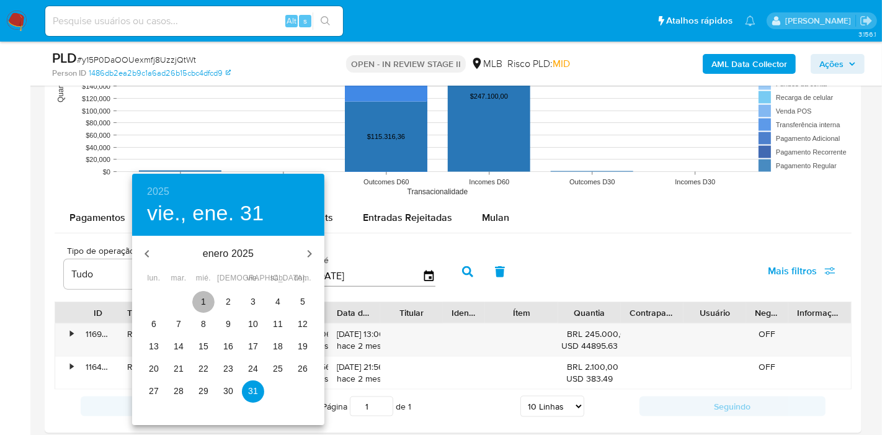
click at [203, 304] on p "1" at bounding box center [203, 301] width 5 height 12
type input "[DATE]"
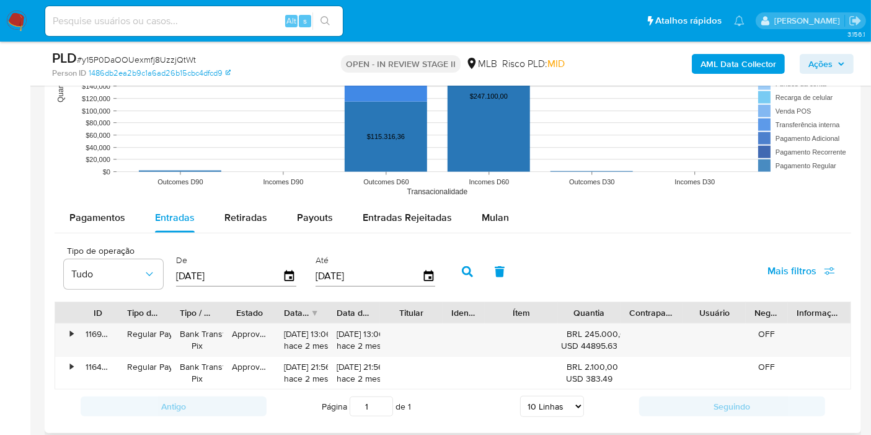
click at [469, 268] on button "button" at bounding box center [467, 272] width 32 height 30
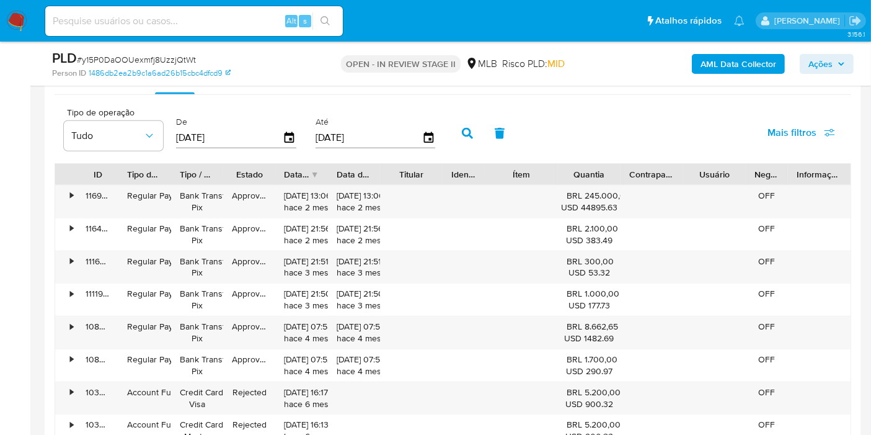
scroll to position [1584, 0]
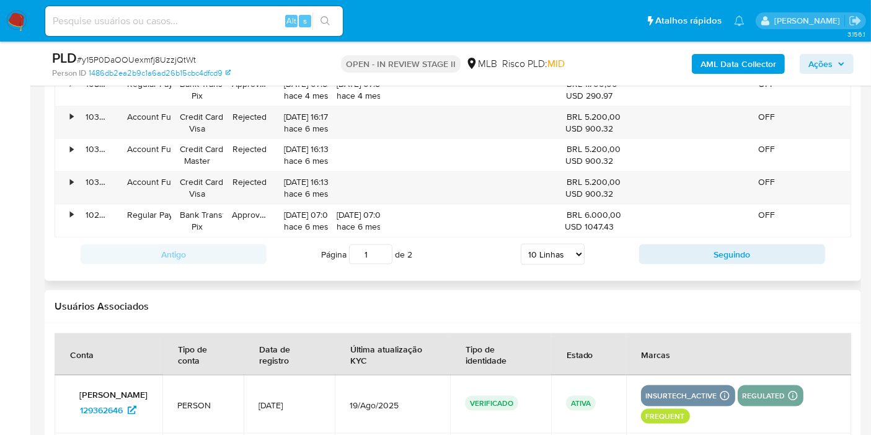
click at [562, 250] on select "5 Linhas 10 Linhas 20 Linhas 25 Linhas 50 Linhas 100 Linhas" at bounding box center [553, 254] width 64 height 21
select select "20"
click at [521, 244] on select "5 Linhas 10 Linhas 20 Linhas 25 Linhas 50 Linhas 100 Linhas" at bounding box center [553, 254] width 64 height 21
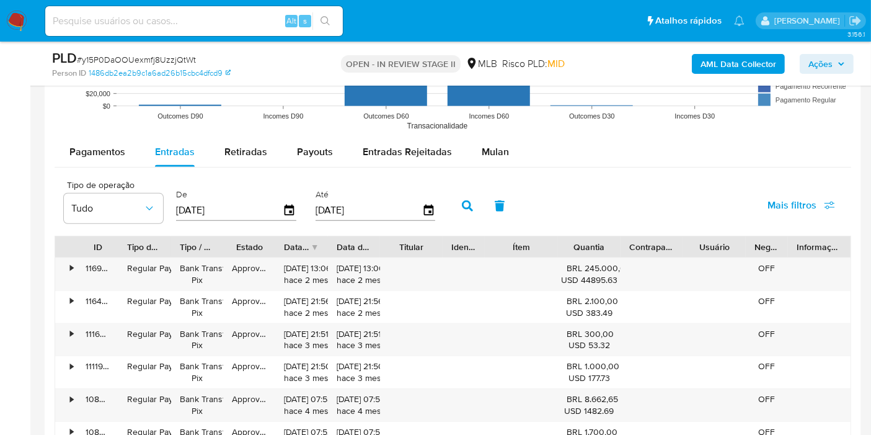
scroll to position [1170, 0]
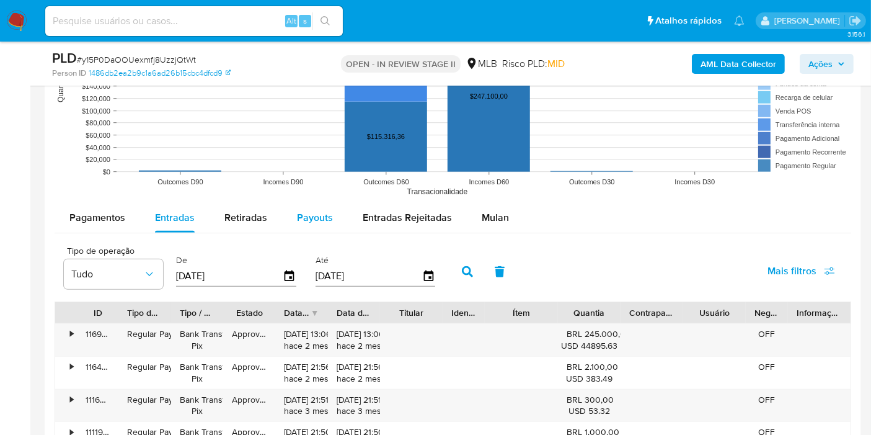
click at [316, 217] on span "Payouts" at bounding box center [315, 217] width 36 height 14
select select "10"
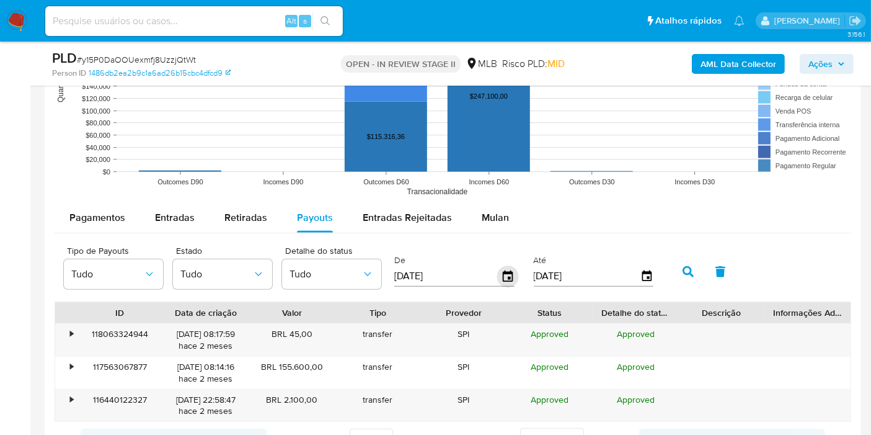
click at [508, 271] on icon "button" at bounding box center [508, 275] width 10 height 11
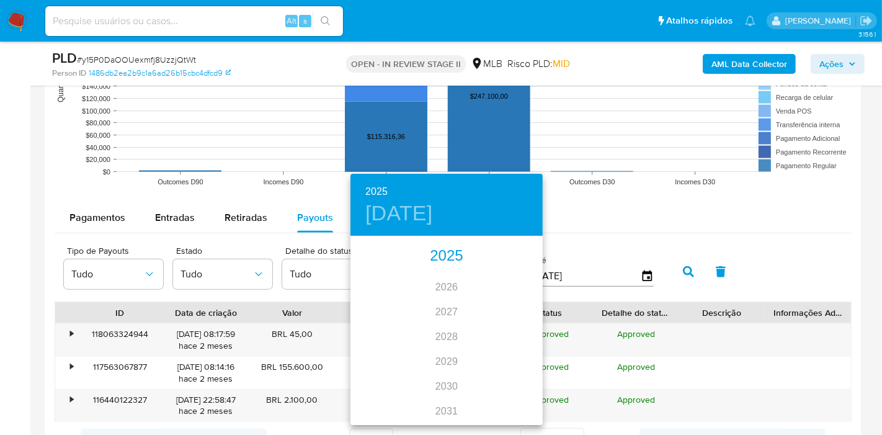
click at [446, 259] on div "2025" at bounding box center [446, 256] width 192 height 25
click at [446, 258] on div "feb." at bounding box center [446, 260] width 64 height 46
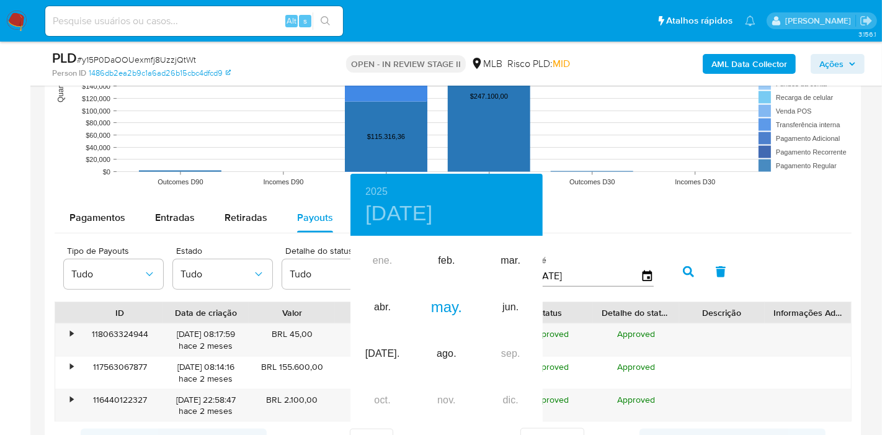
type input "28/02/2025"
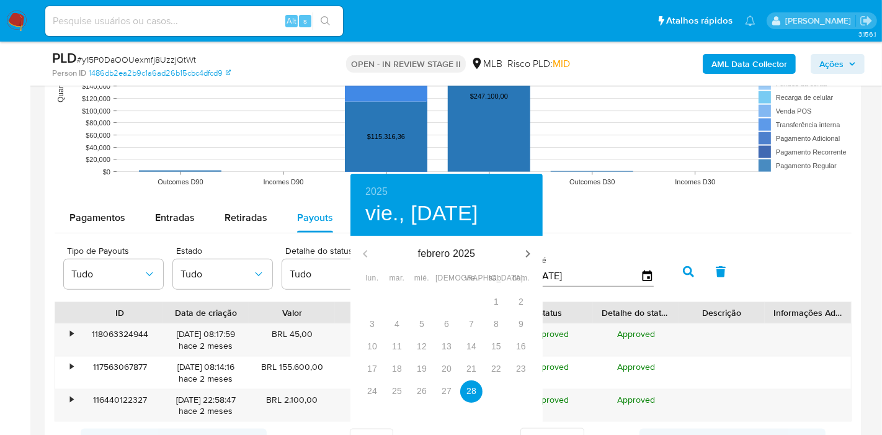
click at [493, 302] on div "1" at bounding box center [496, 302] width 25 height 22
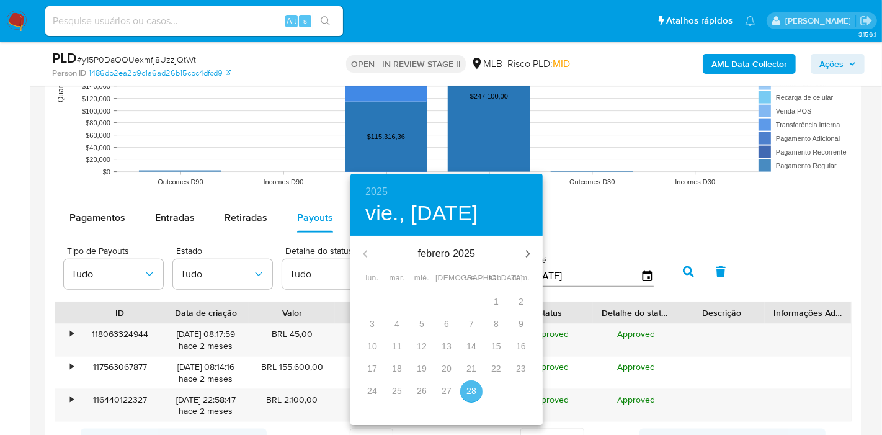
click at [471, 394] on p "28" at bounding box center [471, 390] width 10 height 12
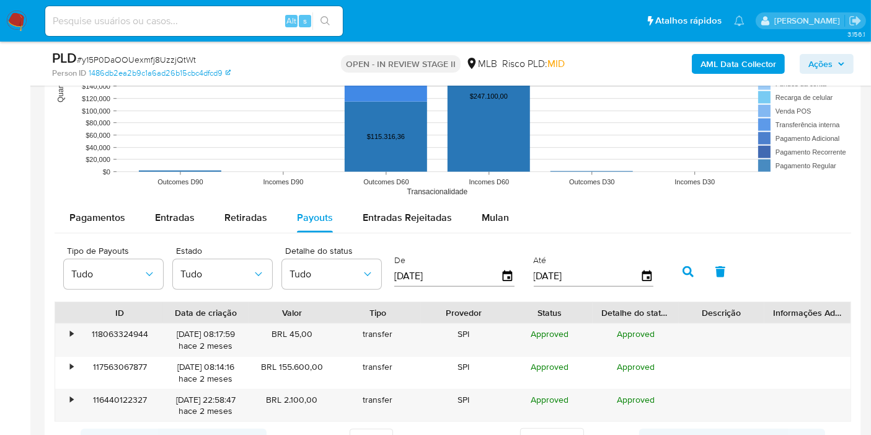
click at [683, 273] on icon "button" at bounding box center [688, 271] width 11 height 11
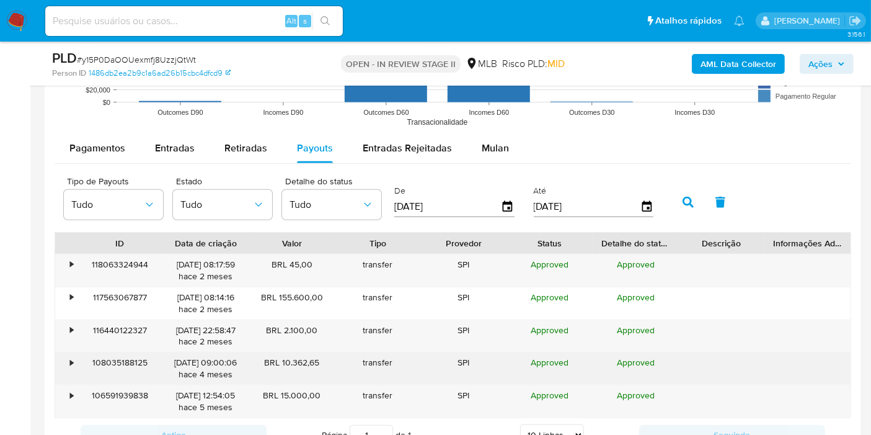
scroll to position [1309, 0]
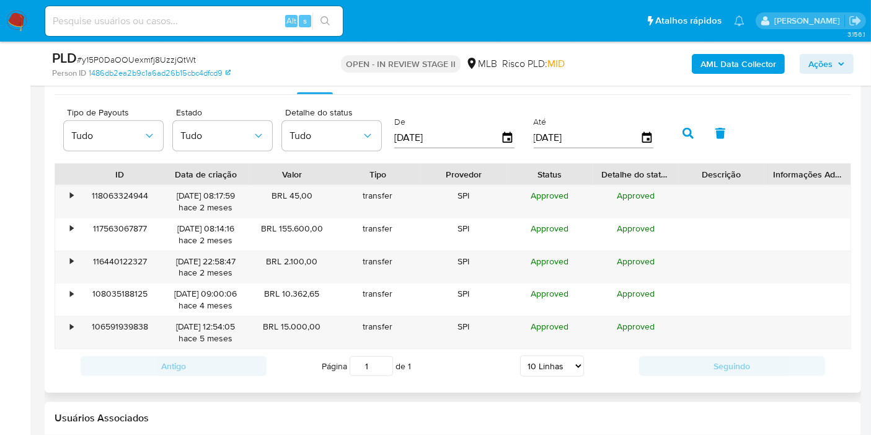
drag, startPoint x: 130, startPoint y: 88, endPoint x: 137, endPoint y: 89, distance: 6.9
click at [130, 88] on button "Pagamentos" at bounding box center [98, 79] width 86 height 30
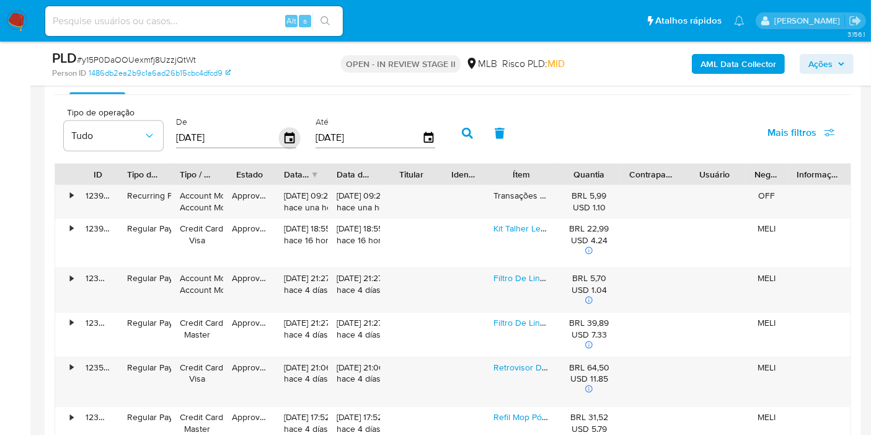
scroll to position [1240, 0]
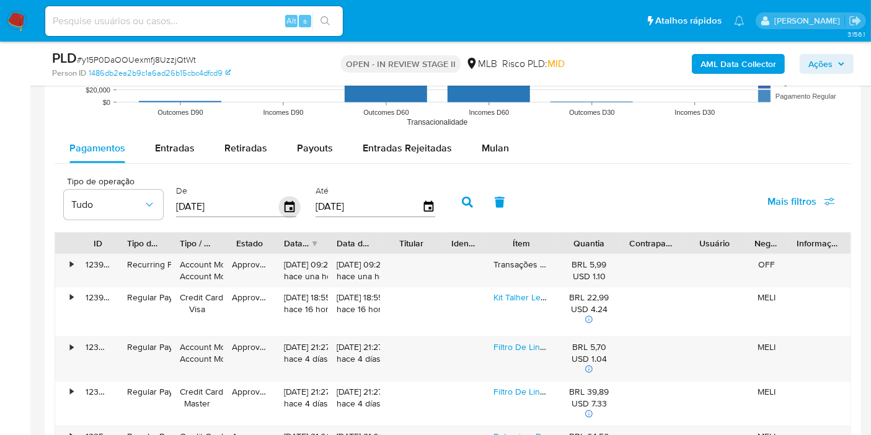
click at [285, 201] on icon "button" at bounding box center [290, 206] width 10 height 11
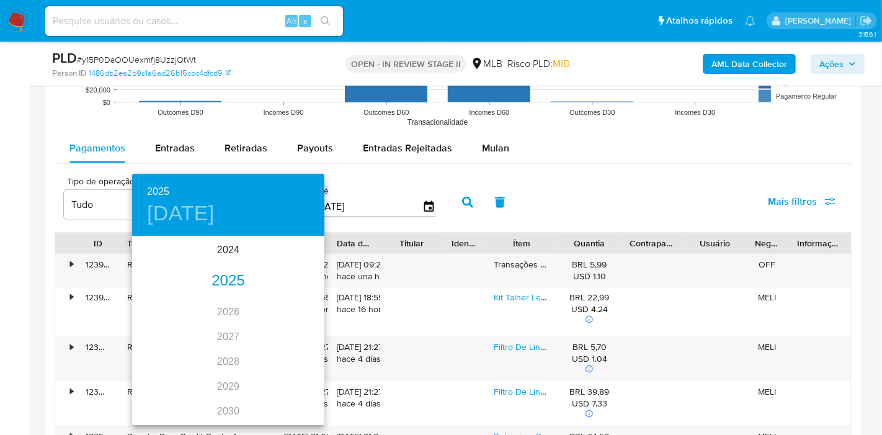
click at [221, 279] on div "2025" at bounding box center [228, 280] width 192 height 25
click at [167, 260] on div "ene." at bounding box center [164, 260] width 64 height 46
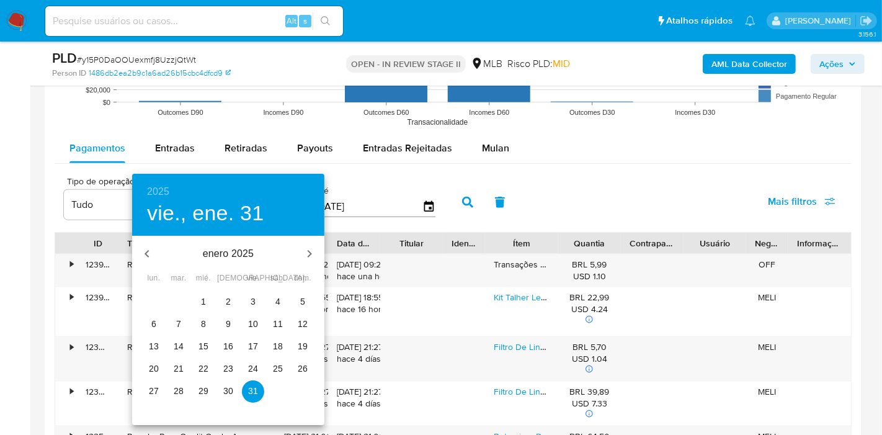
click at [201, 295] on p "1" at bounding box center [203, 301] width 5 height 12
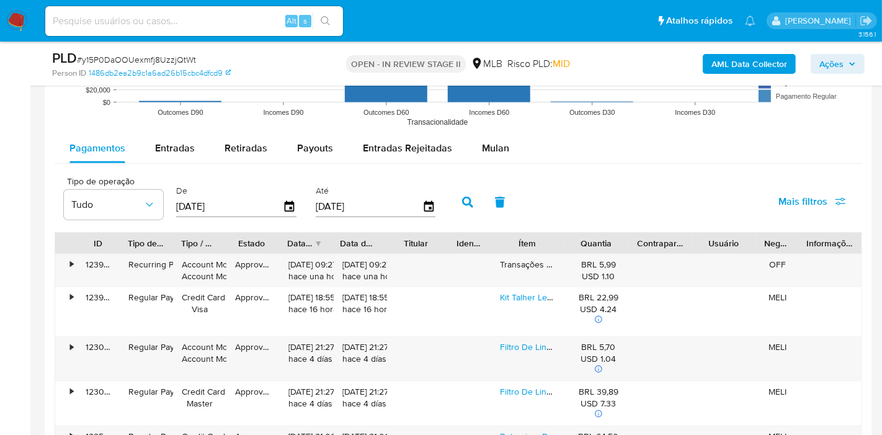
type input "01/01/2025"
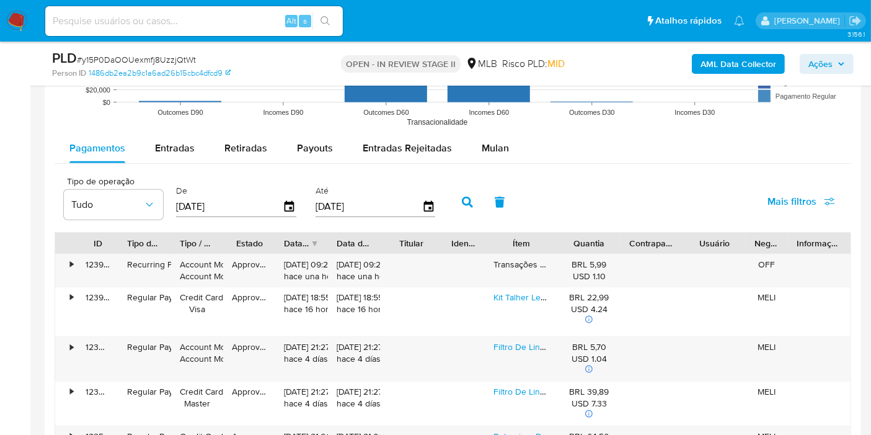
click at [462, 198] on icon "button" at bounding box center [467, 202] width 11 height 11
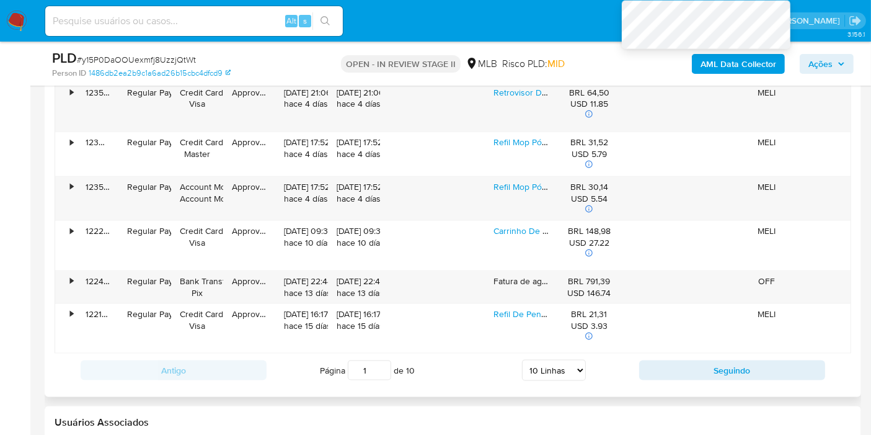
scroll to position [1584, 0]
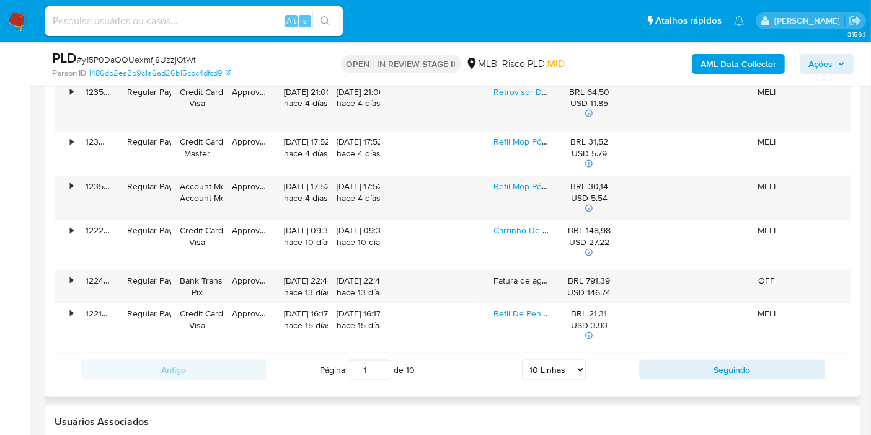
click at [543, 363] on select "5 Linhas 10 Linhas 20 Linhas 25 Linhas 50 Linhas 100 Linhas" at bounding box center [554, 369] width 64 height 21
select select "100"
click at [522, 359] on select "5 Linhas 10 Linhas 20 Linhas 25 Linhas 50 Linhas 100 Linhas" at bounding box center [554, 369] width 64 height 21
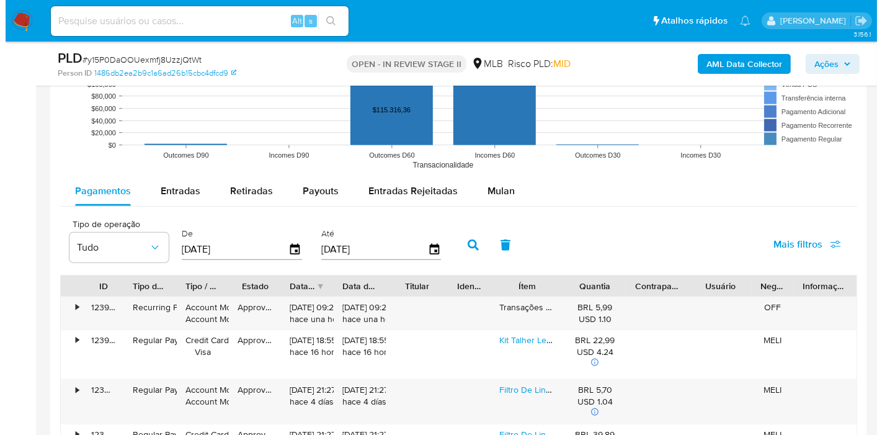
scroll to position [1240, 0]
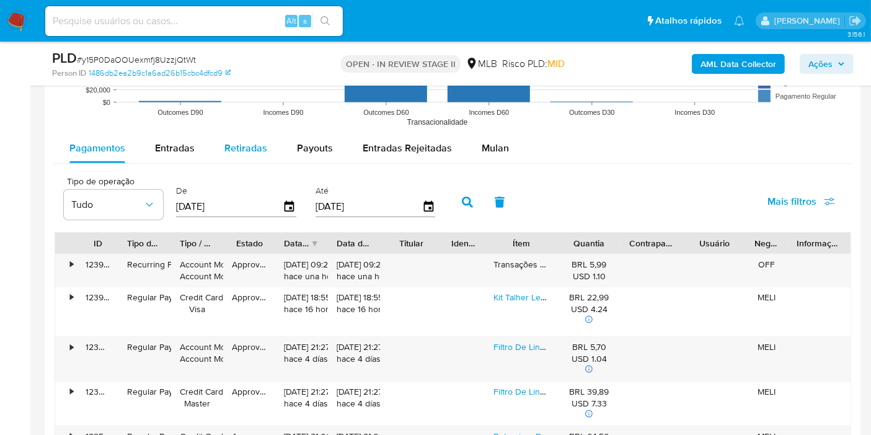
click at [246, 149] on span "Retiradas" at bounding box center [245, 148] width 43 height 14
select select "10"
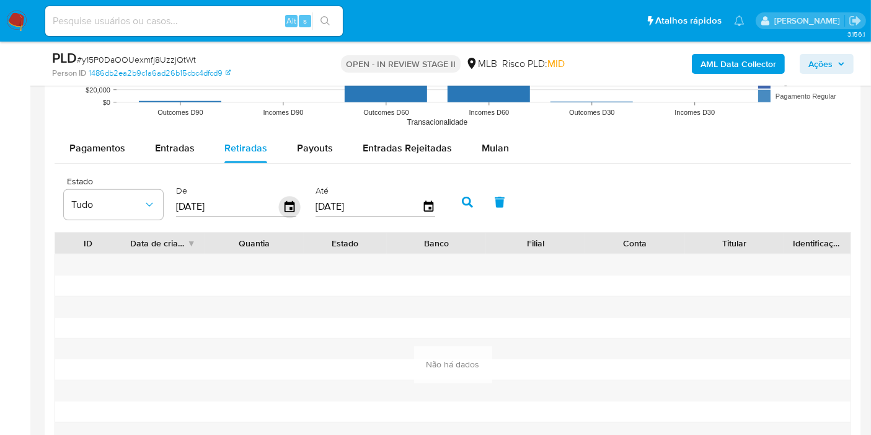
click at [285, 203] on icon "button" at bounding box center [290, 207] width 22 height 22
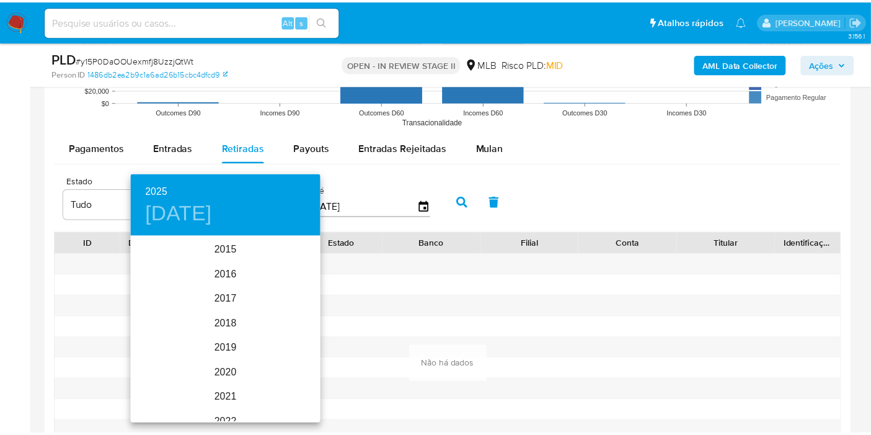
scroll to position [174, 0]
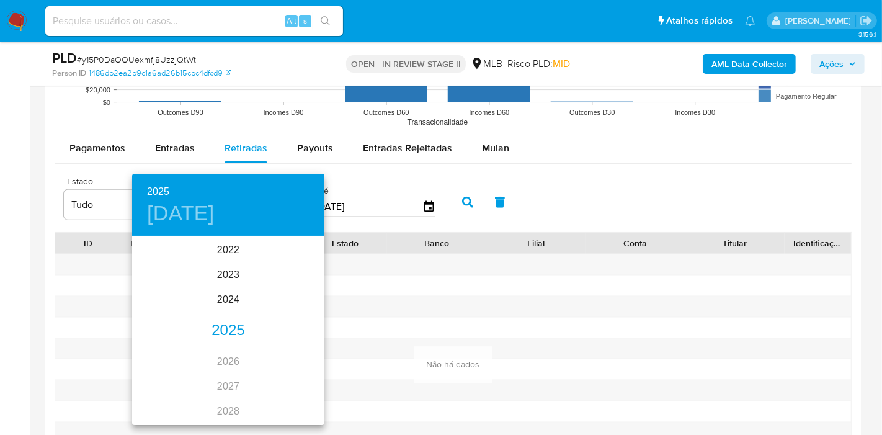
click at [222, 330] on div "2025" at bounding box center [228, 330] width 192 height 25
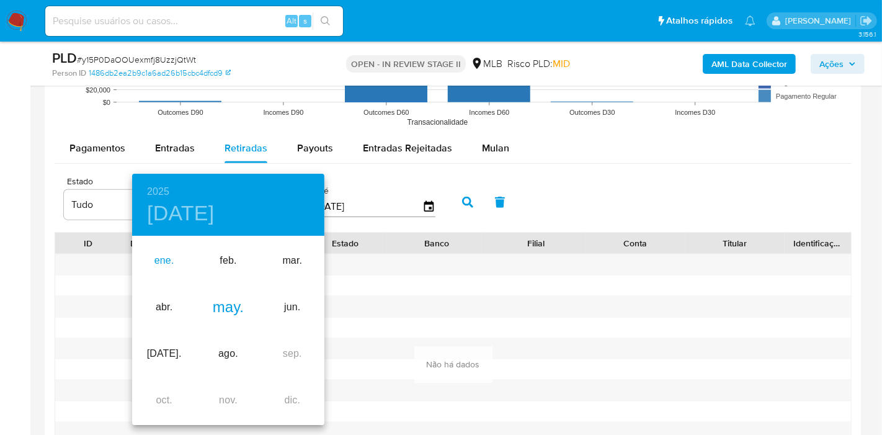
click at [170, 257] on div "ene." at bounding box center [164, 260] width 64 height 46
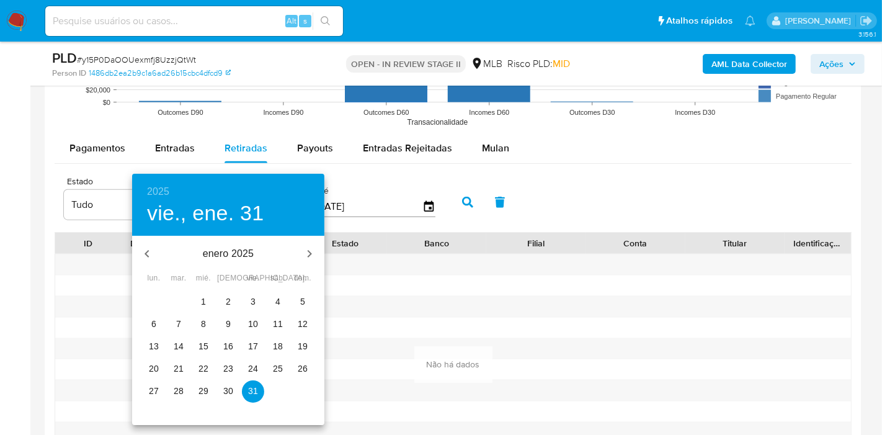
click at [194, 295] on span "1" at bounding box center [203, 301] width 22 height 12
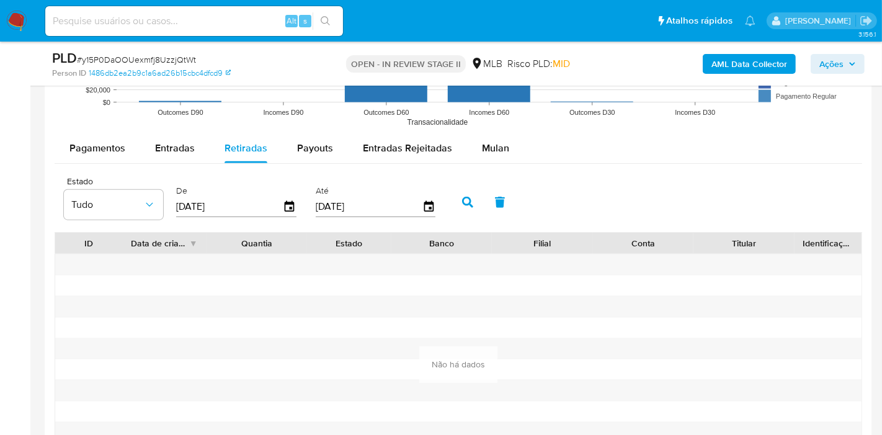
type input "01/01/2025"
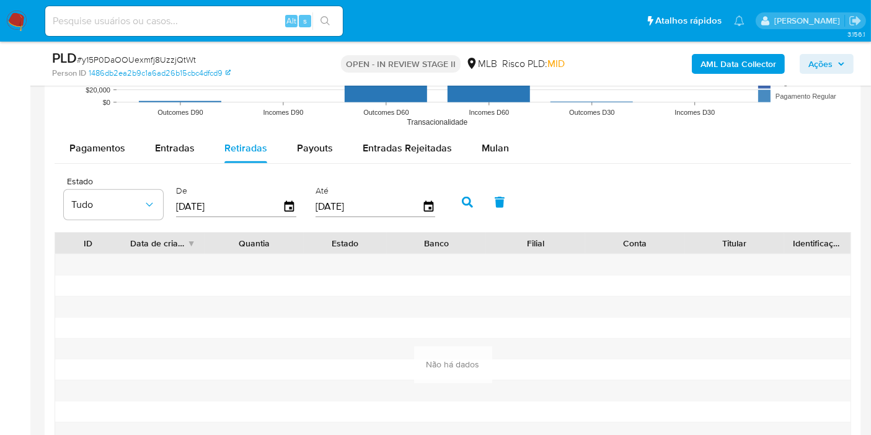
click at [462, 200] on icon "button" at bounding box center [467, 202] width 11 height 11
click at [306, 144] on span "Payouts" at bounding box center [315, 148] width 36 height 14
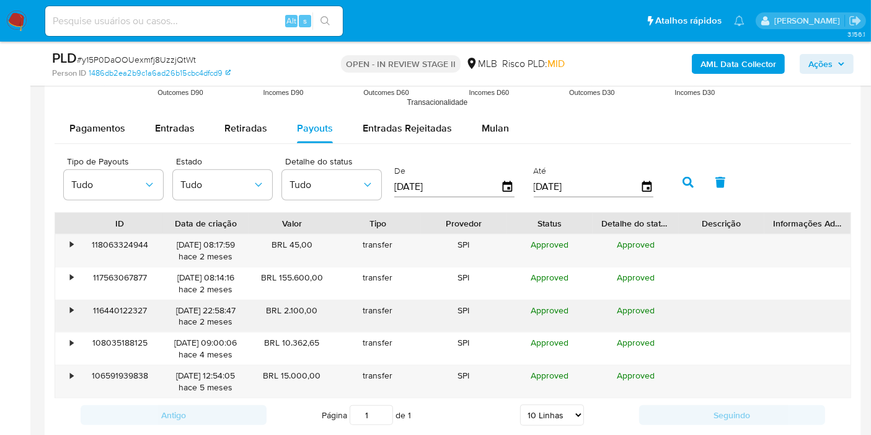
scroll to position [1240, 0]
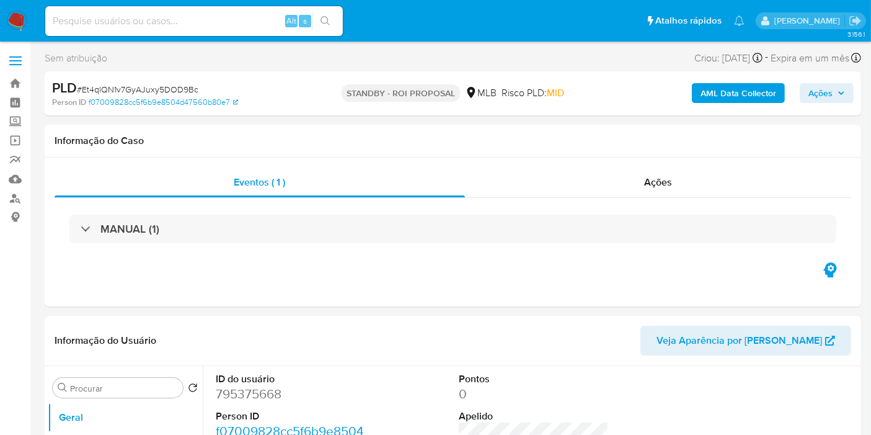
select select "10"
